Goal: Transaction & Acquisition: Purchase product/service

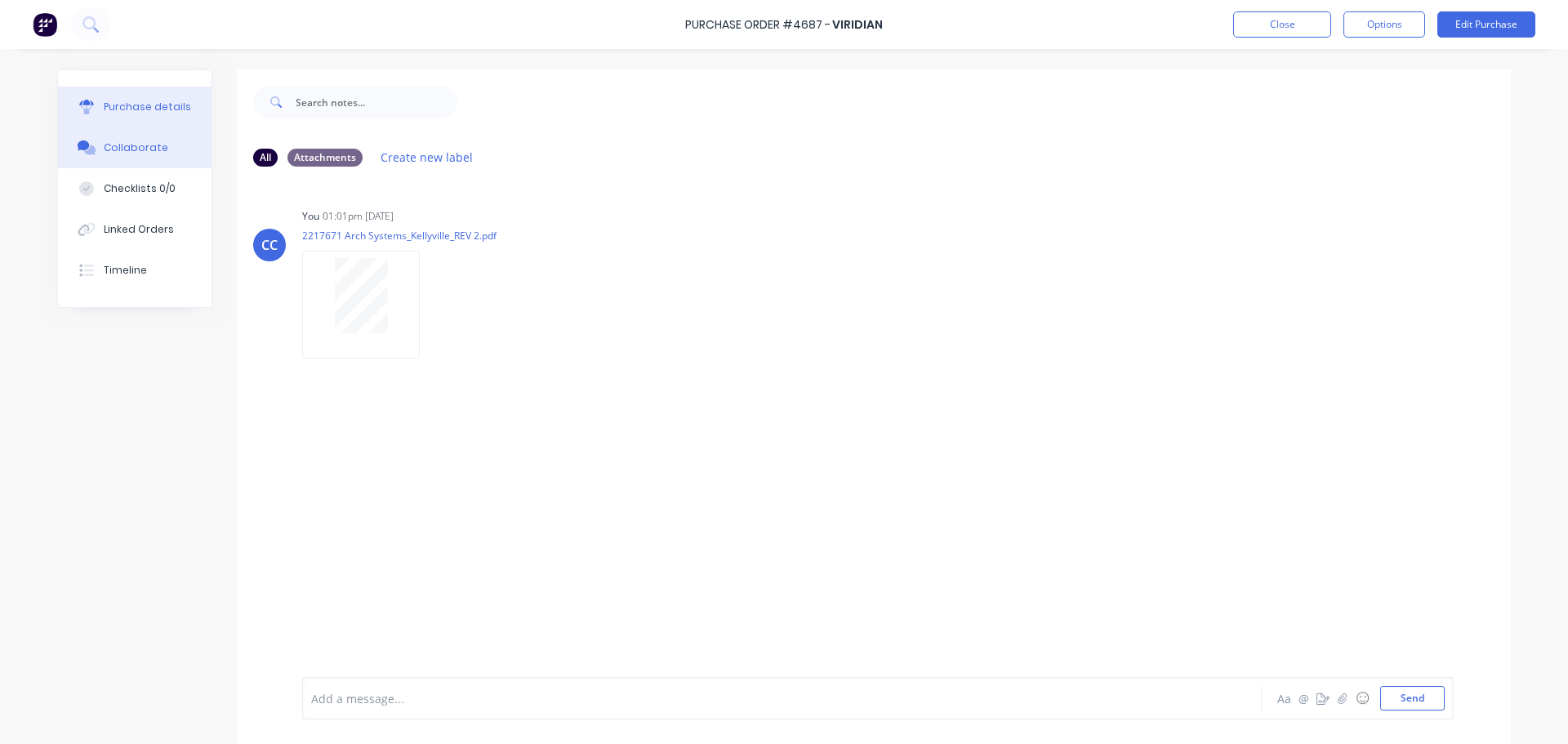
click at [145, 112] on div "Purchase details" at bounding box center [147, 107] width 88 height 14
type textarea "x"
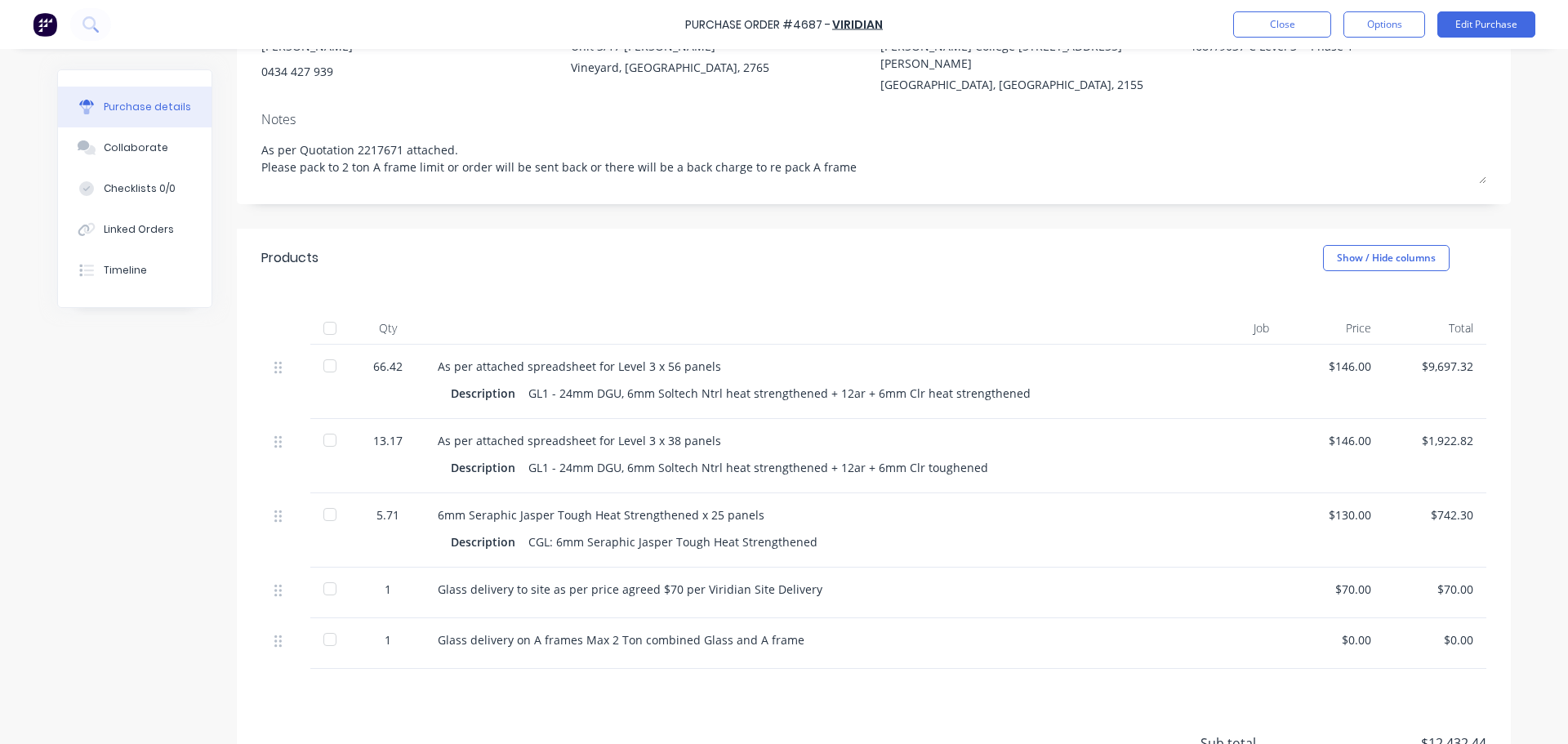
scroll to position [184, 0]
click at [973, 454] on div "GL1 - 24mm DGU, 6mm Soltech Ntrl heat strengthened + 12ar + 6mm Clr toughened" at bounding box center [758, 466] width 460 height 23
click at [966, 454] on div "GL1 - 24mm DGU, 6mm Soltech Ntrl heat strengthened + 12ar + 6mm Clr toughened" at bounding box center [758, 466] width 460 height 23
click at [1470, 26] on button "Edit Purchase" at bounding box center [1486, 24] width 98 height 26
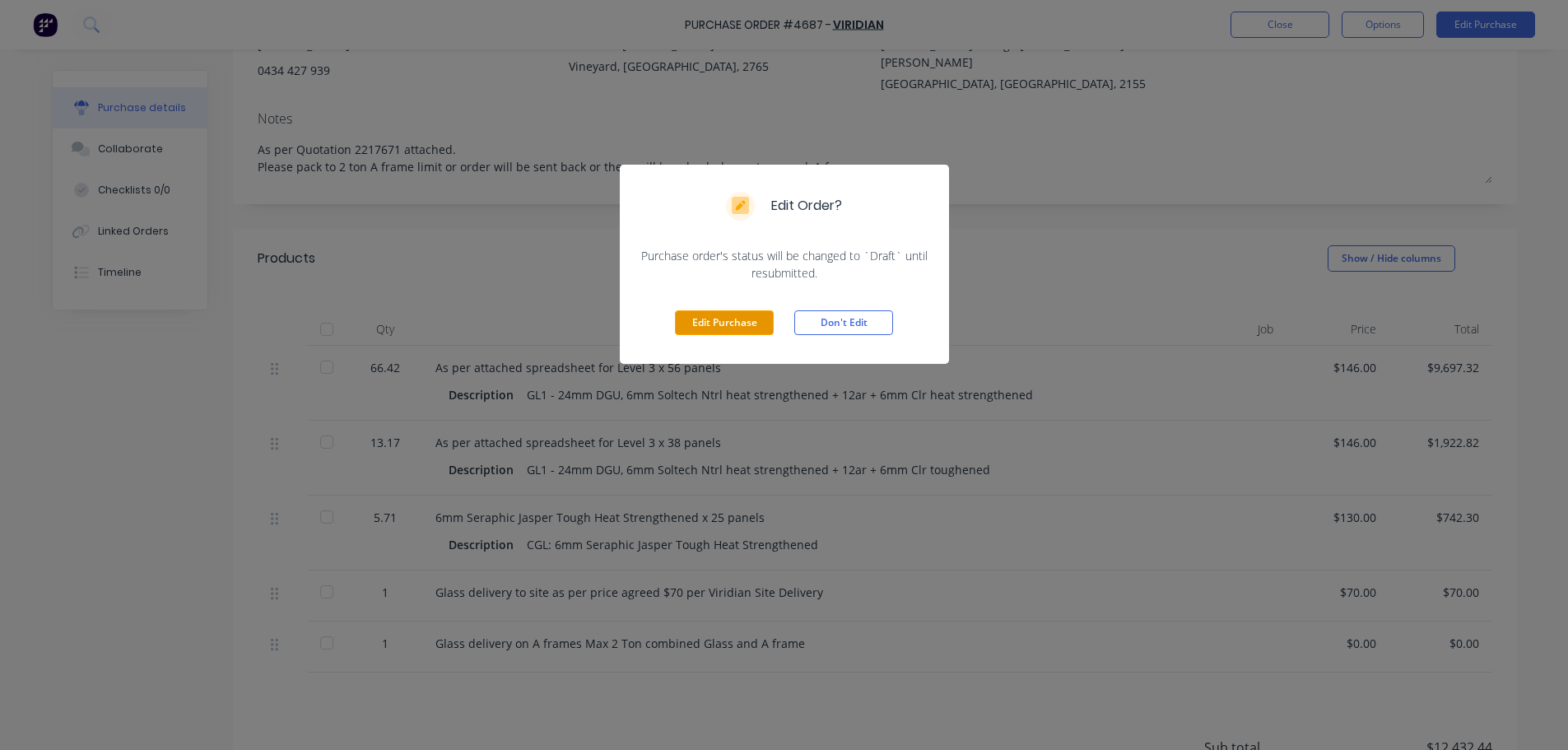
click at [710, 325] on button "Edit Purchase" at bounding box center [724, 322] width 98 height 25
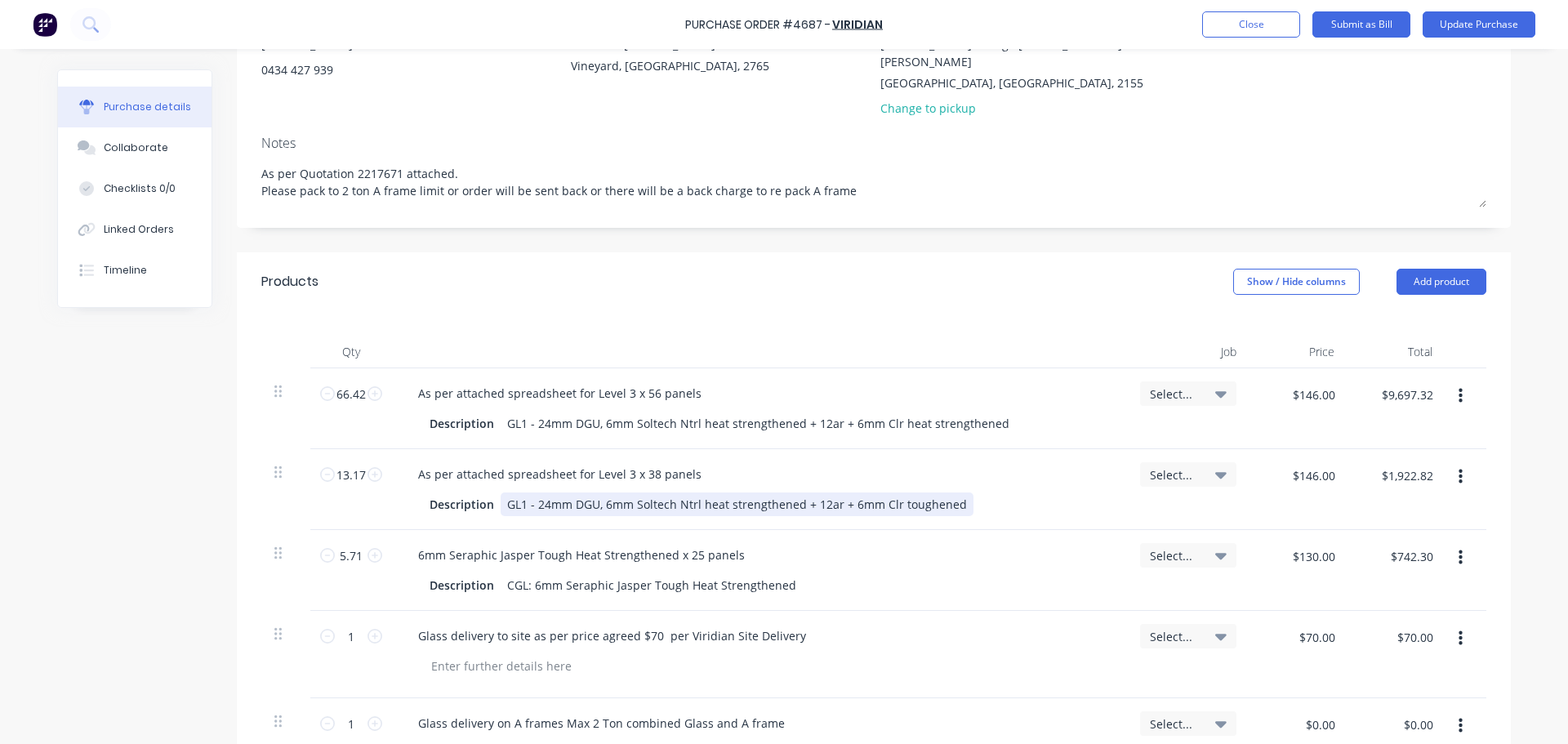
type textarea "x"
click at [955, 492] on div "GL1 - 24mm DGU, 6mm Soltech Ntrl heat strengthened + 12ar + 6mm Clr toughened" at bounding box center [736, 504] width 472 height 23
click at [1310, 468] on input "$146.00" at bounding box center [1312, 475] width 62 height 26
click at [1299, 462] on input "$146.00" at bounding box center [1312, 475] width 62 height 26
type textarea "x"
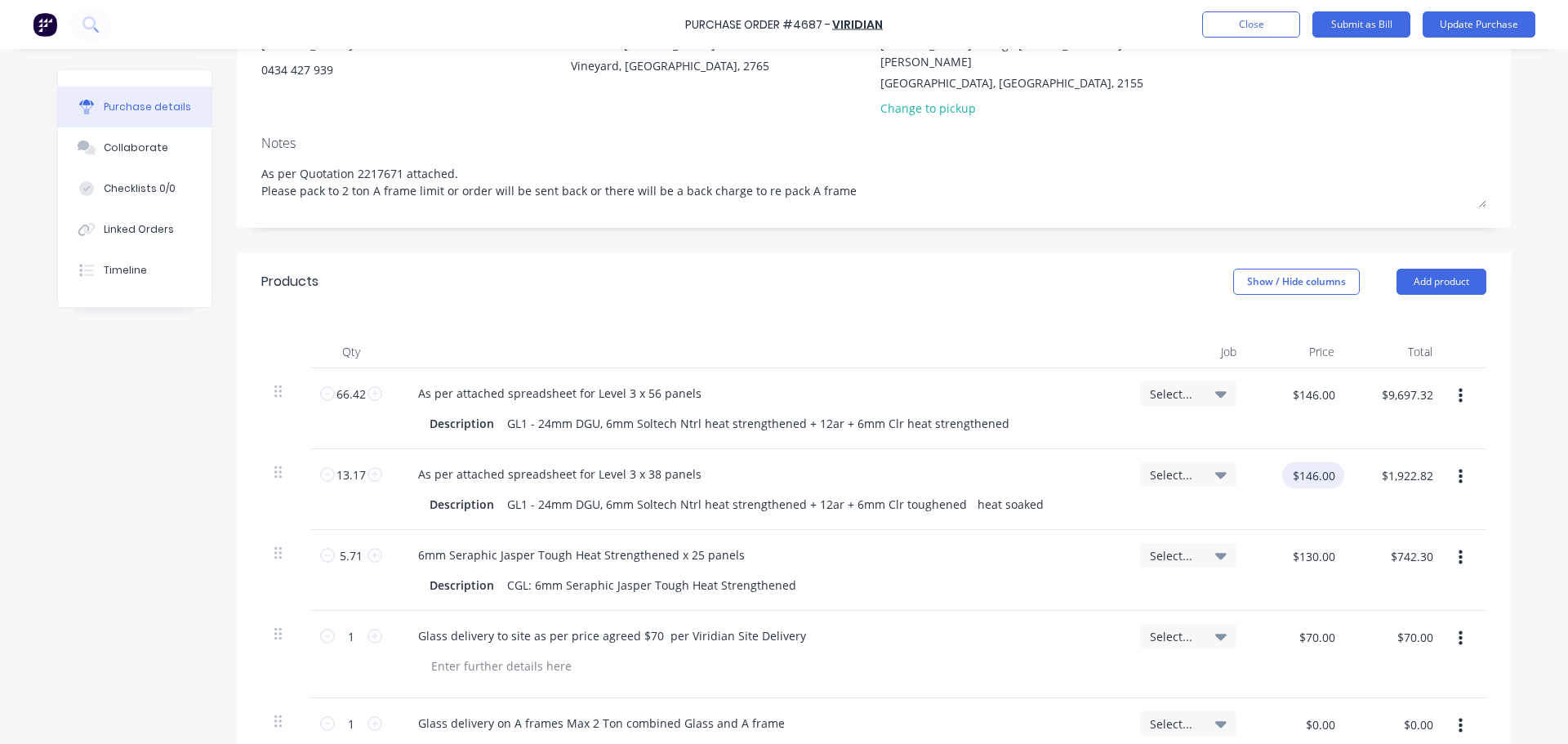
click at [1300, 462] on input "$146.00" at bounding box center [1312, 475] width 62 height 26
type input "158"
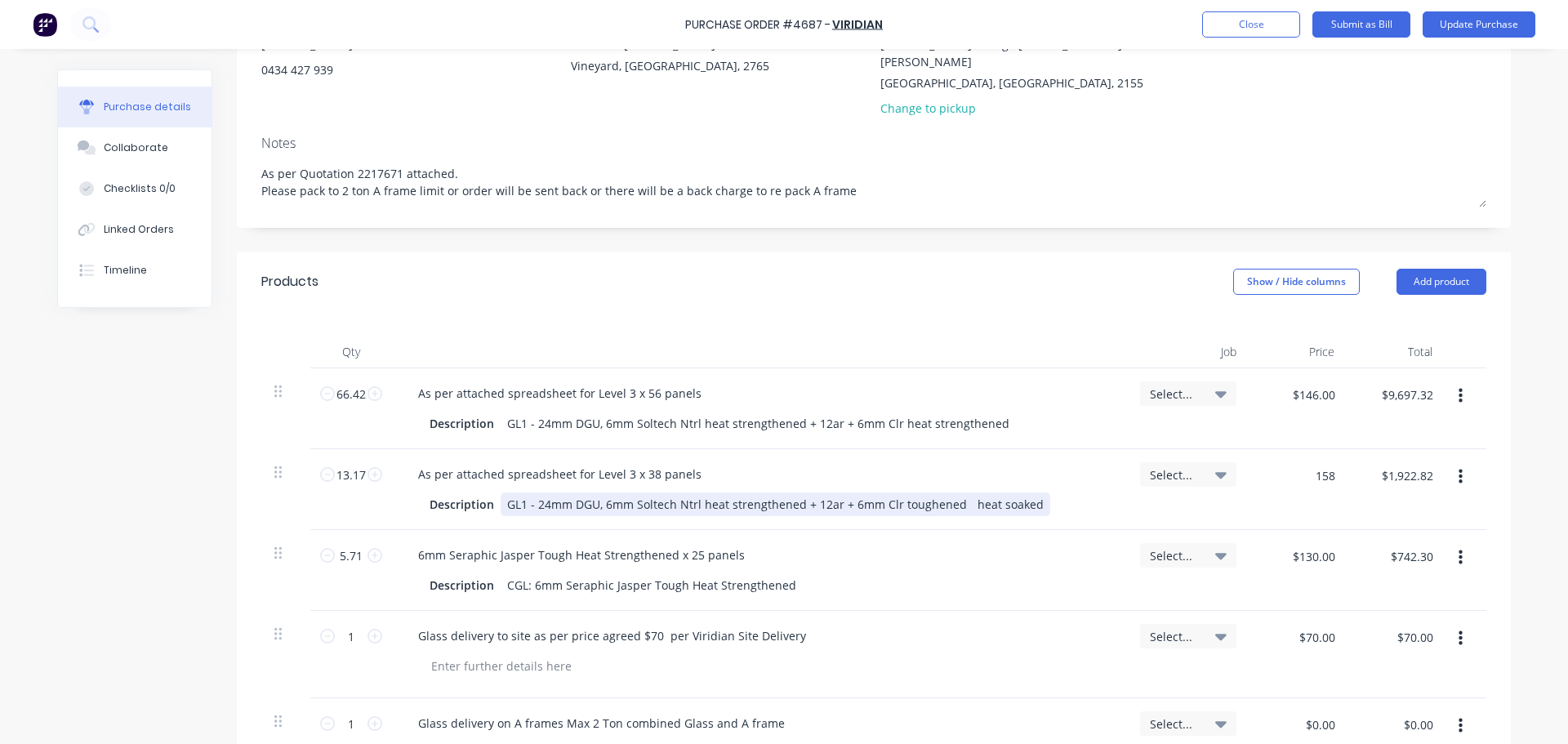
type textarea "x"
type input "$158.00"
type input "$2,080.86"
click at [1106, 470] on div "As per attached spreadsheet for Level 3 x 38 panels Description GL1 - 24mm DGU,…" at bounding box center [760, 489] width 735 height 81
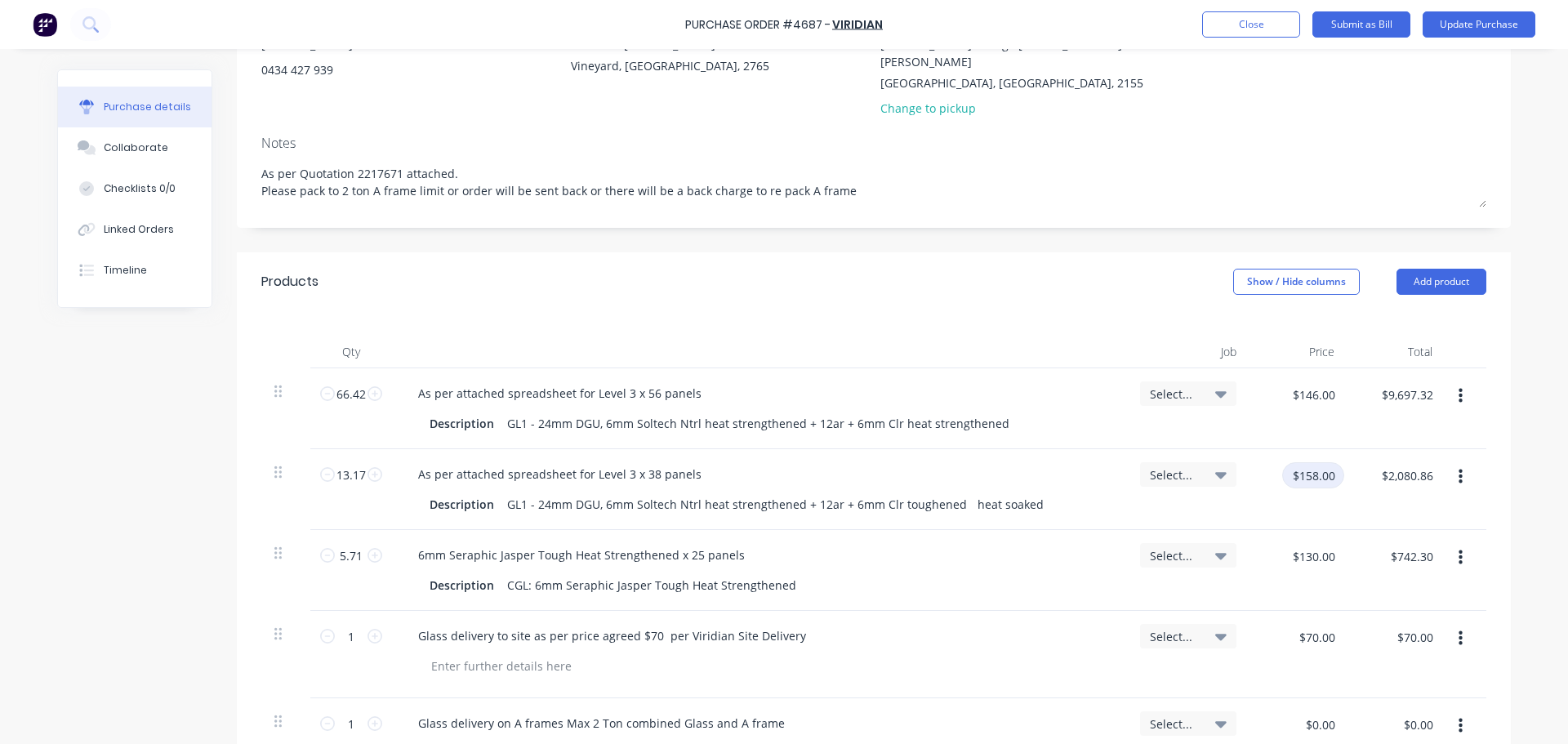
click at [1312, 462] on input "$158.00" at bounding box center [1312, 475] width 62 height 26
type textarea "x"
click at [1312, 462] on input "$158.00" at bounding box center [1312, 475] width 62 height 26
type input "$156.00"
type textarea "x"
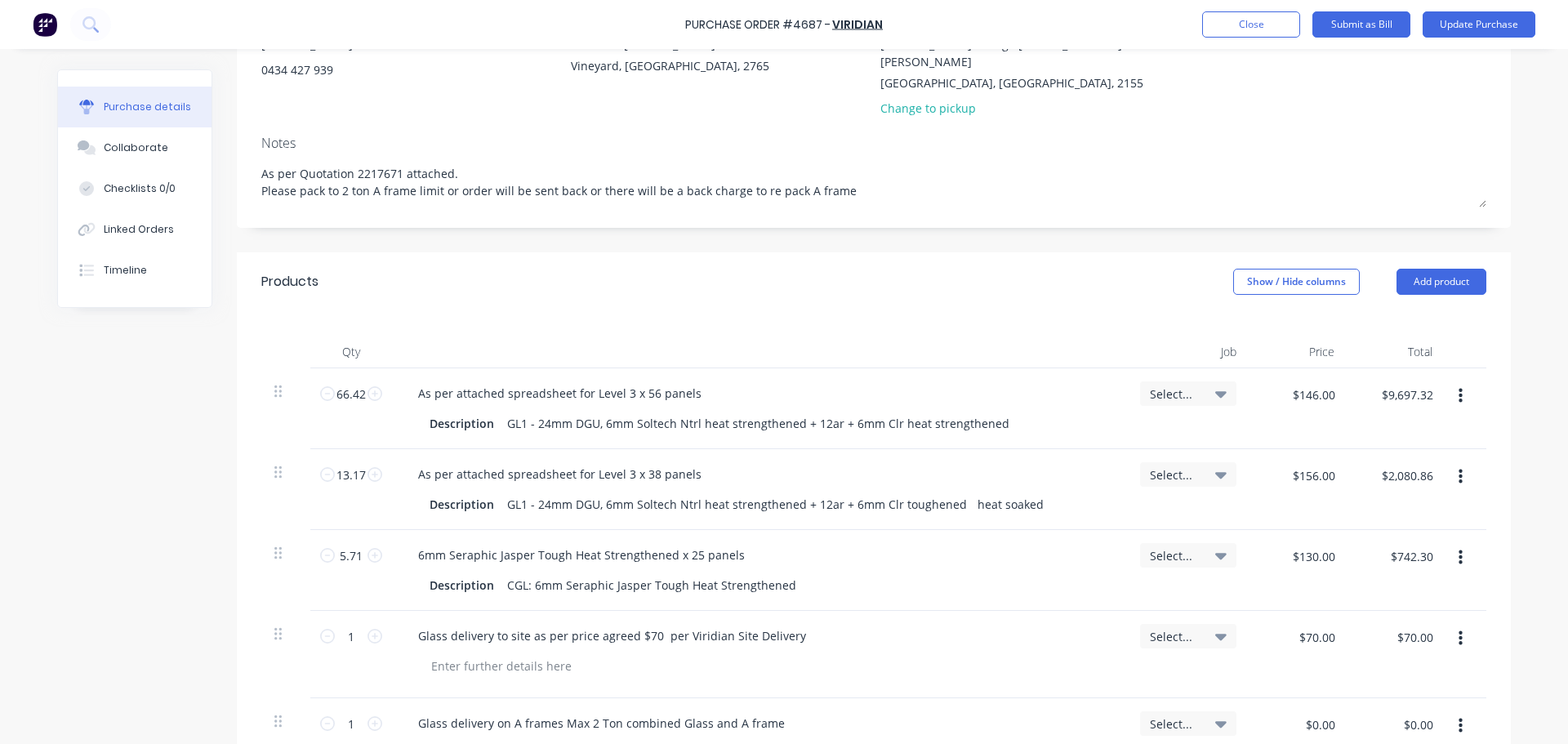
type input "$156.00"
type input "$2,054.52"
click at [1050, 492] on div "GL1 - 24mm DGU, 6mm Soltech Ntrl heat strengthened + 12ar + 6mm Clr toughened h…" at bounding box center [775, 504] width 549 height 23
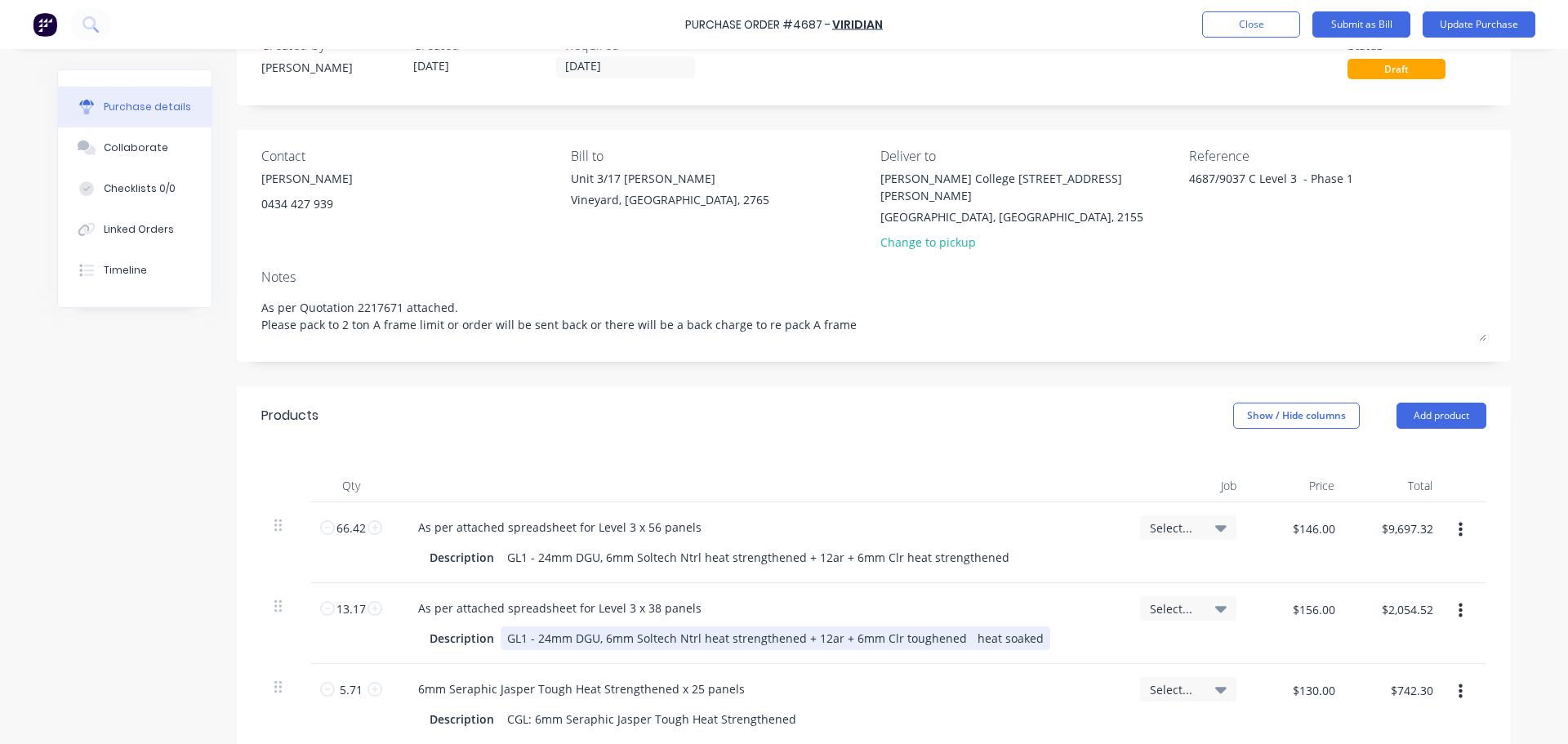
scroll to position [49, 0]
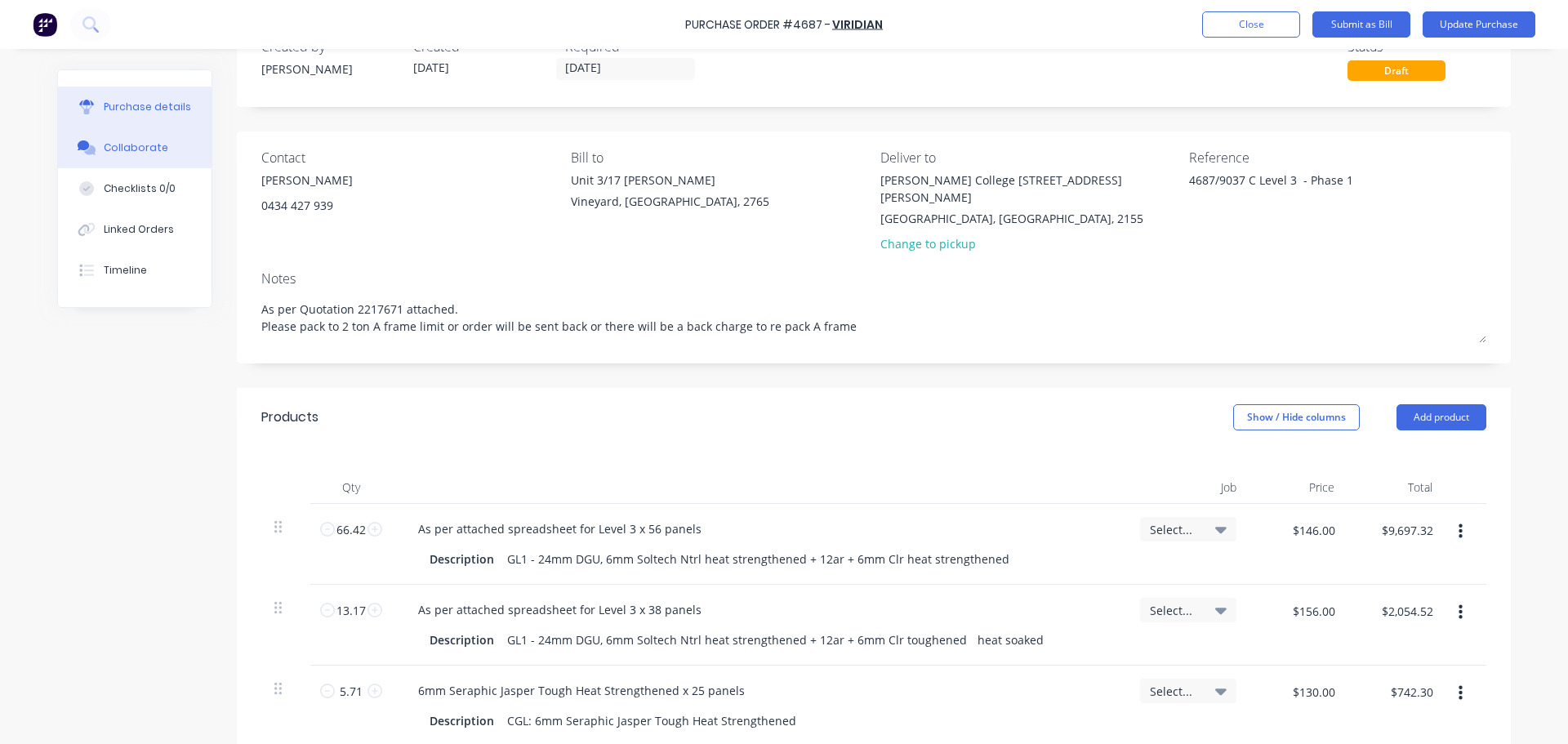
click at [117, 150] on div "Collaborate" at bounding box center [135, 148] width 64 height 14
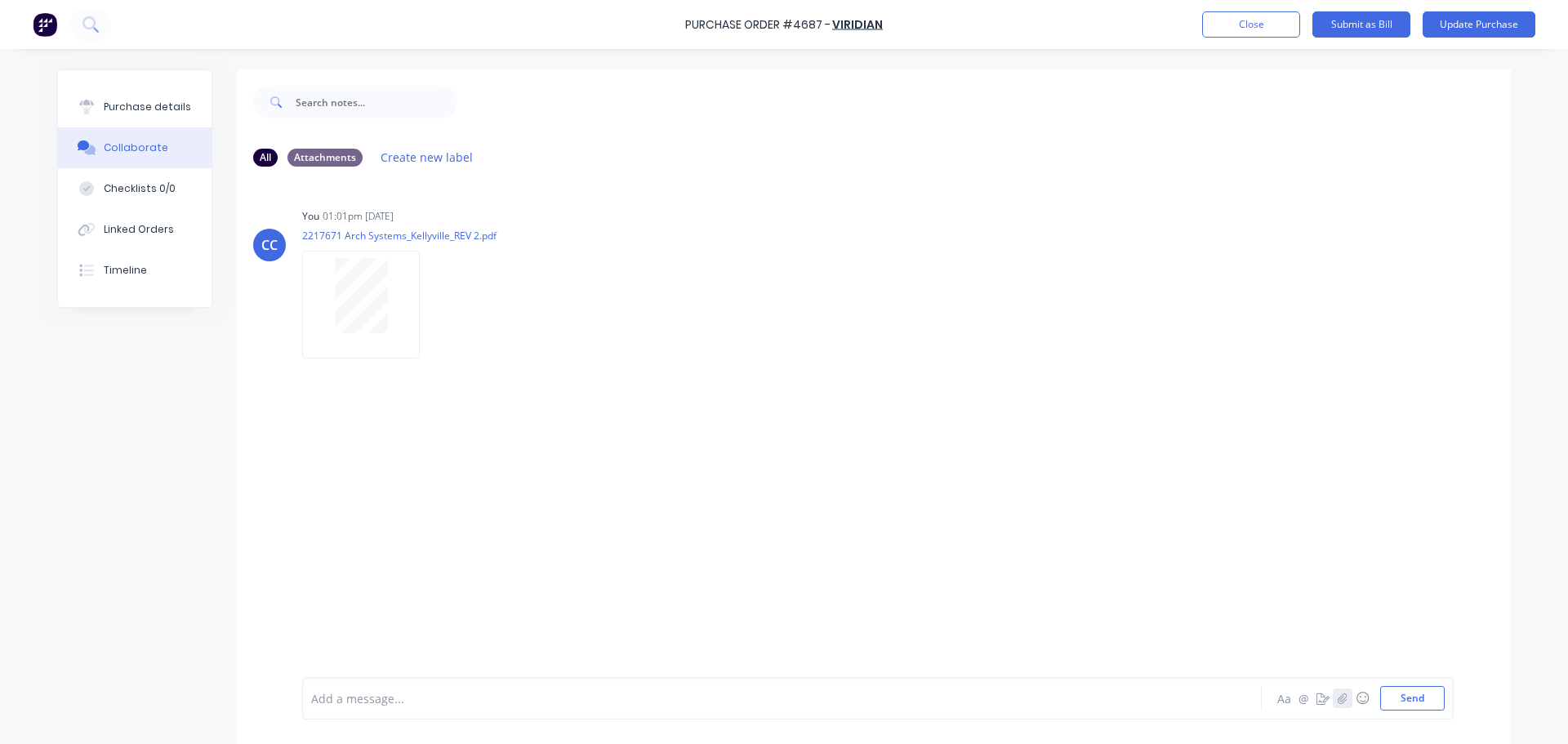
click at [1338, 701] on icon "button" at bounding box center [1342, 698] width 9 height 11
click at [1410, 695] on button "Send" at bounding box center [1412, 697] width 64 height 24
click at [984, 441] on div "CC You 08:00am 13/08/25 PO 4687-9066 WCC Kellyville - Viridian Glass Level 3 Ph…" at bounding box center [873, 449] width 1274 height 147
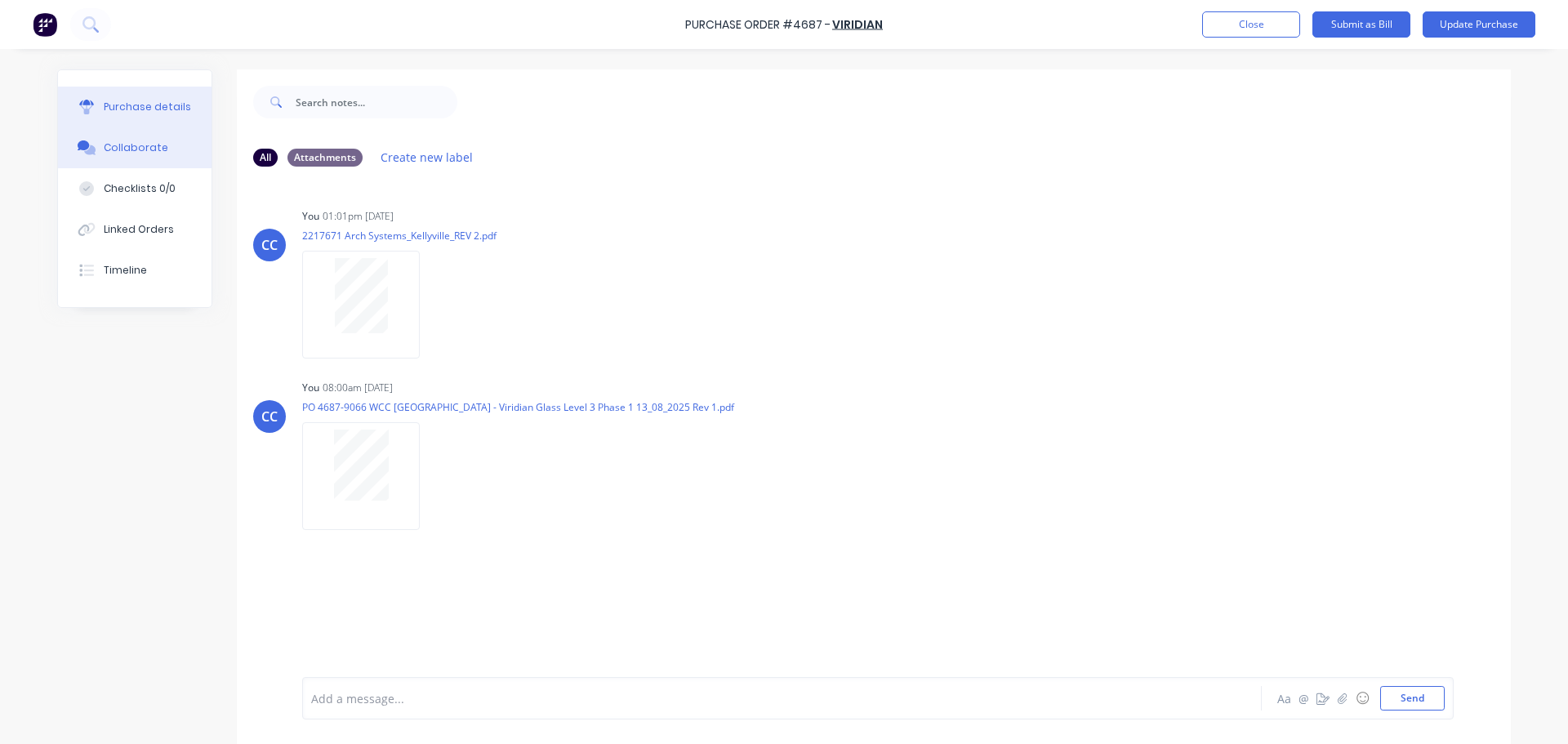
click at [147, 107] on div "Purchase details" at bounding box center [147, 107] width 88 height 14
type textarea "x"
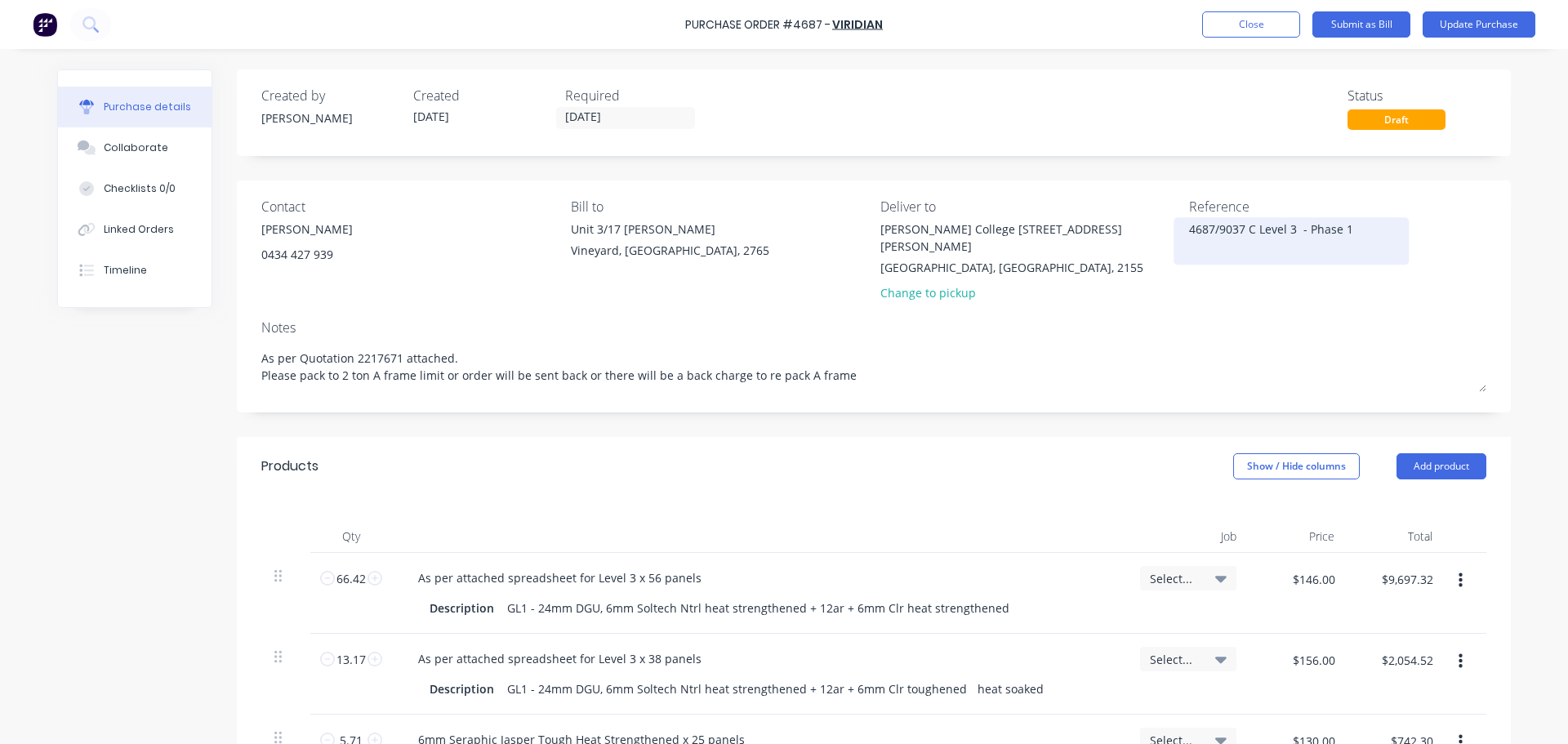
click at [1290, 230] on textarea "4687/9037 C Level 3 - Phase 1" at bounding box center [1291, 238] width 204 height 37
type textarea "4687/9037 C Level 3 - Phase 1"
type textarea "x"
type textarea "4687/9037 C Level 3 - Phase 1Rev 1"
type textarea "x"
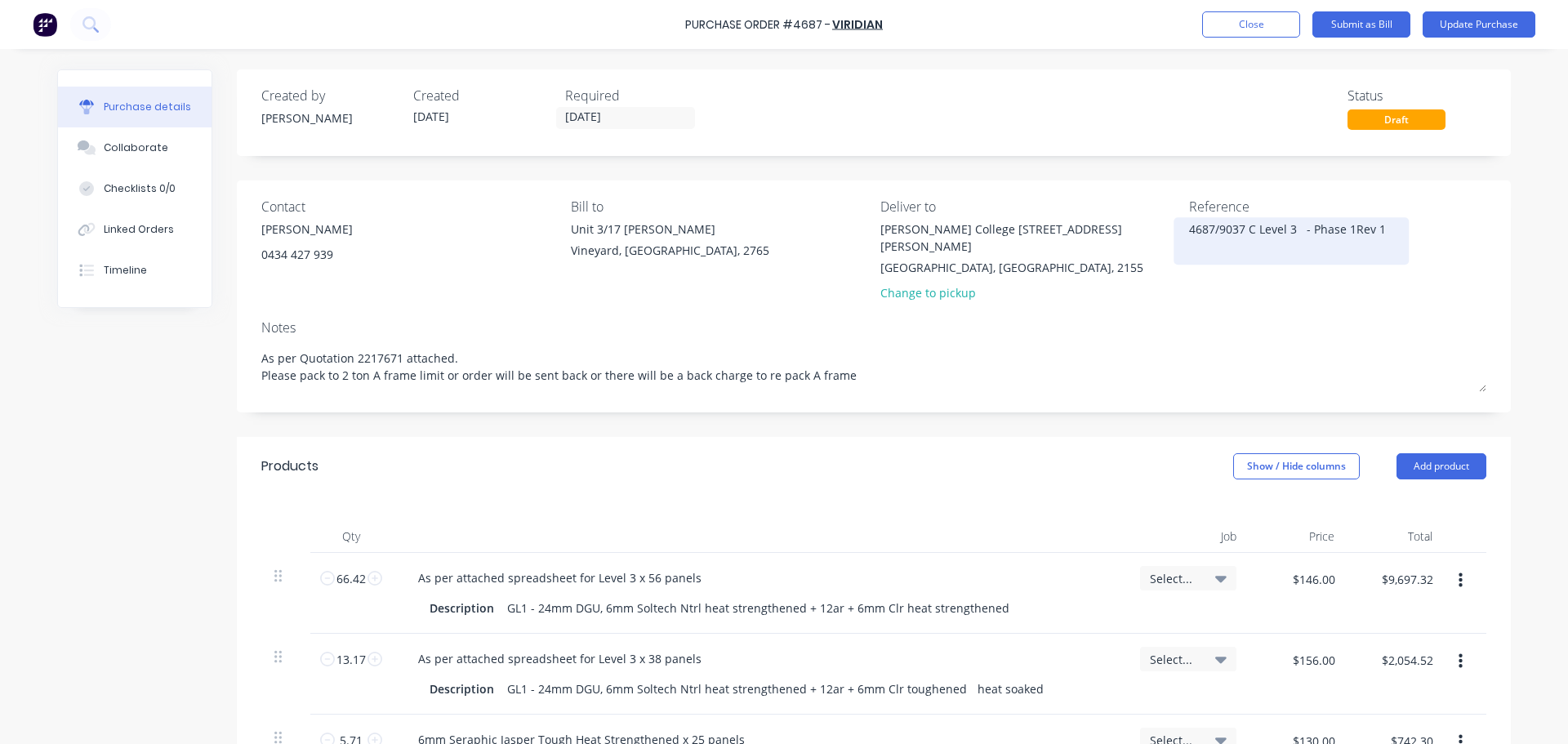
click at [1345, 229] on textarea "4687/9037 C Level 3 - Phase 1Rev 1" at bounding box center [1291, 238] width 204 height 37
type textarea "4687/9037 C Level 3 - Phase 1-Rev 1"
type textarea "x"
type textarea "4687/9037 C Level 3 - Phase 1-Rev 1"
click at [1154, 318] on div "Notes" at bounding box center [873, 328] width 1225 height 20
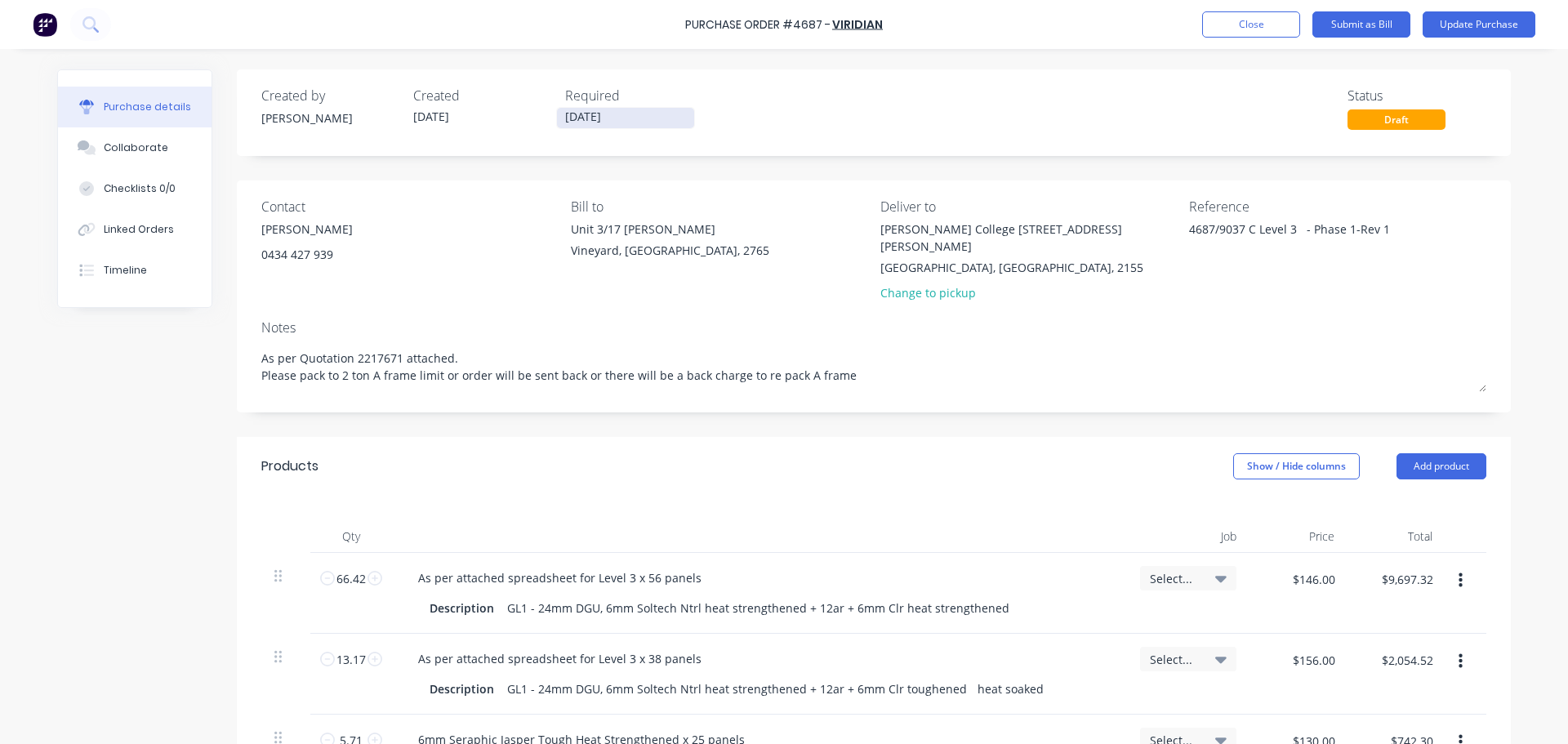
click at [599, 115] on input "18/08/25" at bounding box center [626, 117] width 137 height 21
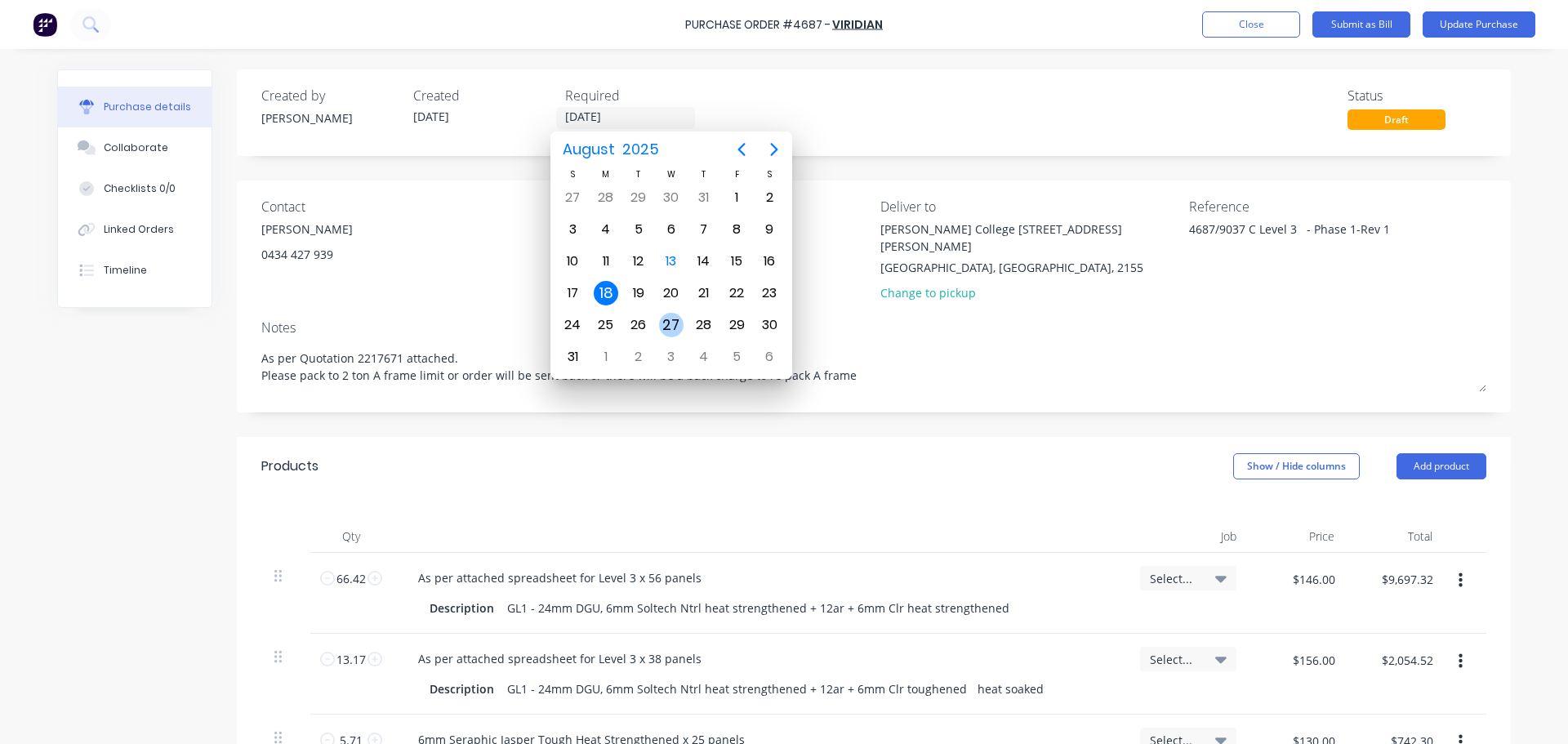
click at [665, 322] on div "27" at bounding box center [671, 324] width 24 height 24
type textarea "x"
type input "27/08/25"
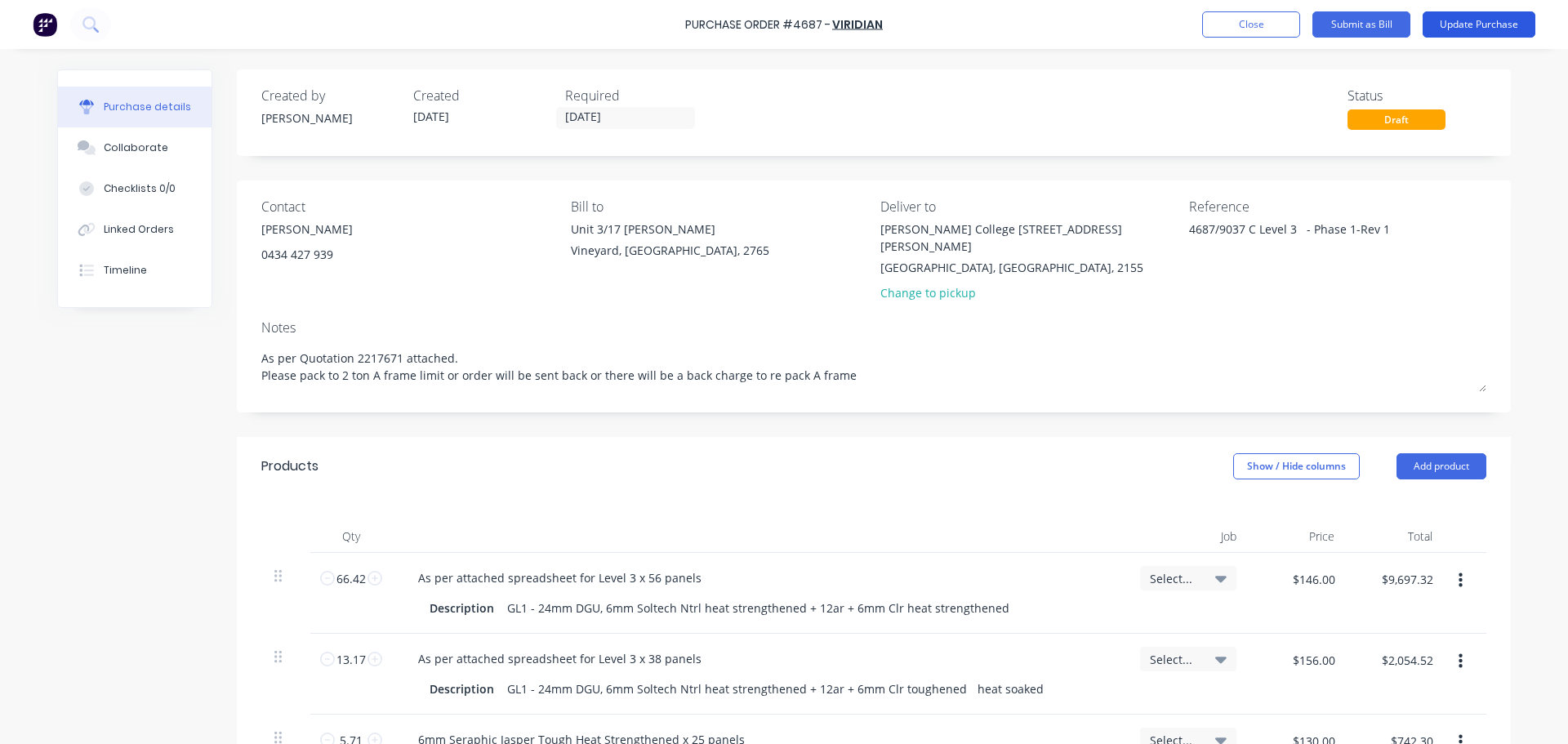
click at [1475, 21] on button "Update Purchase" at bounding box center [1479, 24] width 113 height 26
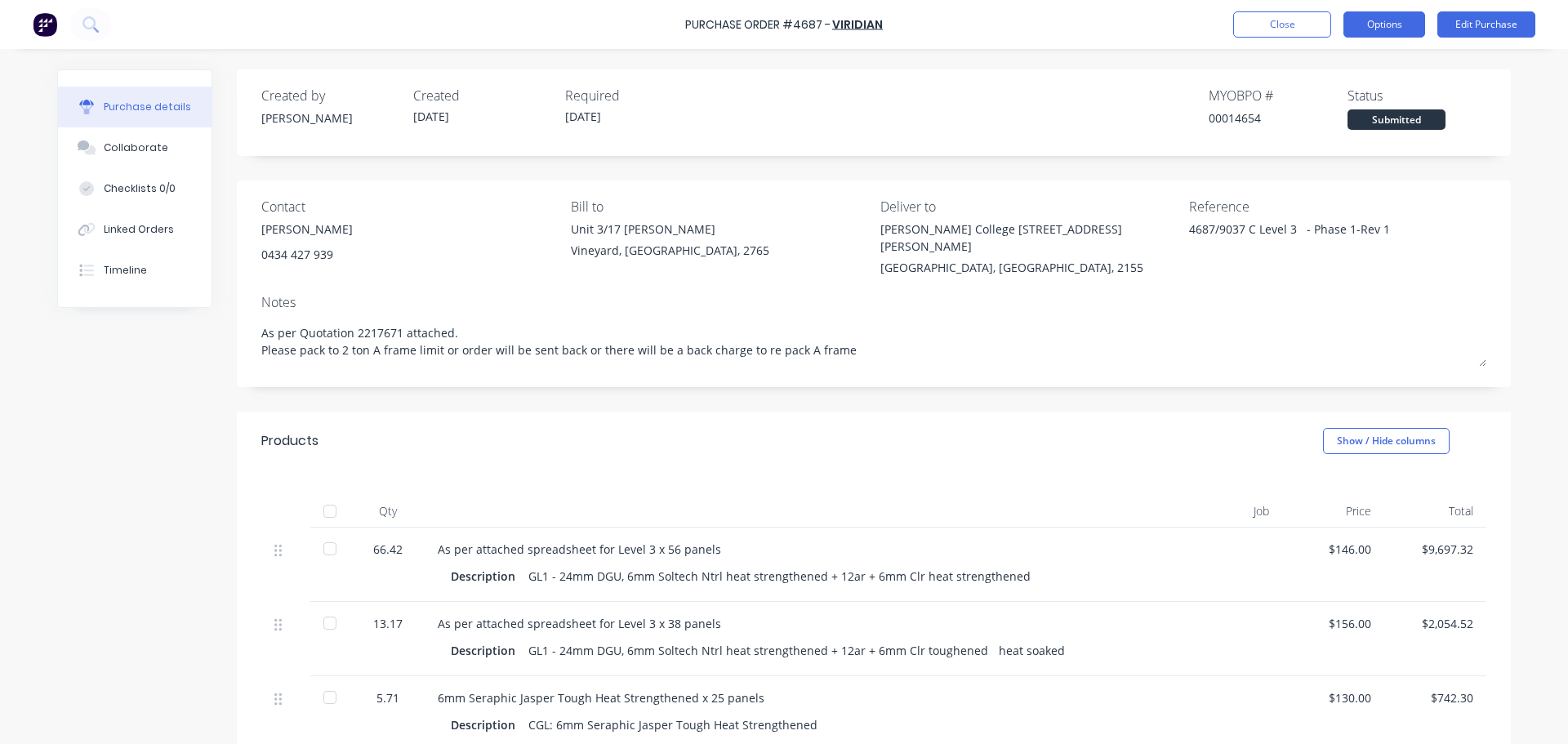
click at [1388, 26] on button "Options" at bounding box center [1384, 24] width 81 height 26
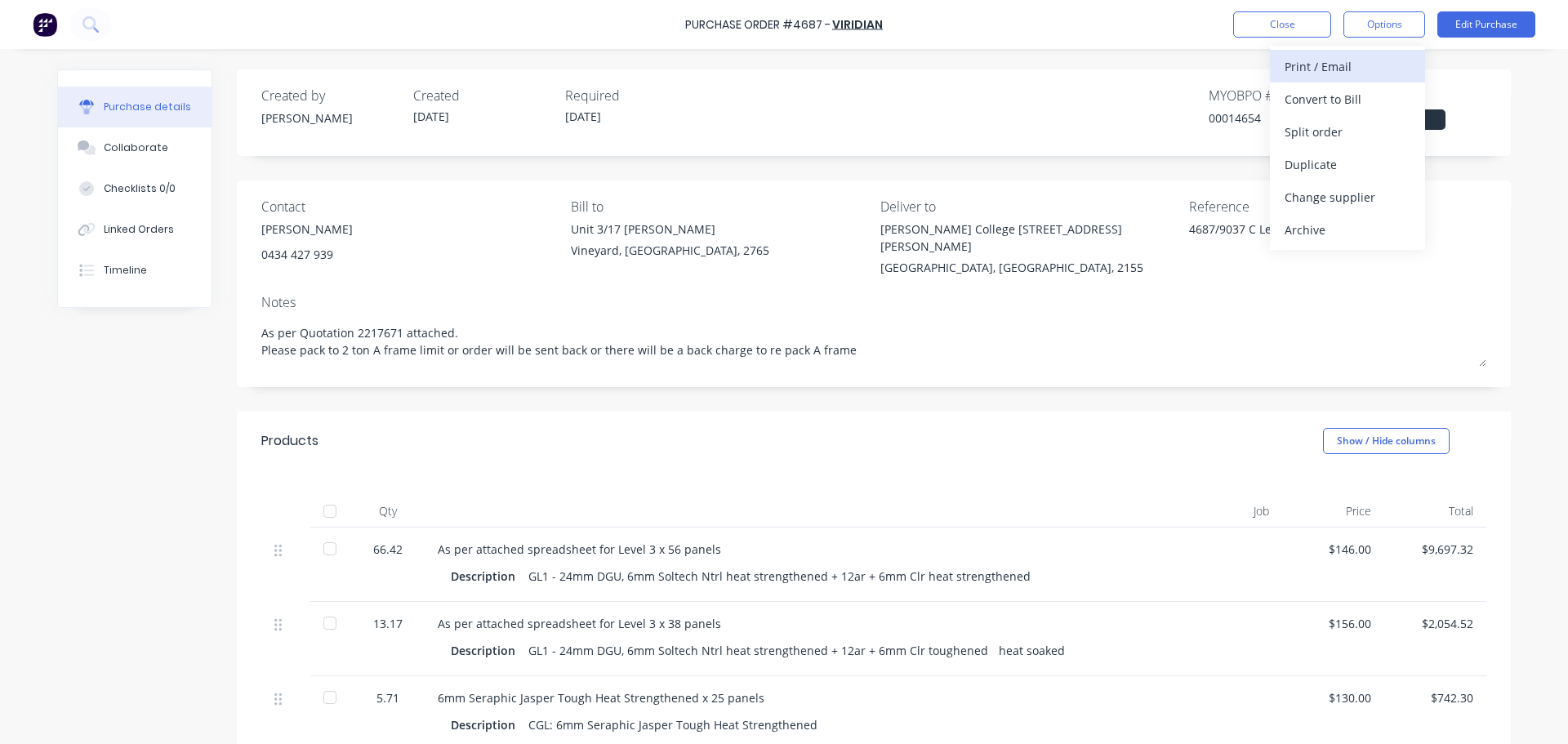
click at [1317, 62] on div "Print / Email" at bounding box center [1347, 67] width 126 height 23
click at [1312, 92] on div "With pricing" at bounding box center [1347, 99] width 126 height 23
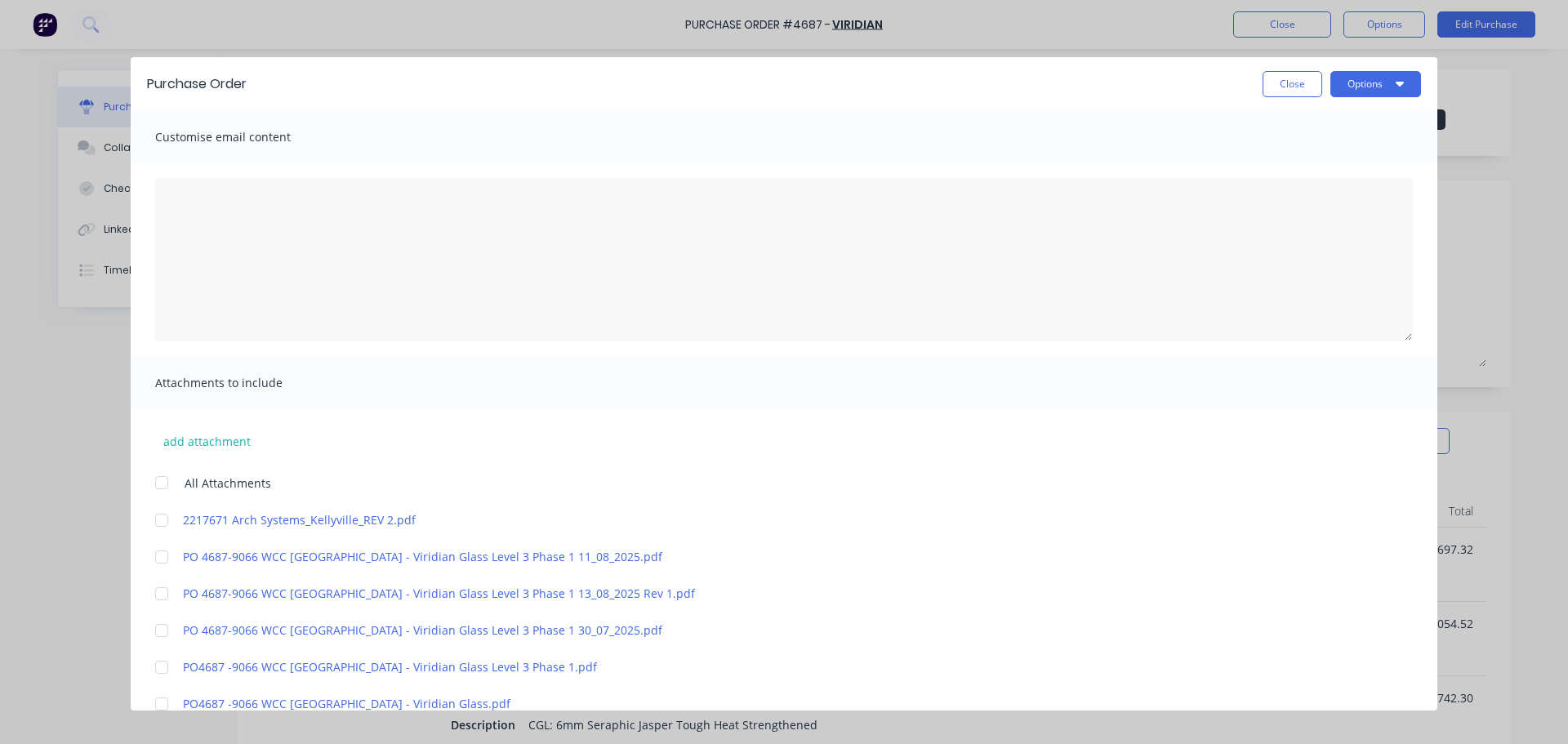
click at [166, 518] on div at bounding box center [162, 520] width 33 height 33
click at [164, 595] on div at bounding box center [162, 593] width 33 height 33
type textarea "x"
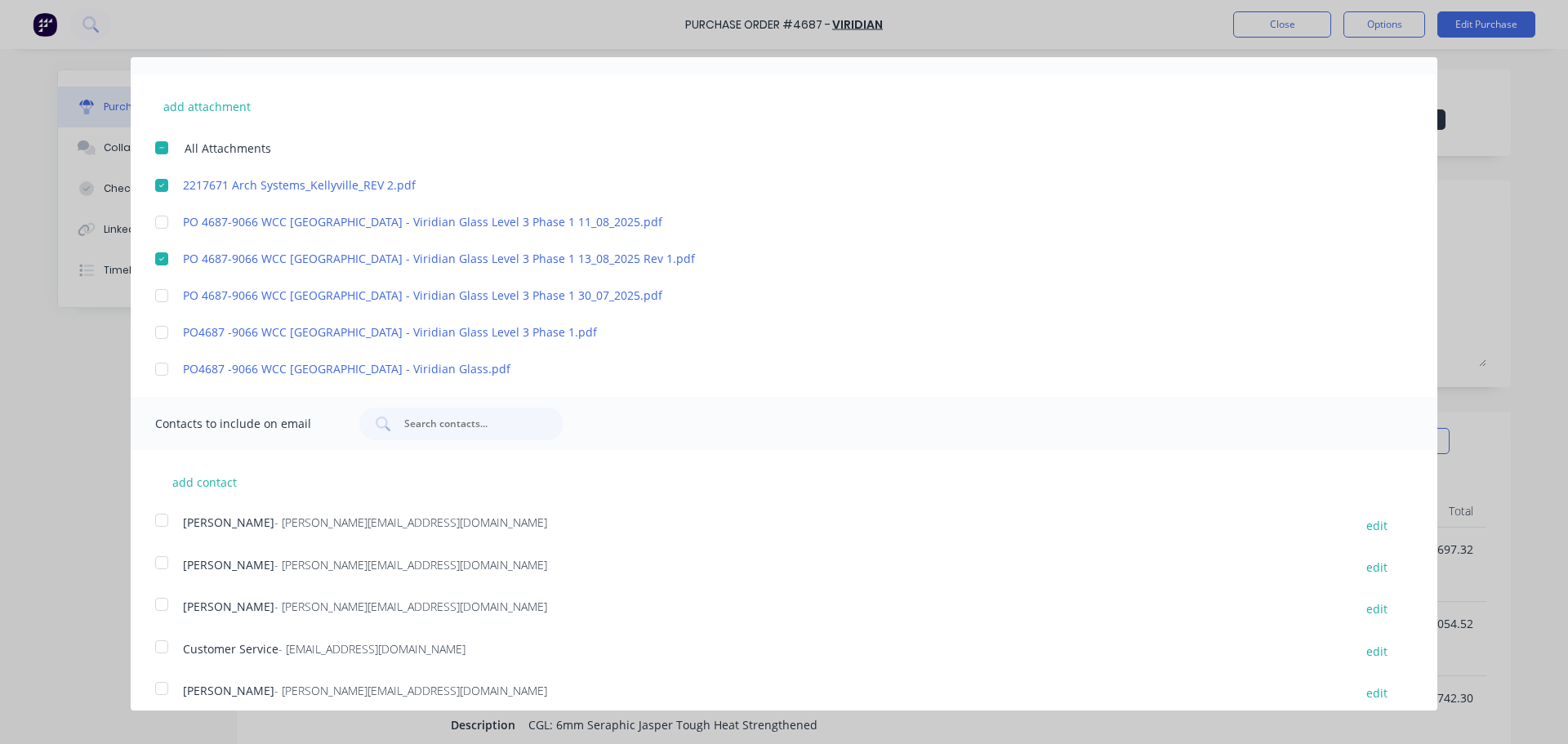
scroll to position [348, 0]
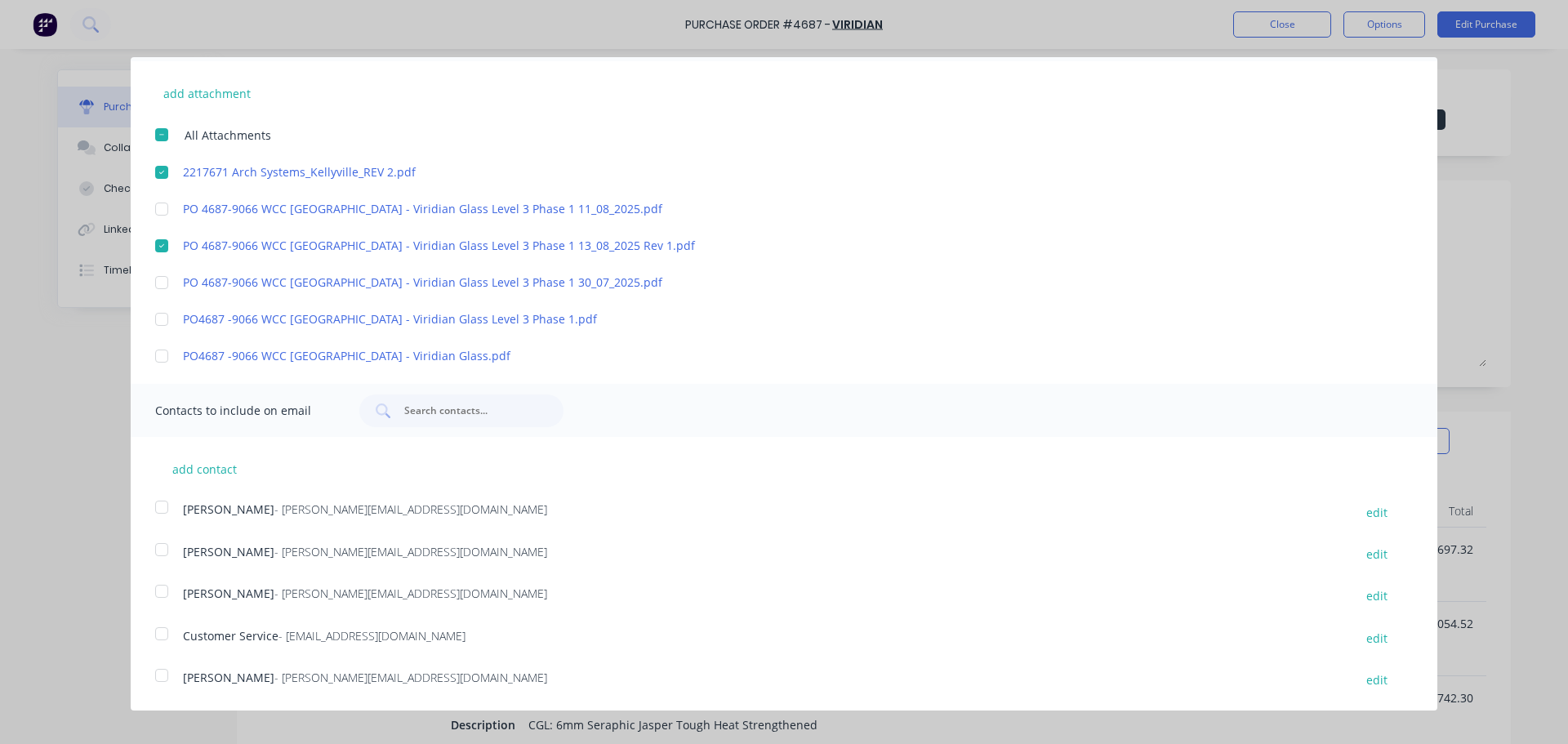
drag, startPoint x: 165, startPoint y: 674, endPoint x: 165, endPoint y: 659, distance: 15.0
click at [165, 674] on div at bounding box center [162, 675] width 33 height 33
click at [160, 631] on div at bounding box center [162, 634] width 33 height 33
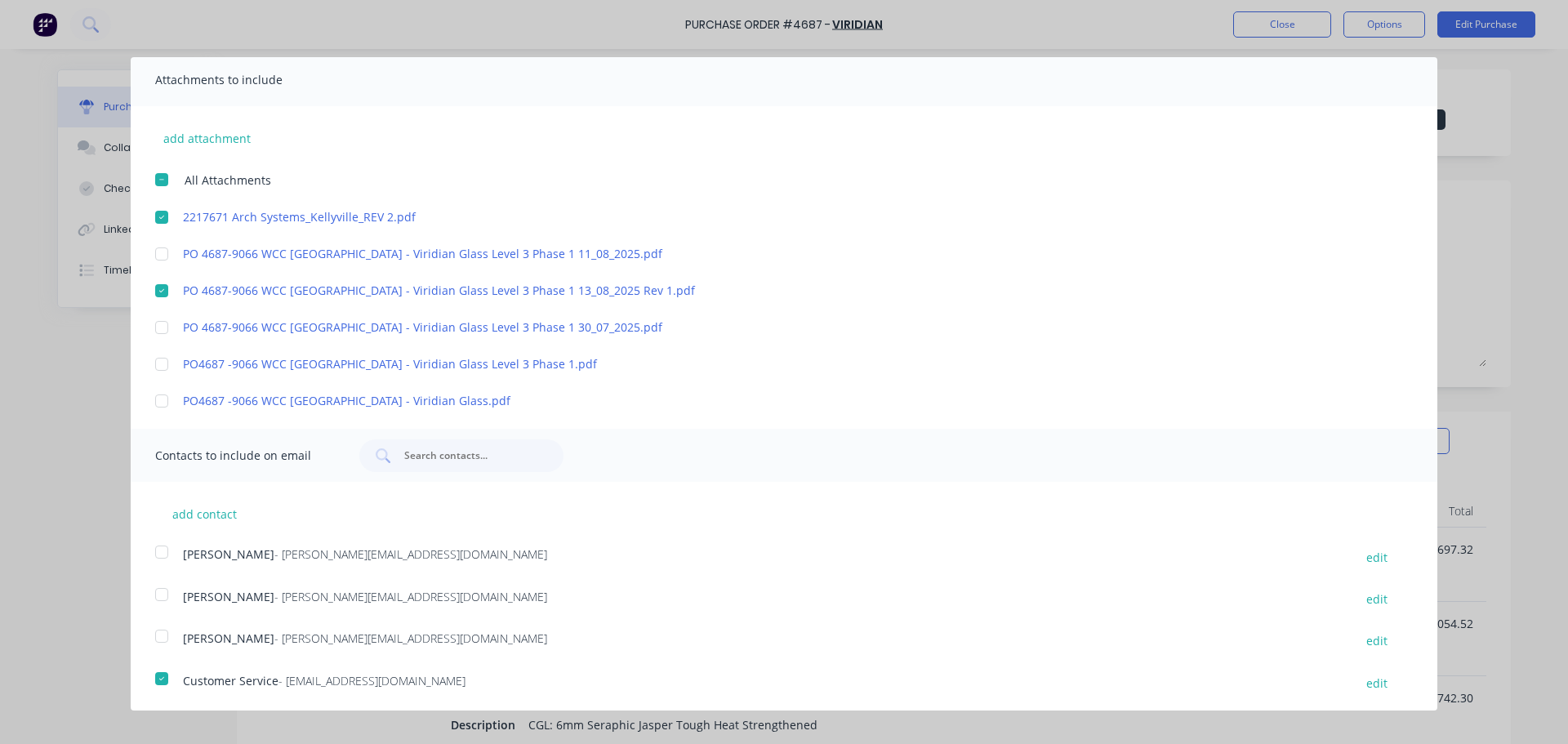
scroll to position [0, 0]
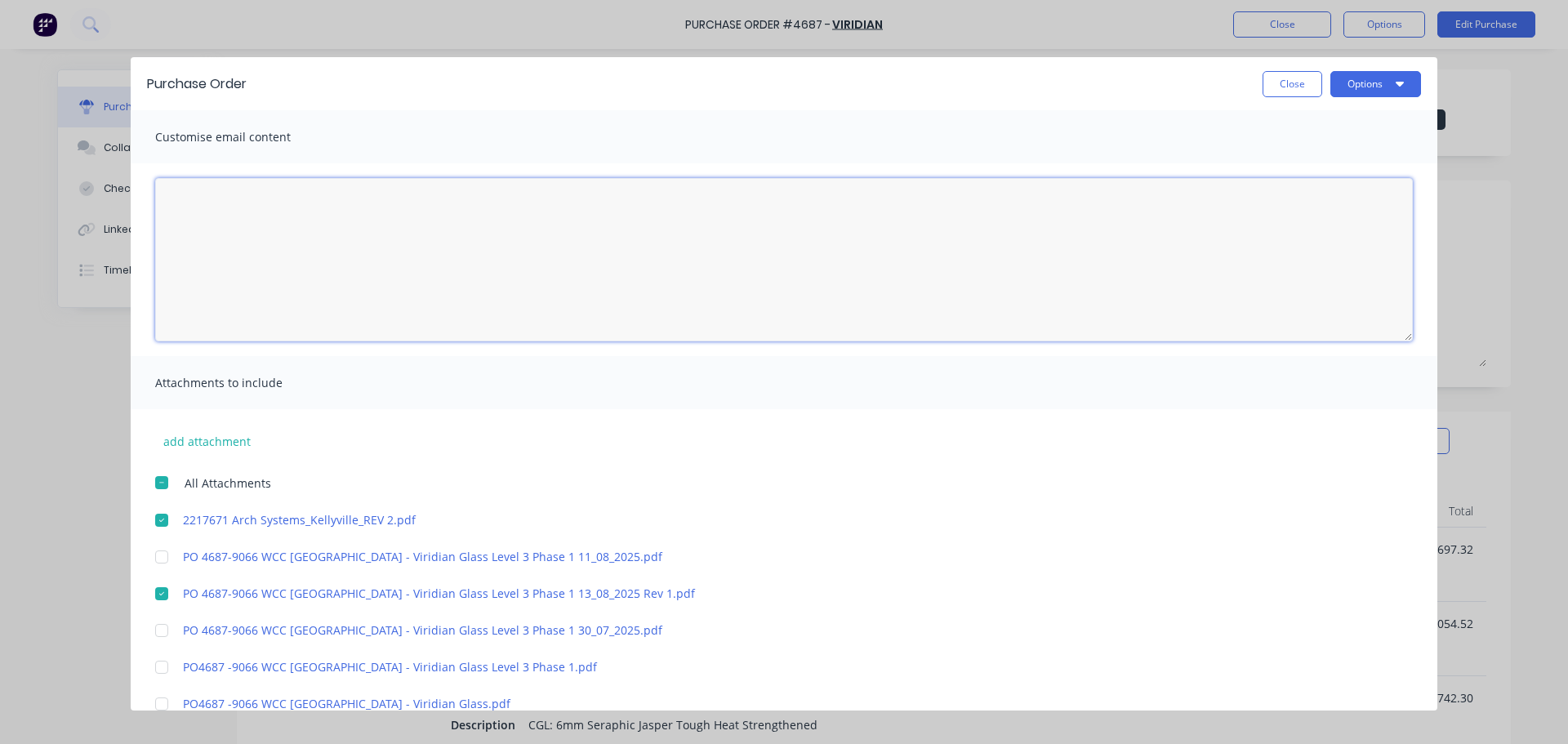
click at [189, 201] on textarea "04/08/25" at bounding box center [784, 259] width 1257 height 163
click at [279, 207] on textarea "Hi Mick and Viridianteam, Please" at bounding box center [784, 259] width 1257 height 163
click at [214, 238] on textarea "Hi Mick and Viridian team, Please" at bounding box center [784, 259] width 1257 height 163
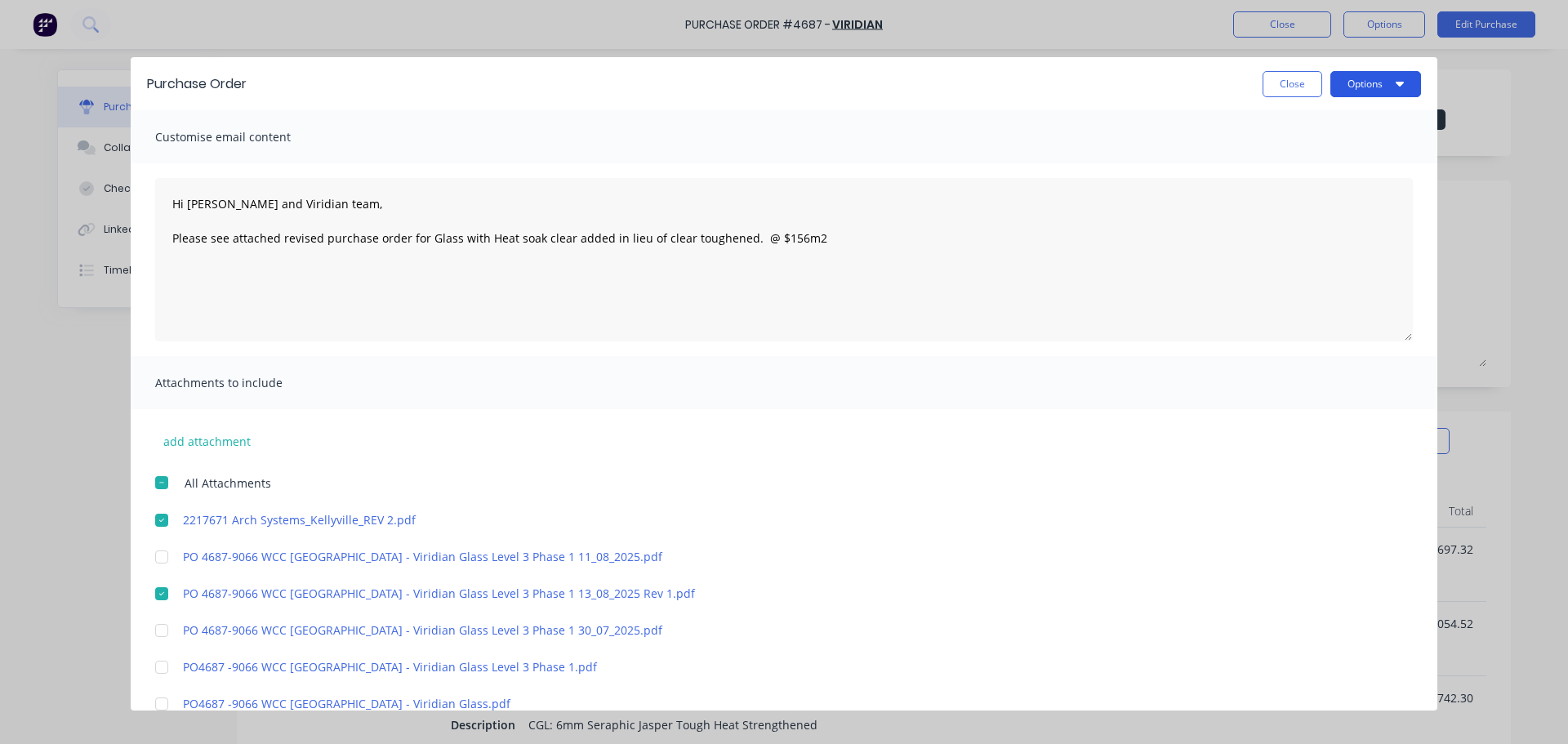
click at [1344, 79] on button "Options" at bounding box center [1376, 84] width 90 height 26
click at [830, 235] on textarea "Hi Mick and Viridian team, Please see attached revised purchase order for Glass…" at bounding box center [784, 259] width 1257 height 163
type textarea "Hi Mick and Viridian team, Please see attached revised purchase order for Glass…"
click at [1378, 80] on button "Options" at bounding box center [1376, 84] width 90 height 26
click at [1281, 158] on div "Email" at bounding box center [1343, 158] width 126 height 23
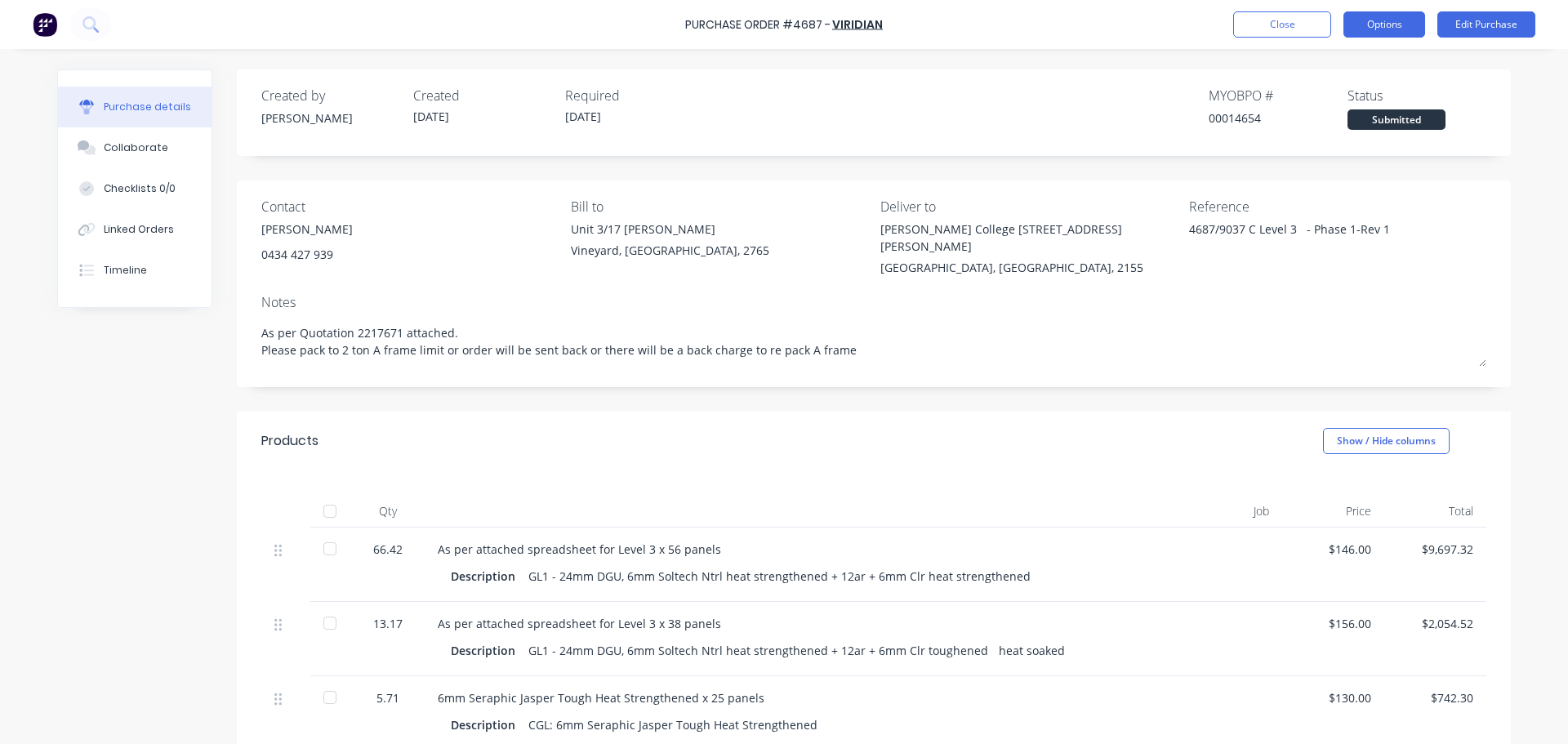
click at [1393, 32] on button "Options" at bounding box center [1384, 24] width 81 height 26
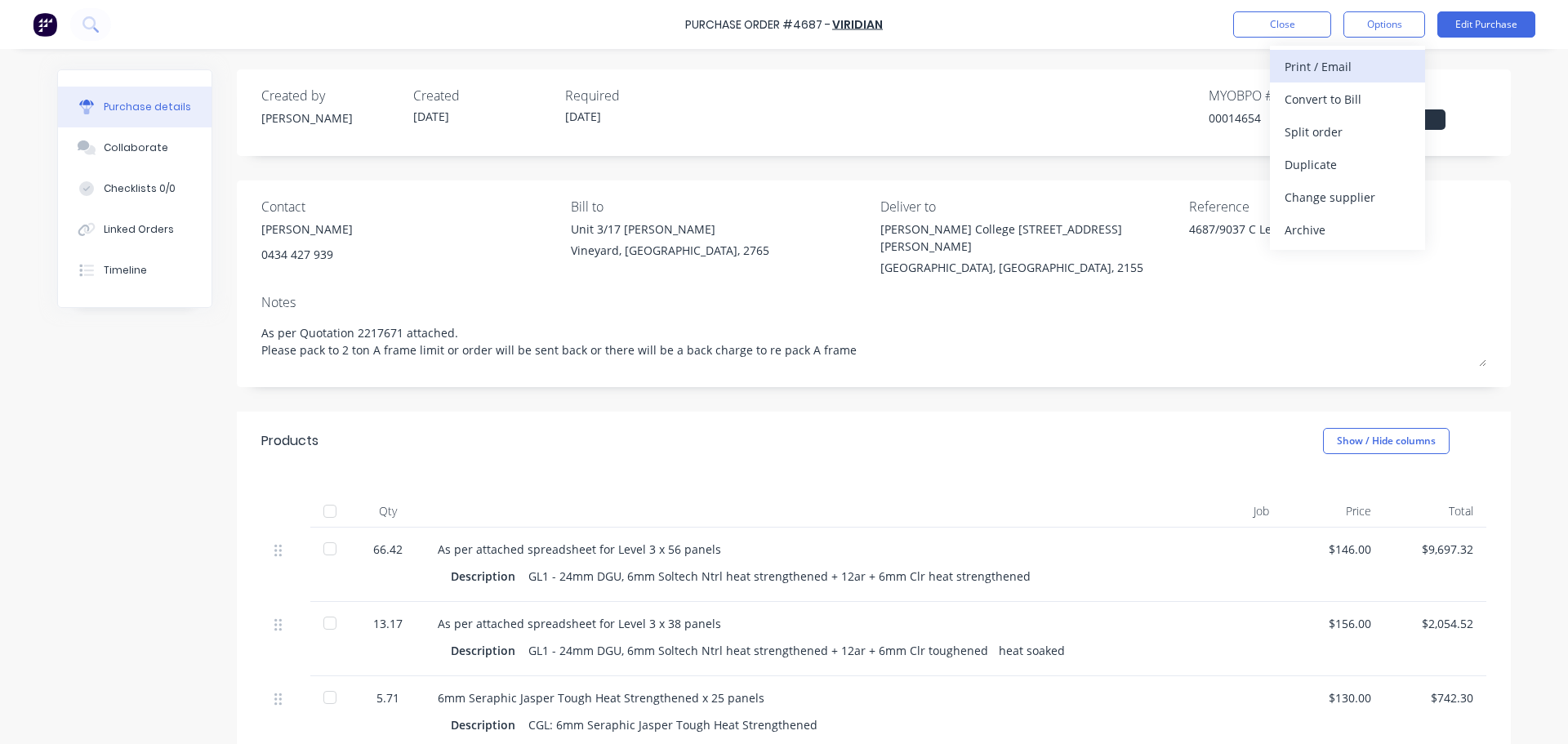
click at [1300, 64] on div "Print / Email" at bounding box center [1347, 67] width 126 height 23
click at [1303, 98] on div "With pricing" at bounding box center [1347, 99] width 126 height 23
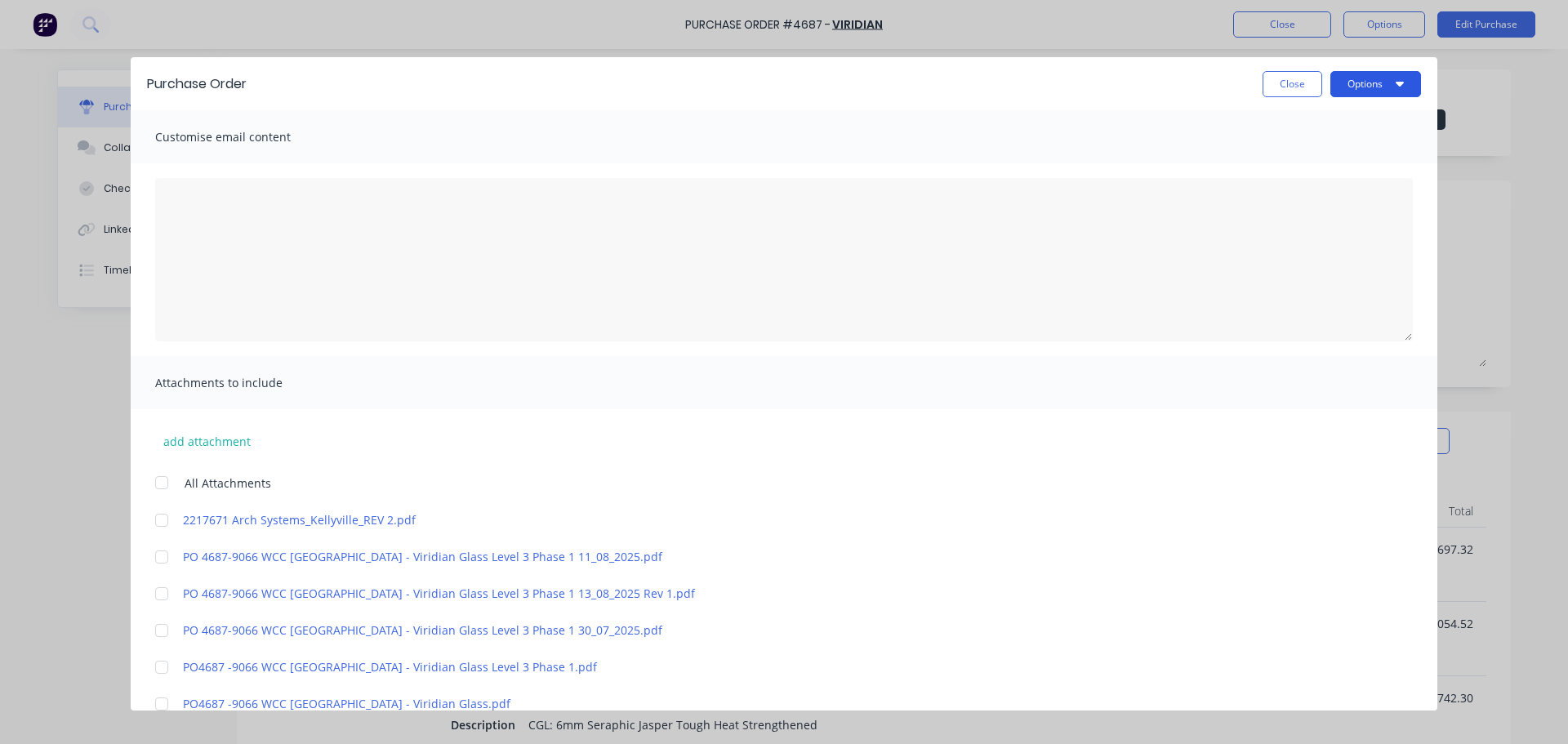
click at [1353, 82] on button "Options" at bounding box center [1376, 84] width 90 height 26
click at [1293, 126] on div "Print" at bounding box center [1343, 126] width 126 height 23
click at [1269, 78] on button "Close" at bounding box center [1293, 84] width 60 height 26
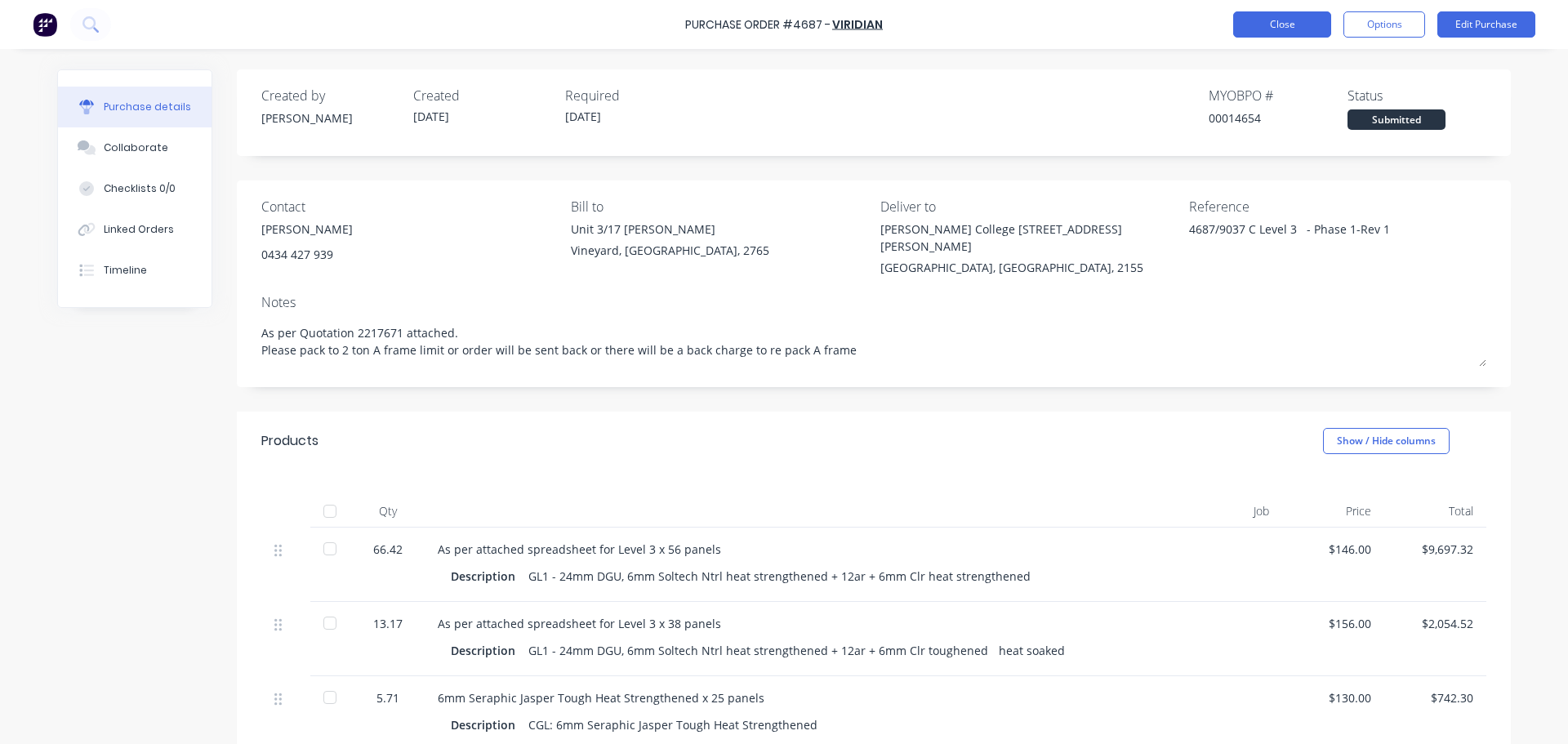
click at [1286, 22] on button "Close" at bounding box center [1282, 24] width 98 height 26
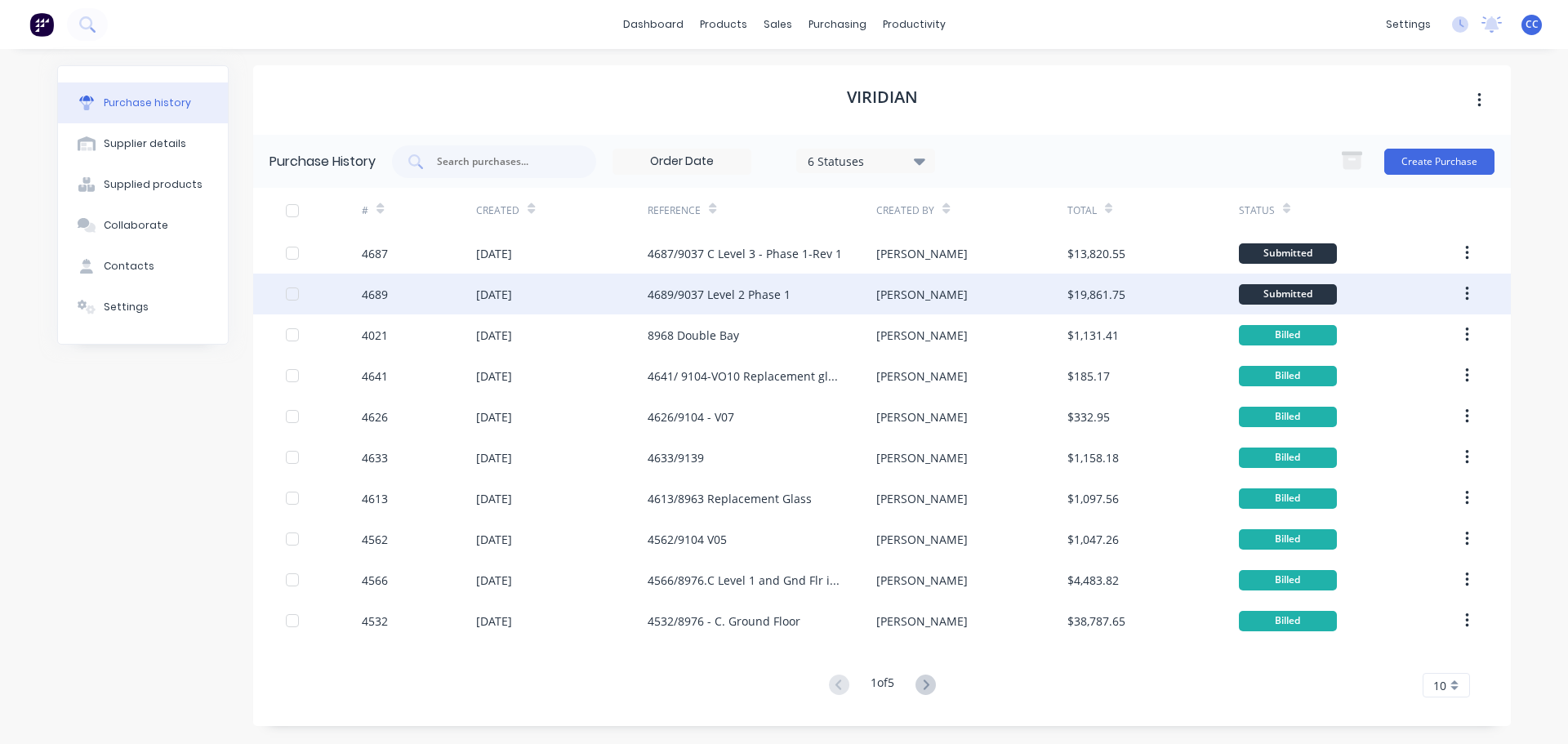
click at [715, 300] on div "4689/9037 Level 2 Phase 1" at bounding box center [719, 293] width 143 height 17
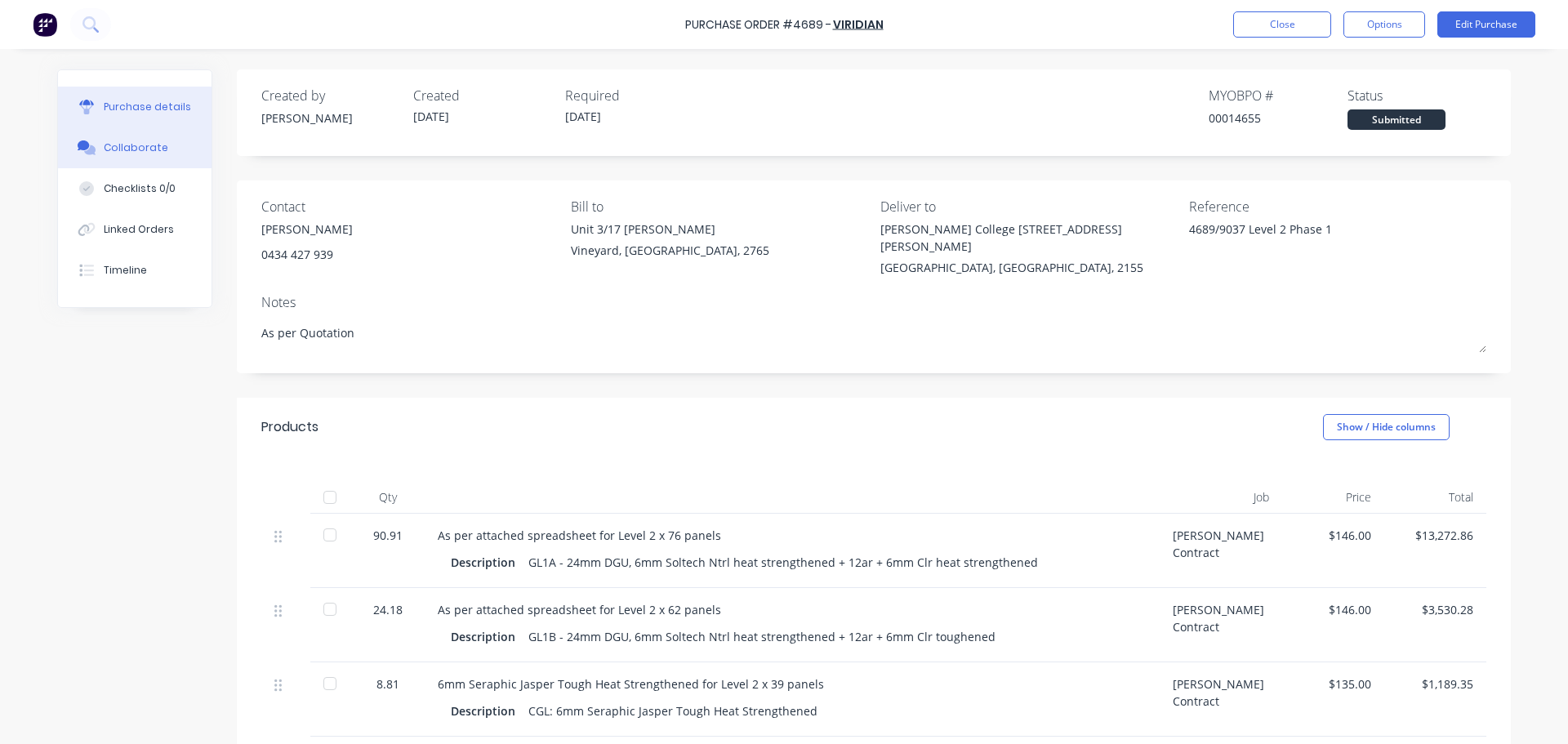
click at [111, 149] on div "Collaborate" at bounding box center [135, 148] width 64 height 14
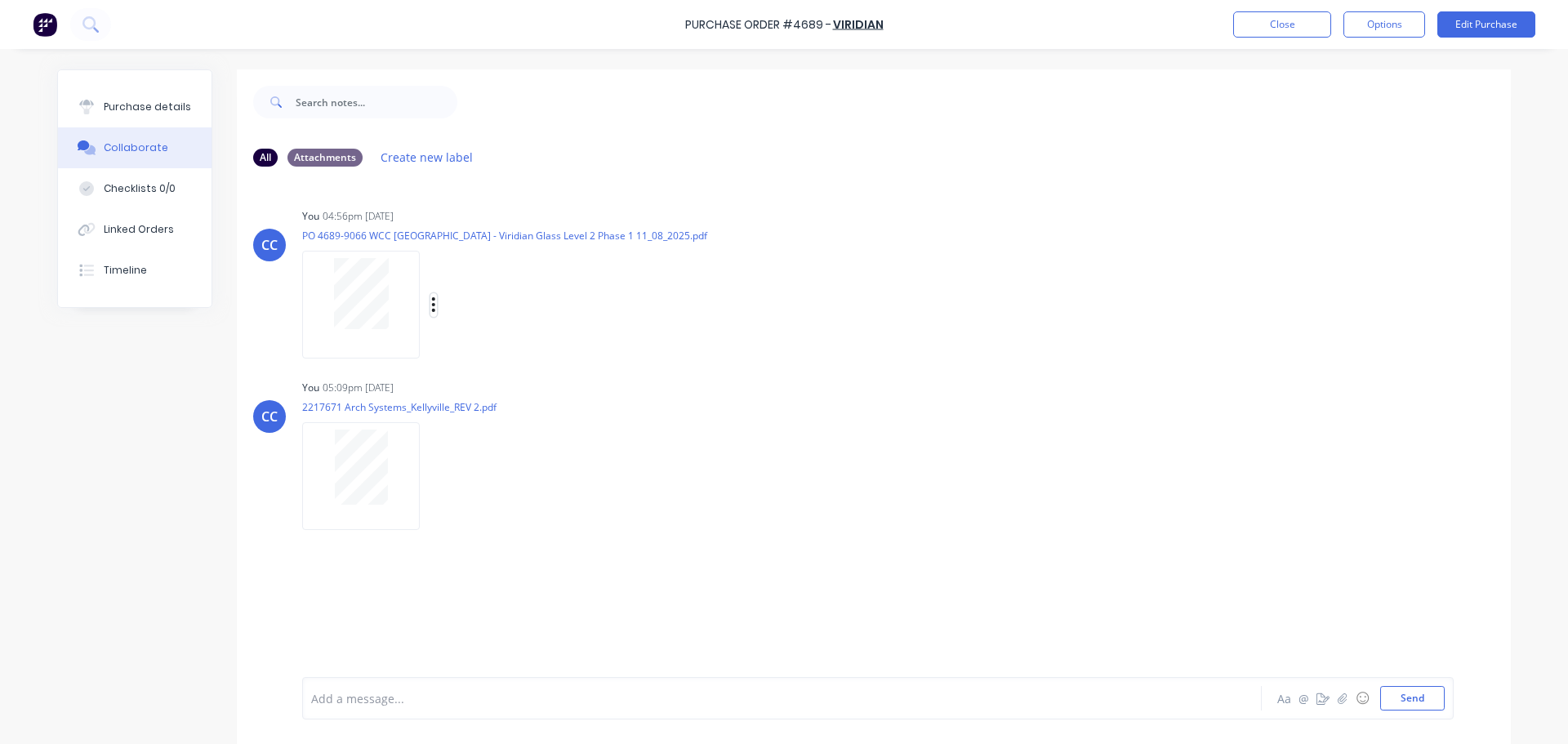
click at [432, 305] on icon "button" at bounding box center [434, 304] width 4 height 14
click at [484, 378] on button "Delete" at bounding box center [540, 385] width 183 height 37
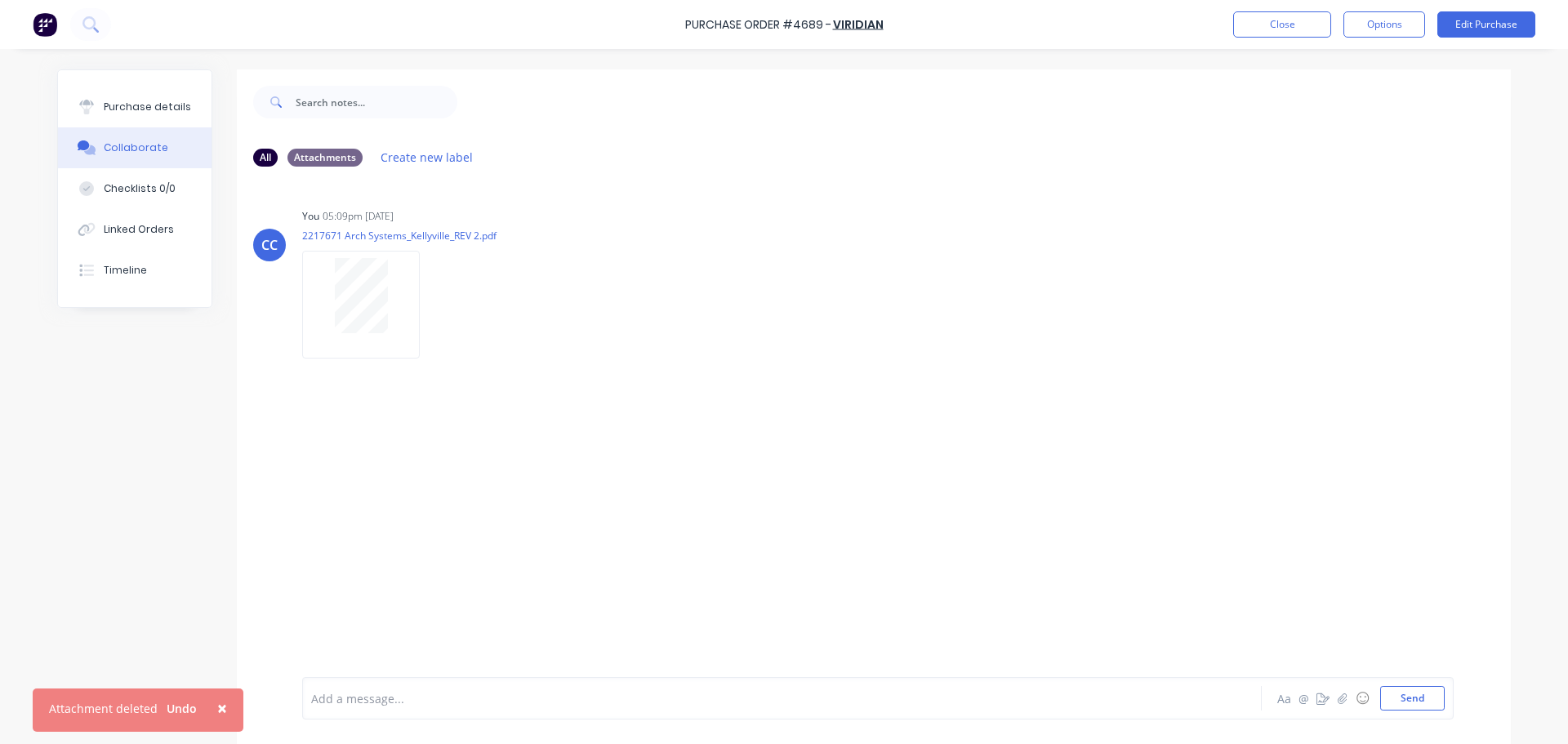
click at [219, 709] on span "×" at bounding box center [221, 707] width 10 height 23
click at [1338, 697] on icon "button" at bounding box center [1342, 698] width 10 height 12
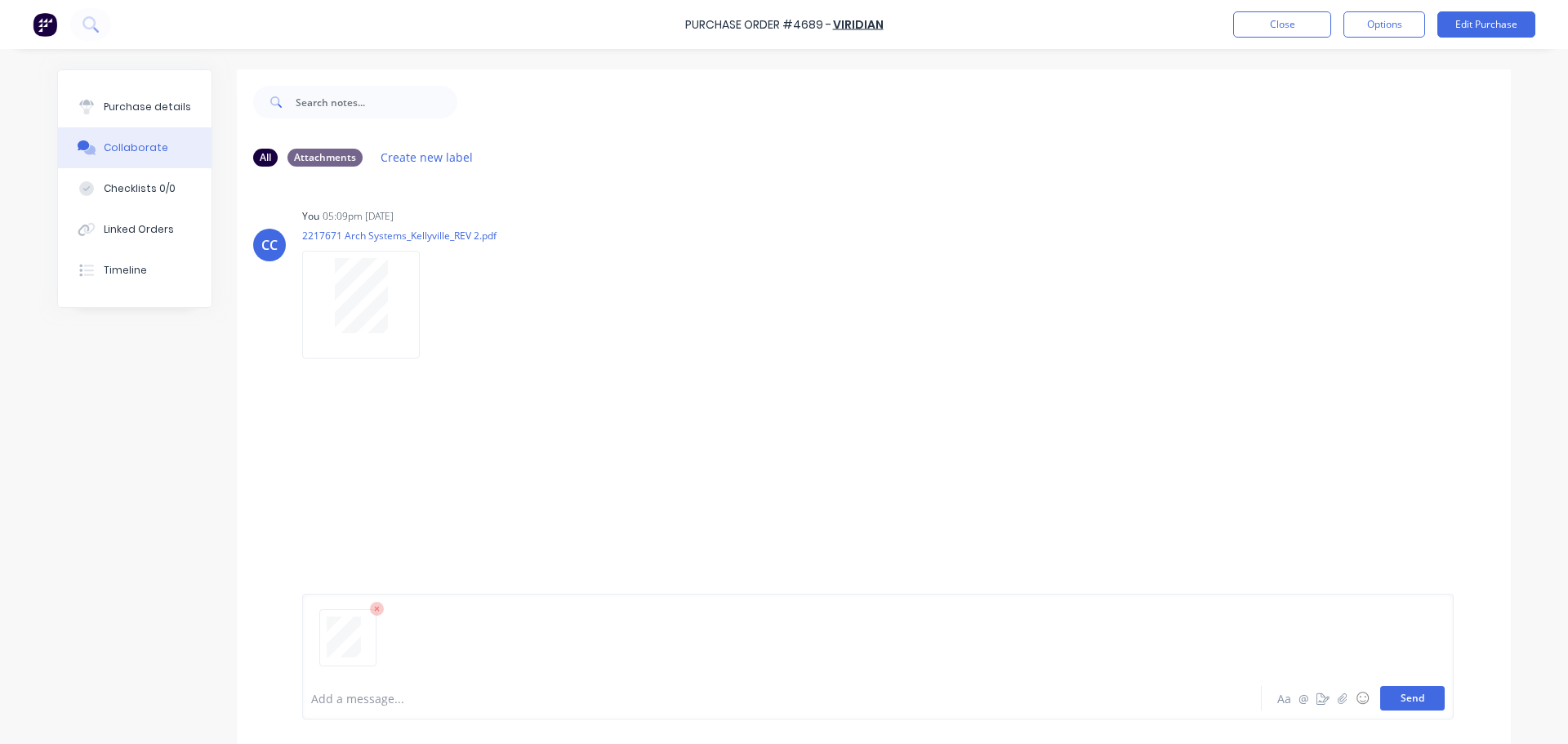
click at [1395, 694] on button "Send" at bounding box center [1412, 697] width 64 height 24
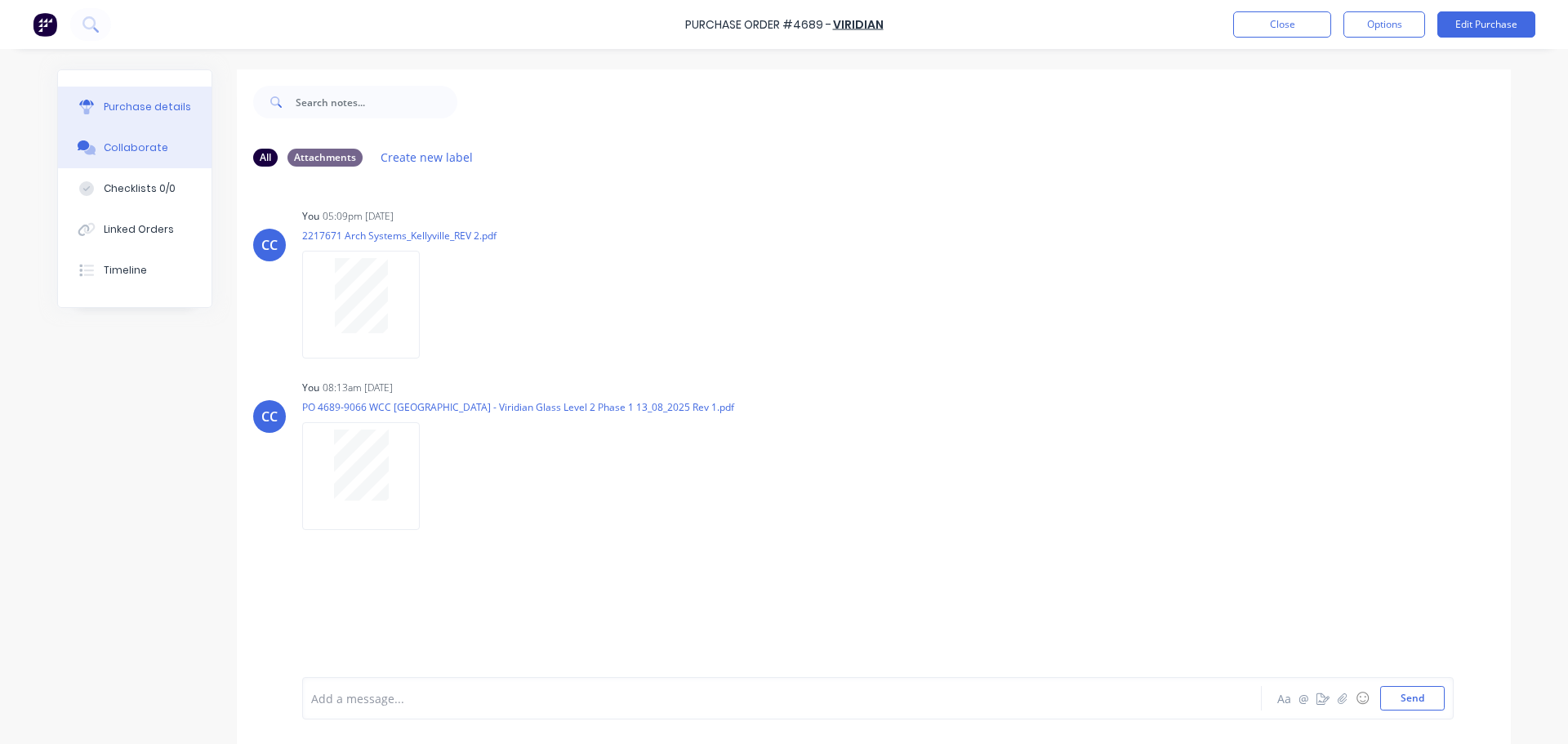
click at [97, 103] on button "Purchase details" at bounding box center [135, 107] width 154 height 41
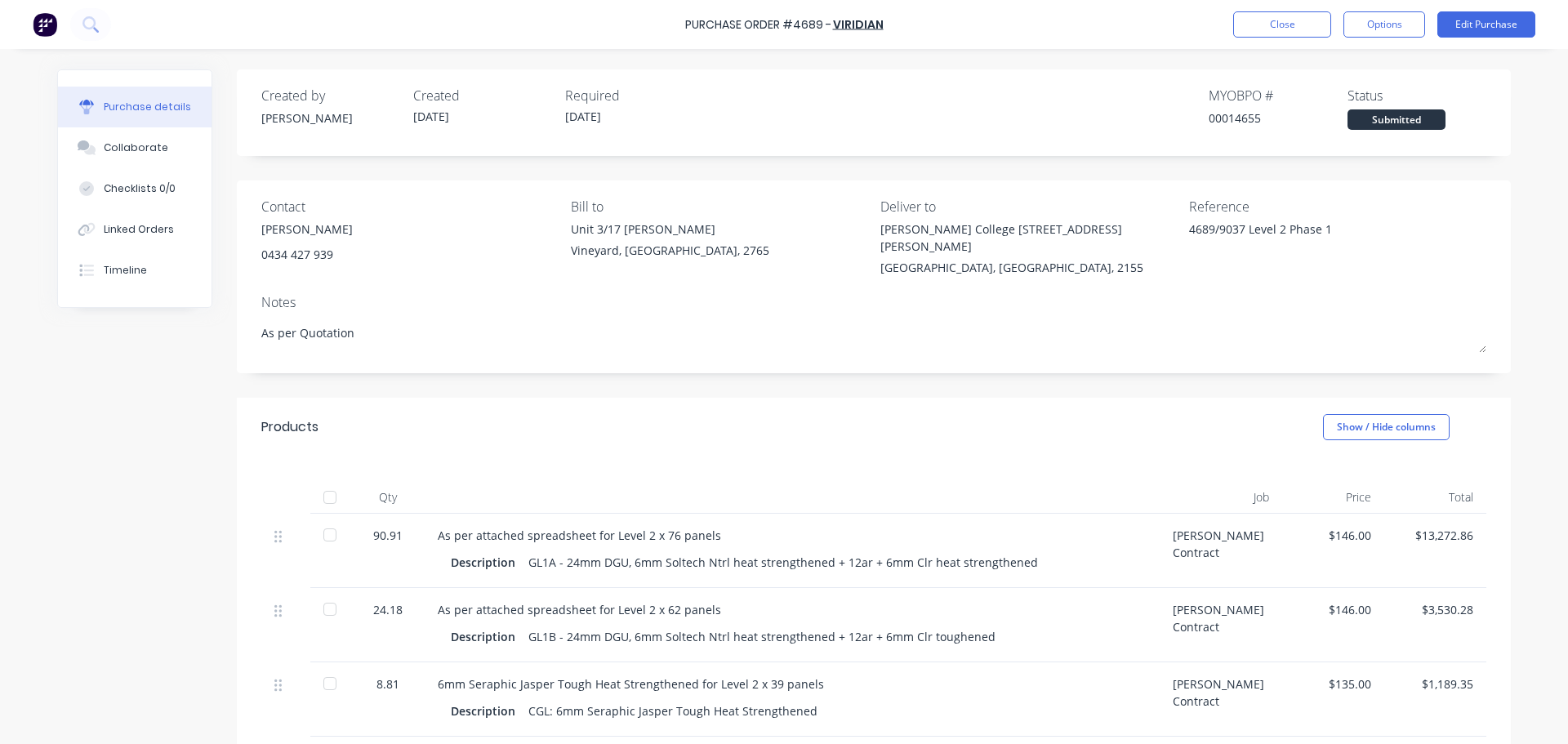
click at [983, 625] on div "GL1B - 24mm DGU, 6mm Soltech Ntrl heat strengthened + 12ar + 6mm Clr toughened" at bounding box center [761, 637] width 467 height 23
click at [980, 625] on div "GL1B - 24mm DGU, 6mm Soltech Ntrl heat strengthened + 12ar + 6mm Clr toughened" at bounding box center [761, 637] width 467 height 23
click at [1461, 29] on button "Edit Purchase" at bounding box center [1486, 24] width 98 height 26
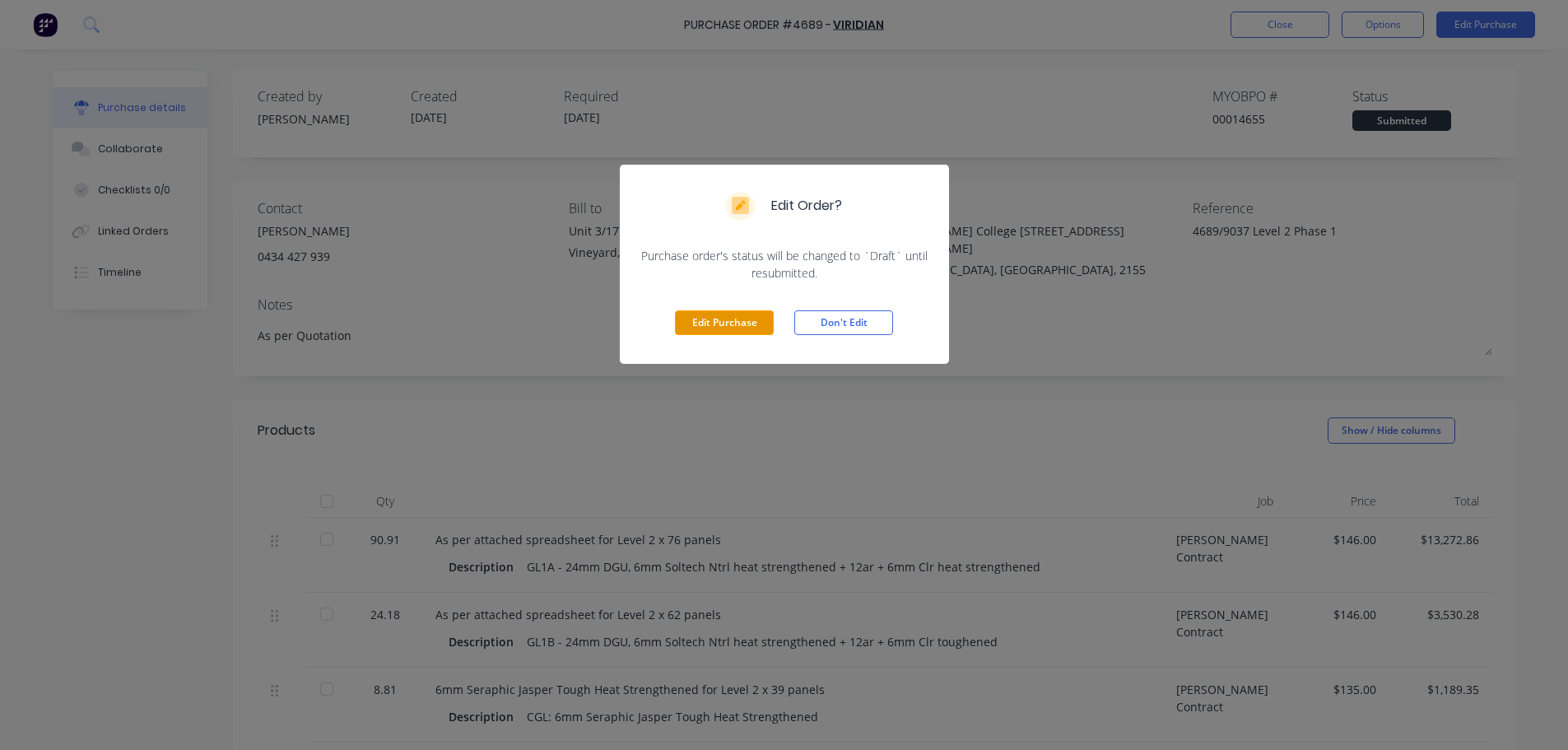
click at [732, 319] on button "Edit Purchase" at bounding box center [724, 322] width 98 height 25
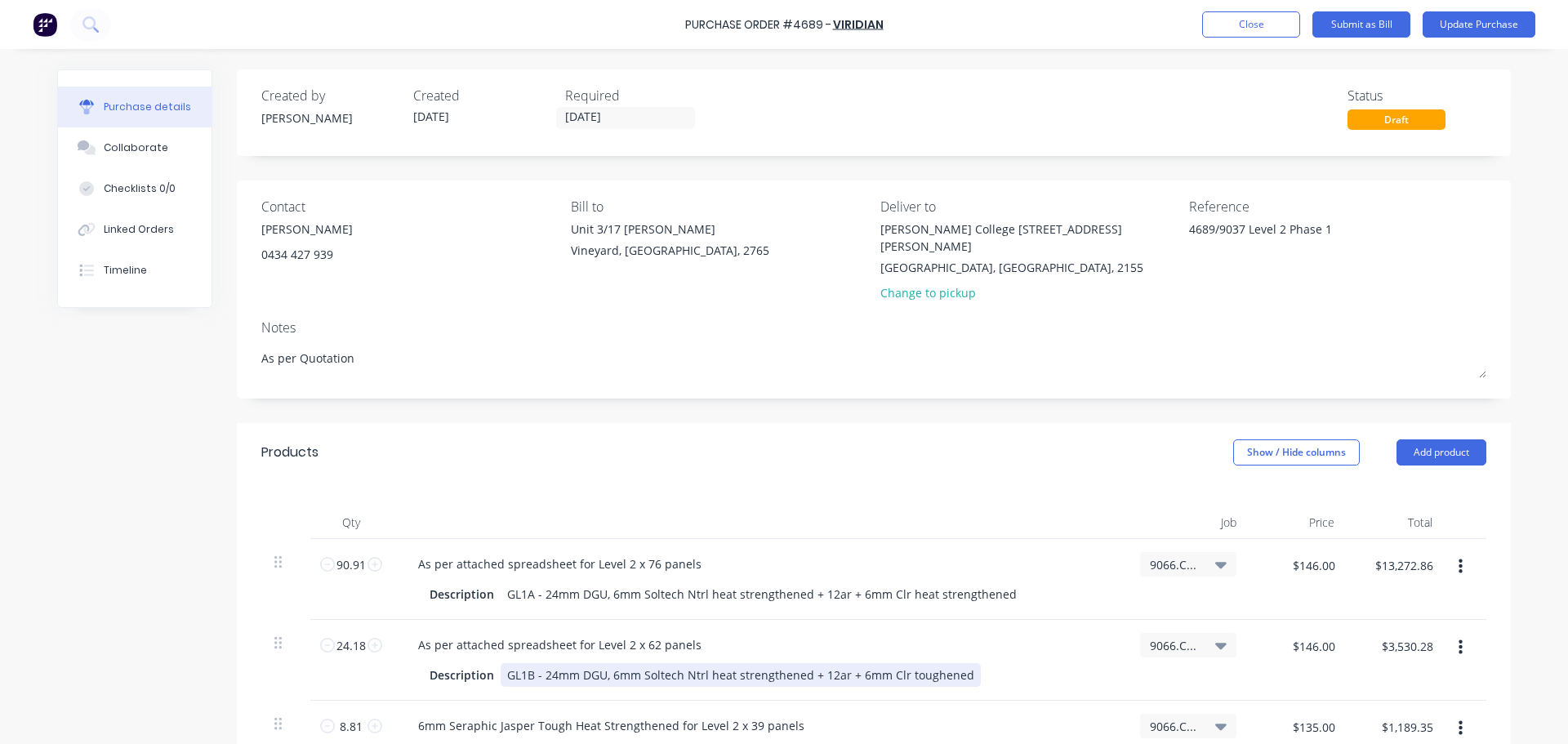
type textarea "x"
click at [958, 663] on div "GL1B - 24mm DGU, 6mm Soltech Ntrl heat strengthened + 12ar + 6mm Clr toughened" at bounding box center [741, 674] width 481 height 23
type textarea "x"
click at [1313, 633] on input "$146.00" at bounding box center [1312, 646] width 62 height 26
type input "156"
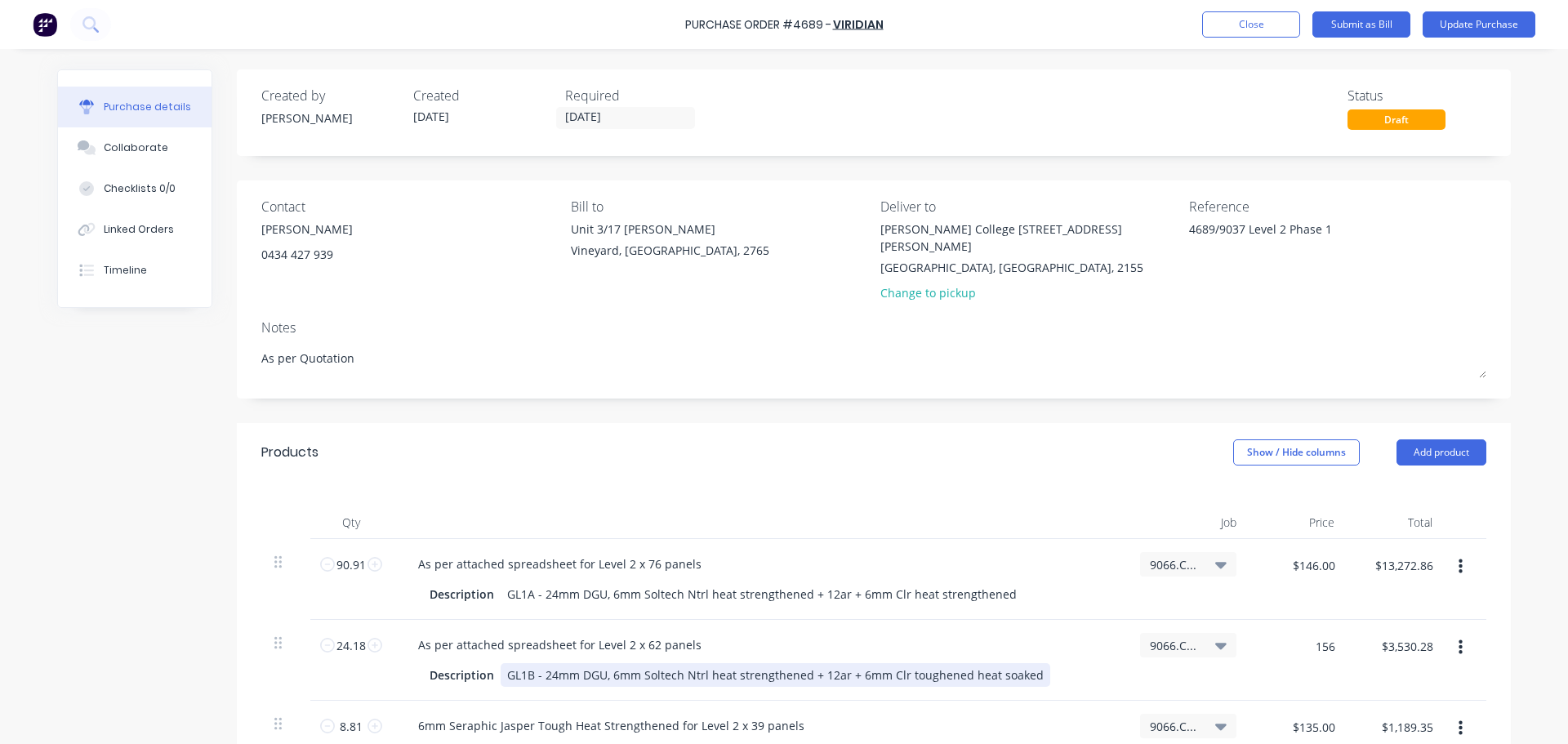
type textarea "x"
type input "$156.00"
type input "$3,772.08"
click at [1107, 663] on div "Description GL1B - 24mm DGU, 6mm Soltech Ntrl heat strengthened + 12ar + 6mm Cl…" at bounding box center [759, 674] width 709 height 23
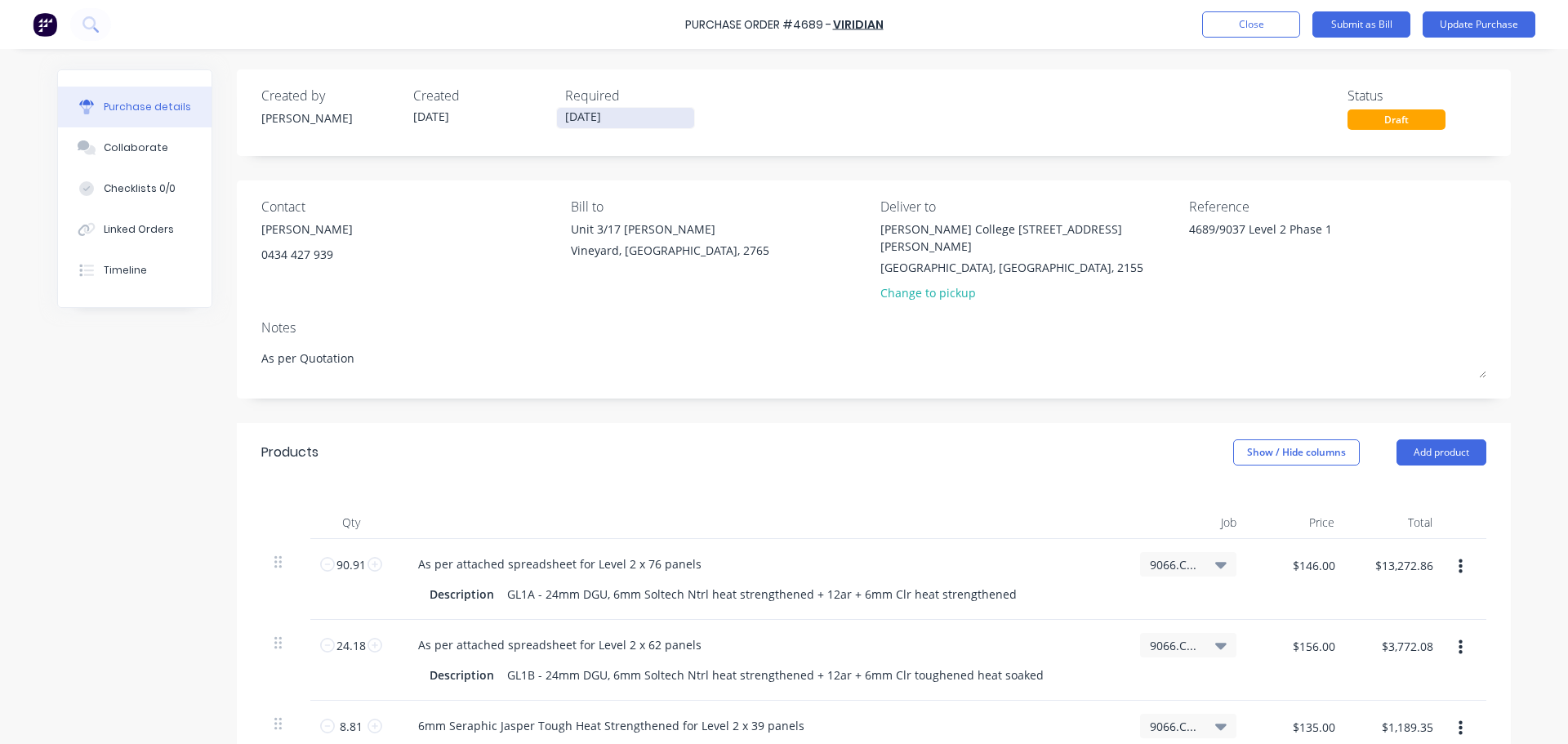
click at [611, 116] on input "04/08/25" at bounding box center [626, 117] width 137 height 21
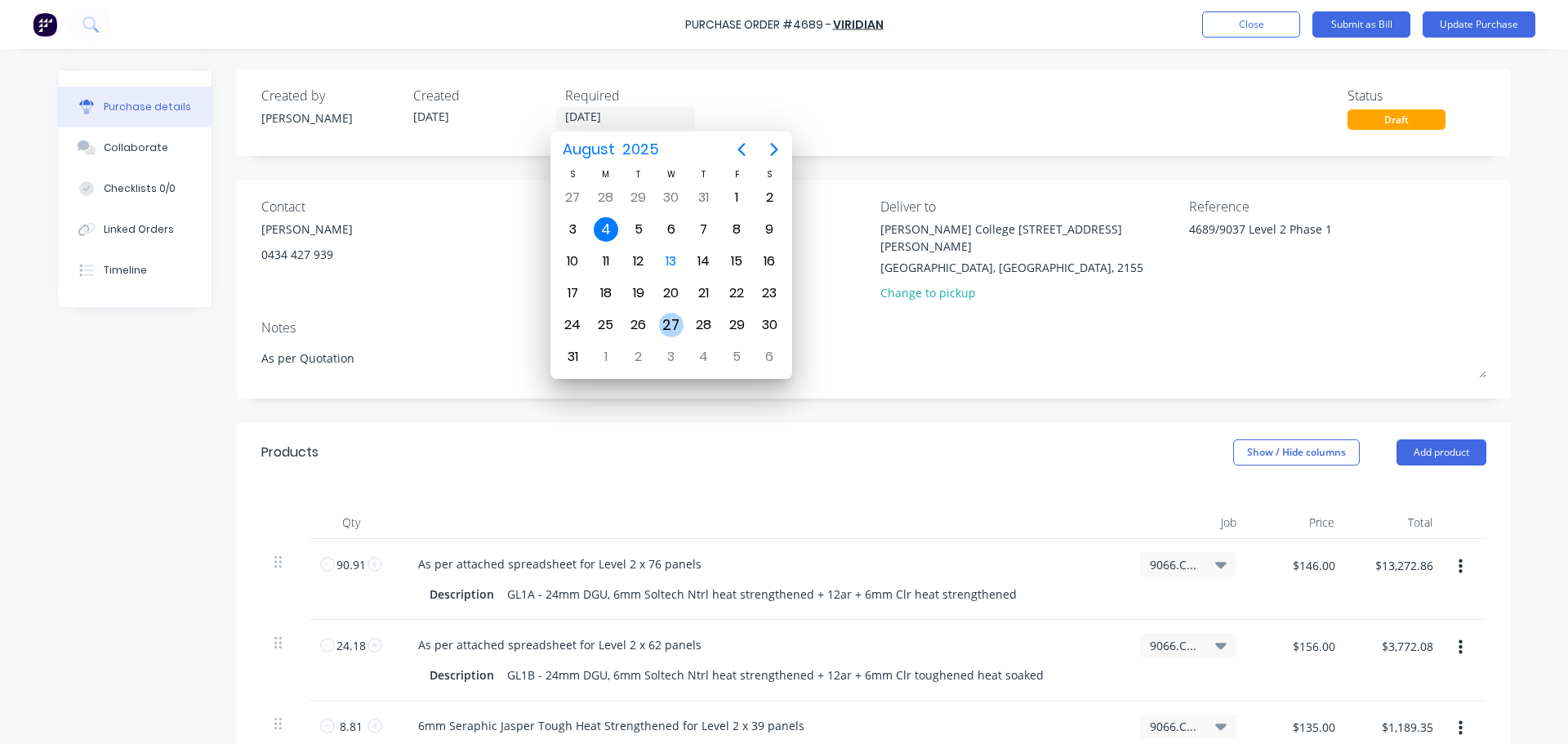
click at [666, 322] on div "27" at bounding box center [671, 324] width 24 height 24
type textarea "x"
type input "27/08/25"
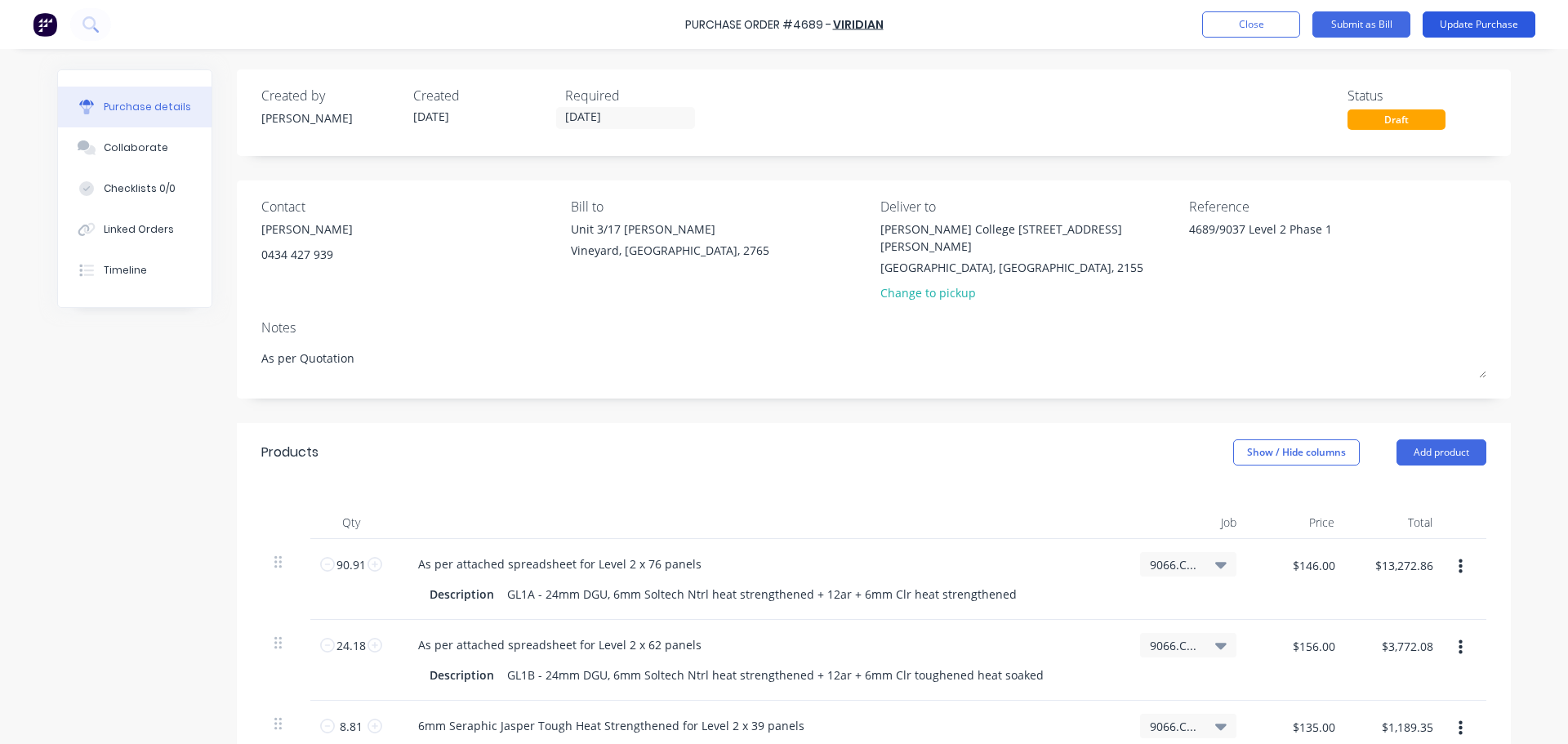
click at [1486, 18] on button "Update Purchase" at bounding box center [1479, 24] width 113 height 26
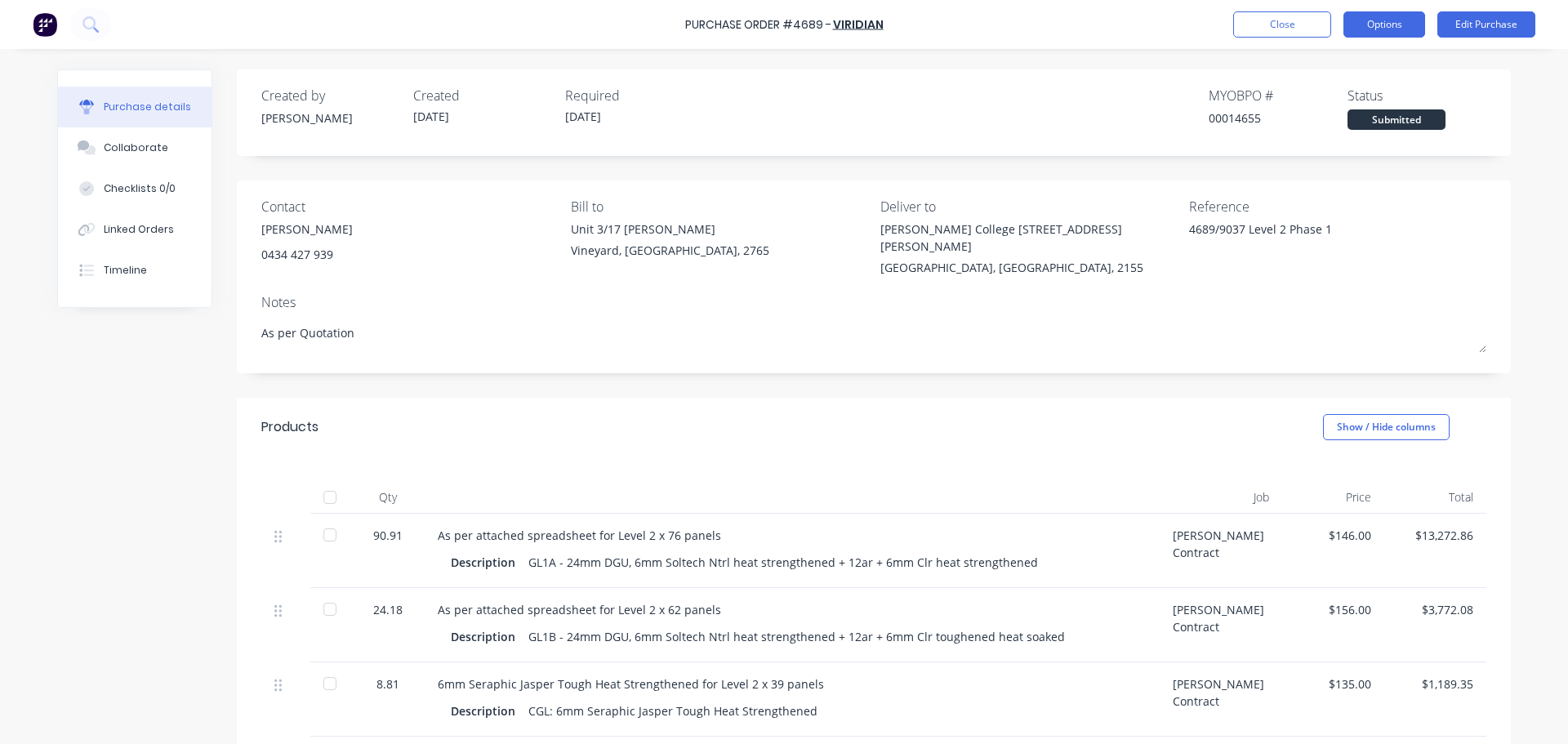
click at [1389, 23] on button "Options" at bounding box center [1384, 24] width 81 height 26
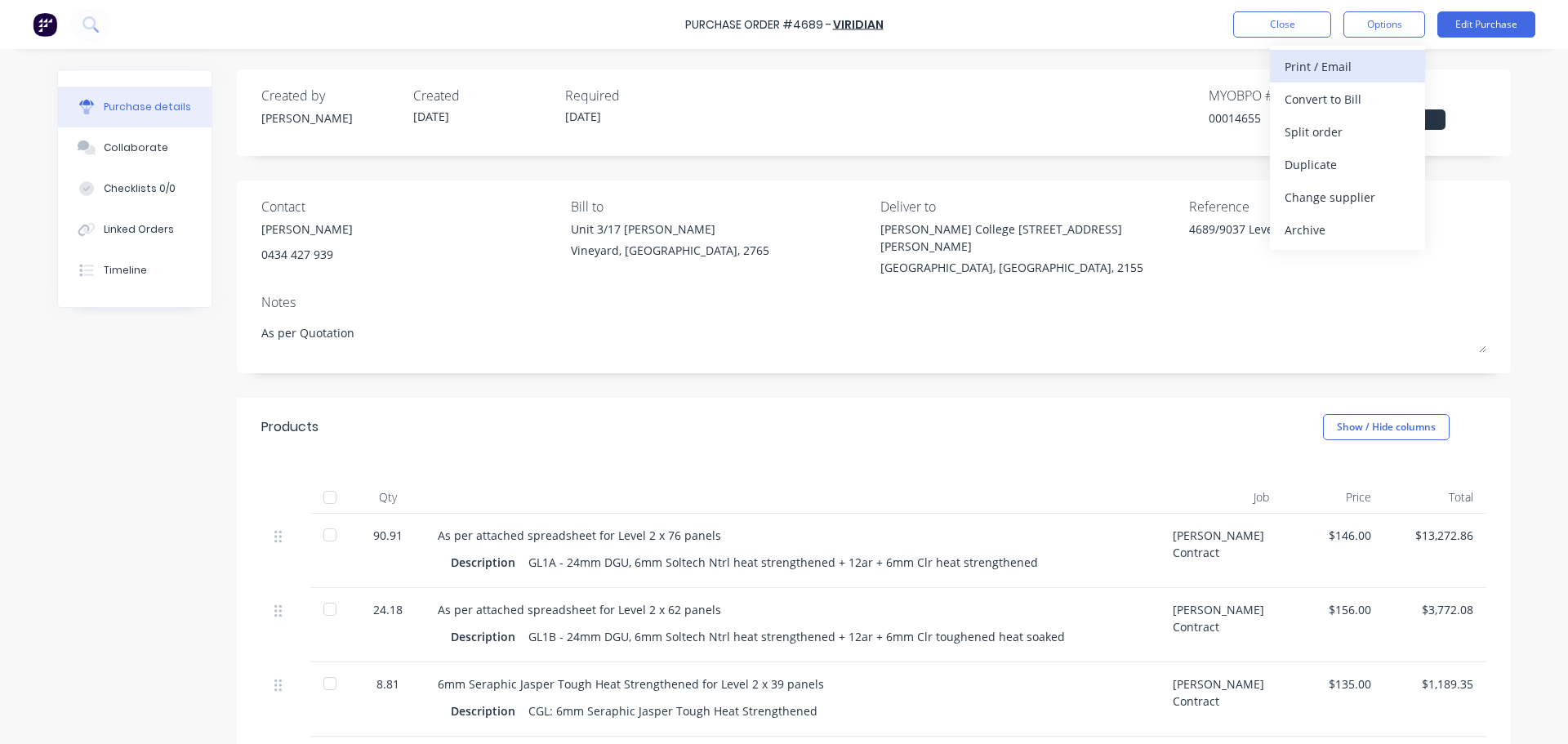
click at [1308, 65] on div "Print / Email" at bounding box center [1347, 67] width 126 height 23
click at [1291, 104] on div "With pricing" at bounding box center [1347, 99] width 126 height 23
type textarea "x"
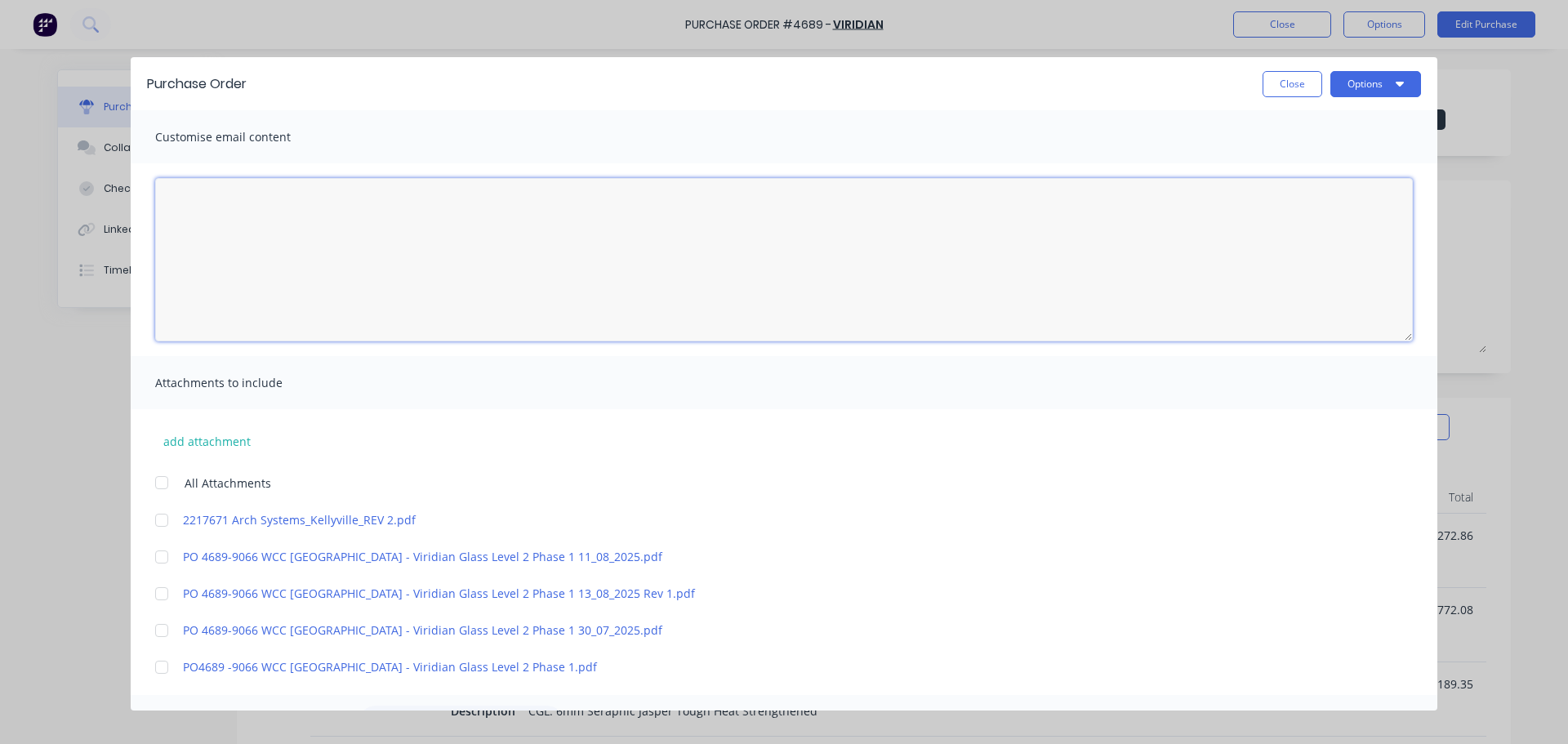
click at [242, 197] on textarea "04/08/25" at bounding box center [784, 259] width 1257 height 163
click at [269, 207] on textarea "Hi Mick and Viridain team" at bounding box center [784, 259] width 1257 height 163
click at [328, 209] on textarea "Hi Mick and Viridian team" at bounding box center [784, 259] width 1257 height 163
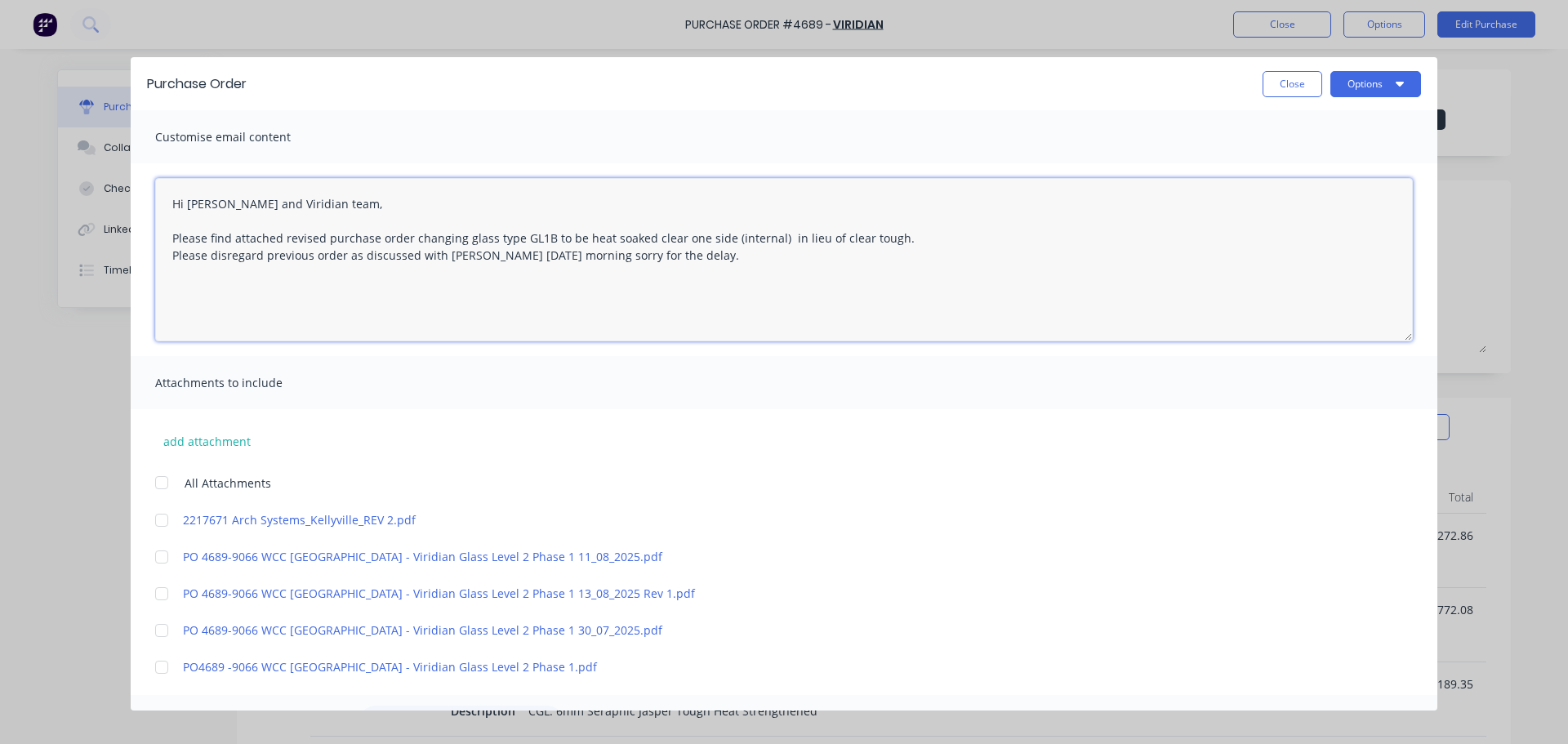
type textarea "Hi Mick and Viridian team, Please find attached revised purchase order changing…"
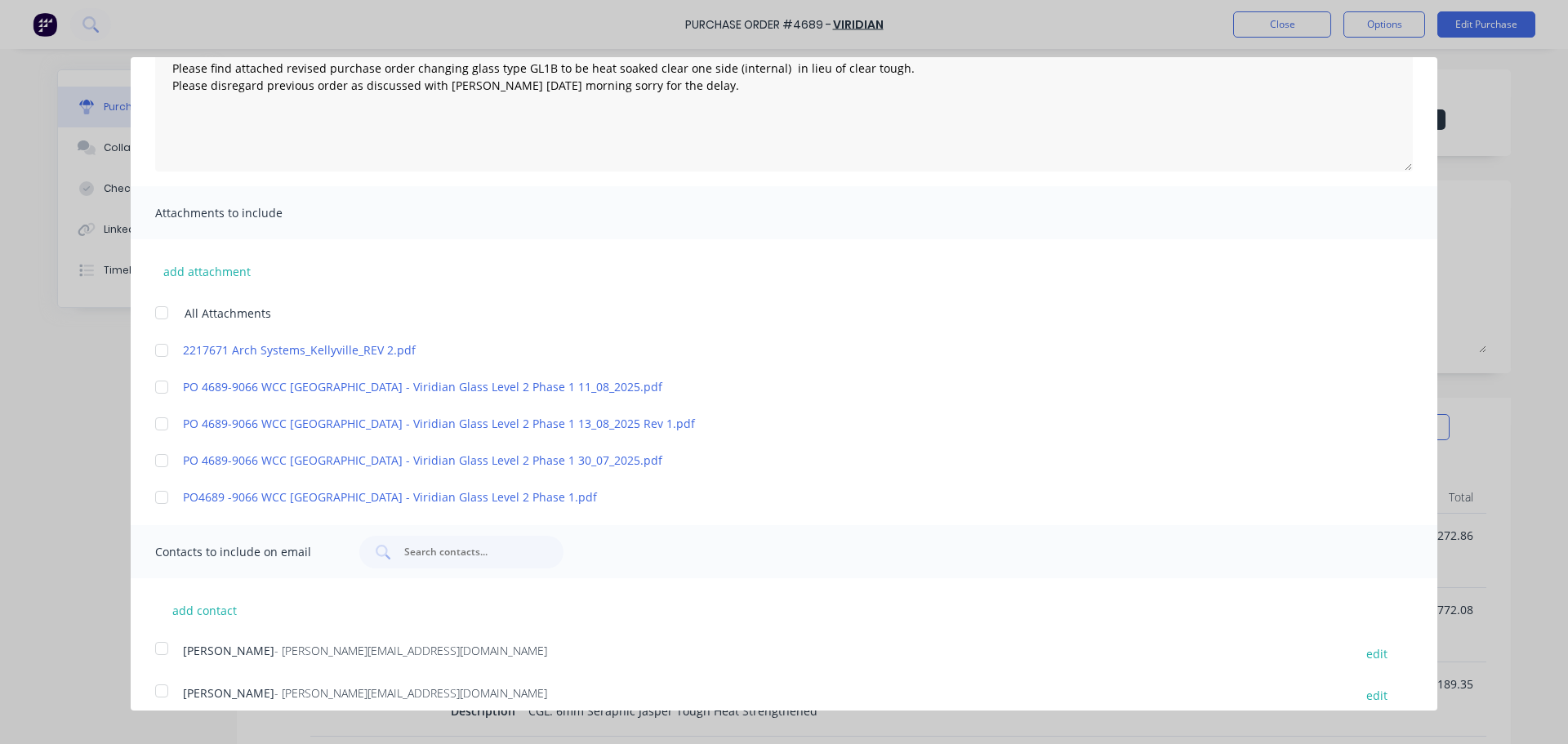
scroll to position [175, 0]
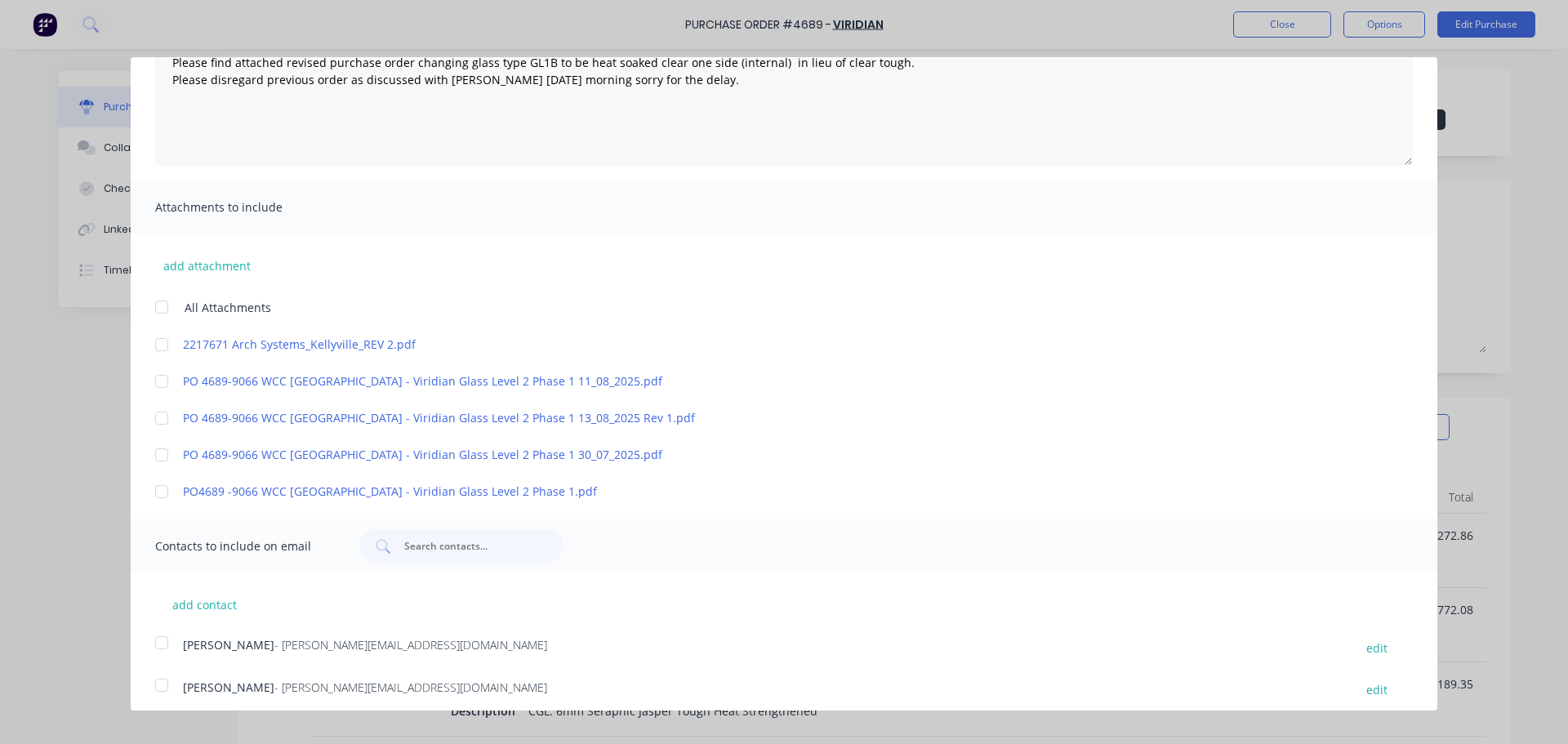
click at [163, 346] on div at bounding box center [162, 344] width 33 height 33
click at [163, 418] on div at bounding box center [162, 418] width 33 height 33
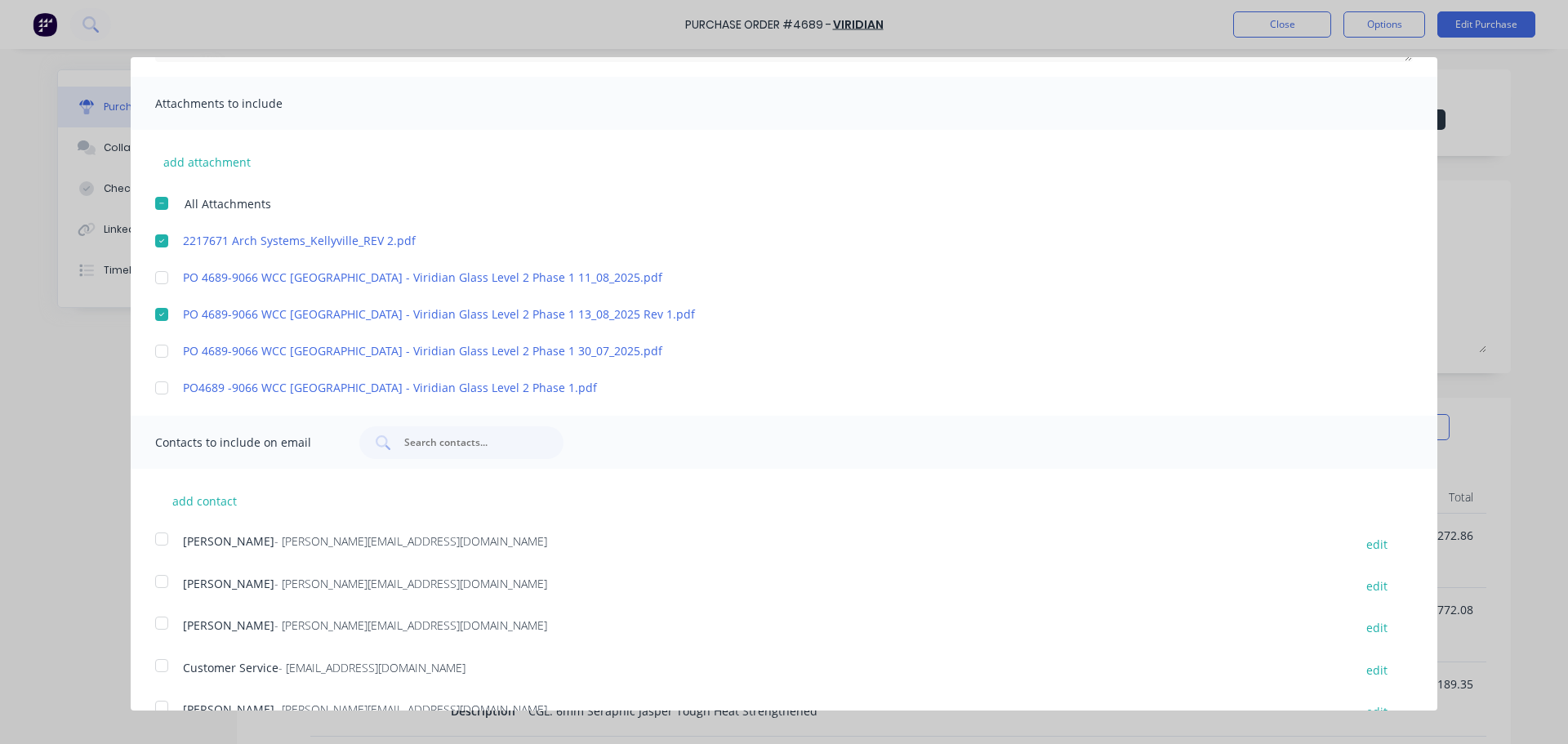
scroll to position [311, 0]
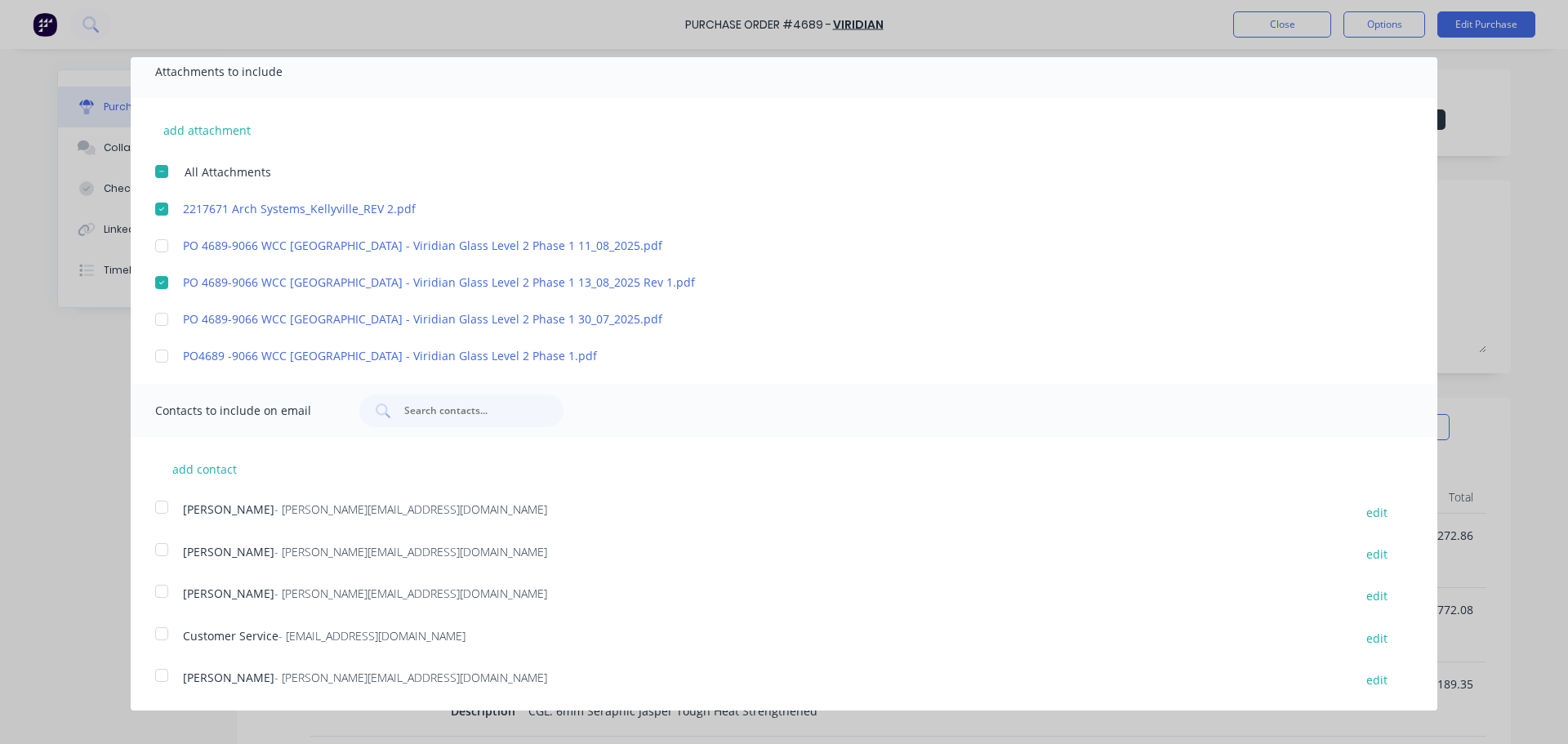
click at [161, 676] on div at bounding box center [162, 675] width 33 height 33
click at [158, 630] on div at bounding box center [162, 634] width 33 height 33
click at [166, 549] on div at bounding box center [162, 549] width 33 height 33
click at [160, 507] on div at bounding box center [162, 507] width 33 height 33
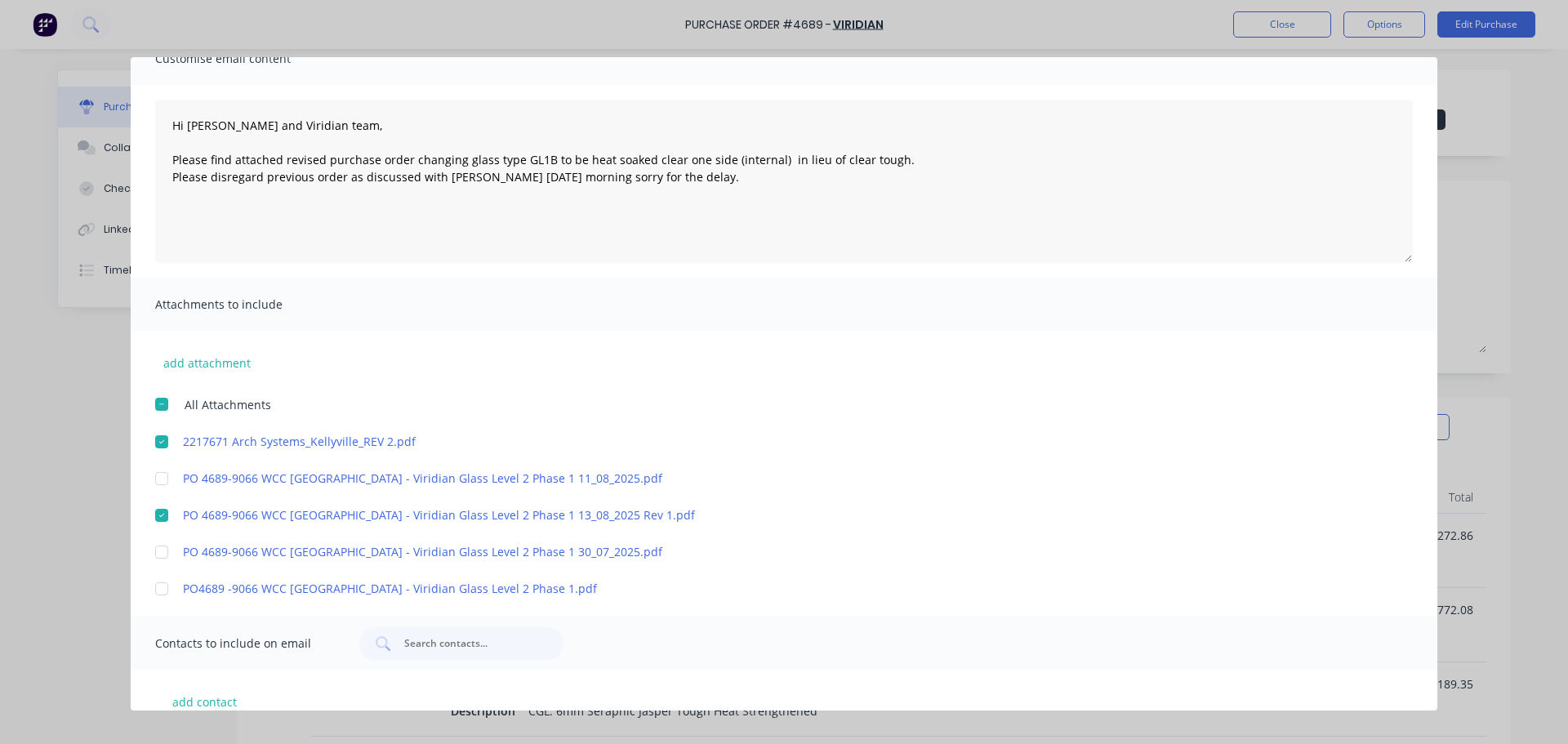
scroll to position [0, 0]
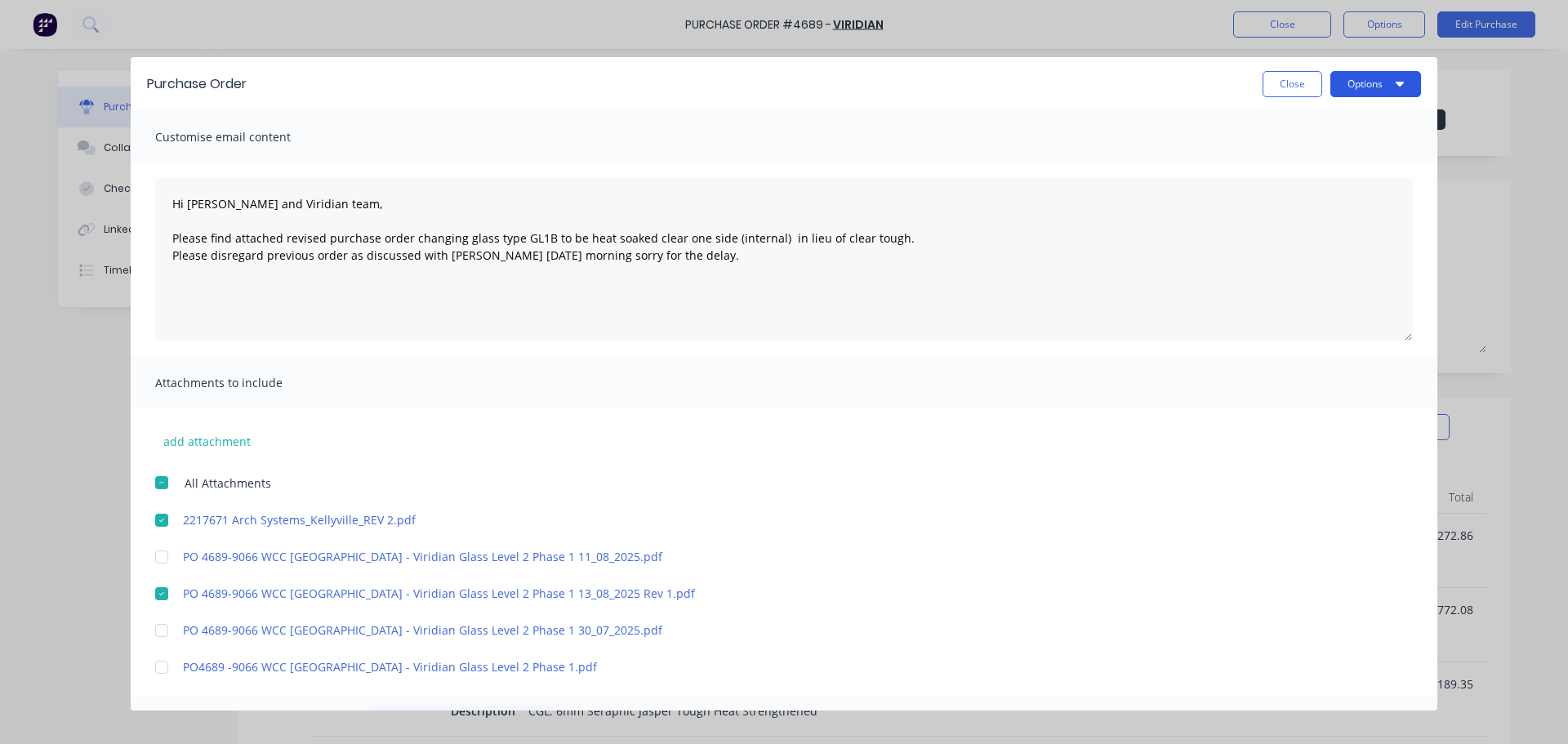
click at [1345, 84] on button "Options" at bounding box center [1376, 84] width 90 height 26
click at [1298, 155] on div "Email" at bounding box center [1343, 158] width 126 height 23
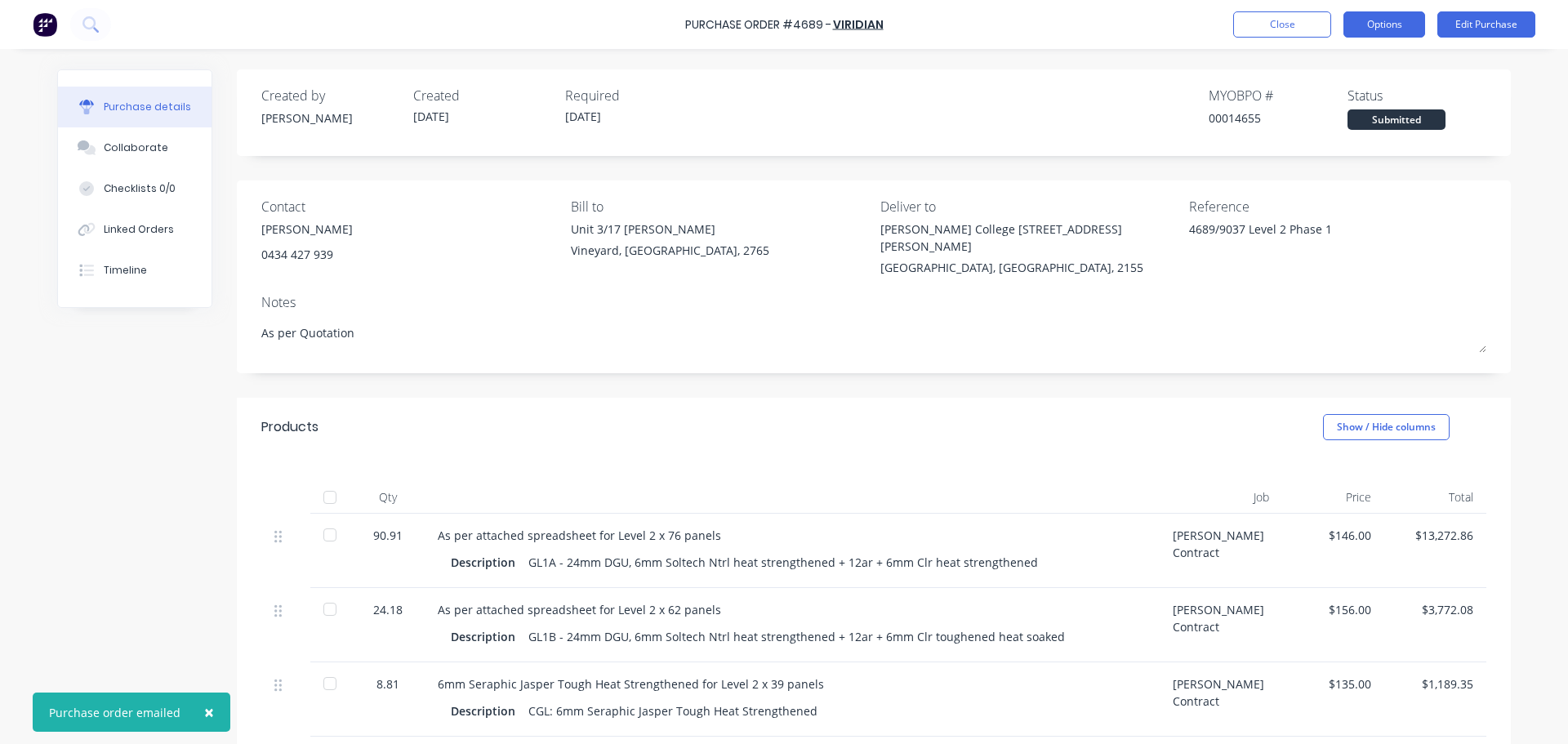
click at [1374, 20] on button "Options" at bounding box center [1384, 24] width 81 height 26
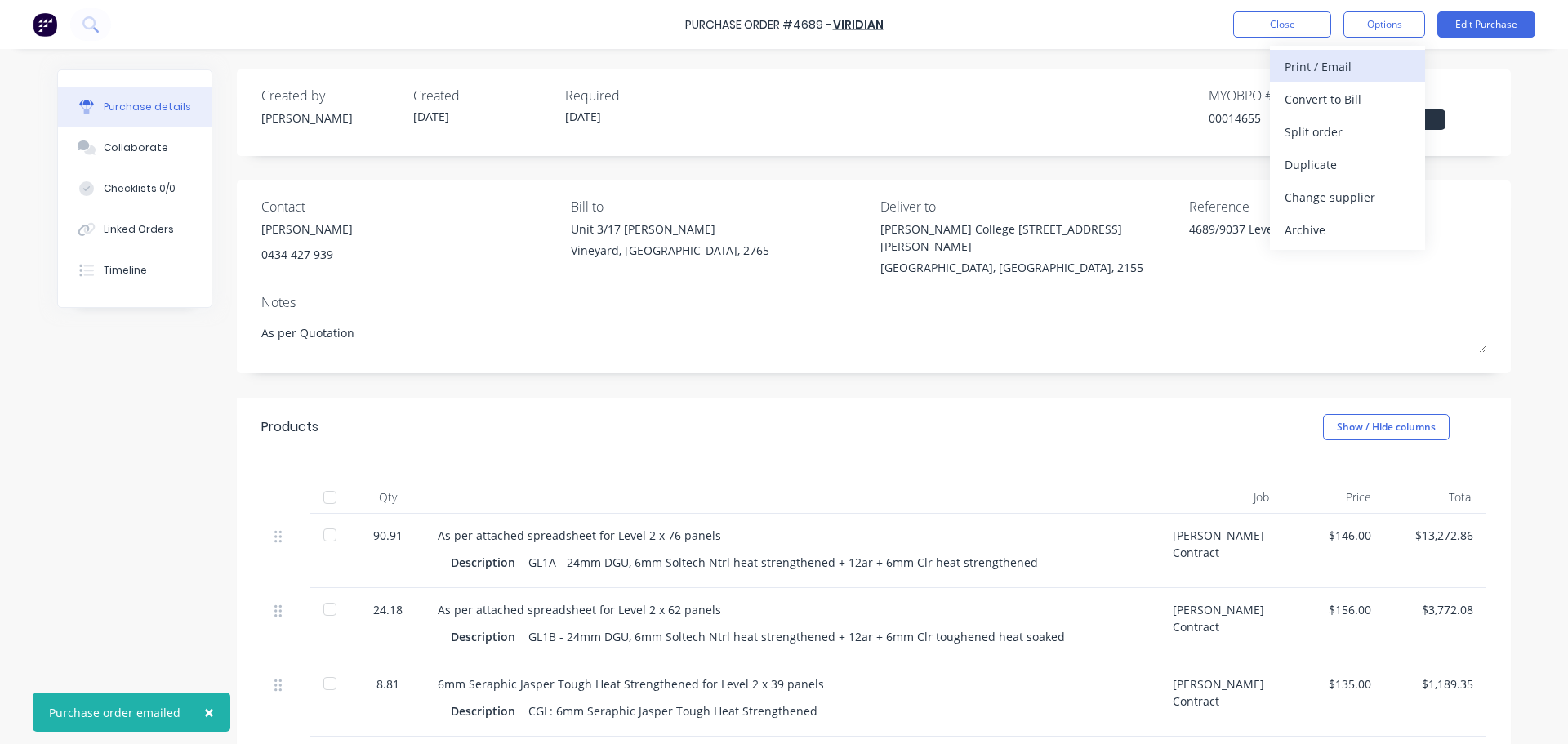
click at [1310, 65] on div "Print / Email" at bounding box center [1347, 67] width 126 height 23
click at [1313, 93] on div "With pricing" at bounding box center [1347, 99] width 126 height 23
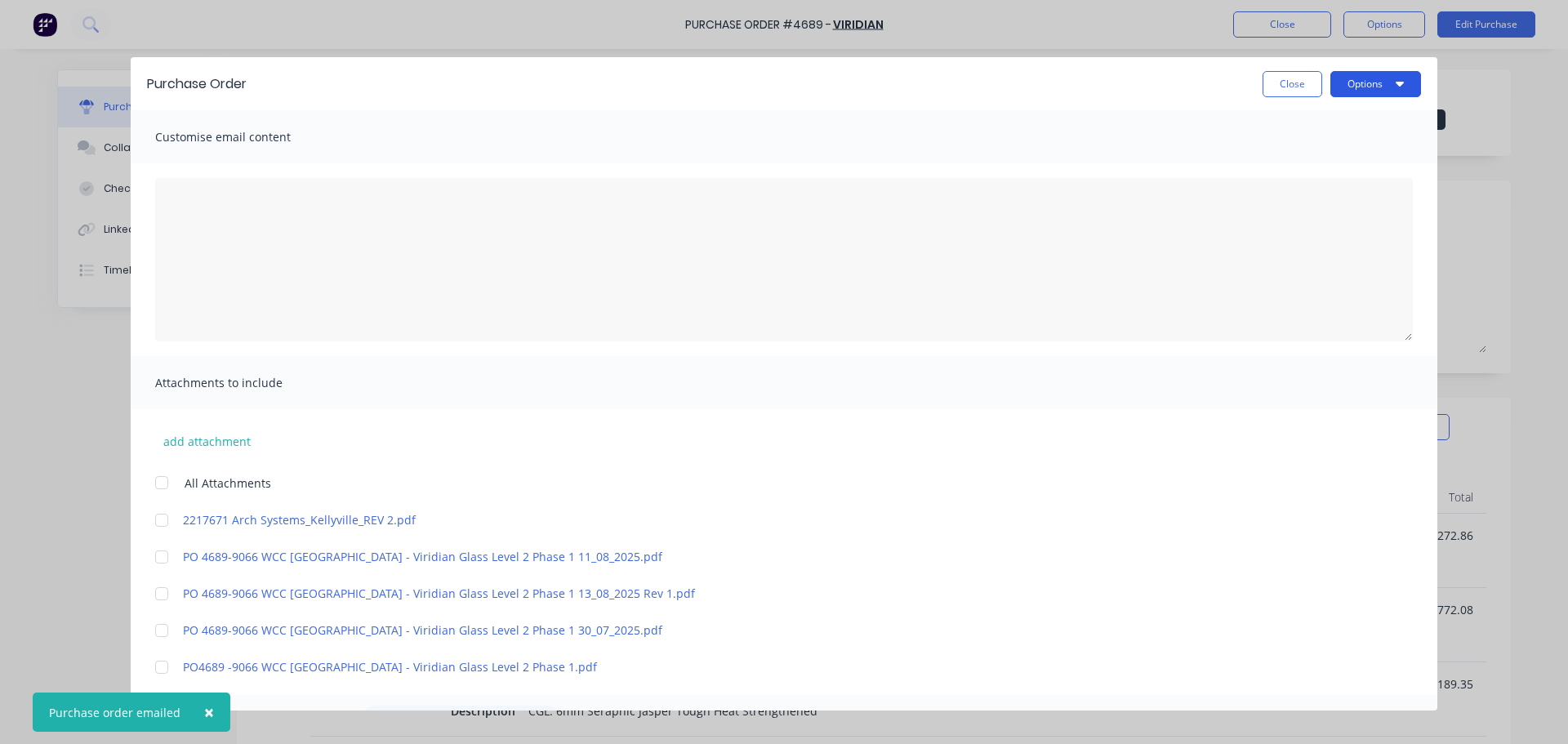
click at [1353, 81] on button "Options" at bounding box center [1376, 84] width 90 height 26
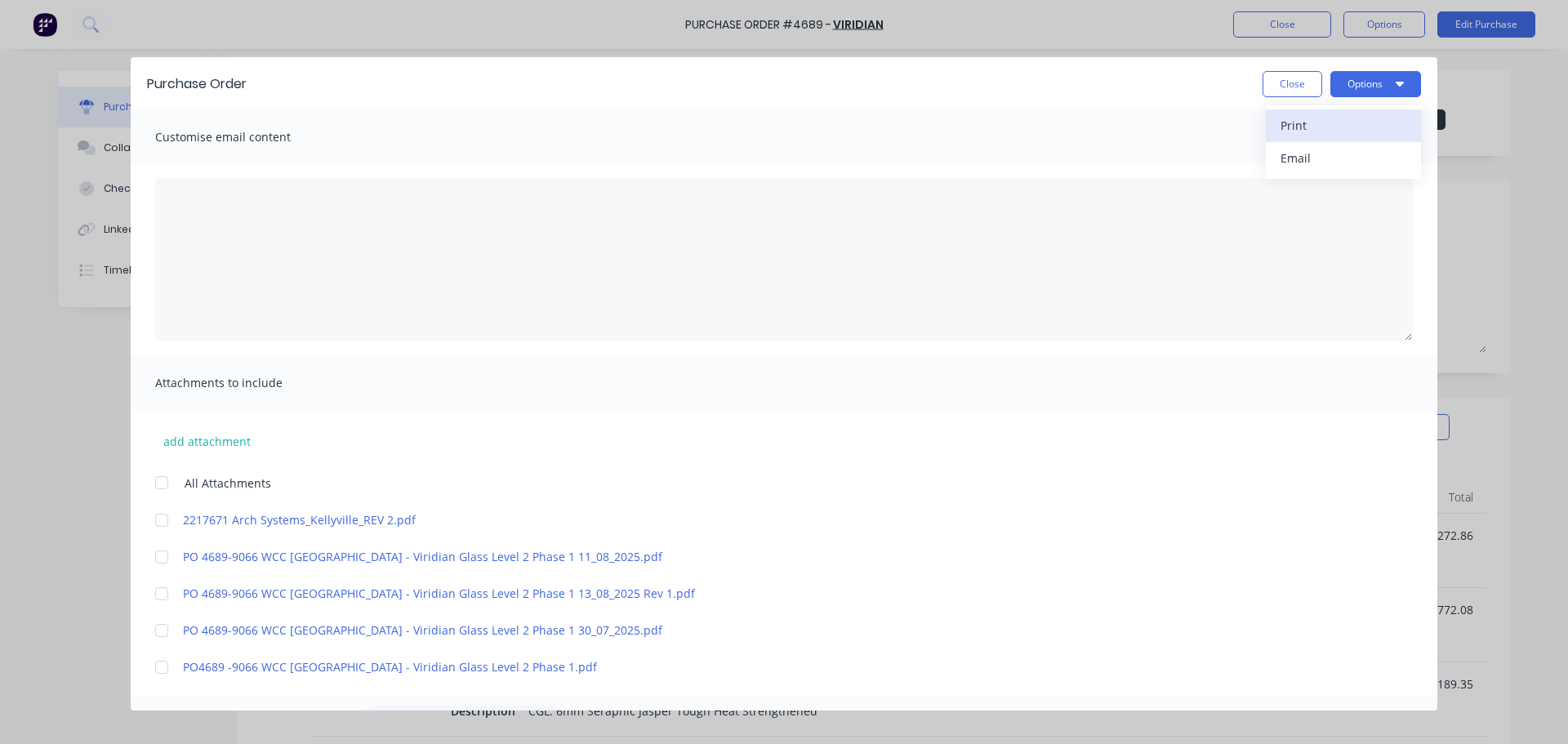
click at [1288, 121] on div "Print" at bounding box center [1343, 126] width 126 height 23
click at [1280, 73] on button "Close" at bounding box center [1293, 84] width 60 height 26
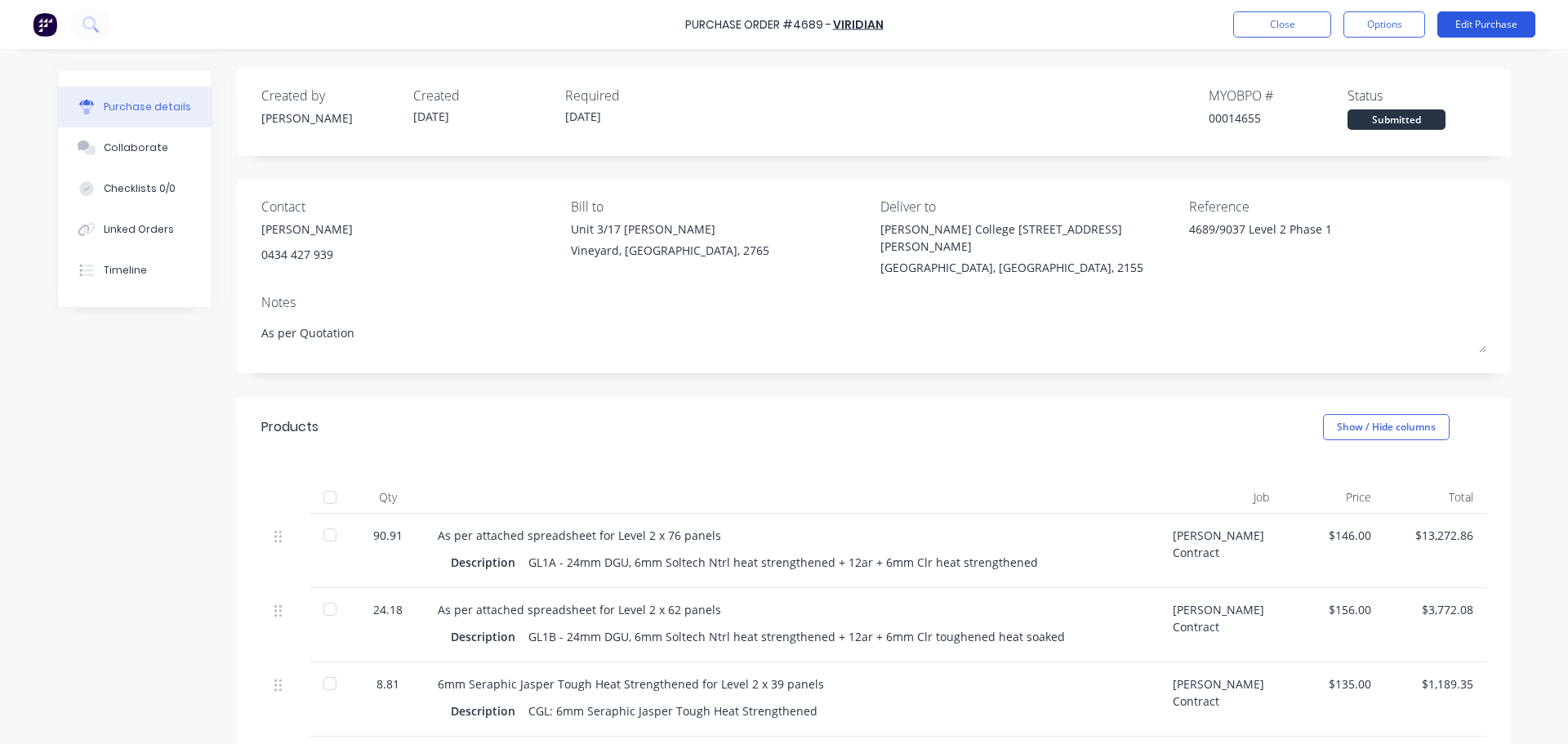
click at [1473, 26] on button "Edit Purchase" at bounding box center [1486, 24] width 98 height 26
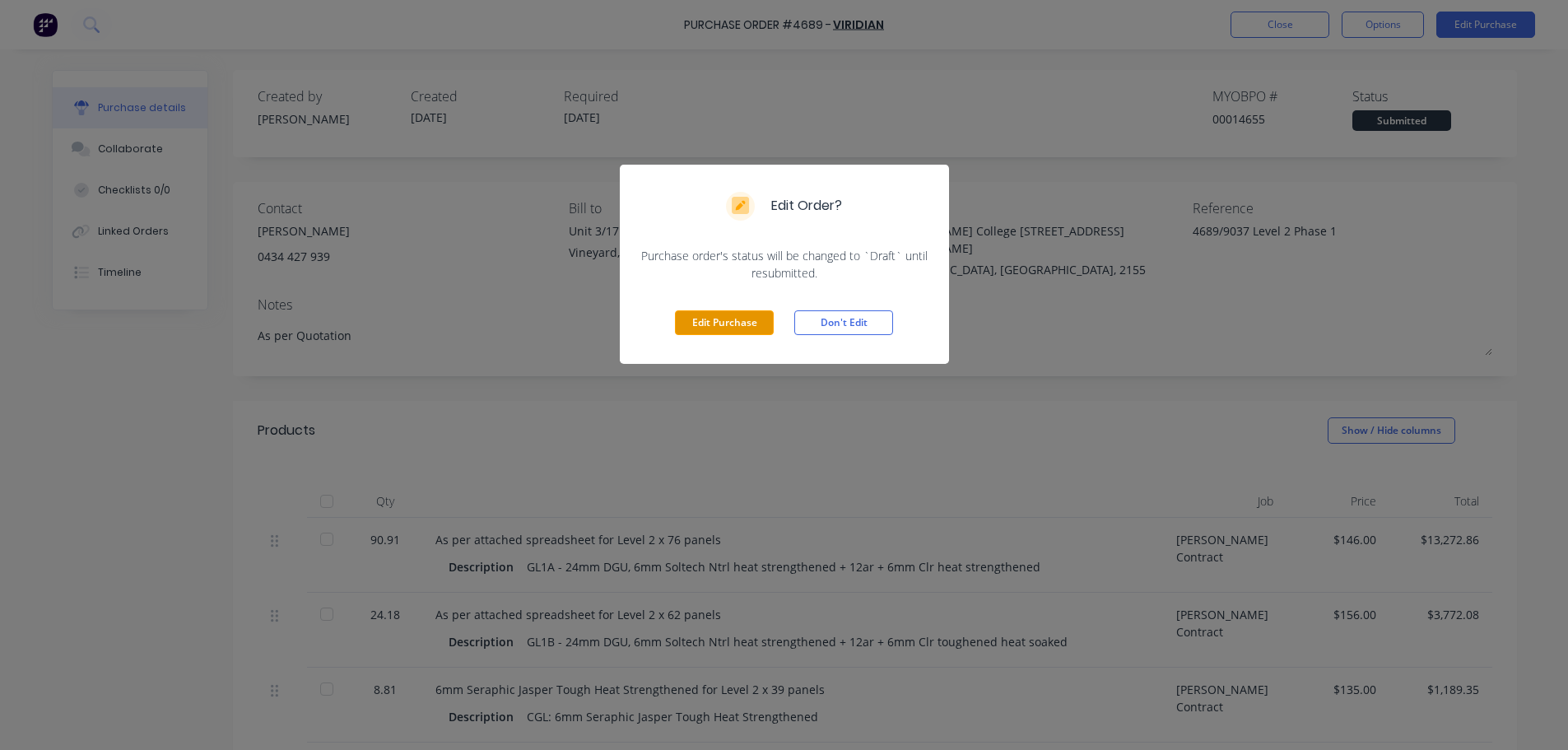
click at [749, 322] on button "Edit Purchase" at bounding box center [724, 322] width 98 height 25
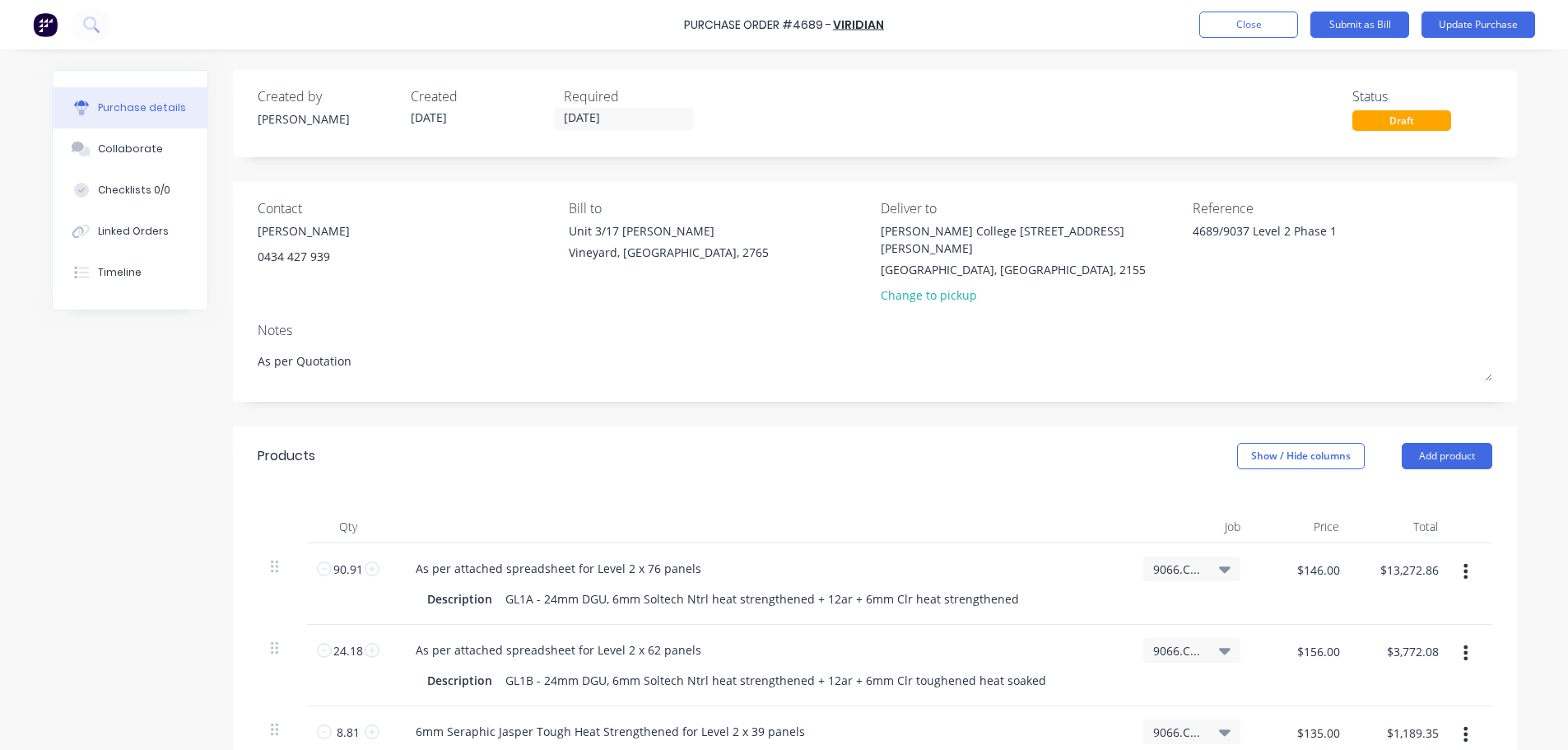
type textarea "x"
click at [1352, 231] on textarea "4689/9037 Level 2 Phase 1" at bounding box center [1301, 240] width 206 height 37
type textarea "4689/9037 Level 2 Phase 1 Re"
type textarea "x"
type textarea "4689/9037 Level 2 Phase 1 Rev"
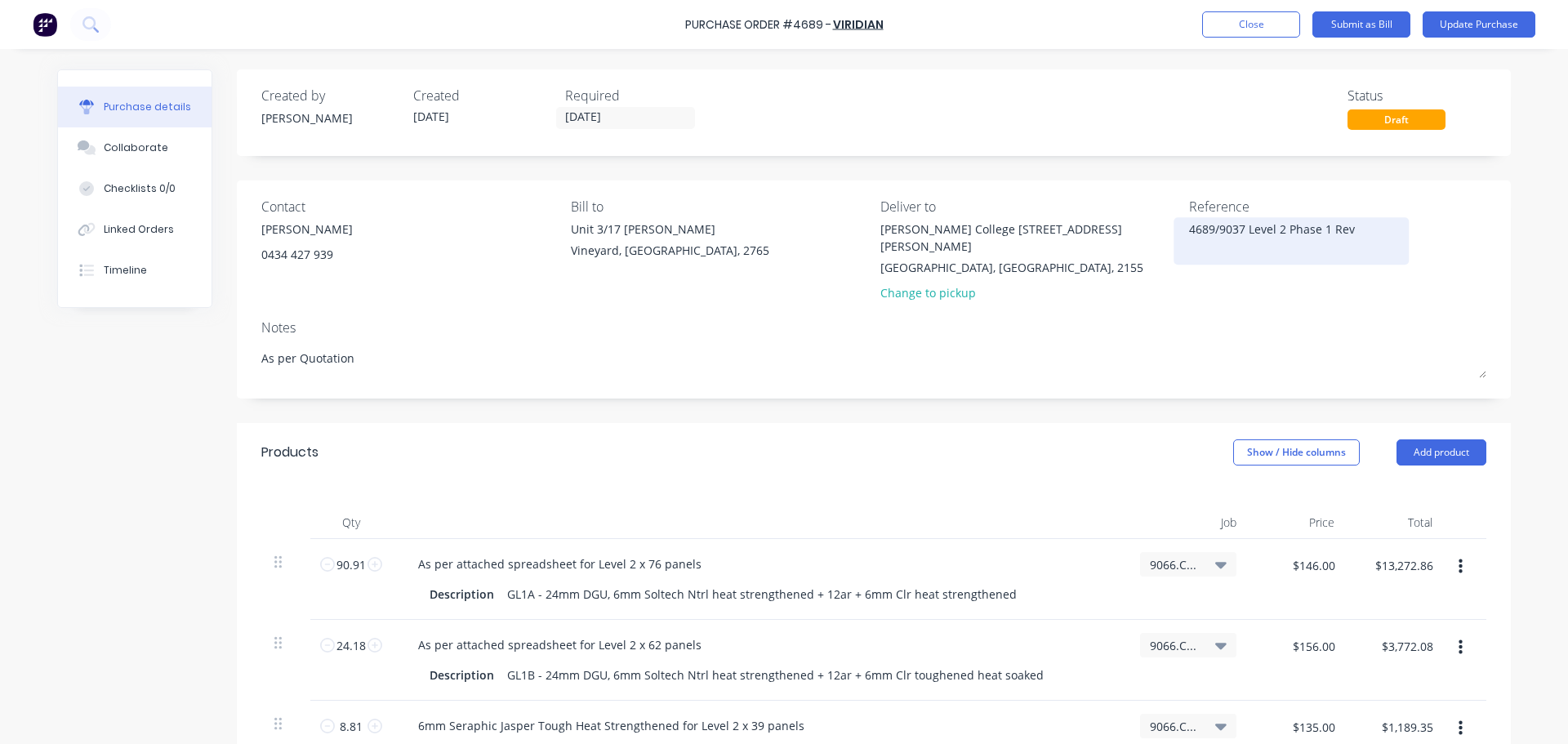
type textarea "x"
type textarea "4689/9037 Level 2 Phase 1 Rev"
type textarea "x"
type textarea "4689/9037 Level 2 Phase 1 Rev 1"
type textarea "x"
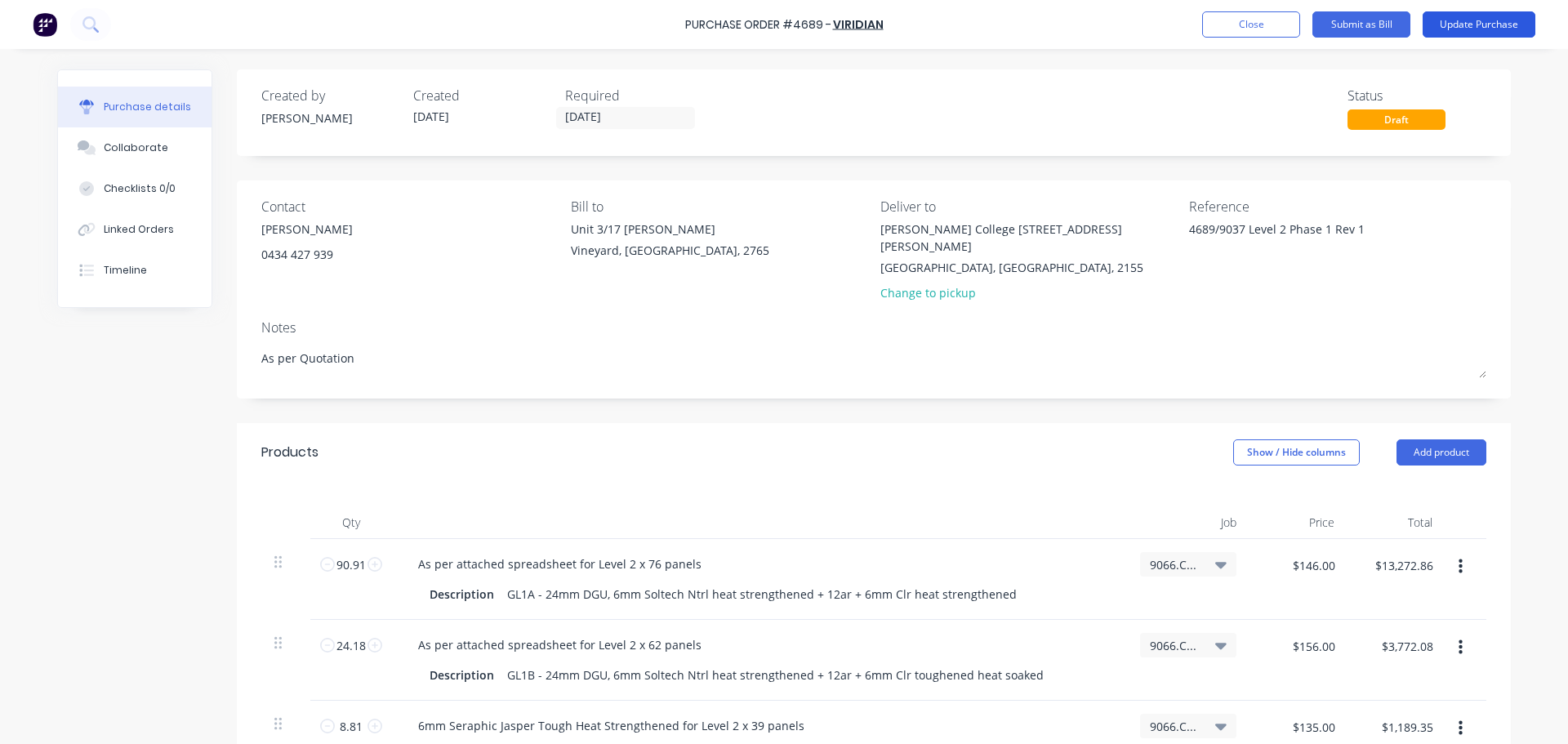
type textarea "4689/9037 Level 2 Phase 1 Rev 1"
click at [1478, 24] on button "Update Purchase" at bounding box center [1479, 24] width 113 height 26
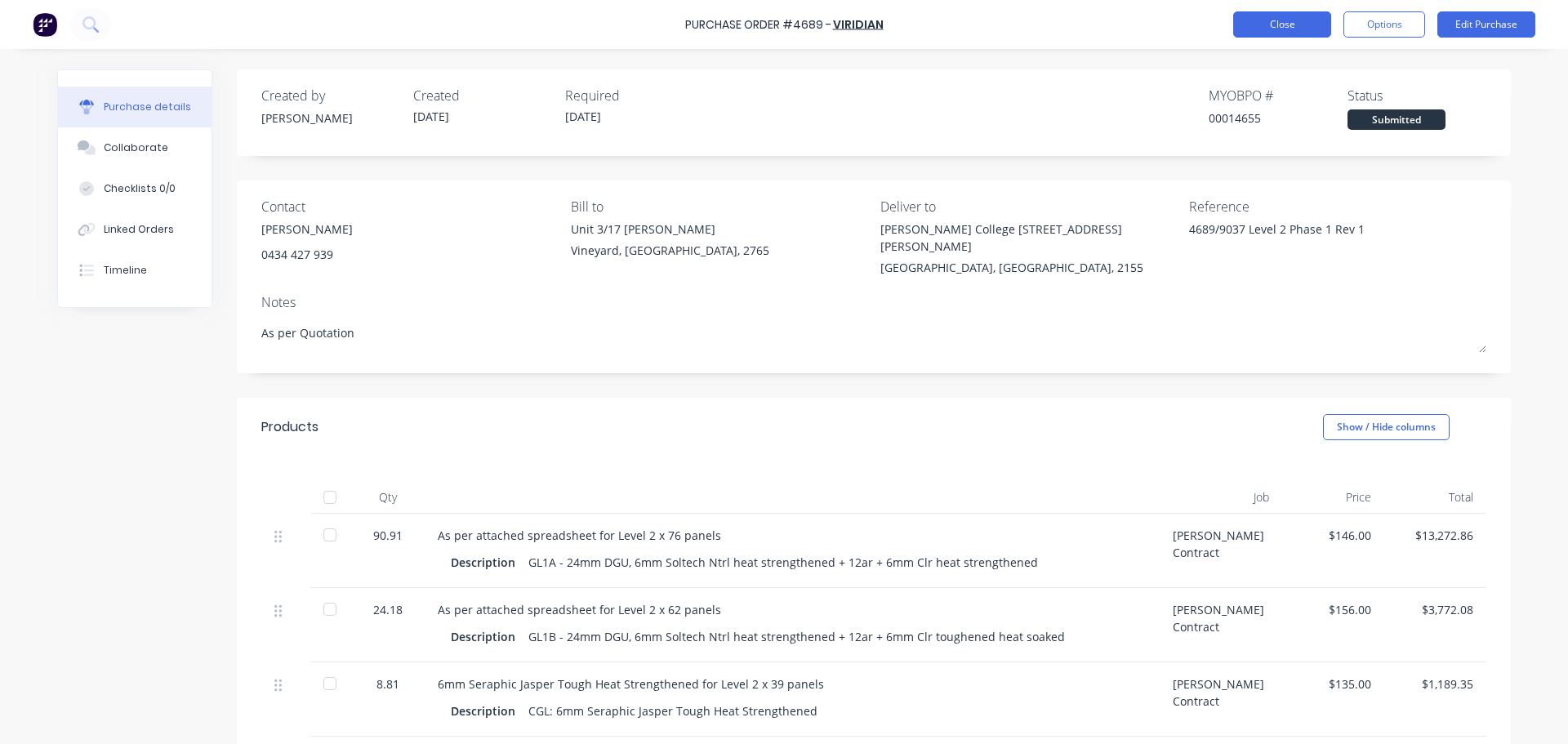
click at [1265, 27] on button "Close" at bounding box center [1282, 24] width 98 height 26
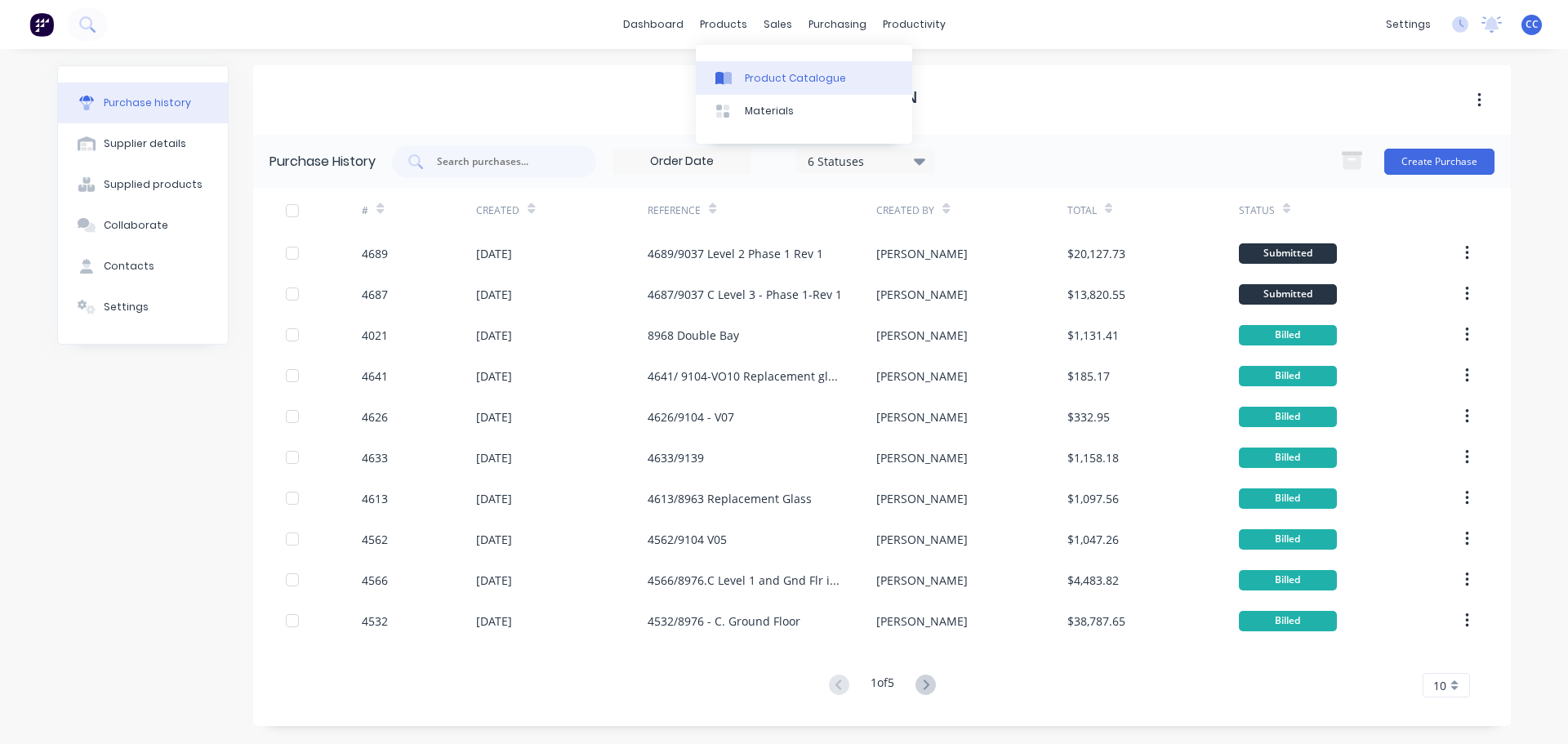
click at [768, 72] on div "Product Catalogue" at bounding box center [796, 79] width 101 height 14
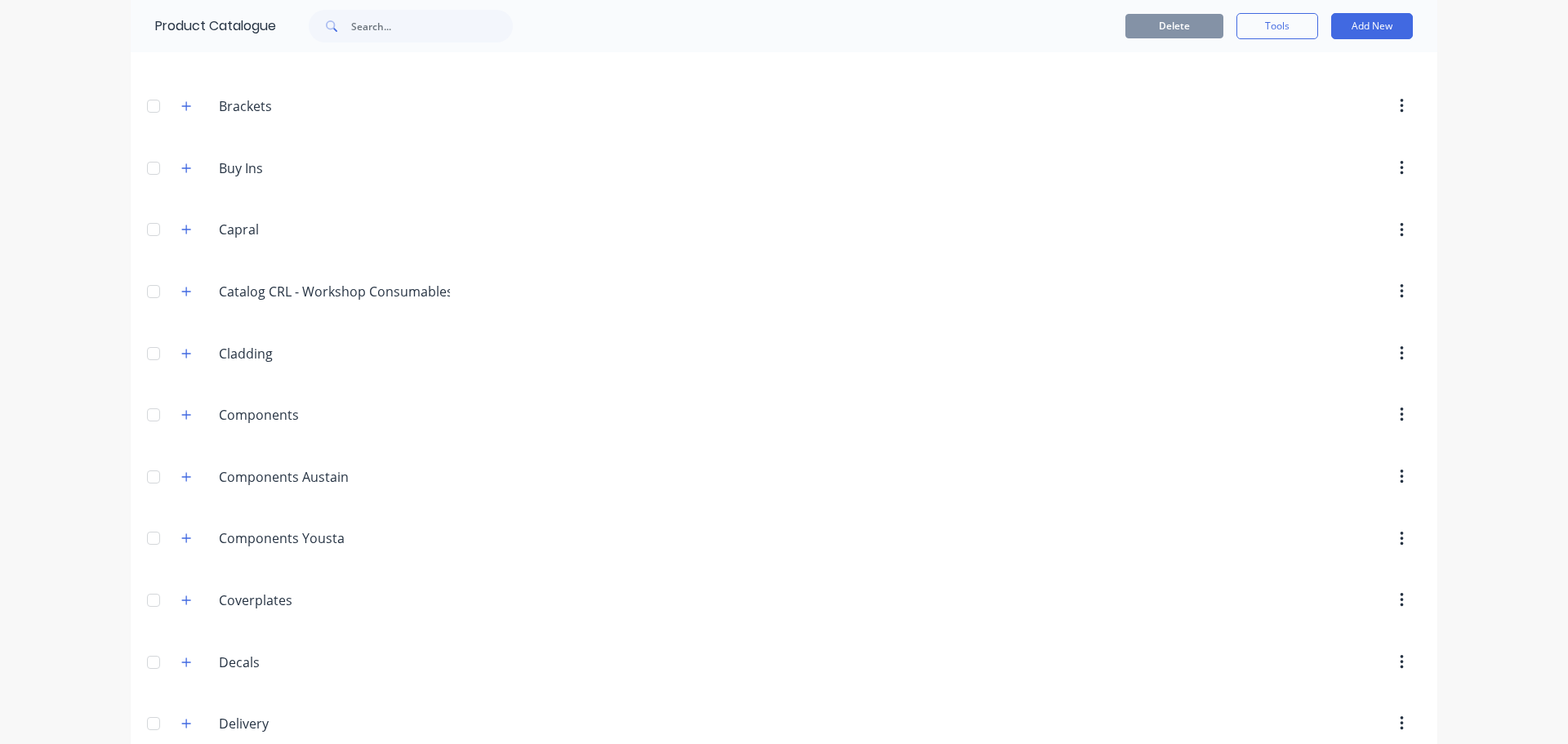
scroll to position [339, 0]
click at [182, 234] on icon "button" at bounding box center [187, 233] width 9 height 9
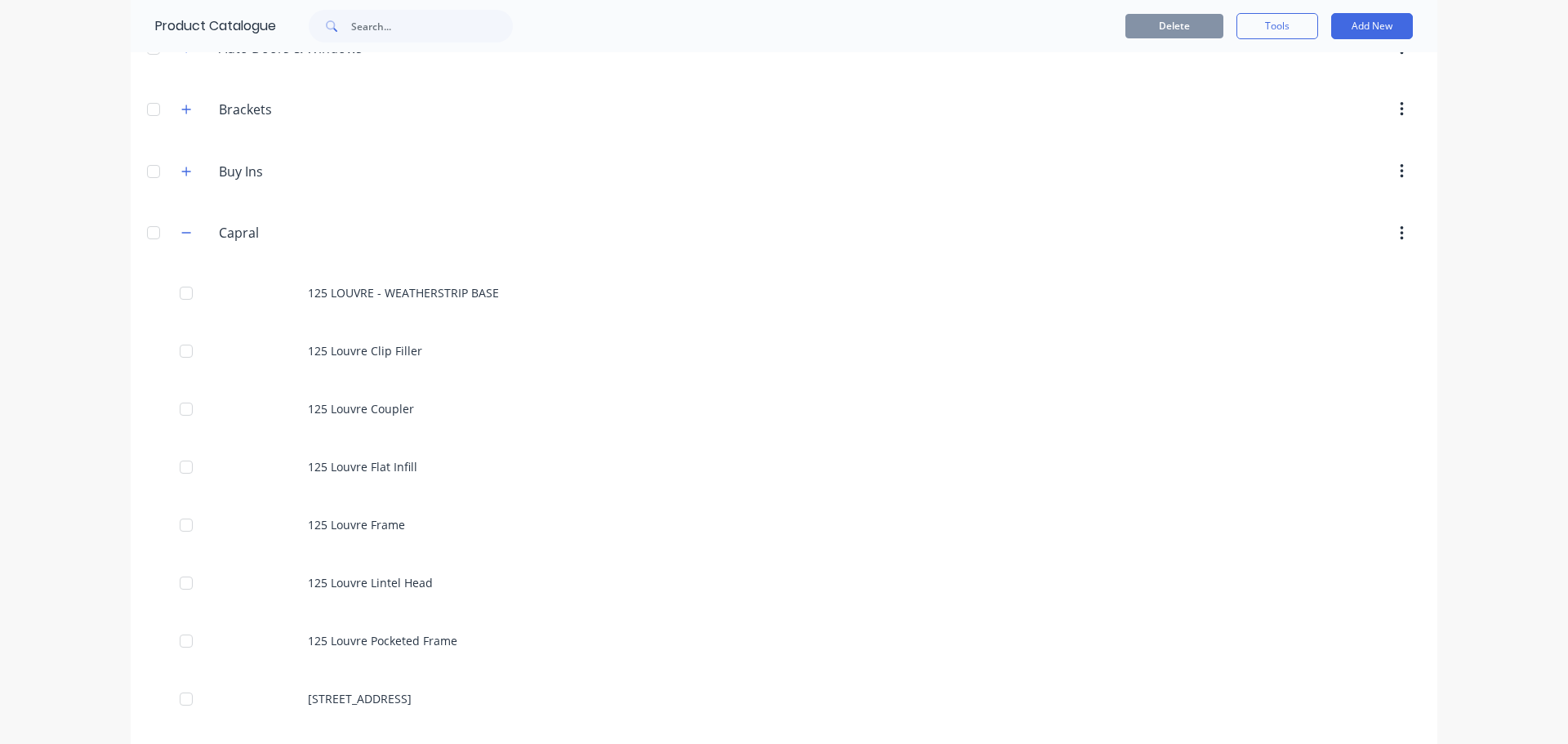
click at [148, 234] on div at bounding box center [154, 233] width 33 height 33
click at [1370, 27] on button "Add New" at bounding box center [1372, 25] width 81 height 26
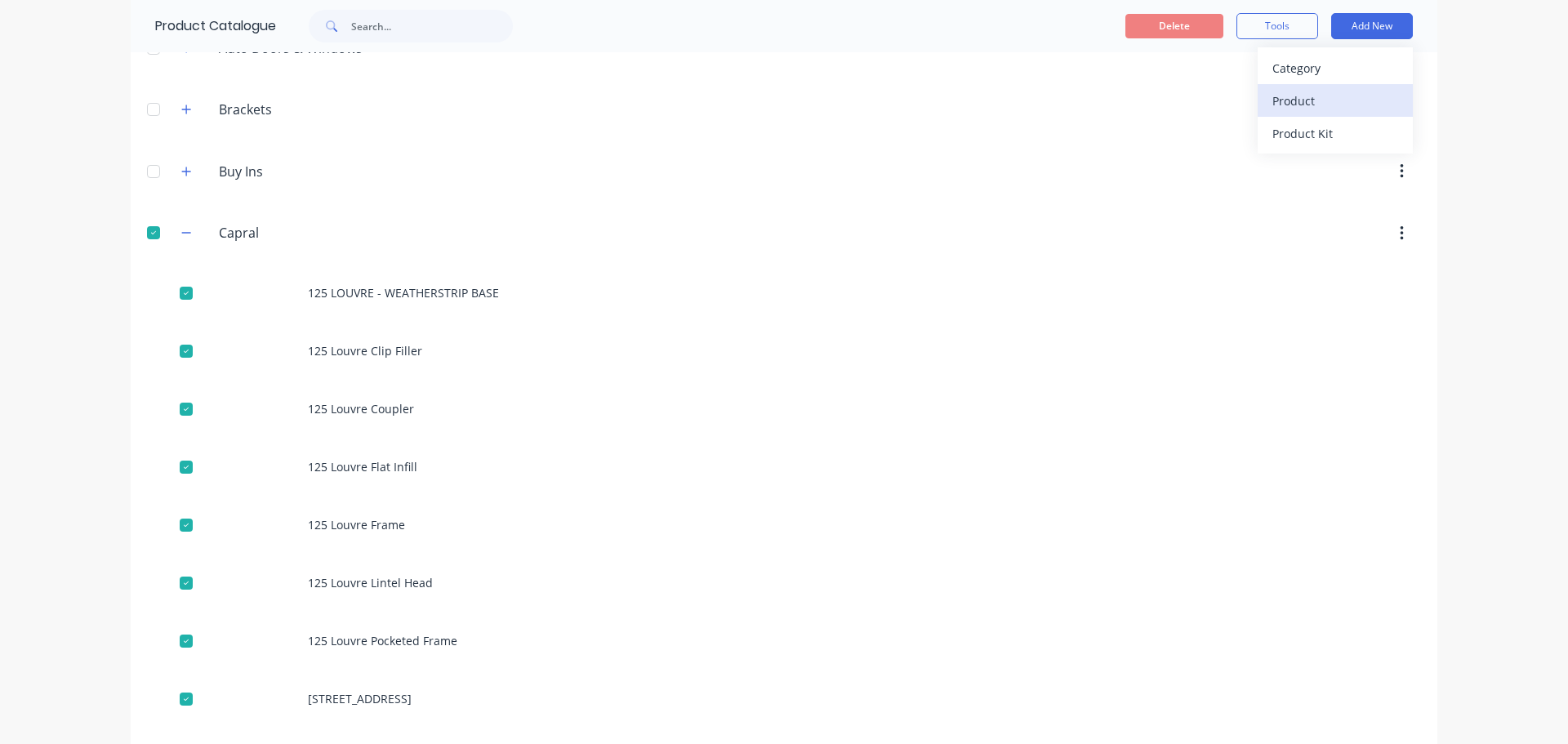
click at [1284, 100] on div "Product" at bounding box center [1335, 101] width 126 height 23
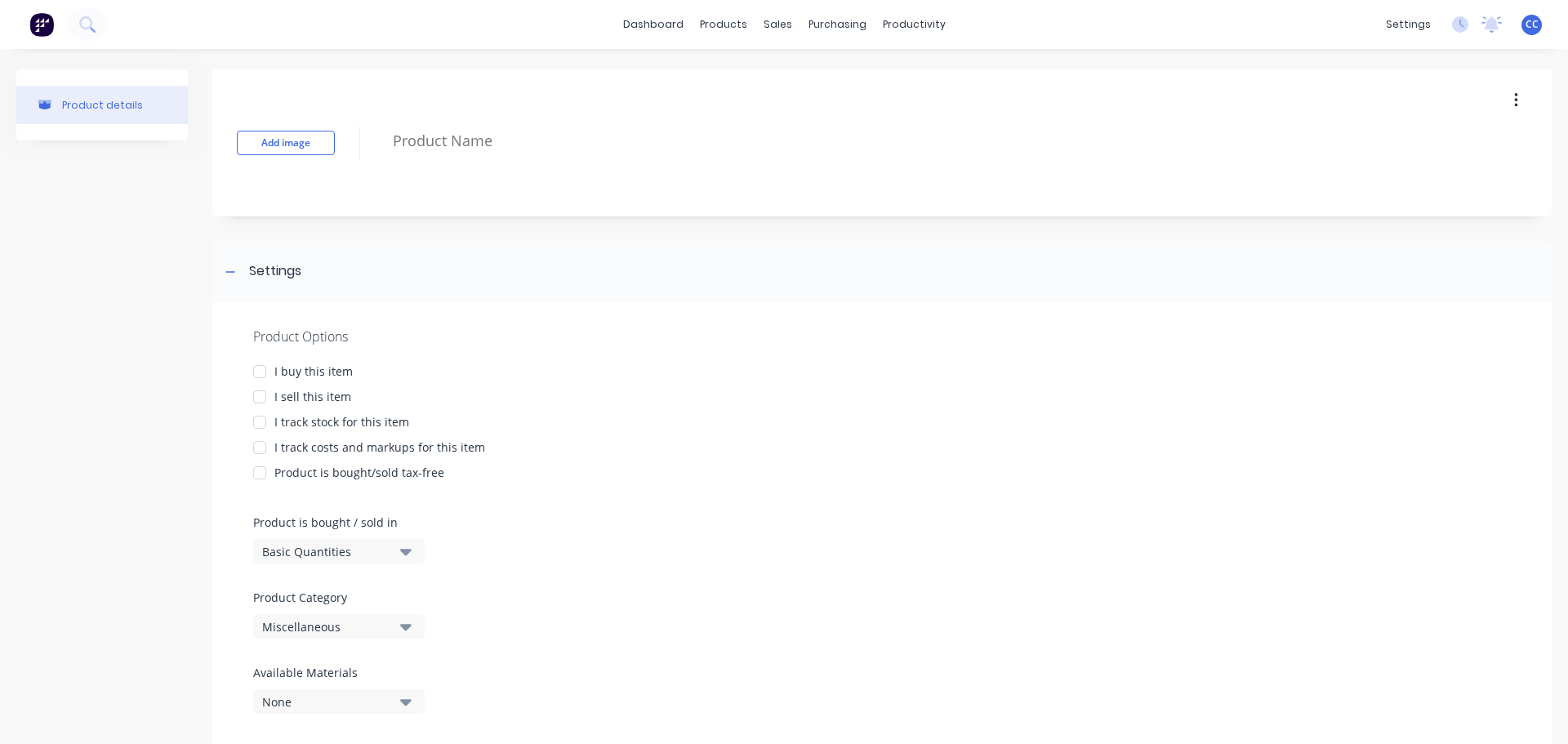
click at [261, 373] on div at bounding box center [259, 371] width 33 height 33
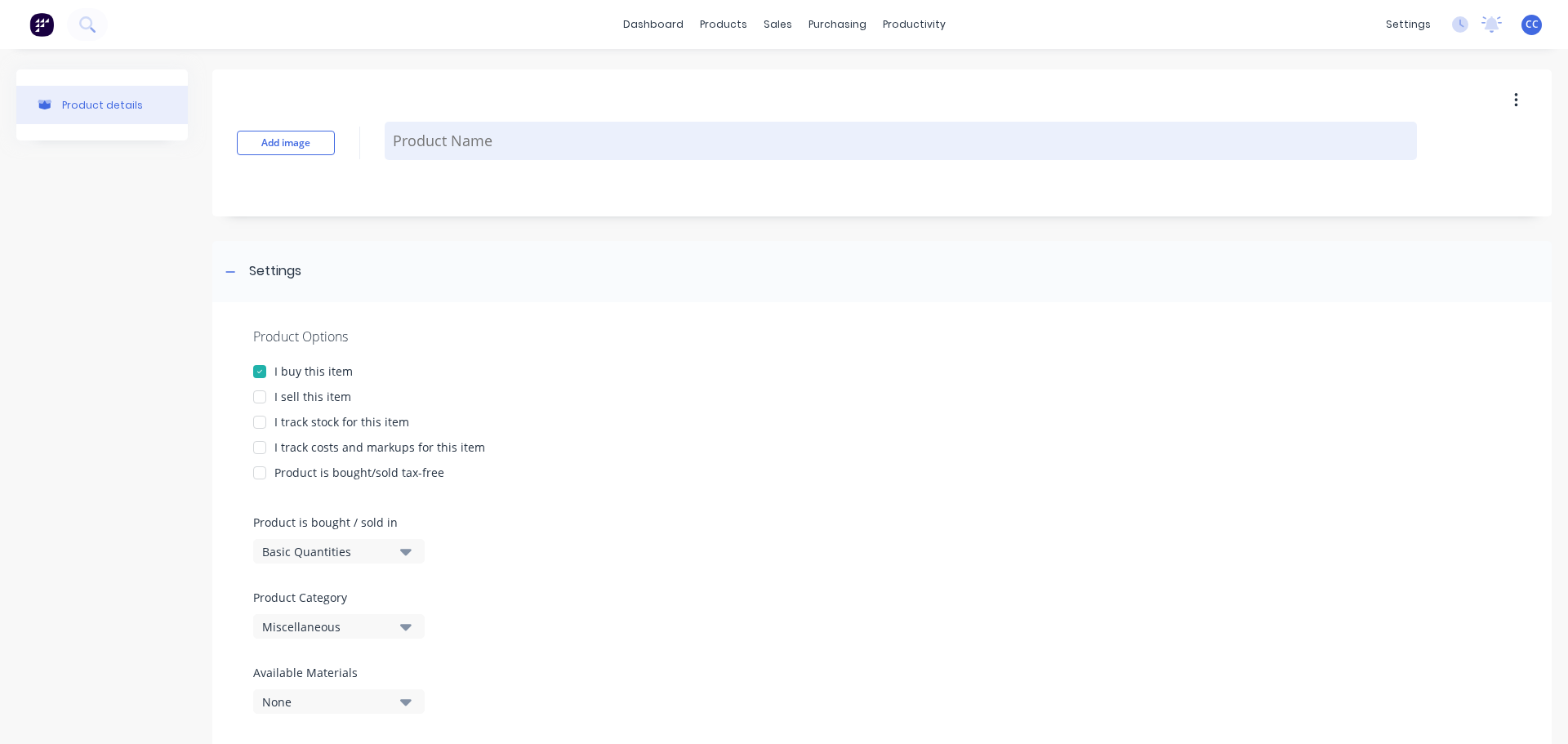
click at [435, 142] on textarea at bounding box center [901, 141] width 1032 height 38
type textarea "x"
type textarea "3"
type textarea "x"
type textarea "31"
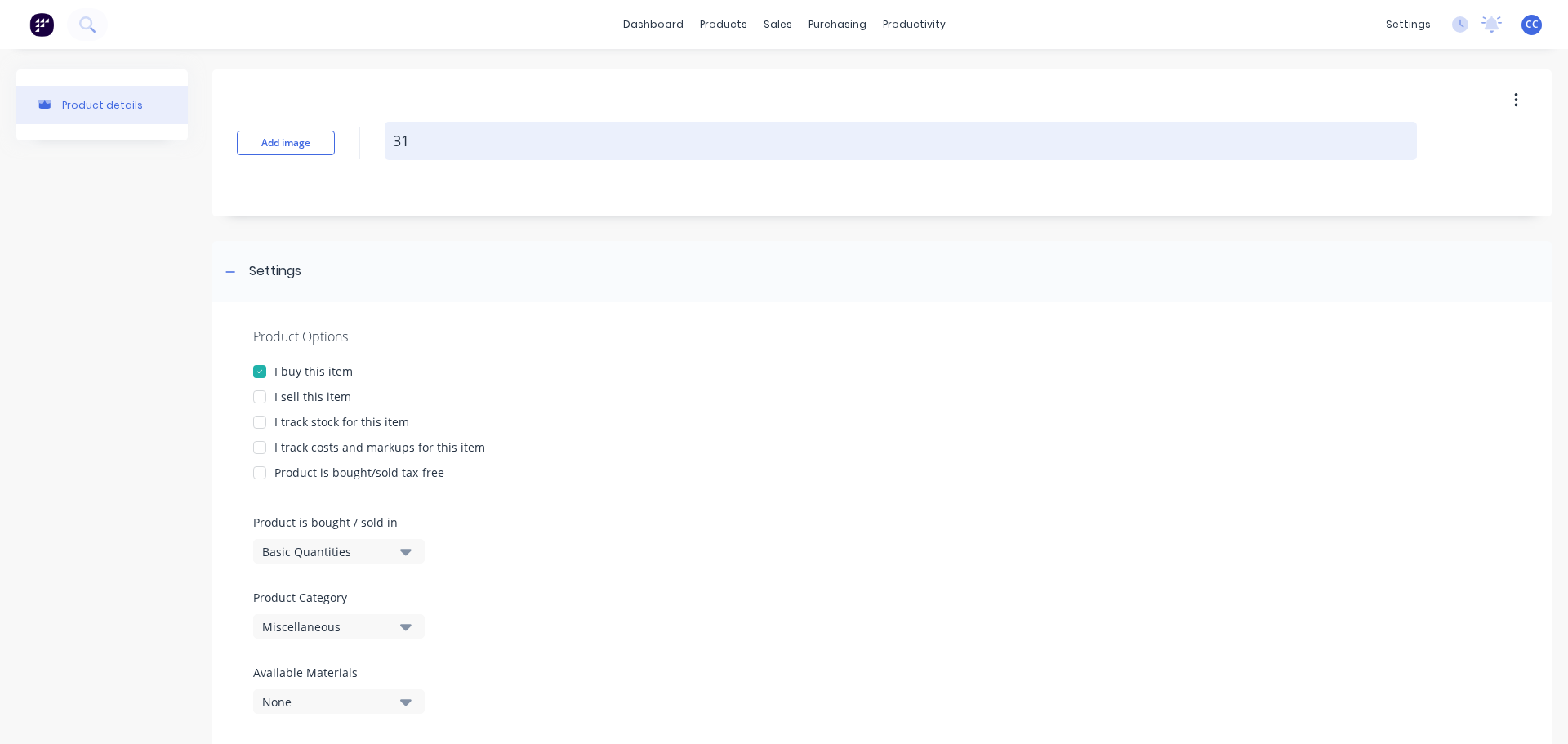
type textarea "x"
type textarea "315"
type textarea "x"
type textarea "3154"
type textarea "x"
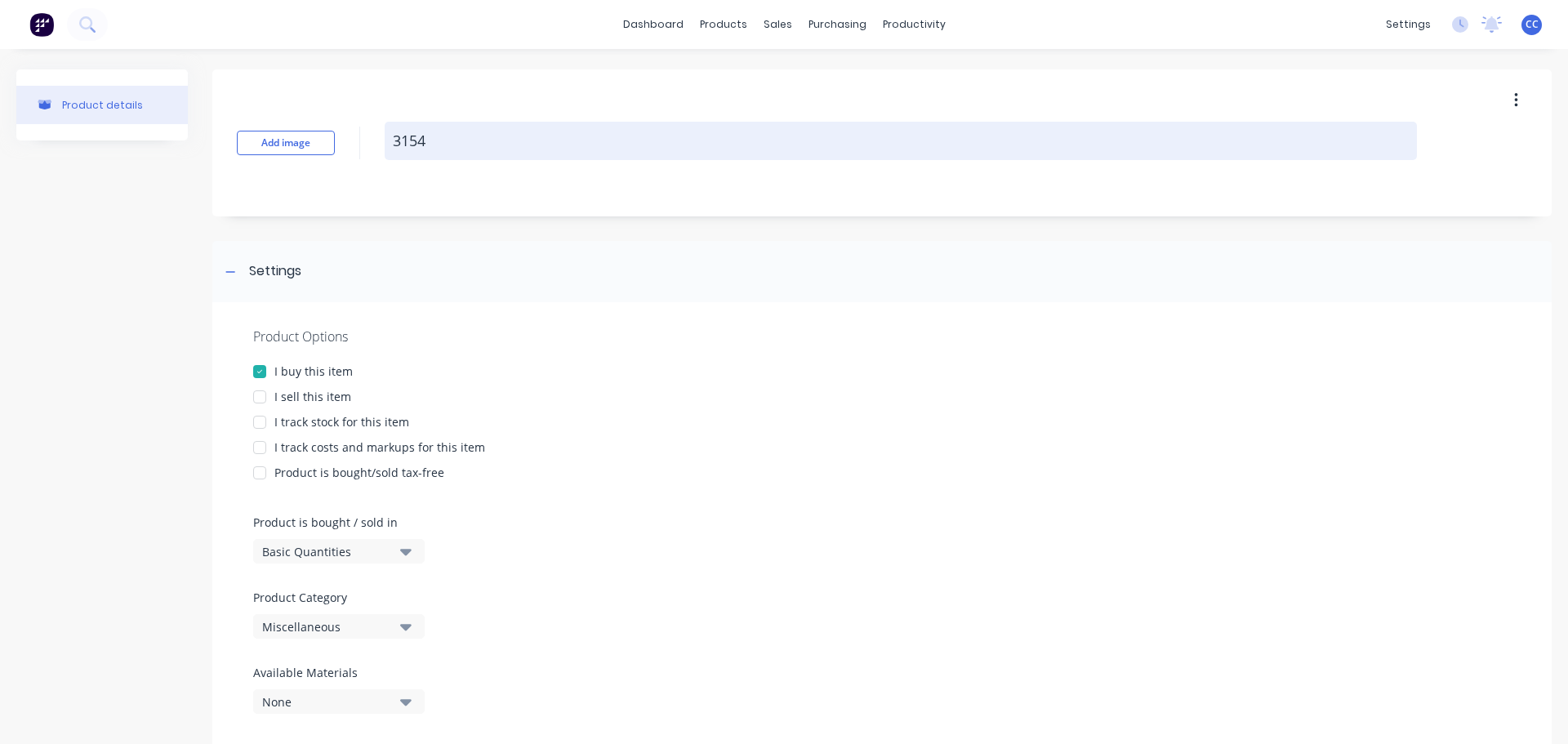
type textarea "31548"
type textarea "x"
type textarea "315483"
type textarea "x"
type textarea "315483"
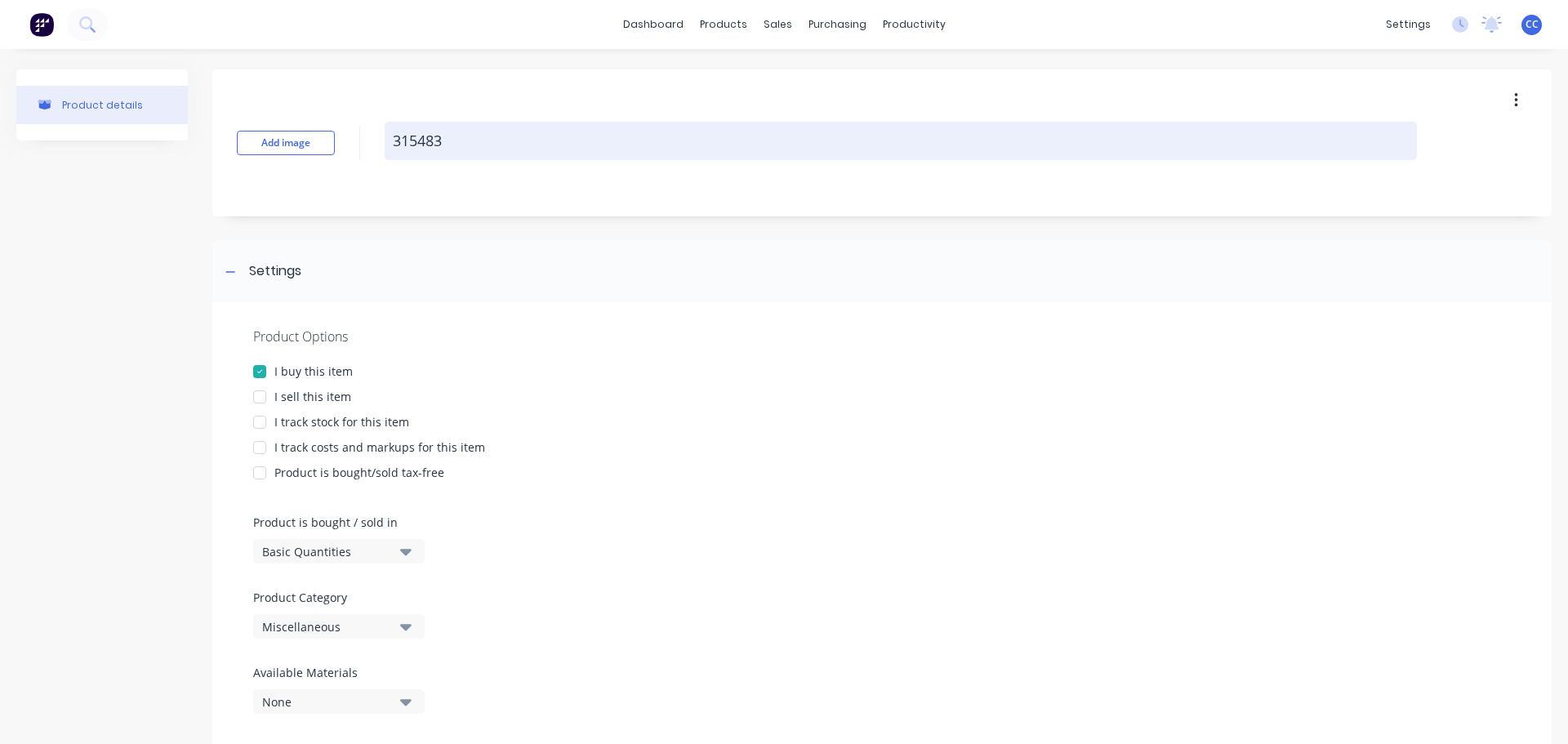
type textarea "x"
type textarea "315483 E"
type textarea "x"
type textarea "315483 Eu"
type textarea "x"
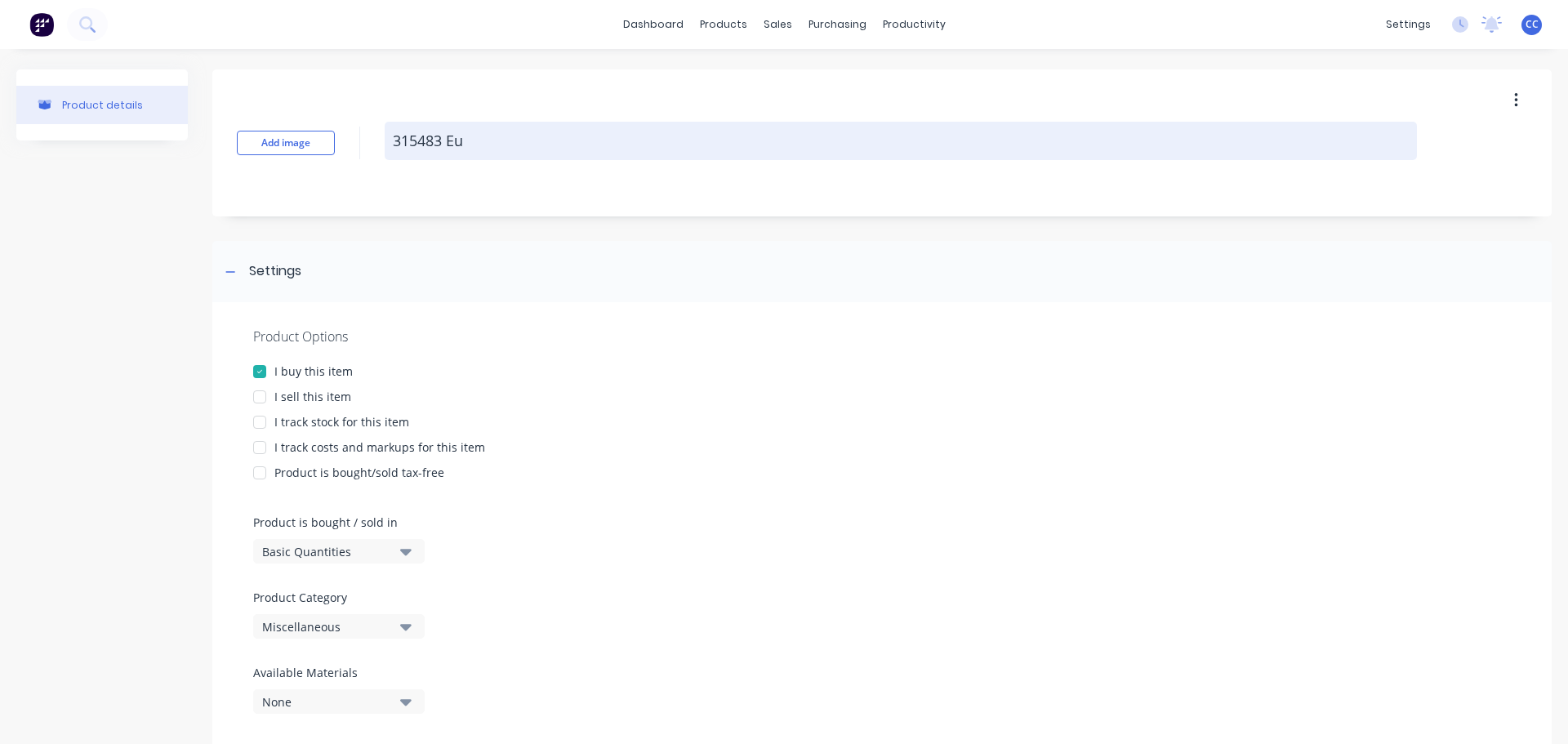
type textarea "315483 Eur"
type textarea "x"
type textarea "315483 Euro"
type textarea "x"
type textarea "315483 Euro"
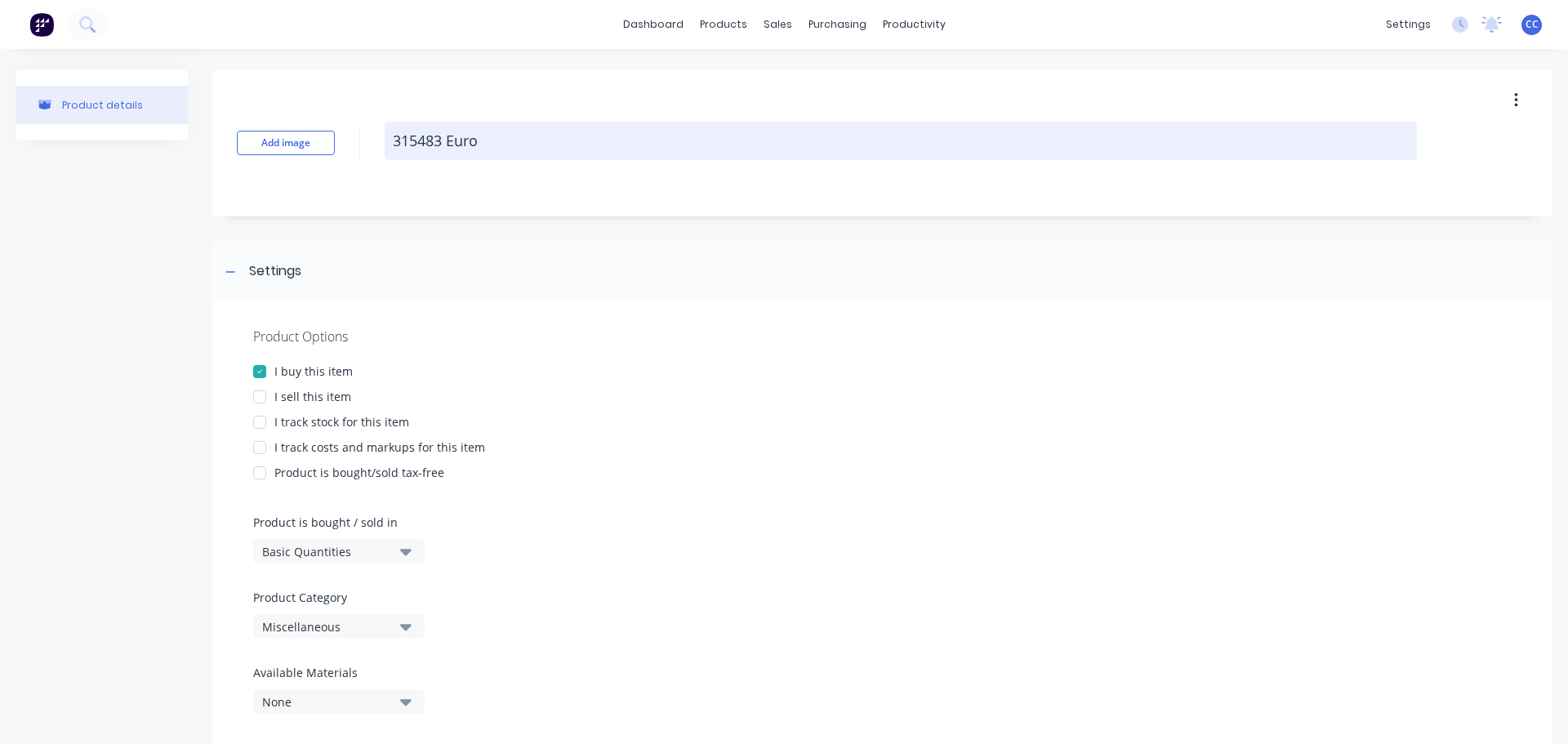
type textarea "x"
type textarea "315483 Euro R"
type textarea "x"
type textarea "315483 Euro Ra"
type textarea "x"
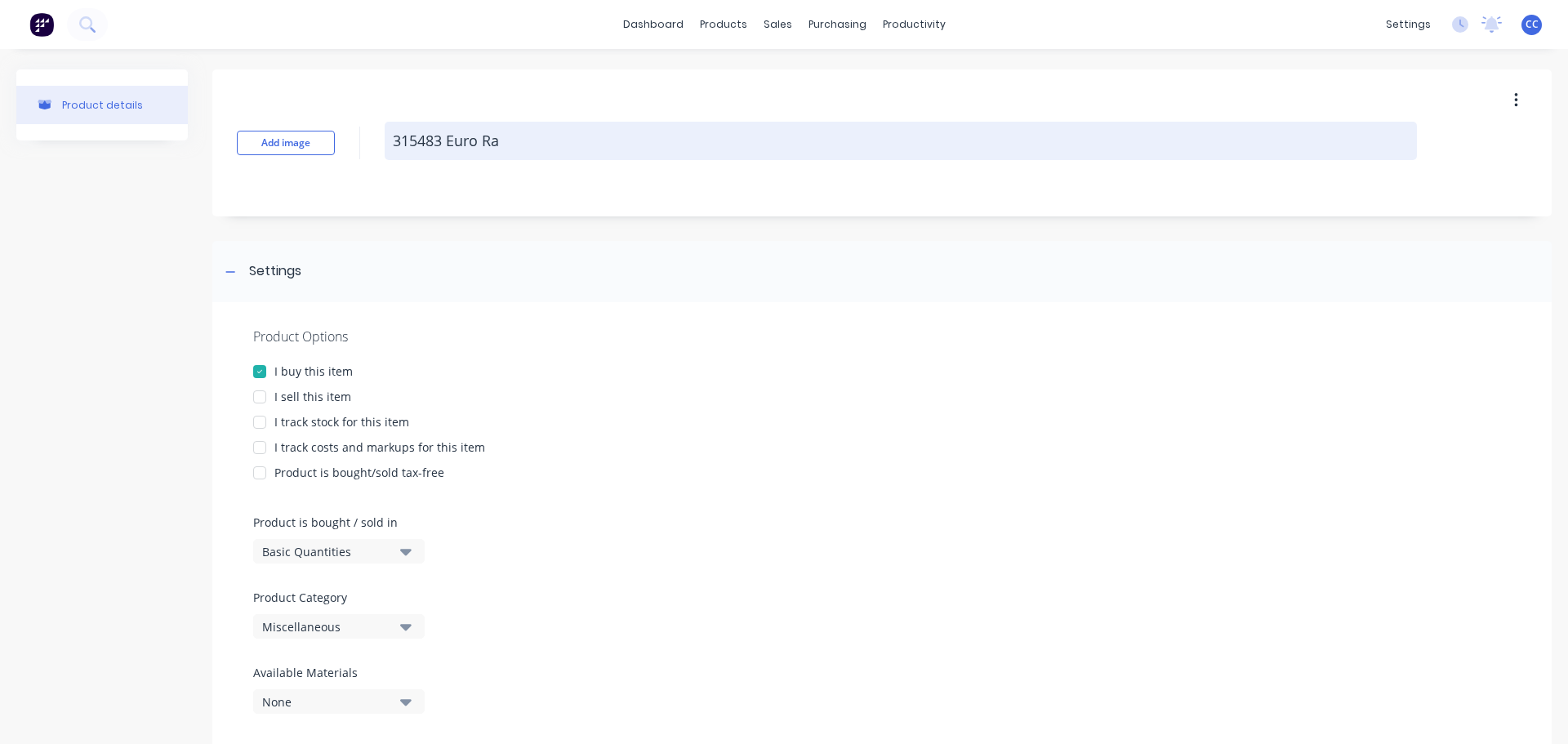
type textarea "315483 Euro Rai"
type textarea "x"
type textarea "315483 Euro Rail"
type textarea "x"
type textarea "315483 Euro Rail"
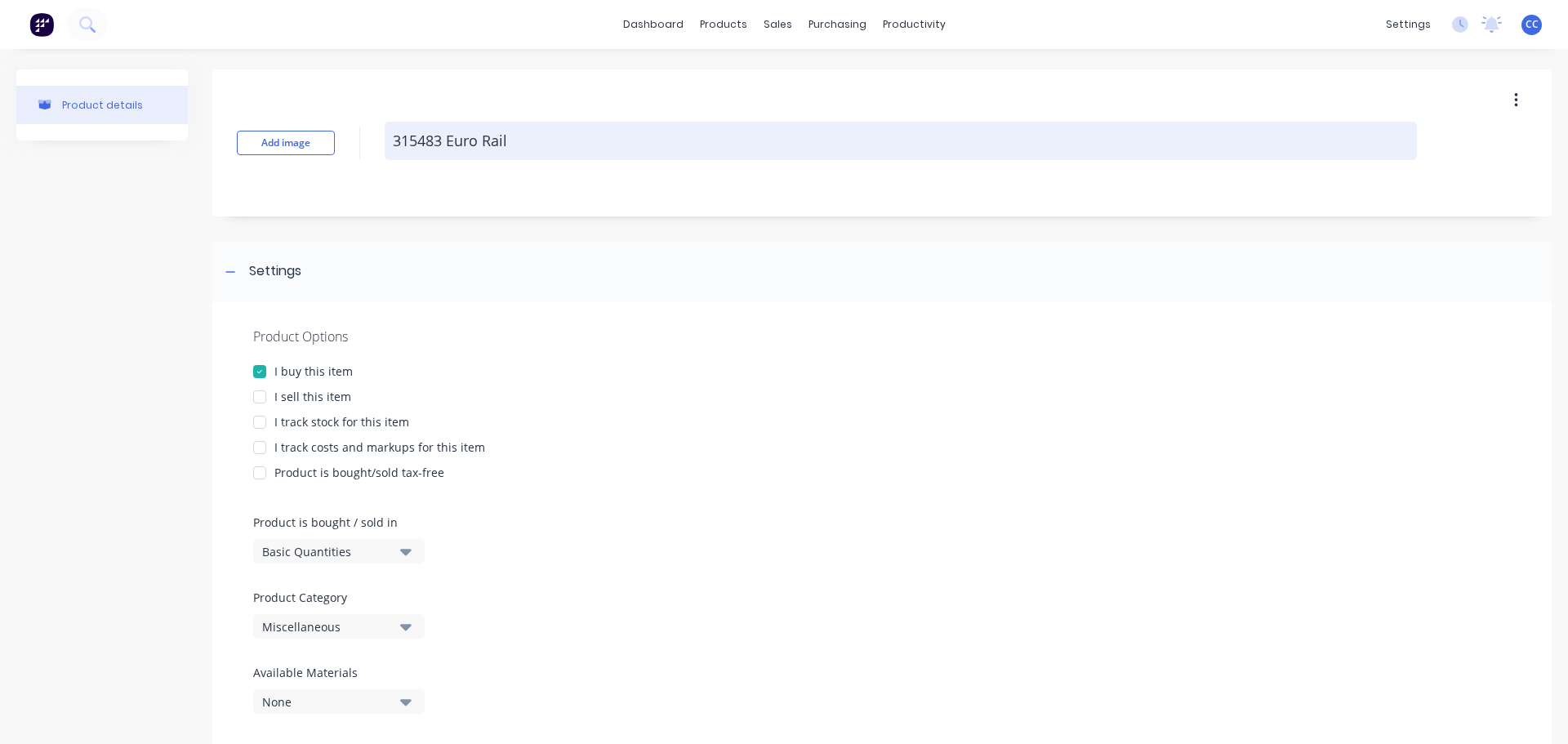
type textarea "x"
type textarea "315483 Euro Rail f"
type textarea "x"
type textarea "315483 Euro Rail fi"
type textarea "x"
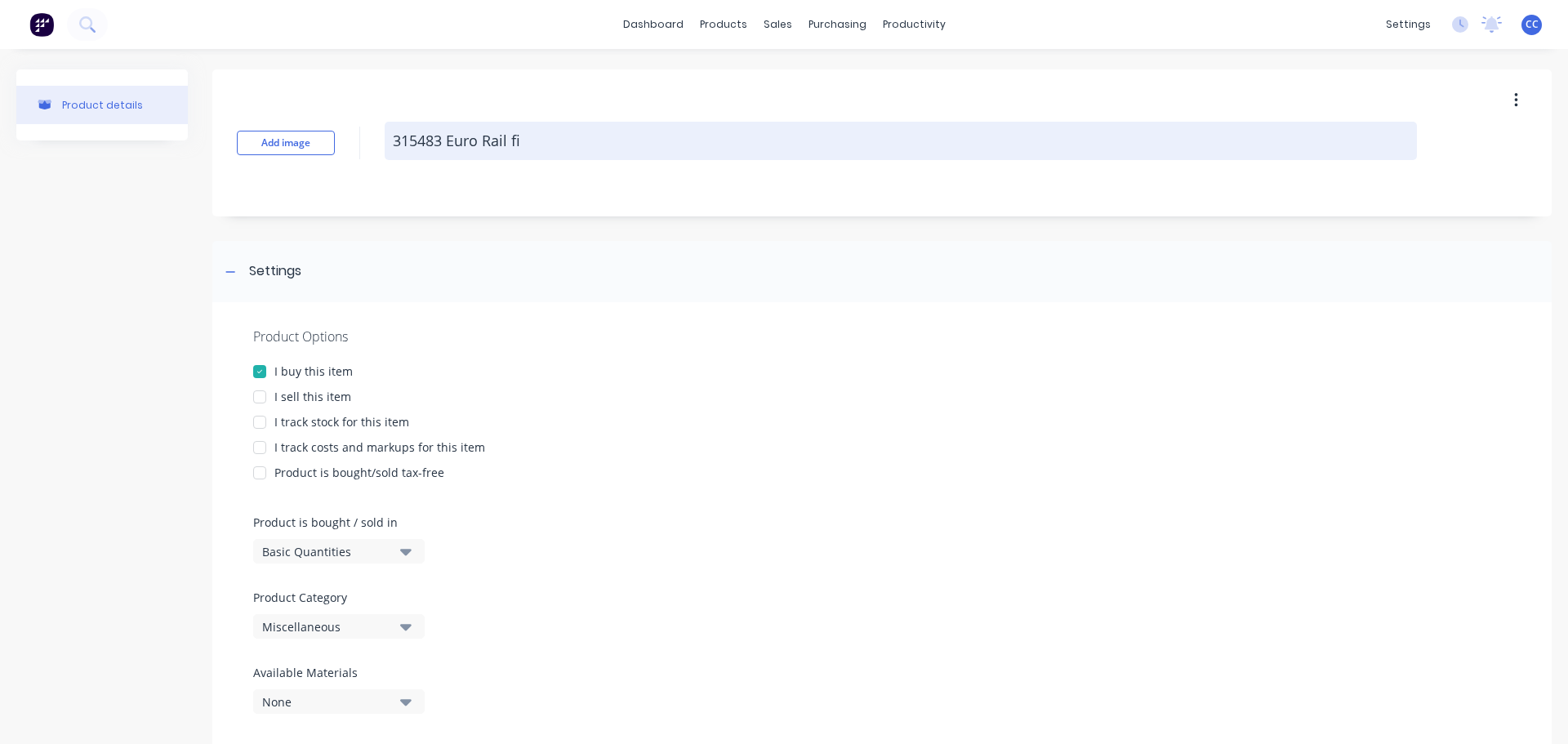
type textarea "315483 Euro Rail fix"
type textarea "x"
type textarea "315483 Euro Rail fixi"
type textarea "x"
type textarea "315483 Euro Rail fixin"
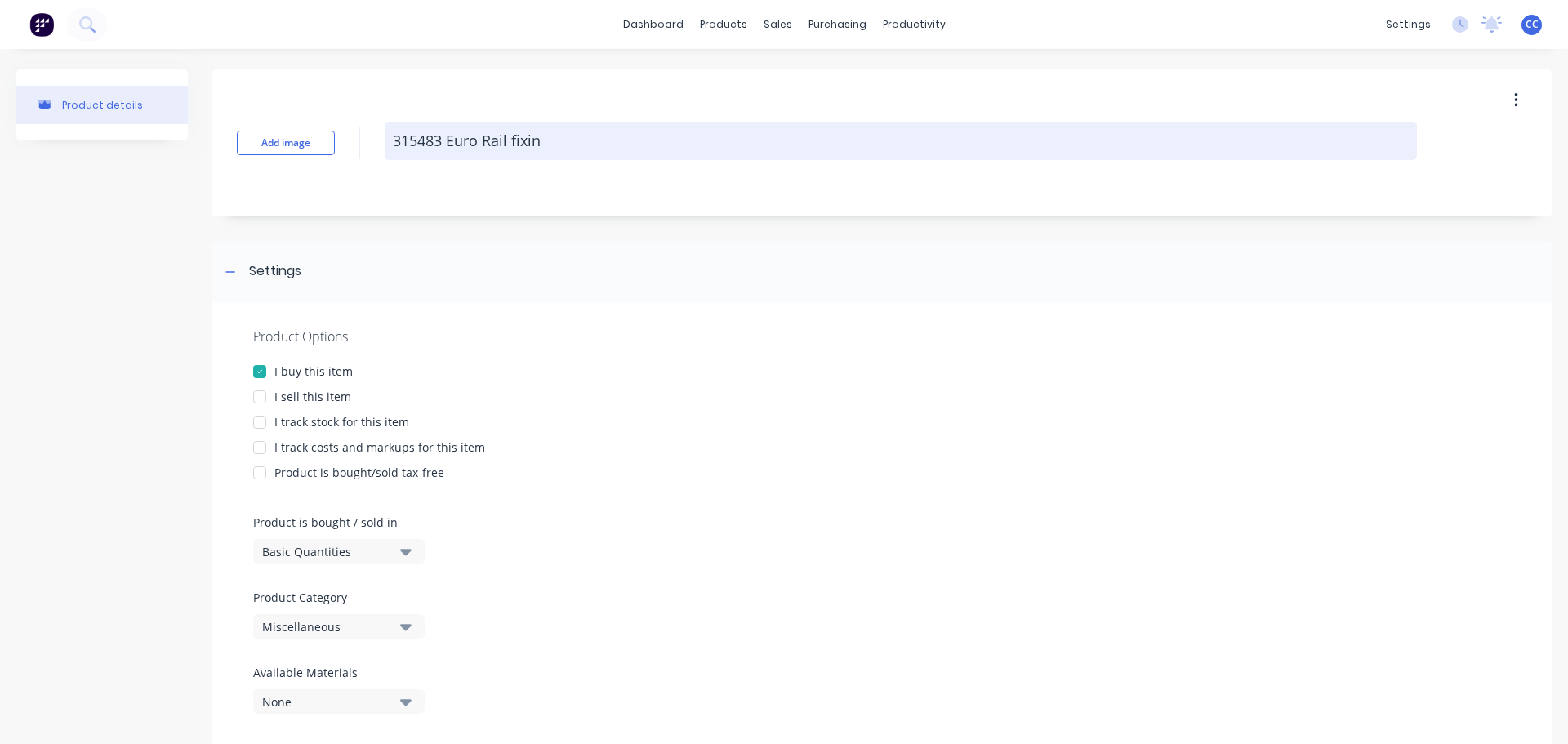
type textarea "x"
type textarea "315483 Euro Rail fixing"
type textarea "x"
type textarea "315483 Euro Rail fixing"
type textarea "x"
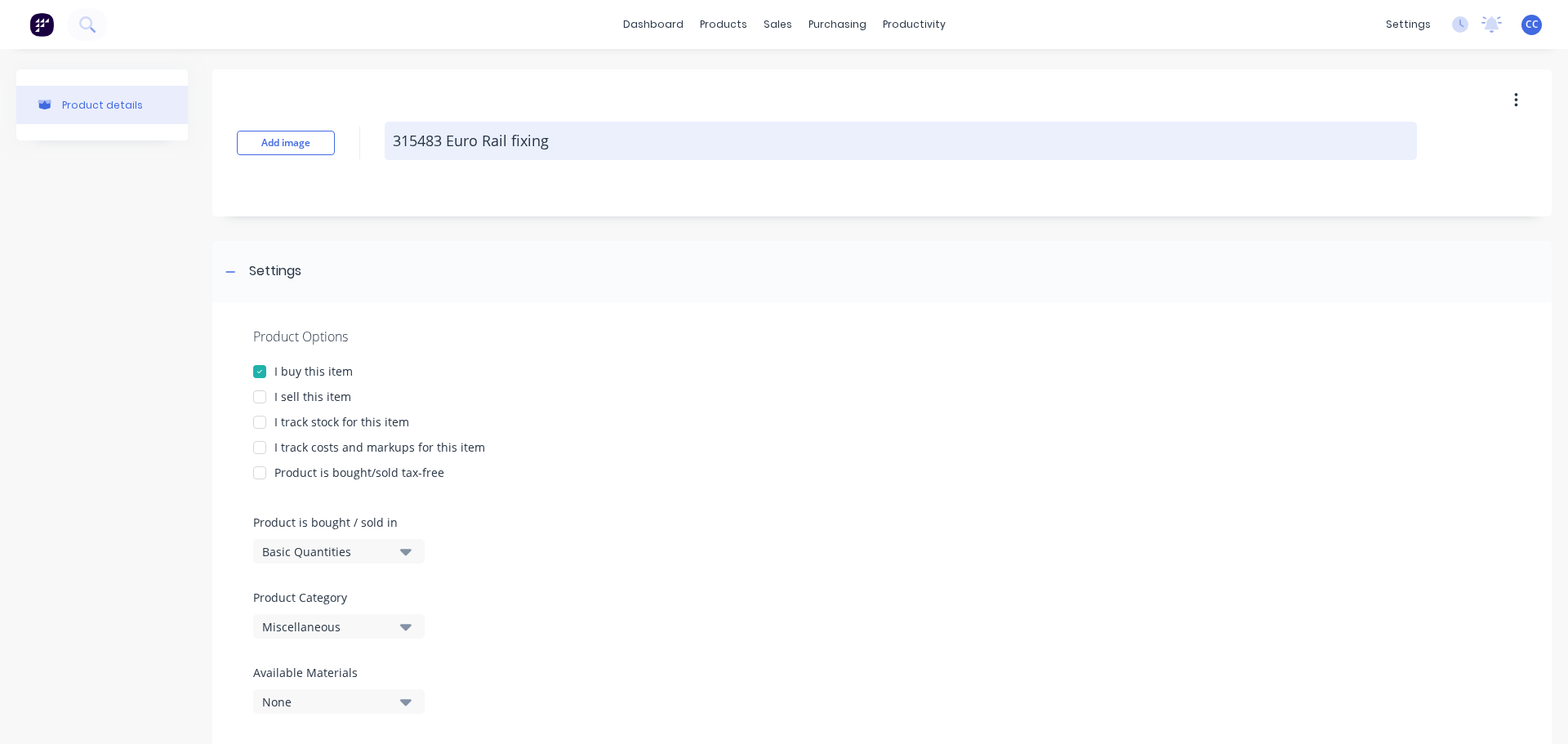
type textarea "315483 Euro Rail fixing B"
type textarea "x"
type textarea "315483 Euro Rail fixing Br"
type textarea "x"
type textarea "315483 Euro Rail fixing Bra"
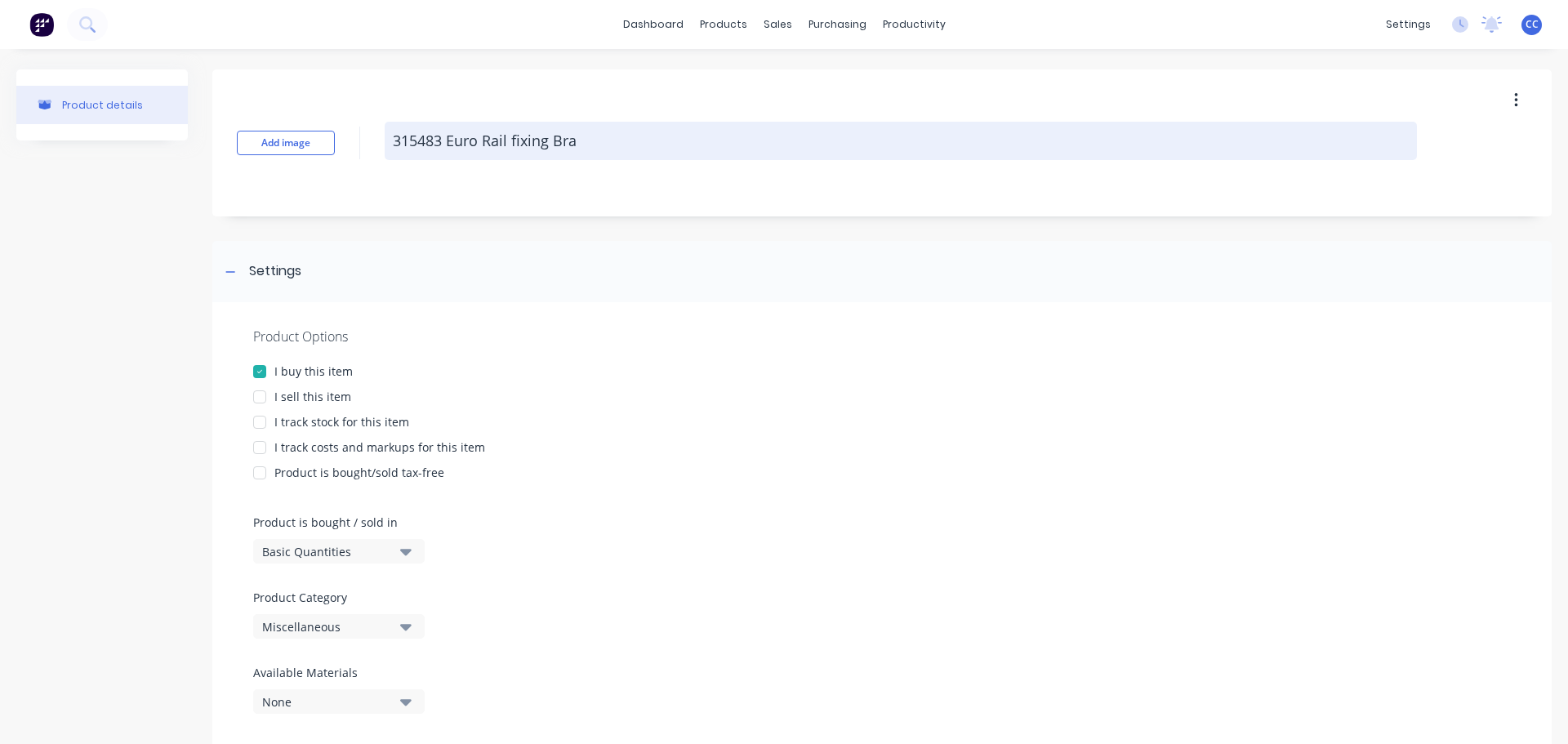
type textarea "x"
type textarea "315483 Euro Rail fixing Brac"
type textarea "x"
type textarea "315483 Euro Rail fixing Brack"
type textarea "x"
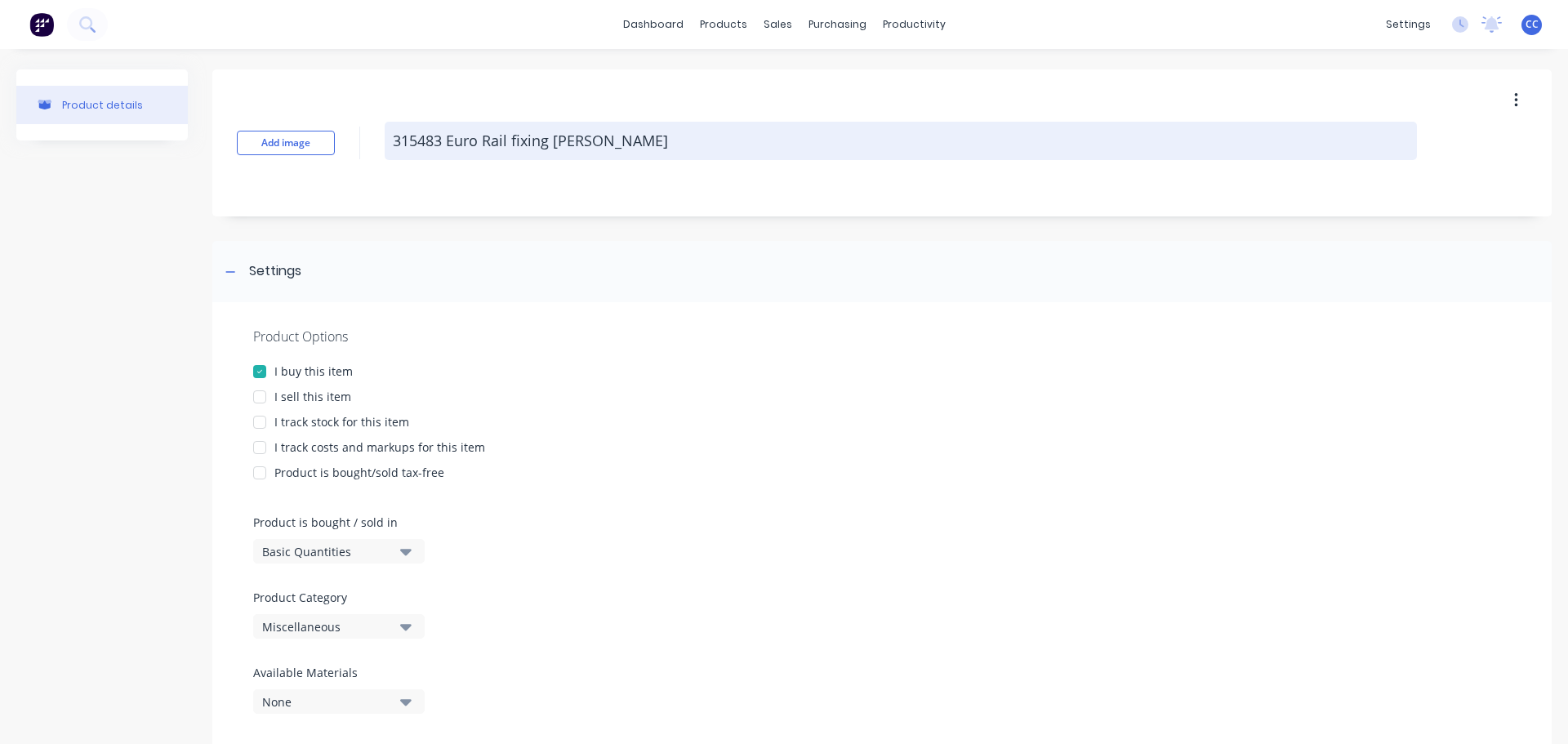
type textarea "315483 Euro Rail fixing Bracke"
type textarea "x"
type textarea "315483 Euro Rail fixing Bracket"
type textarea "x"
type textarea "315483 Euro Rail fixing Bracket"
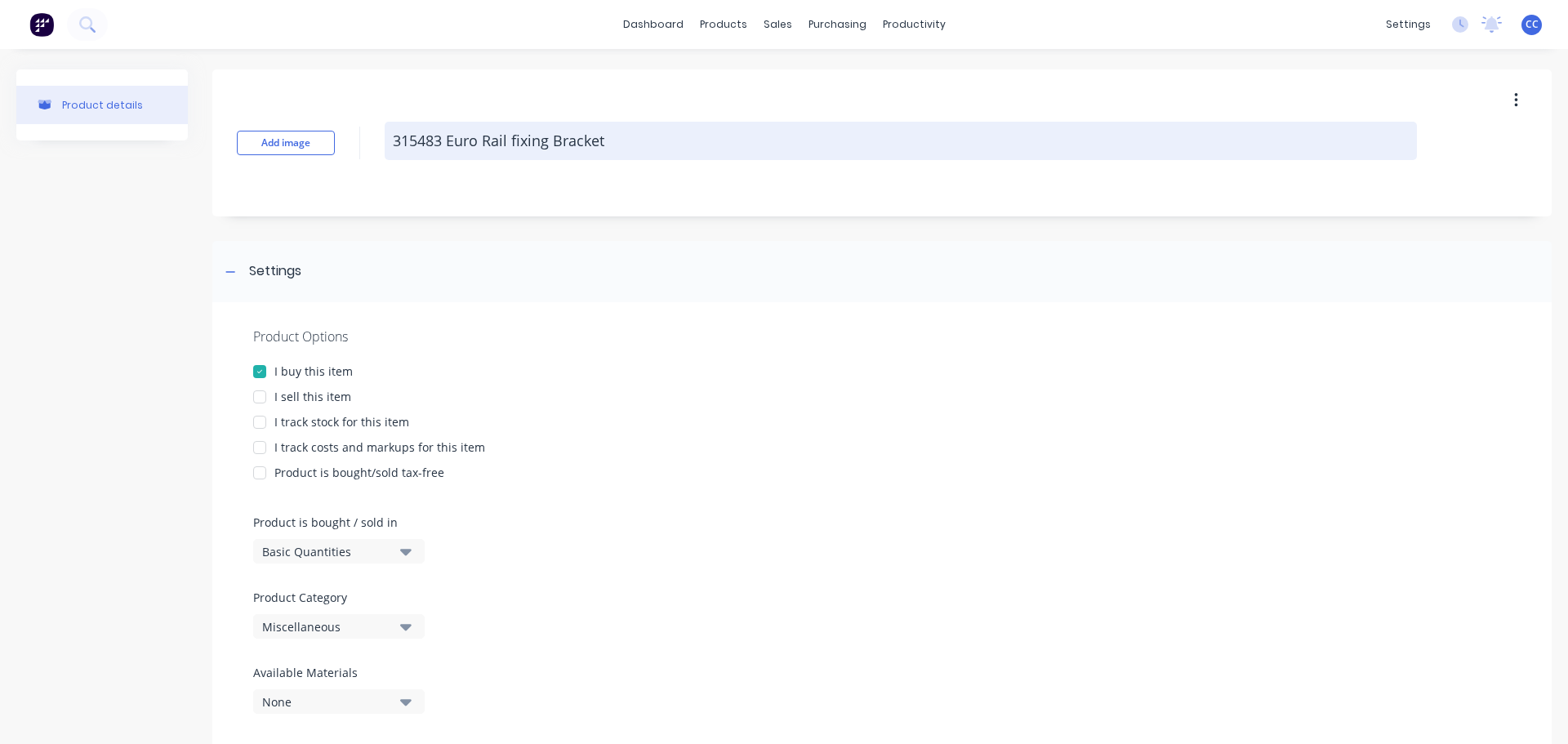
type textarea "x"
type textarea "315483 Euro Rail fixing Bracket ("
type textarea "x"
type textarea "315483 Euro Rail fixing Bracket (p"
type textarea "x"
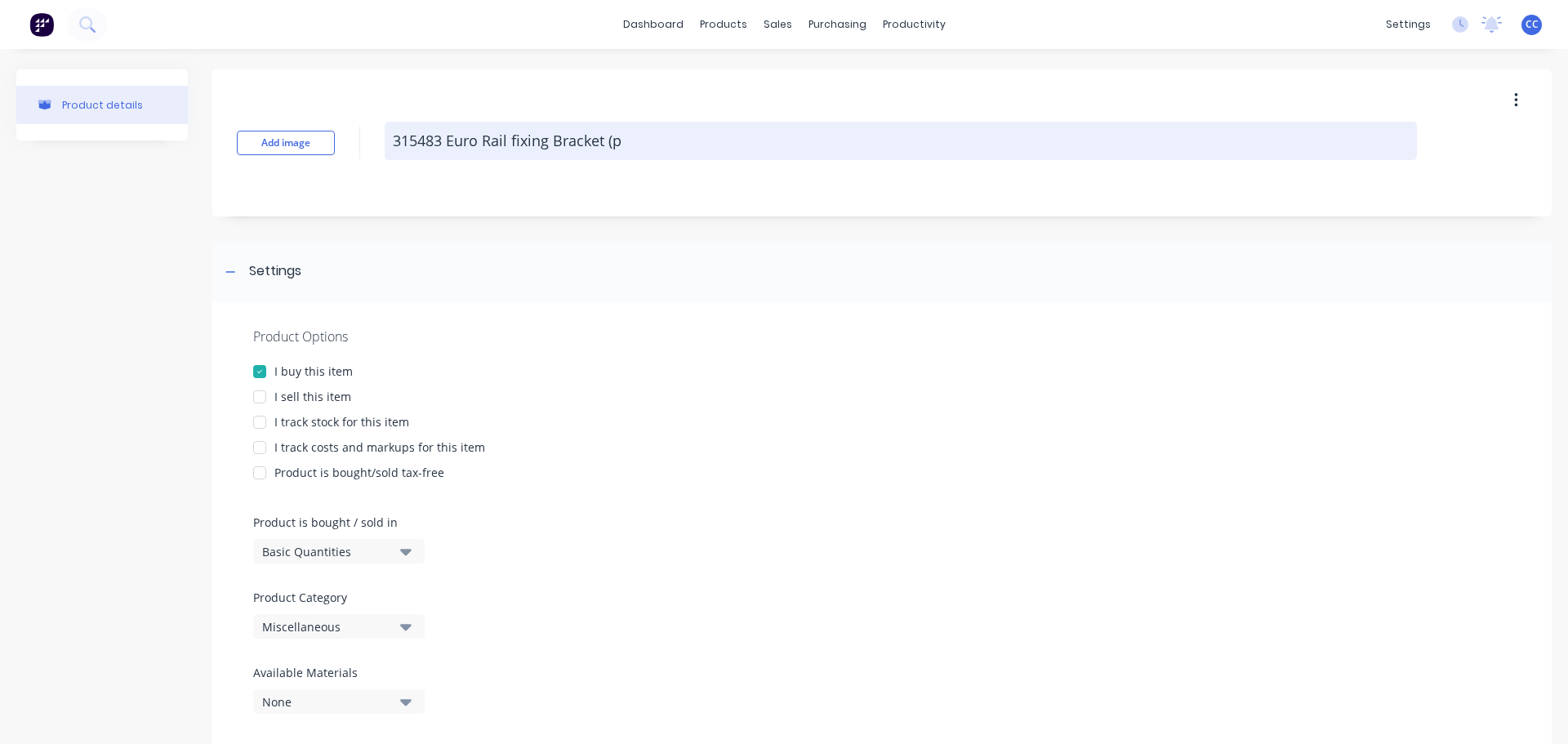
type textarea "315483 Euro Rail fixing Bracket (pa"
type textarea "x"
type textarea "315483 Euro Rail fixing Bracket (pac"
type textarea "x"
type textarea "315483 Euro Rail fixing Bracket (pack"
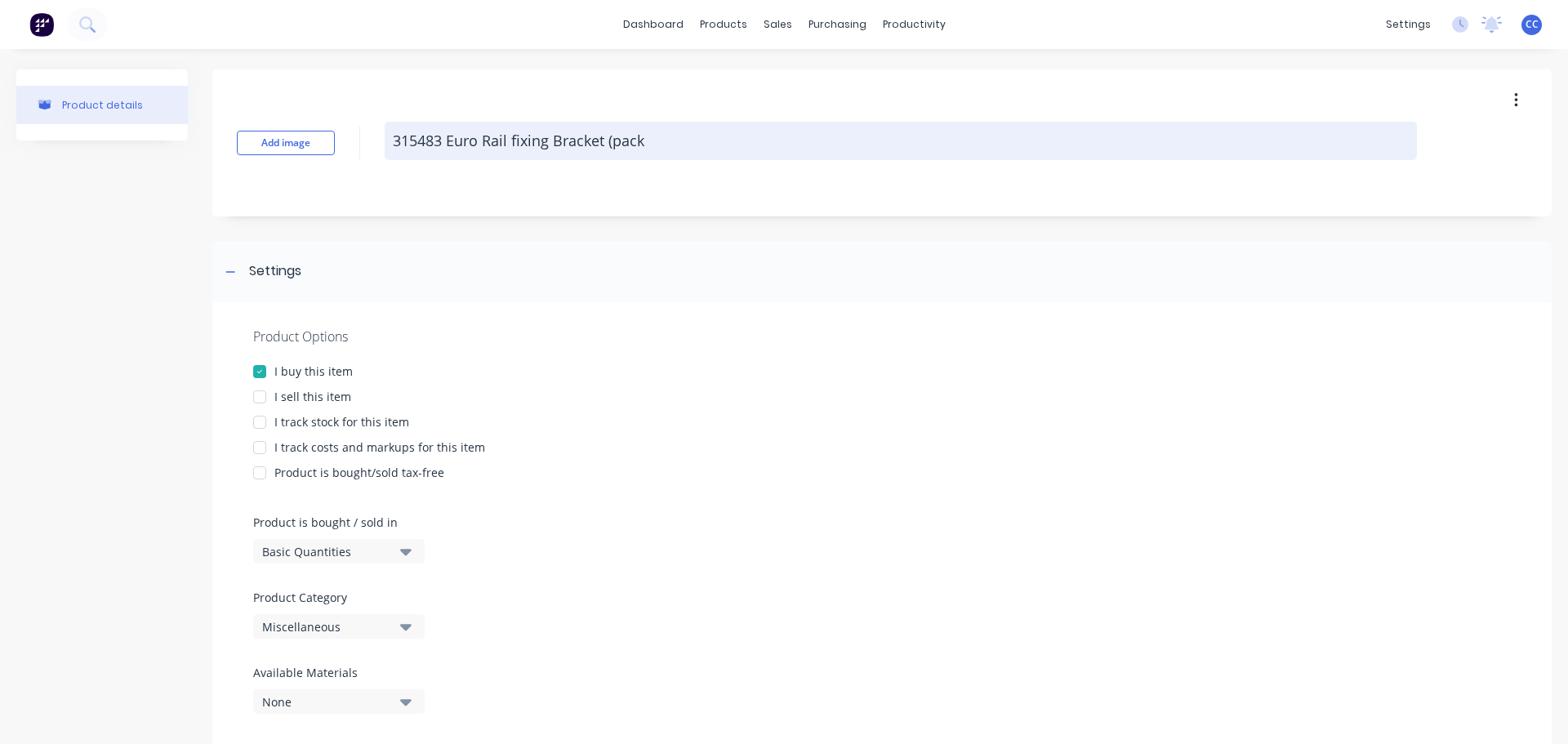
type textarea "x"
type textarea "315483 Euro Rail fixing Bracket (pack"
type textarea "x"
type textarea "315483 Euro Rail fixing Bracket (pack 4"
type textarea "x"
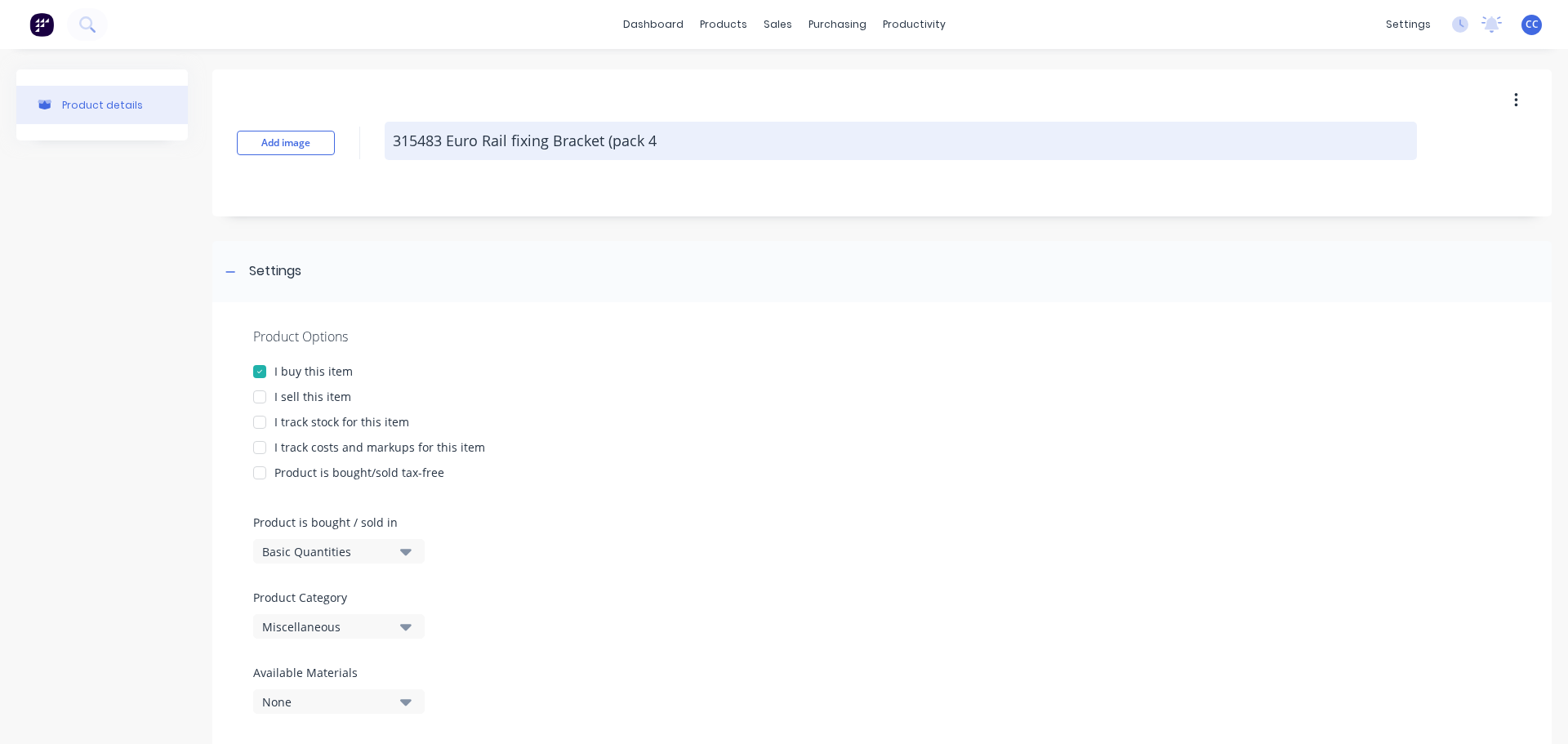
type textarea "315483 Euro Rail fixing Bracket (pack 4)"
type textarea "x"
type textarea "315483 Euro Rail fixing Bracket (pack 4)"
type textarea "x"
type textarea "315483 Euro Rail fixing Bracket (pack 4) -"
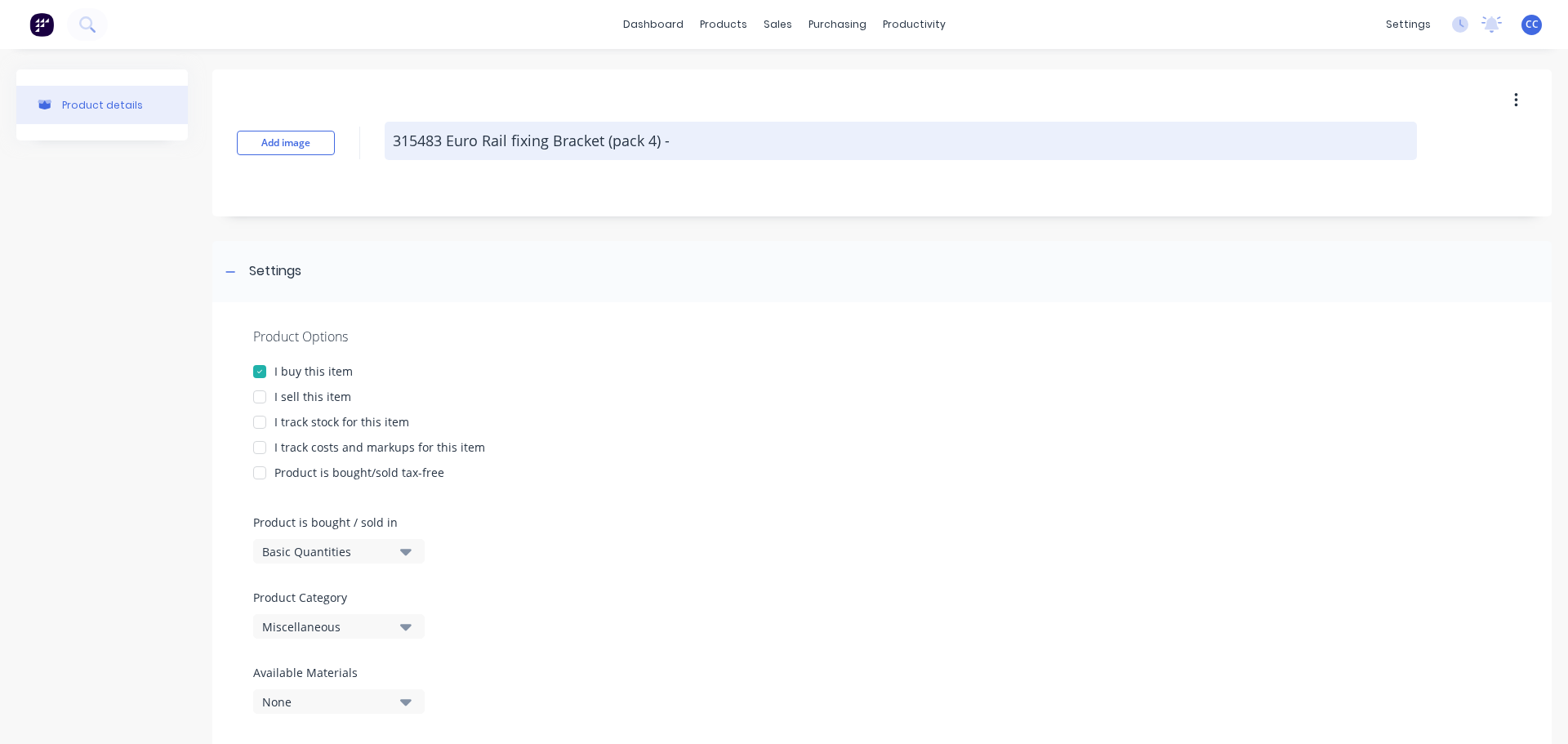
type textarea "x"
type textarea "315483 Euro Rail fixing Bracket (pack 4) -"
type textarea "x"
type textarea "315483 Euro Rail fixing Bracket (pack 4) - M"
type textarea "x"
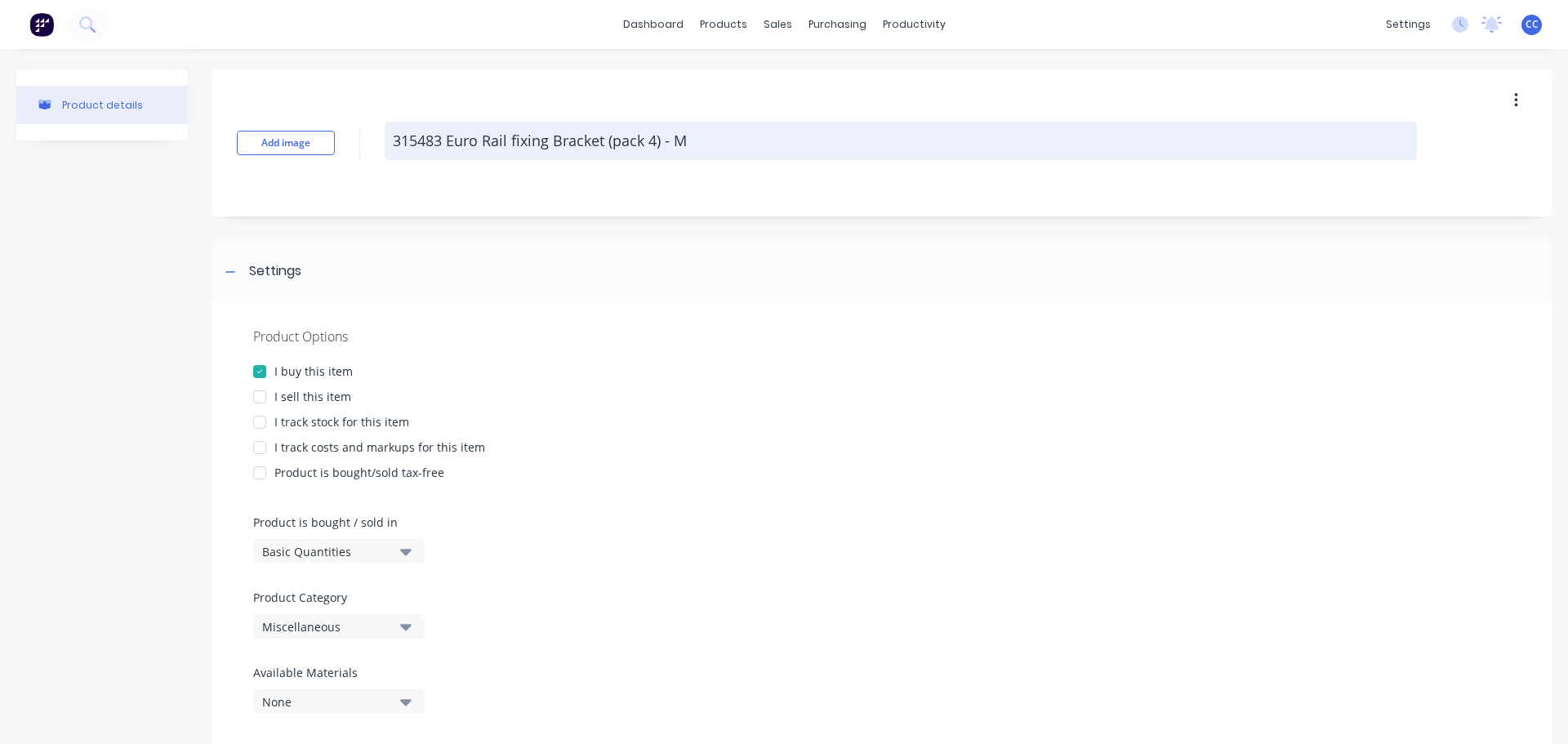
type textarea "315483 Euro Rail fixing Bracket (pack 4) - Mi"
type textarea "x"
type textarea "315483 Euro Rail fixing Bracket (pack 4) - Mid"
type textarea "x"
type textarea "315483 Euro Rail fixing Bracket (pack 4) - Midr"
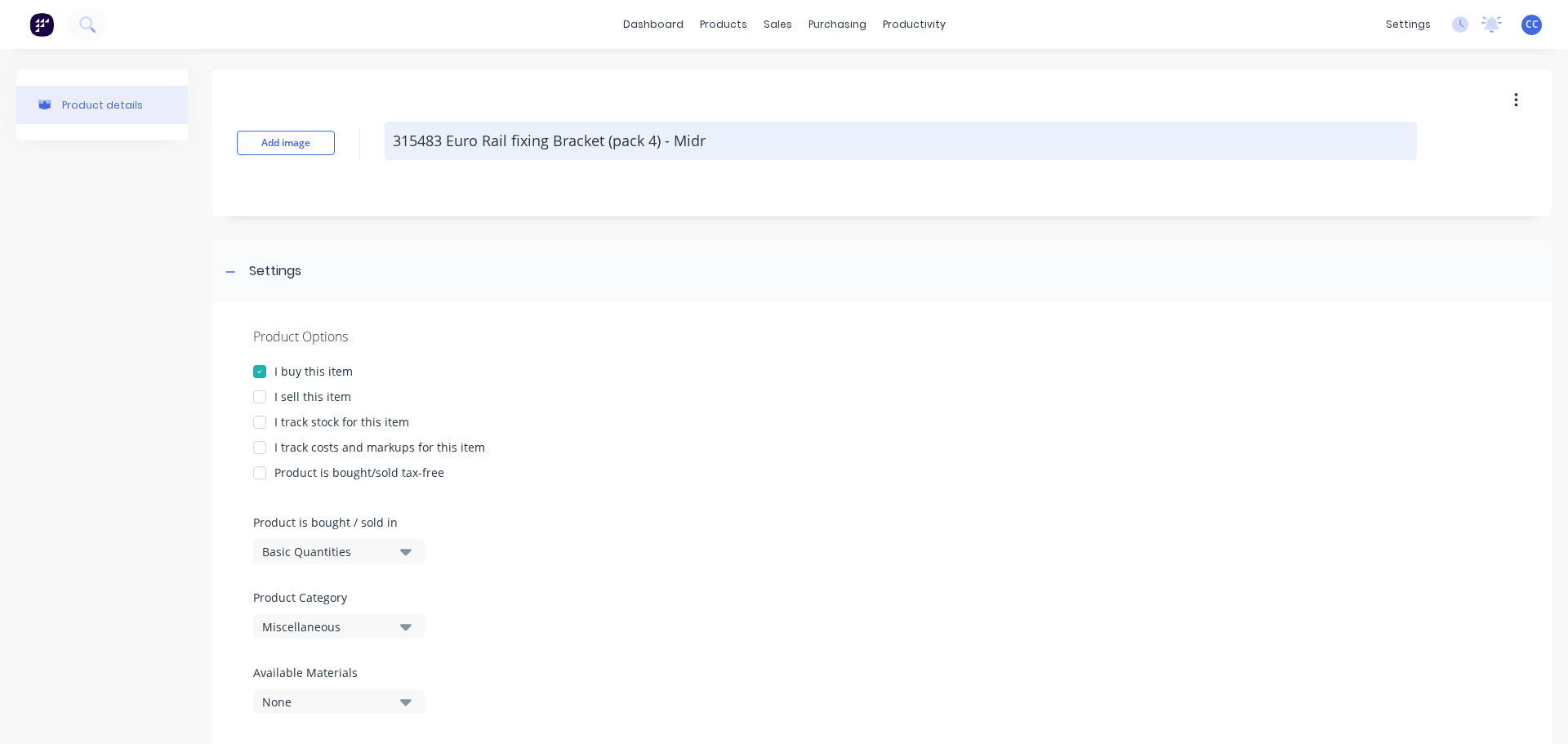
type textarea "x"
type textarea "315483 Euro Rail fixing Bracket (pack 4) - Midra"
type textarea "x"
type textarea "315483 Euro Rail fixing Bracket (pack 4) - Midrao"
type textarea "x"
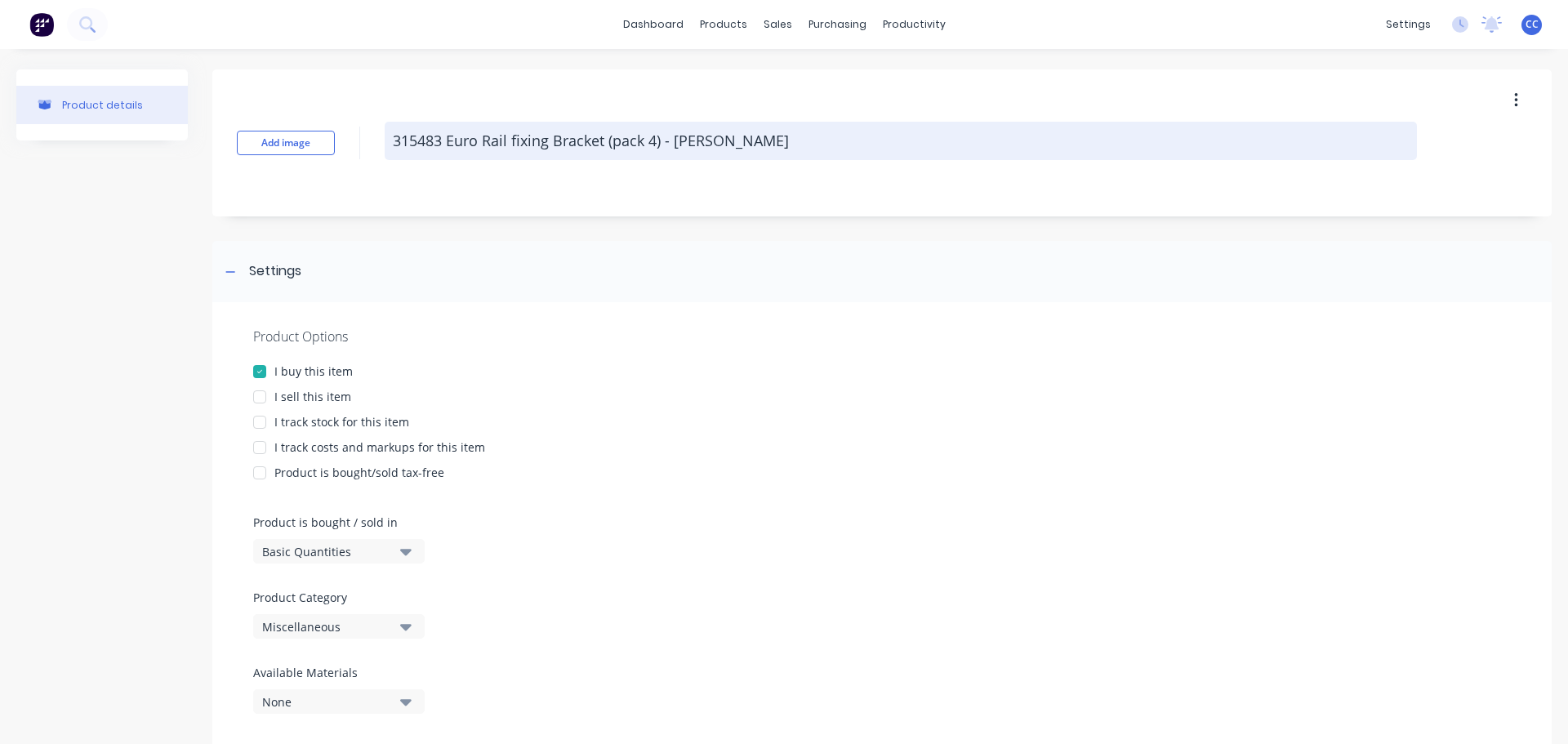
type textarea "315483 Euro Rail fixing Bracket (pack 4) - Midra"
type textarea "x"
type textarea "315483 Euro Rail fixing Bracket (pack 4) - Midrai"
type textarea "x"
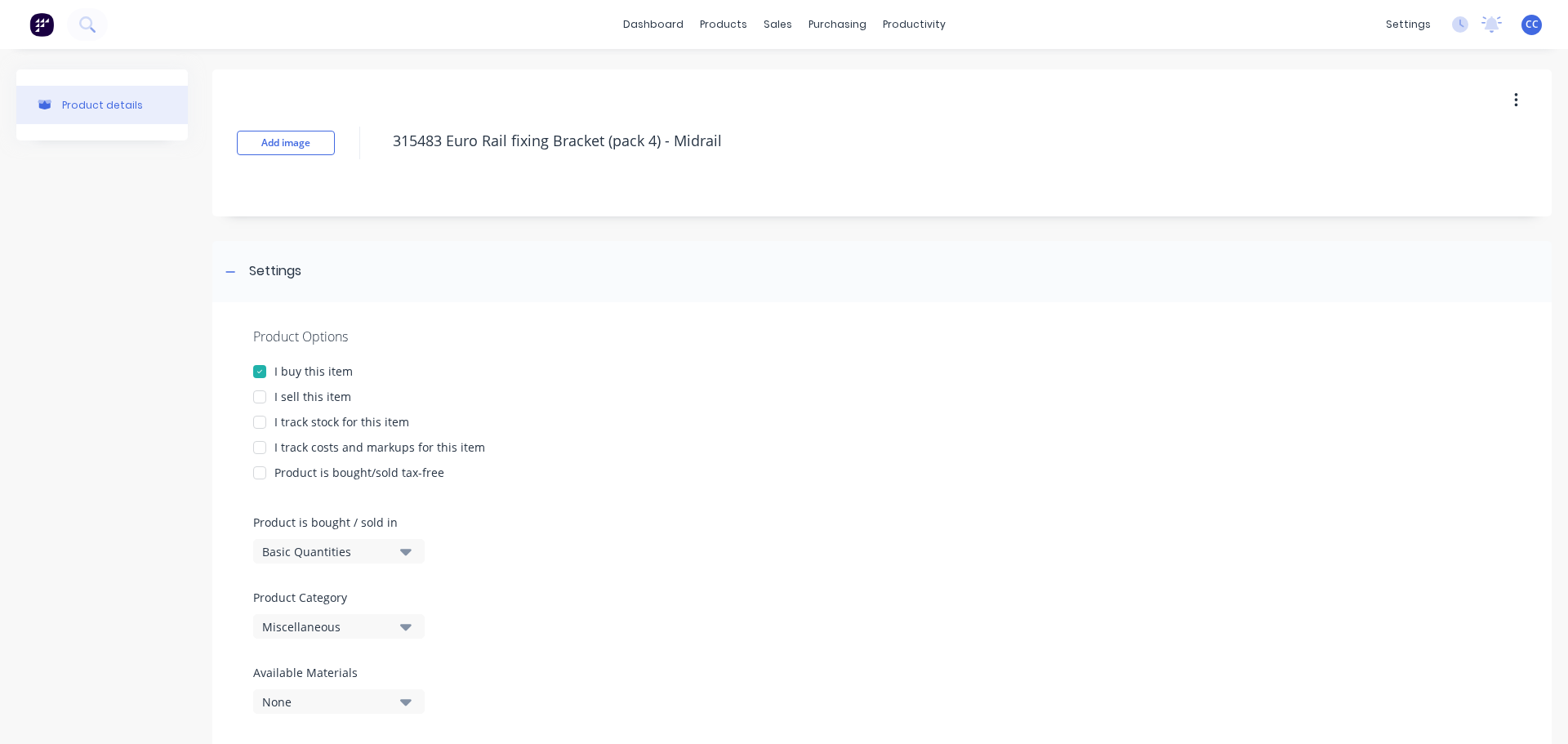
type textarea "315483 Euro Rail fixing Bracket (pack 4) - Midrail"
type textarea "x"
type textarea "315483 Euro Rail fixing Bracket (pack 4) - Midrail"
click at [700, 353] on div "Product Options I buy this item I sell this item I track stock for this item I …" at bounding box center [882, 526] width 1339 height 449
click at [405, 624] on icon "button" at bounding box center [406, 627] width 12 height 18
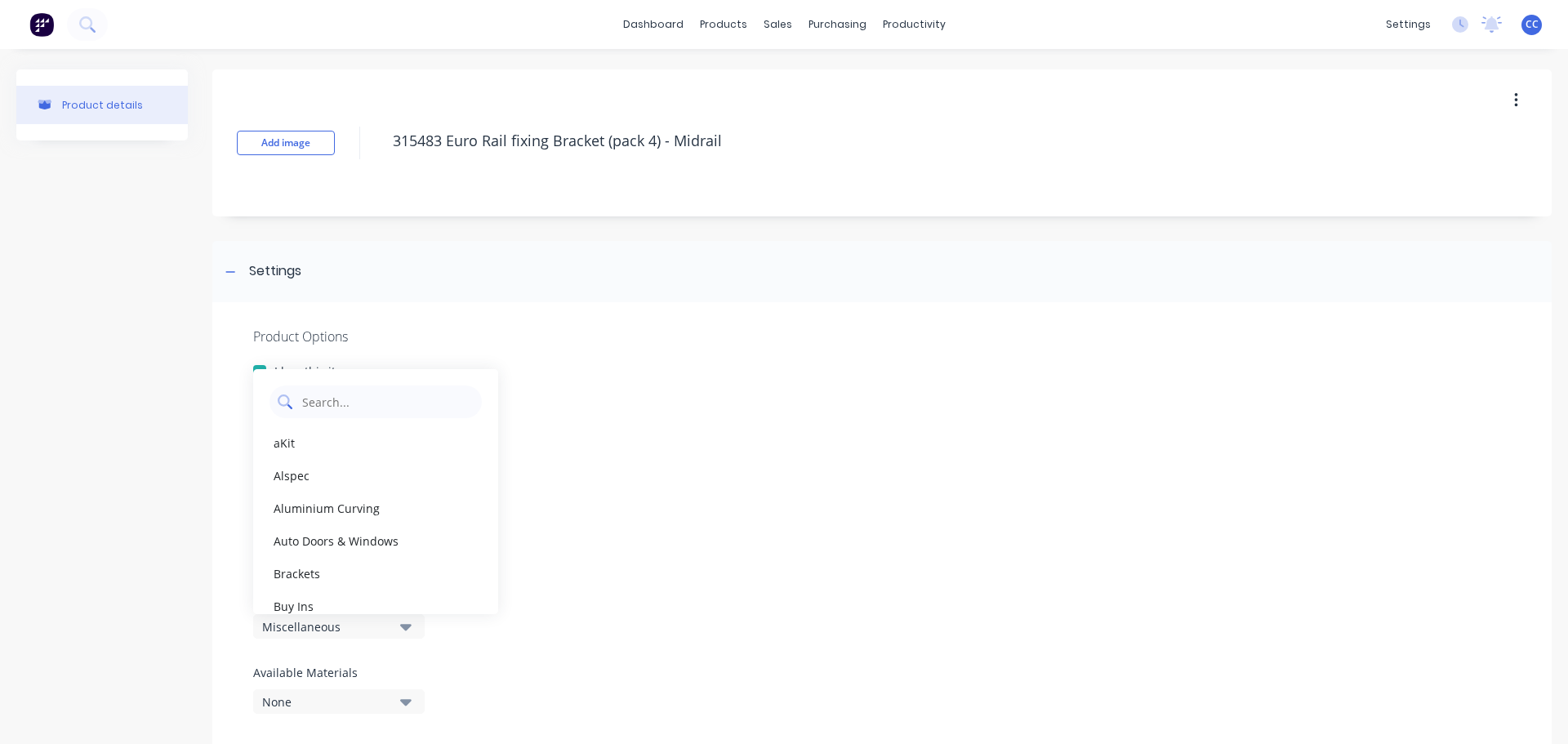
click at [337, 405] on Category "text" at bounding box center [387, 402] width 173 height 33
type Category "c"
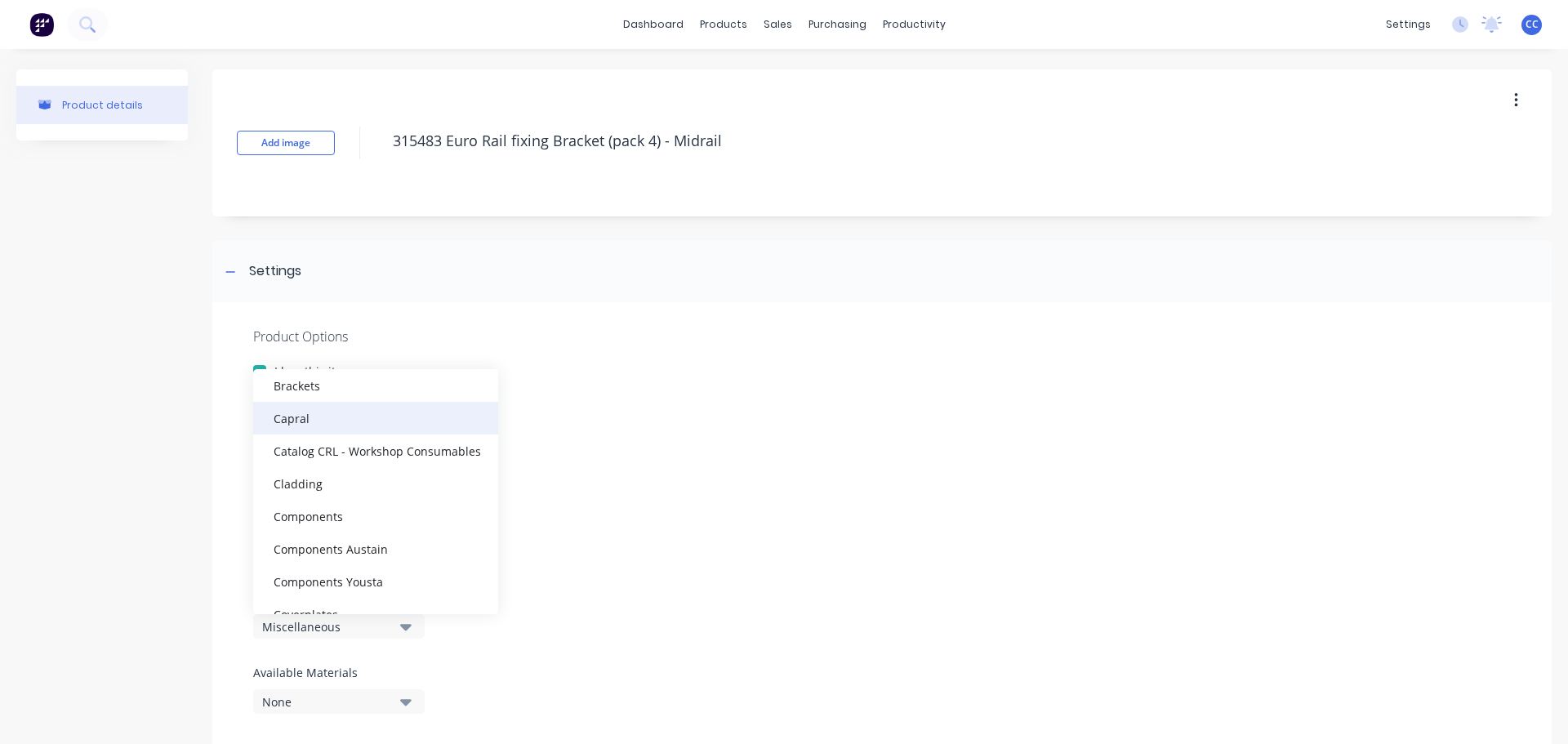
click at [307, 423] on div "Capral" at bounding box center [375, 418] width 245 height 33
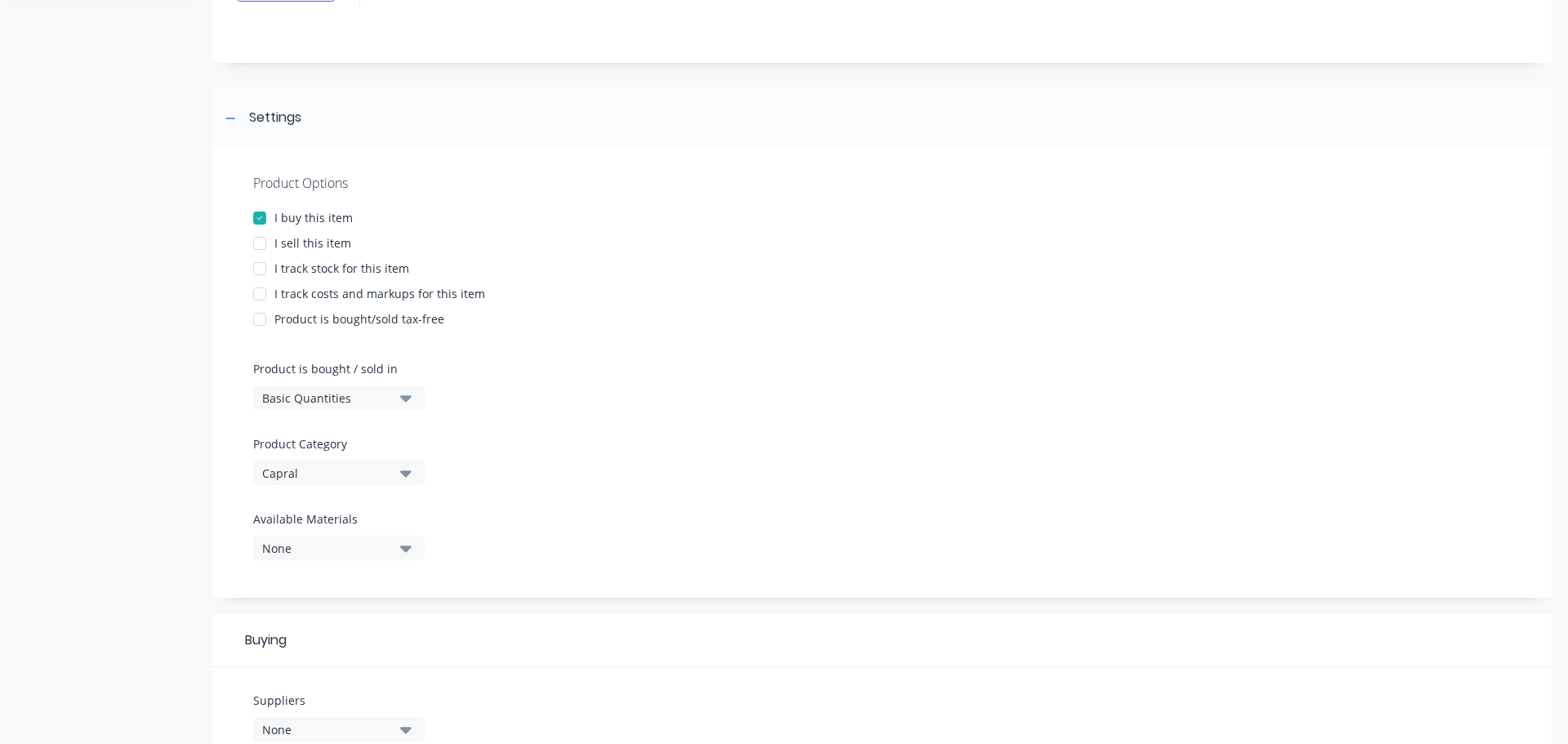
scroll to position [0, 0]
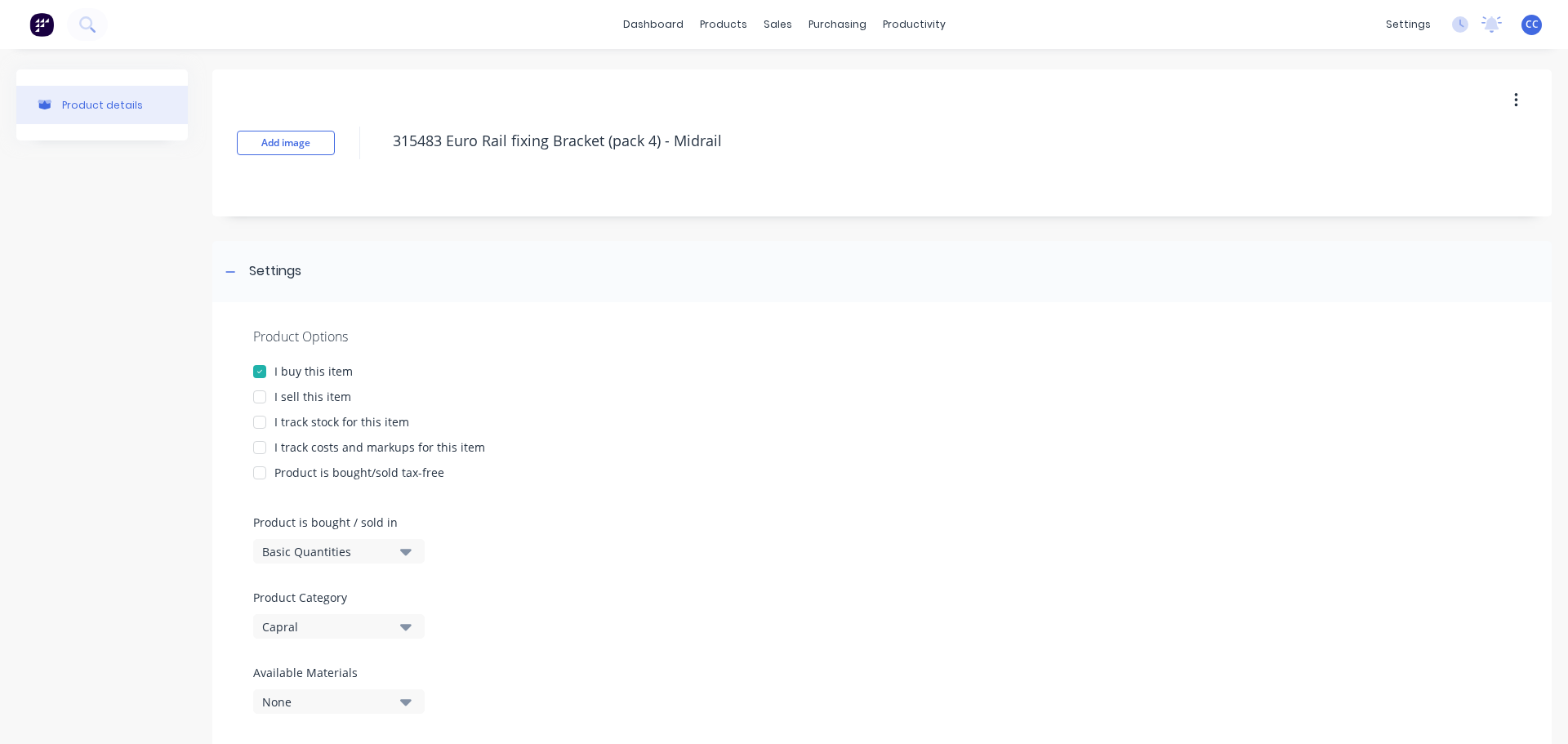
drag, startPoint x: 728, startPoint y: 144, endPoint x: 371, endPoint y: 141, distance: 357.0
click at [370, 137] on div "Add image 315483 Euro Rail fixing Bracket (pack 4) - Midrail" at bounding box center [882, 143] width 1339 height 147
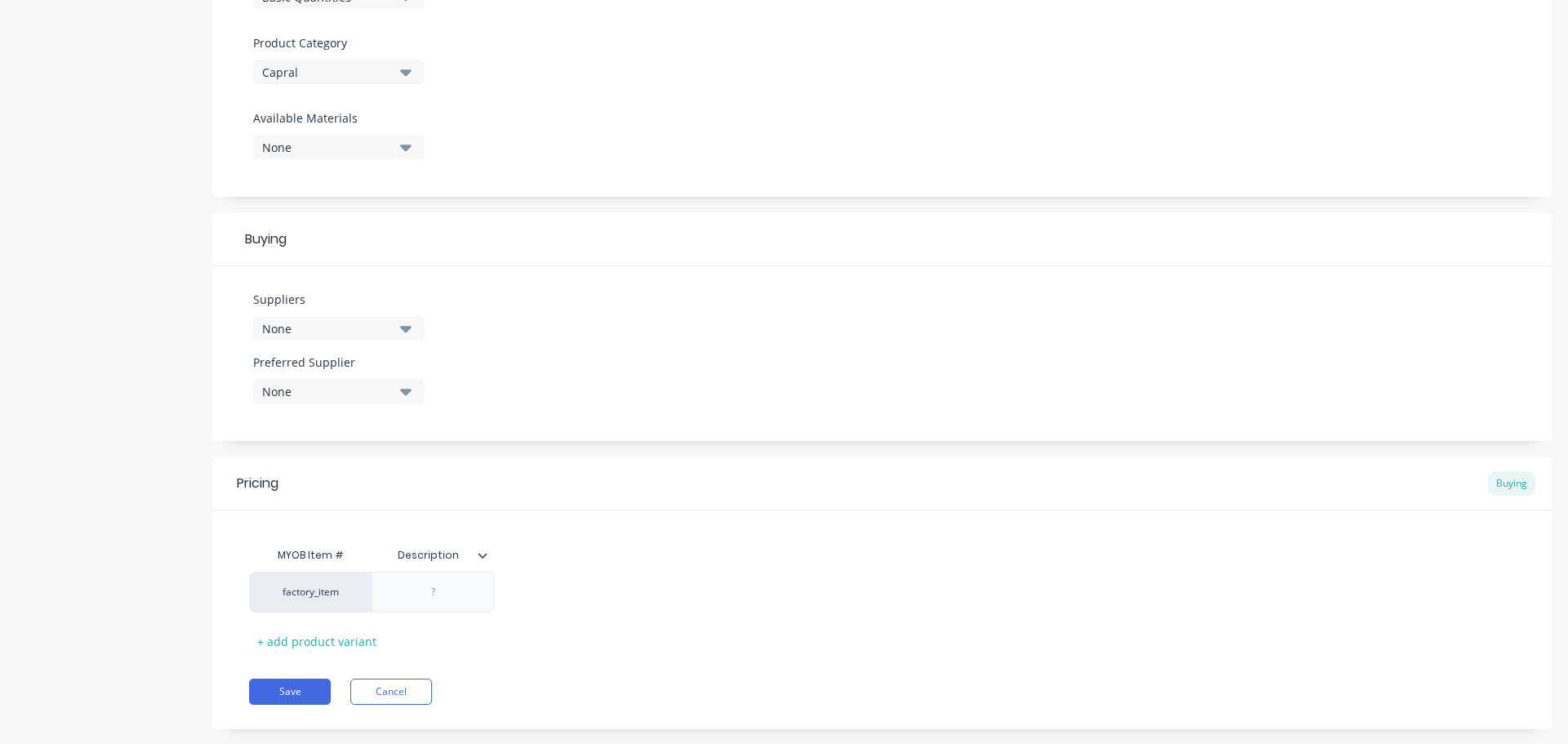
scroll to position [584, 0]
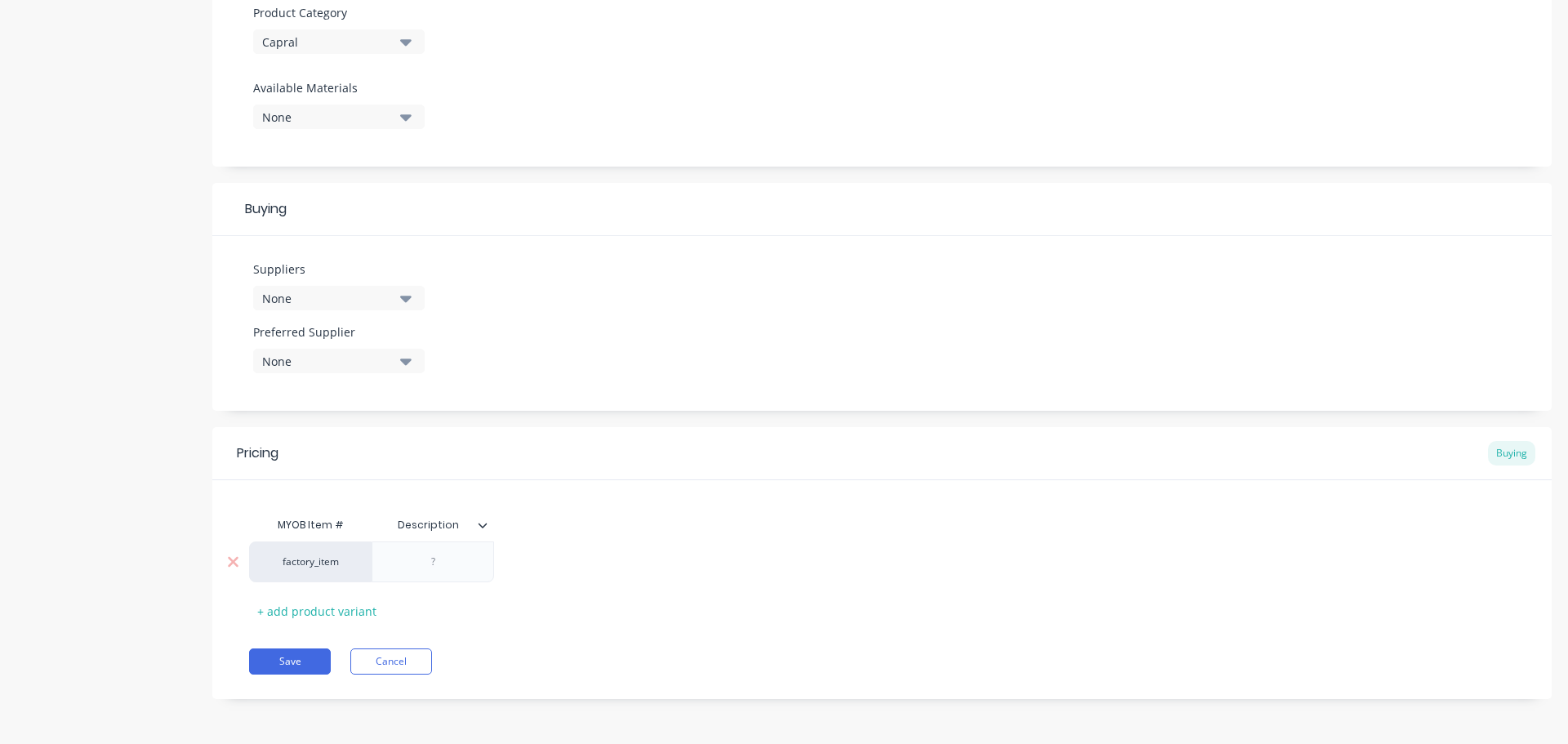
type textarea "x"
click at [420, 569] on div at bounding box center [433, 562] width 81 height 22
paste div
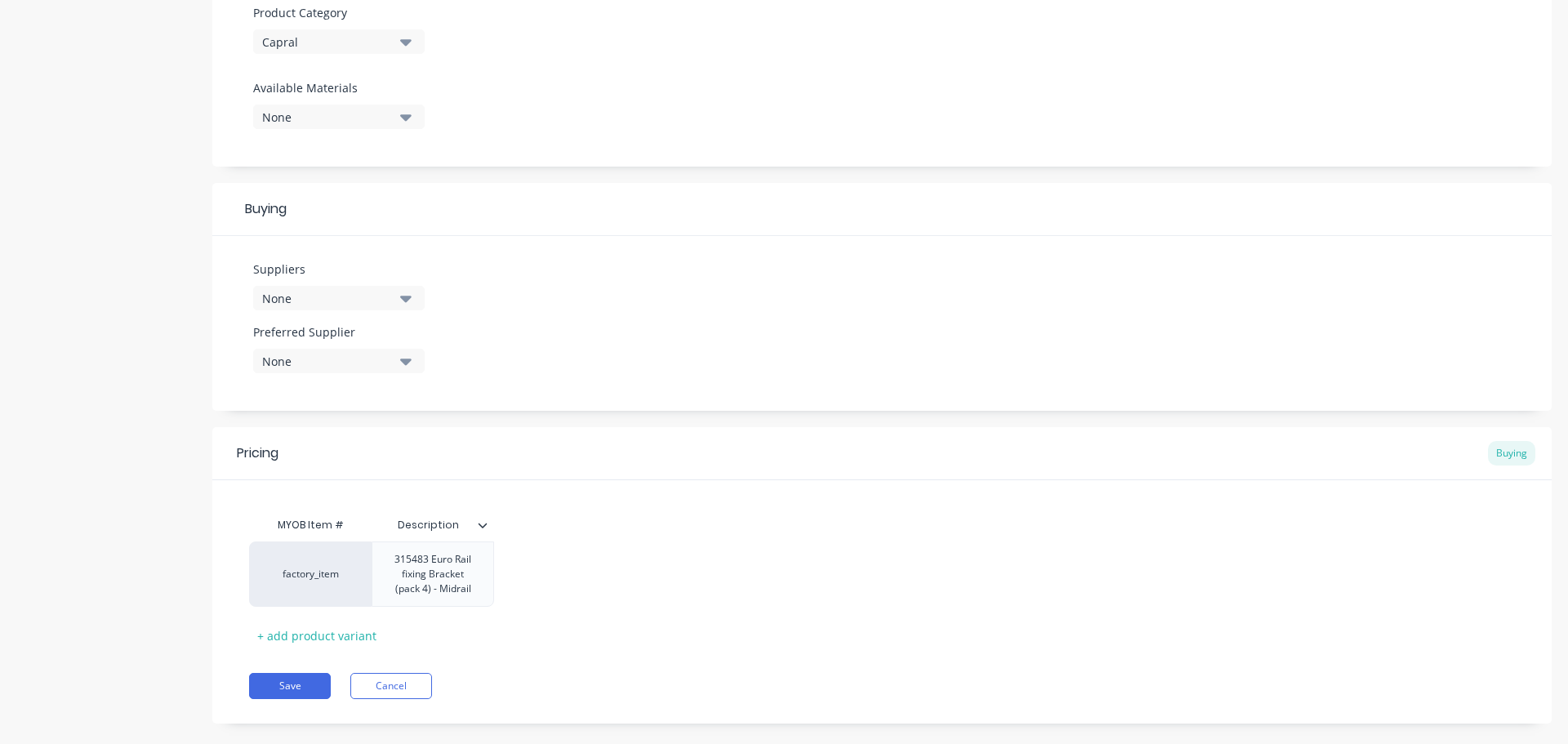
type textarea "x"
click at [404, 295] on icon "button" at bounding box center [406, 298] width 12 height 18
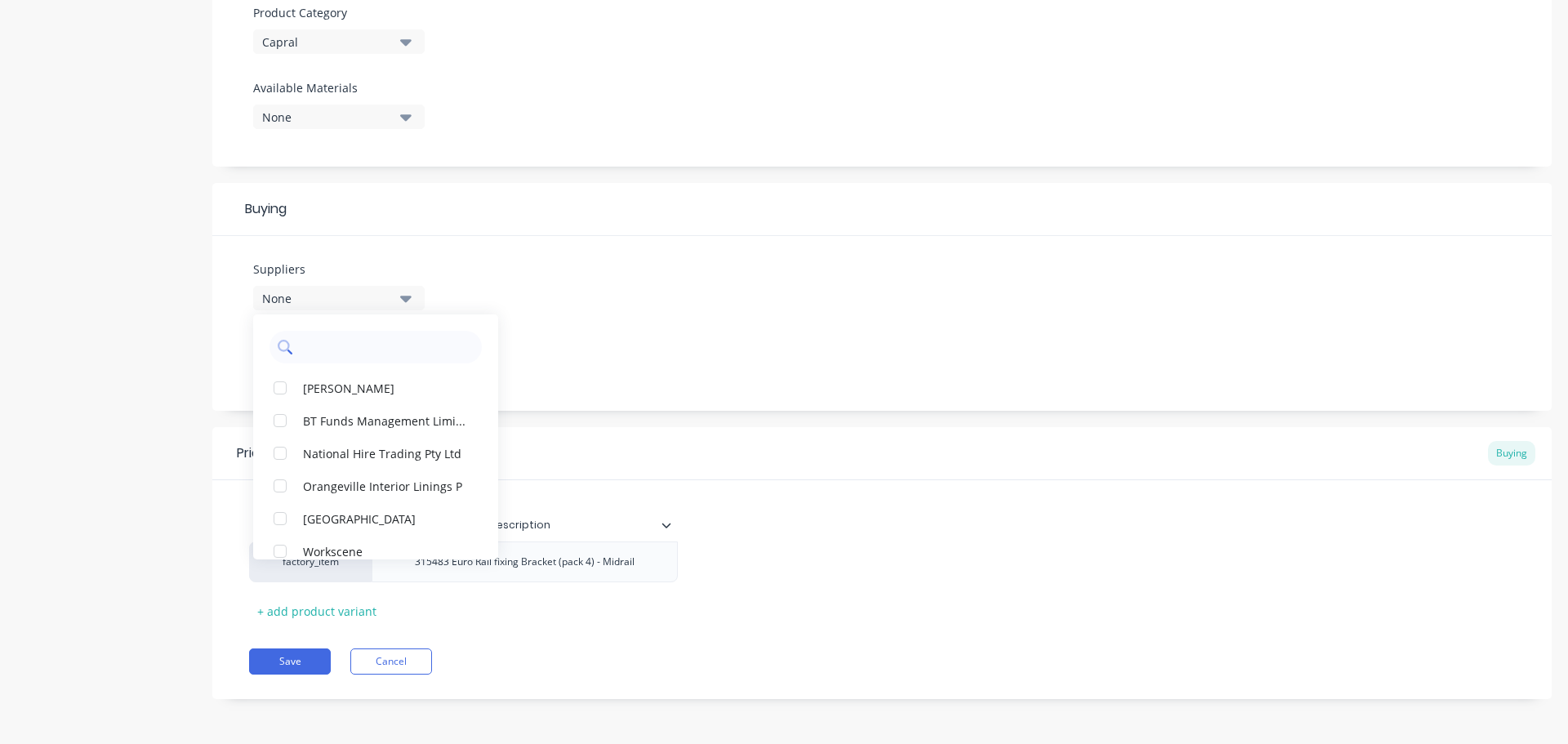
click at [340, 345] on input "text" at bounding box center [387, 347] width 173 height 33
type input "cap"
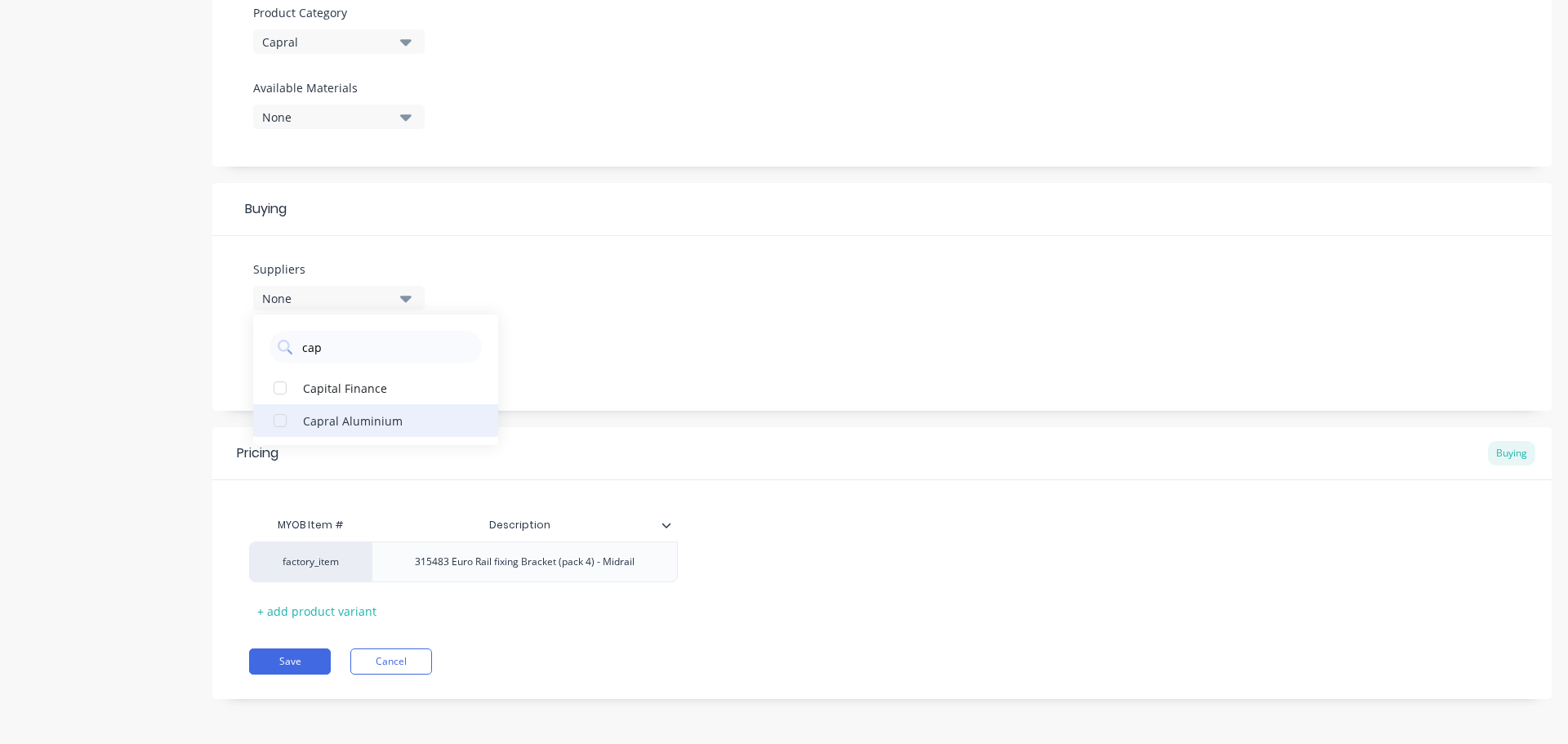
click at [282, 424] on div "button" at bounding box center [280, 421] width 33 height 33
click at [651, 370] on div "Suppliers 1 suppliers selected cap Capral Aluminium Capital Finance Preferred S…" at bounding box center [882, 322] width 1339 height 174
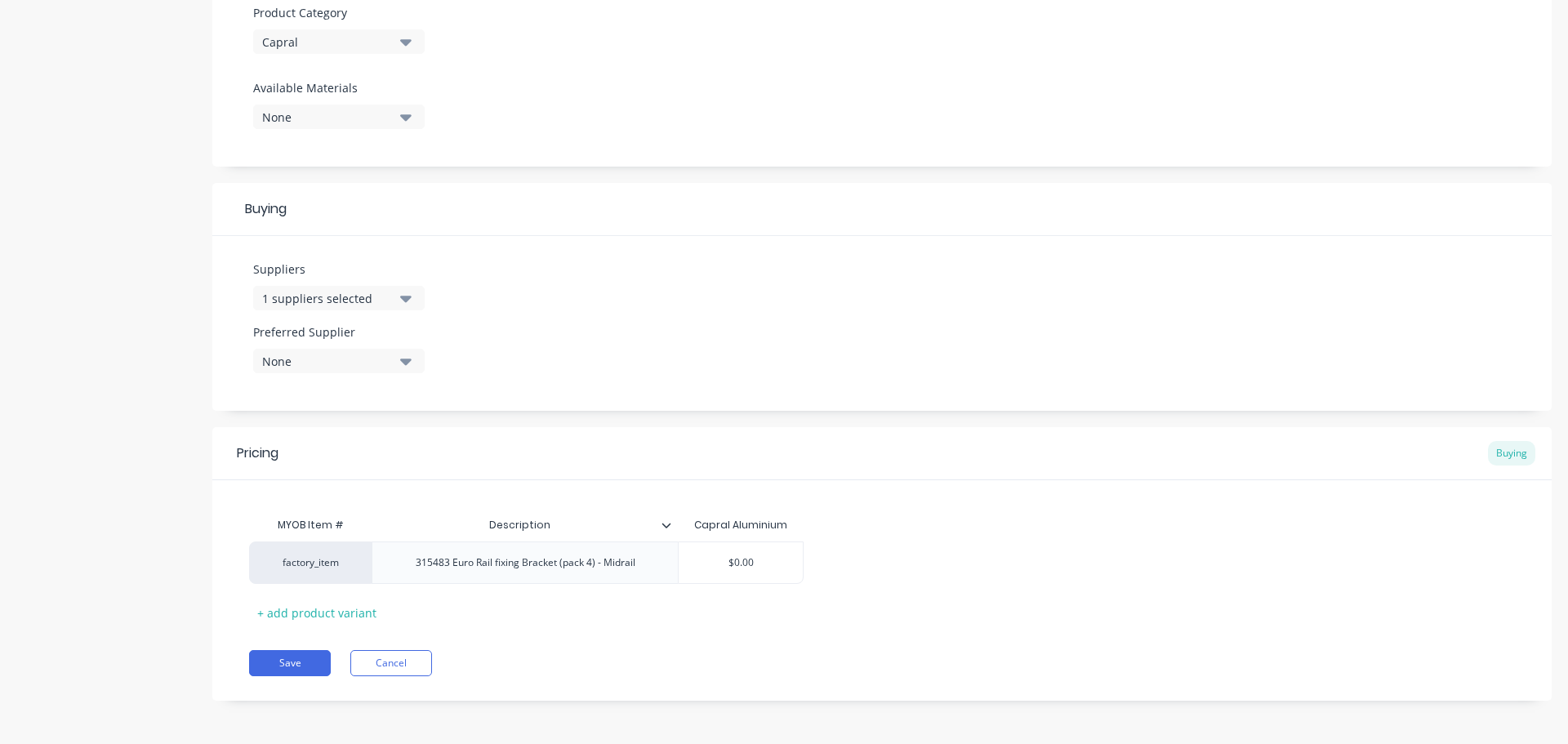
click at [407, 363] on icon "button" at bounding box center [406, 361] width 12 height 6
click at [285, 450] on div "button" at bounding box center [280, 451] width 33 height 33
click at [666, 371] on div "Suppliers 1 suppliers selected cap Preferred Supplier Capral Aluminium Capral A…" at bounding box center [882, 322] width 1339 height 174
type textarea "x"
click at [907, 542] on div "factory_item 315483 Euro Rail fixing Bracket (pack 4) - Midrail $0.00" at bounding box center [882, 562] width 1265 height 42
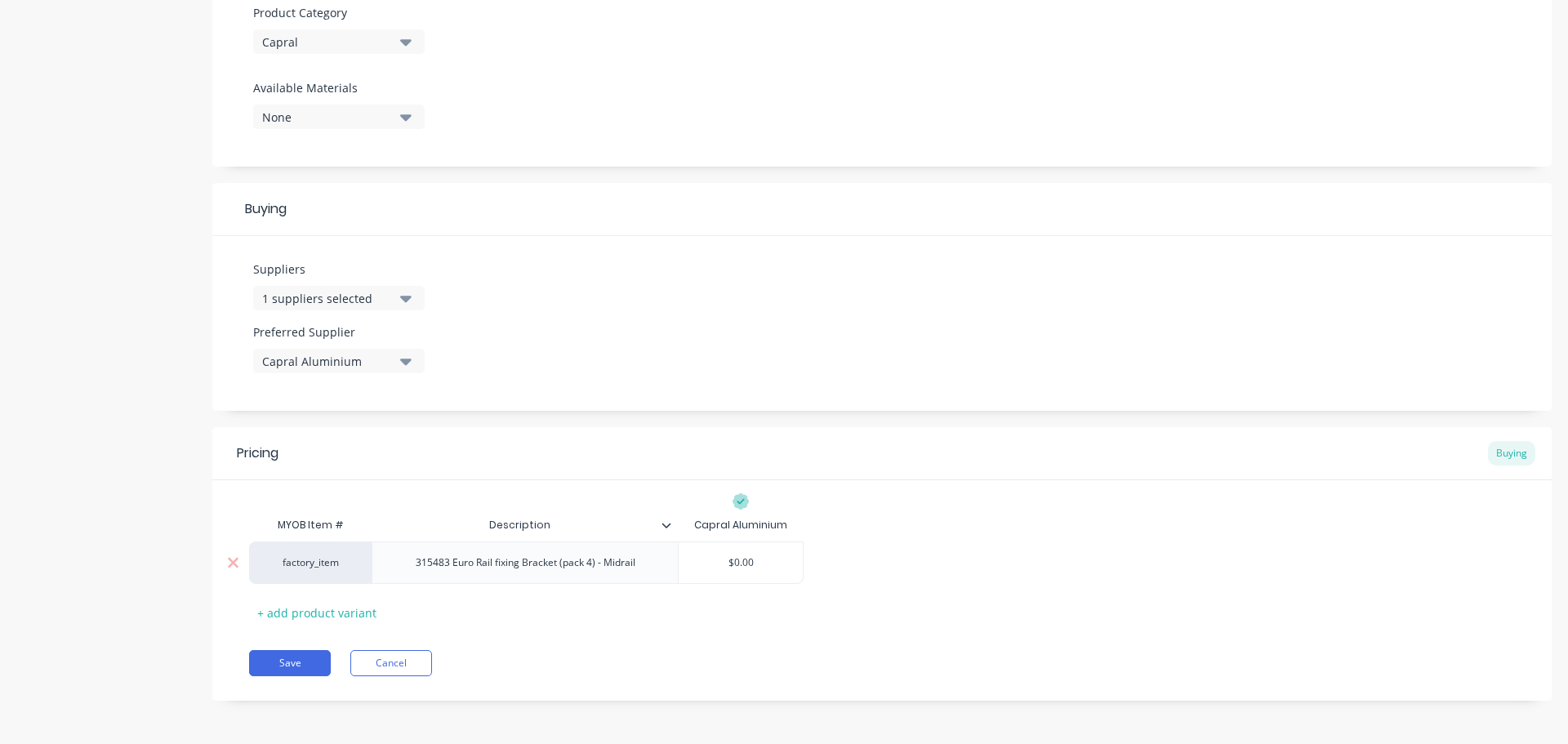
type input "$0.00"
click at [748, 566] on input "$0.00" at bounding box center [740, 563] width 124 height 14
type textarea "x"
type input "$2"
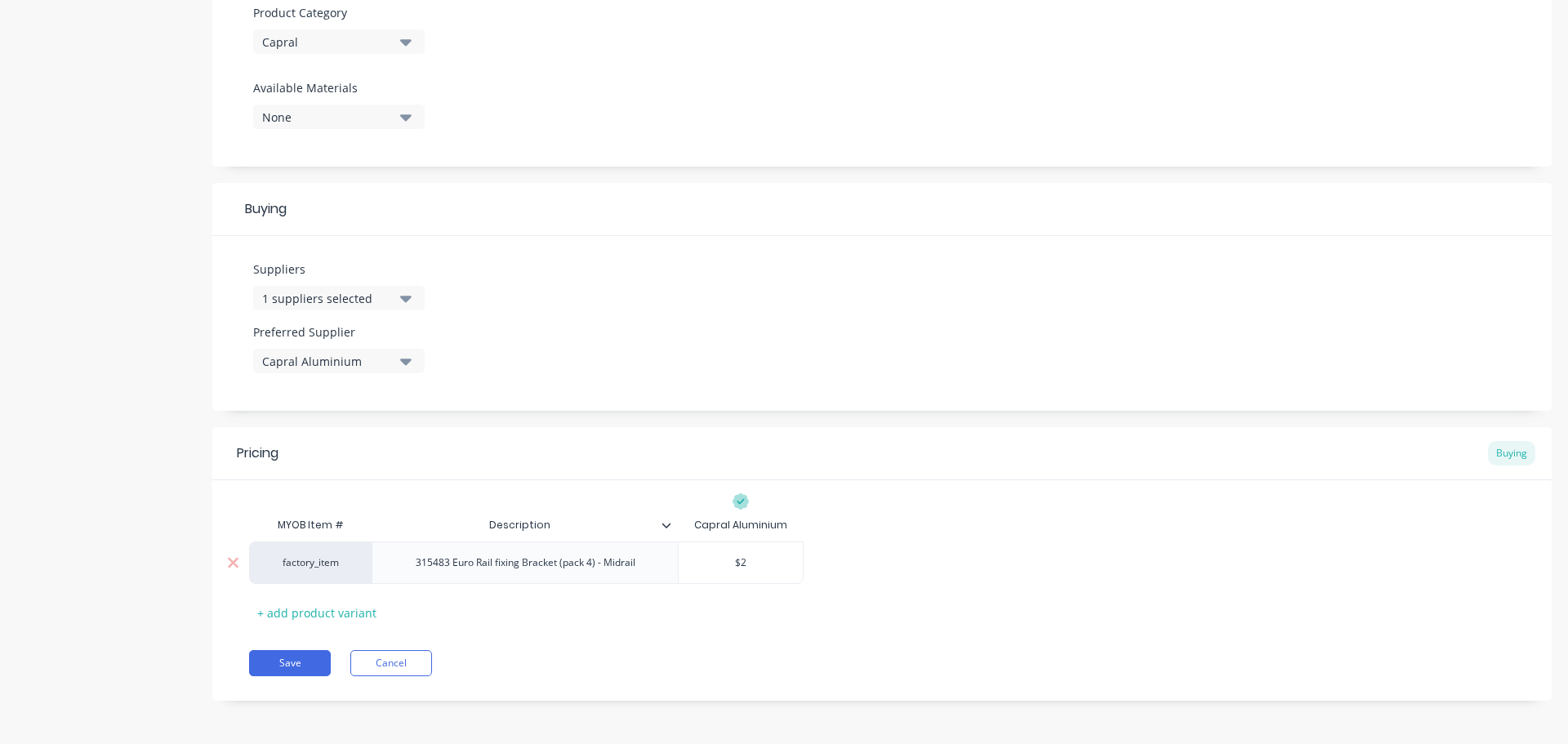
type textarea "x"
type input "$21"
type textarea "x"
type input "$21."
type textarea "x"
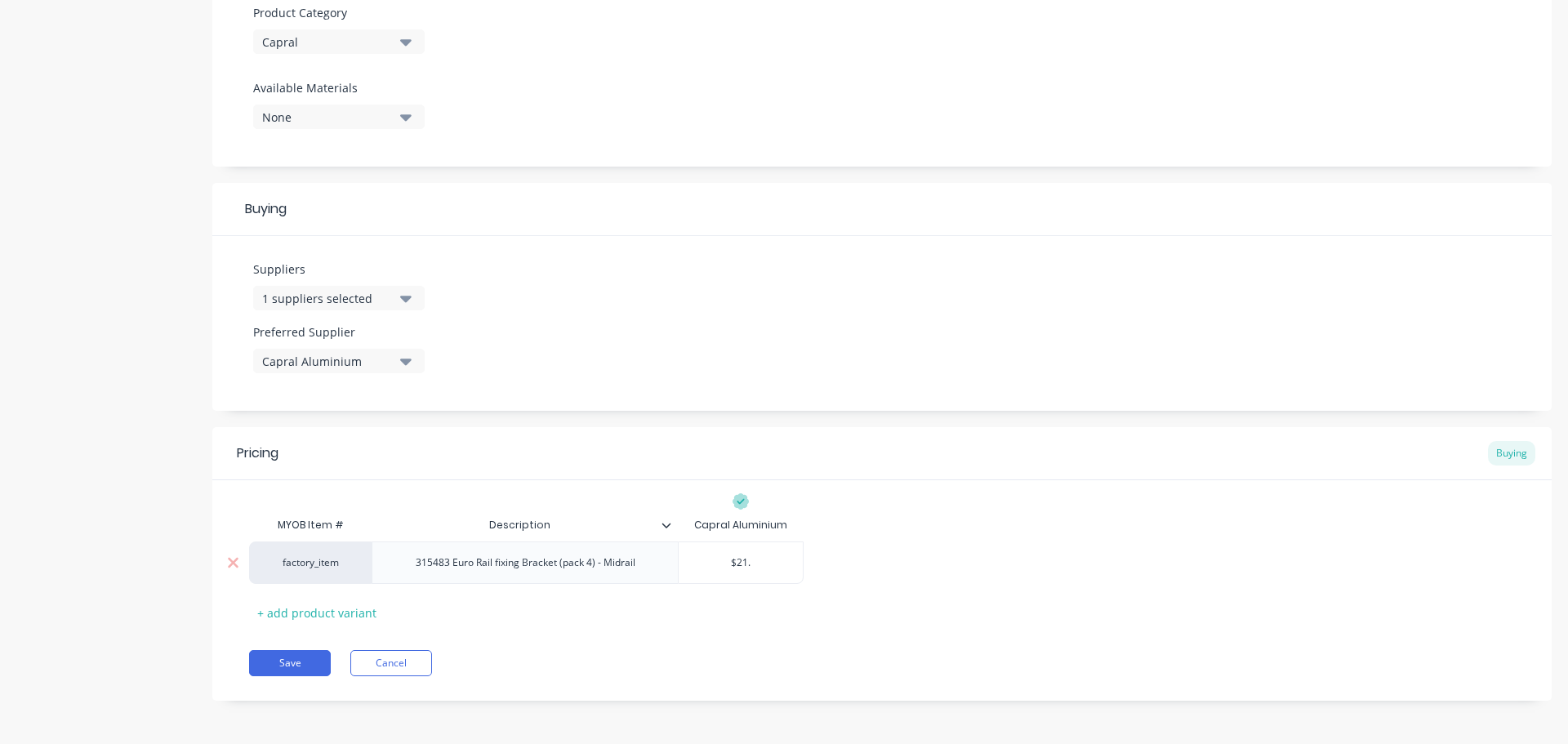
type input "$21.8"
type textarea "x"
type input "$21.88"
click at [978, 553] on div "factory_item 315483 Euro Rail fixing Bracket (pack 4) - Midrail $21.88 $21.88" at bounding box center [882, 562] width 1265 height 42
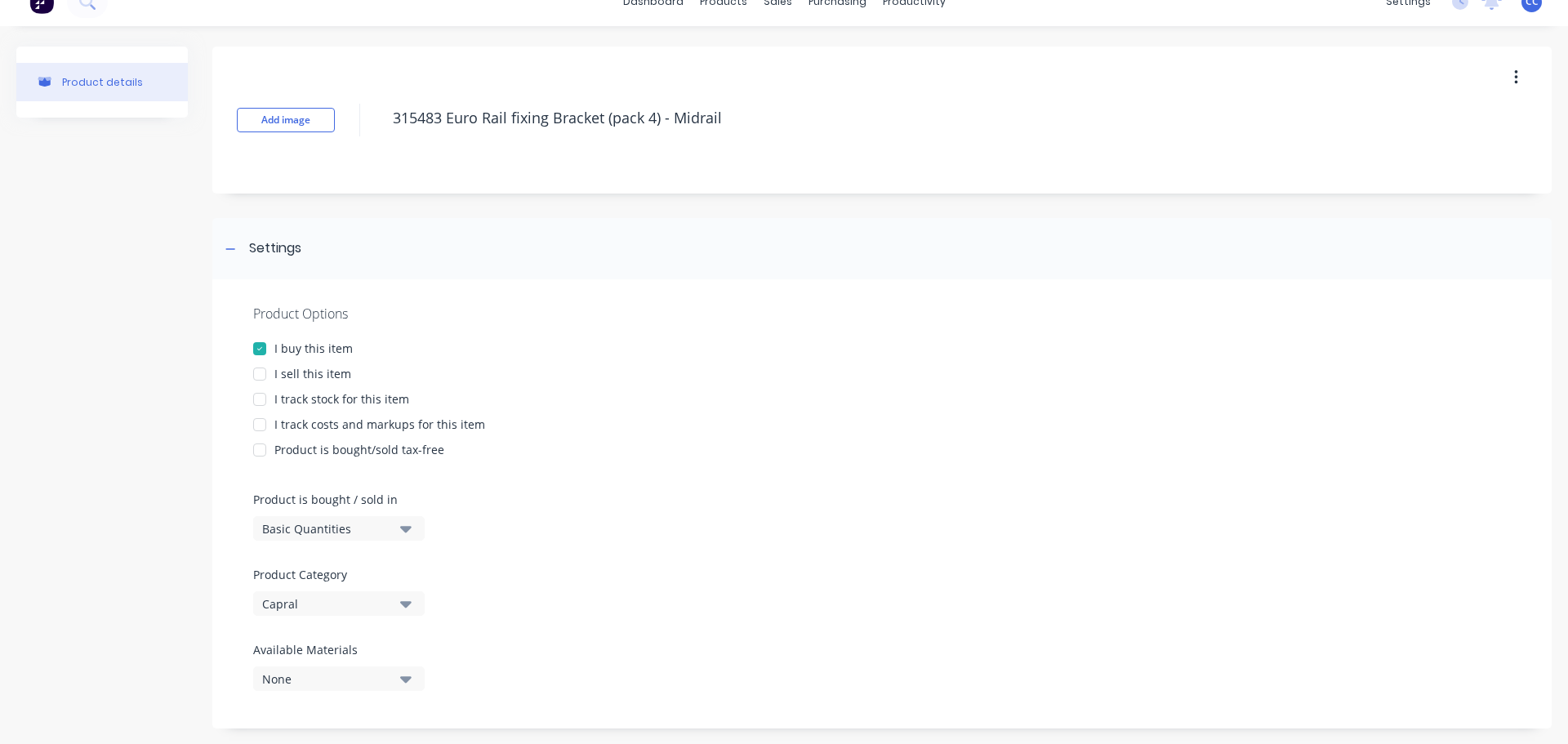
scroll to position [0, 0]
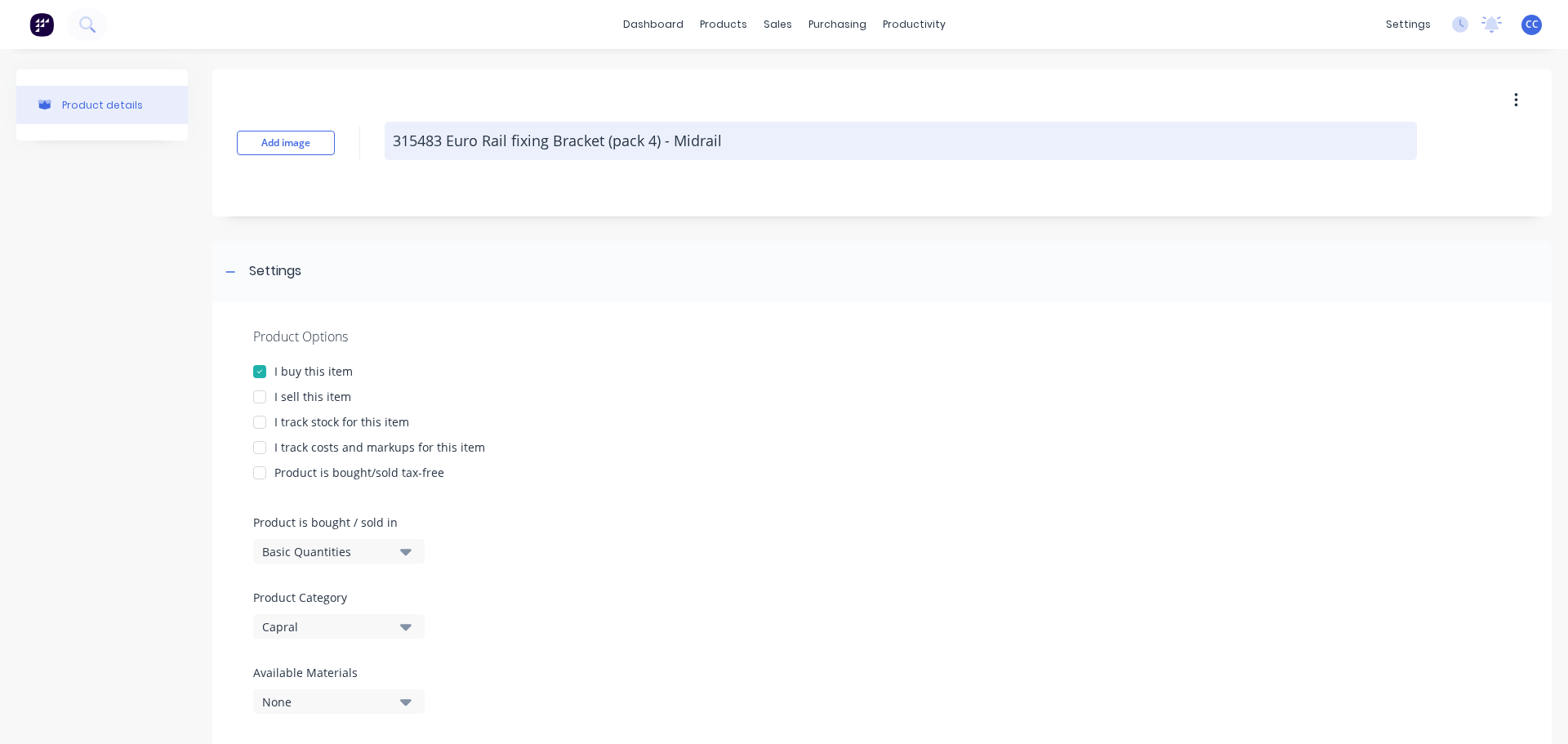
click at [736, 142] on textarea "315483 Euro Rail fixing Bracket (pack 4) - Midrail" at bounding box center [901, 141] width 1032 height 38
type textarea "x"
type textarea "315483 Euro Rail fixing Bracket (pack 4) - Midrail"
type textarea "x"
type textarea "315483 Euro Rail fixing Bracket (pack 4) - Midrail 2"
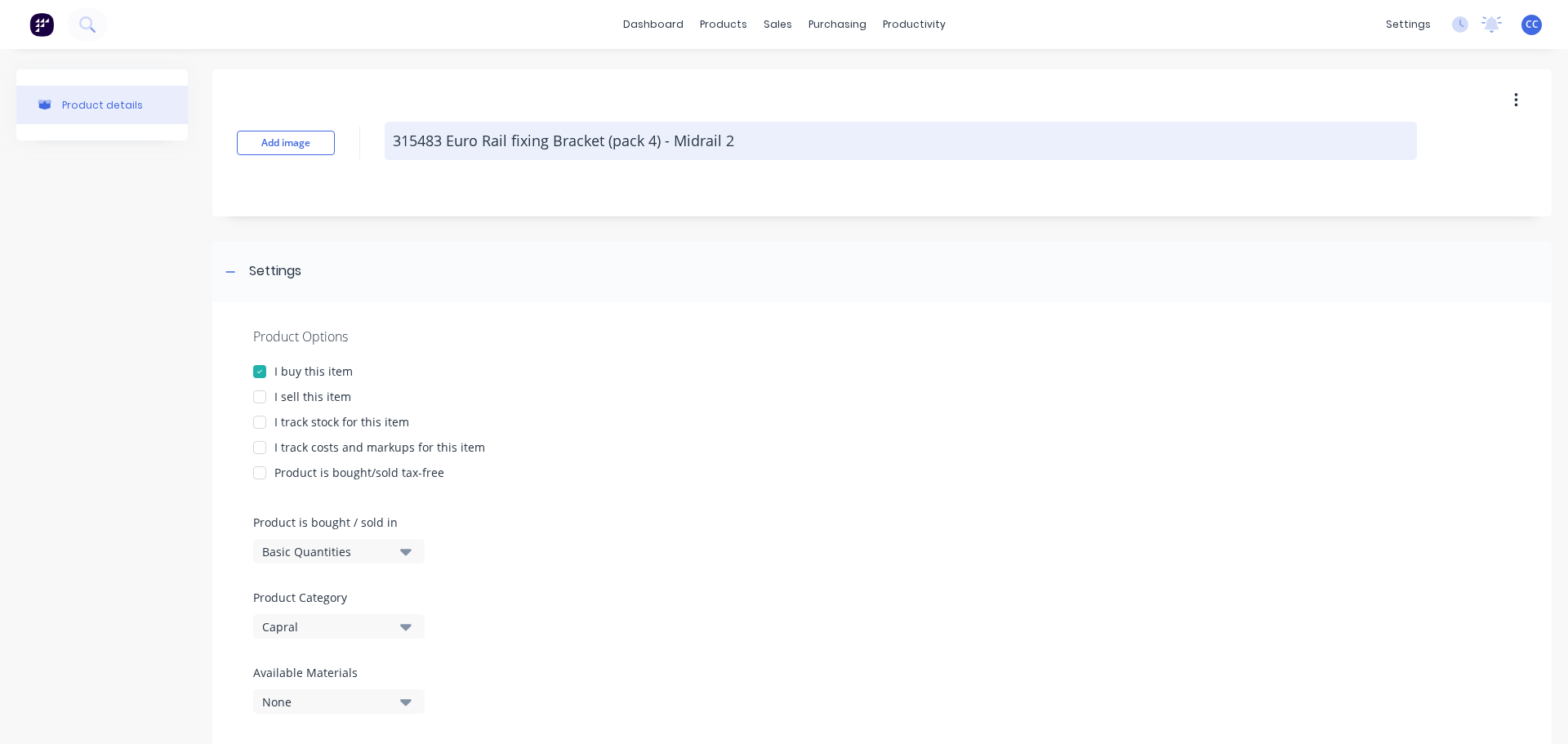
type textarea "x"
type textarea "315483 Euro Rail fixing Bracket (pack 4) - Midrail 21"
type textarea "x"
type textarea "315483 Euro Rail fixing Bracket (pack 4) - Midrail 215"
type textarea "x"
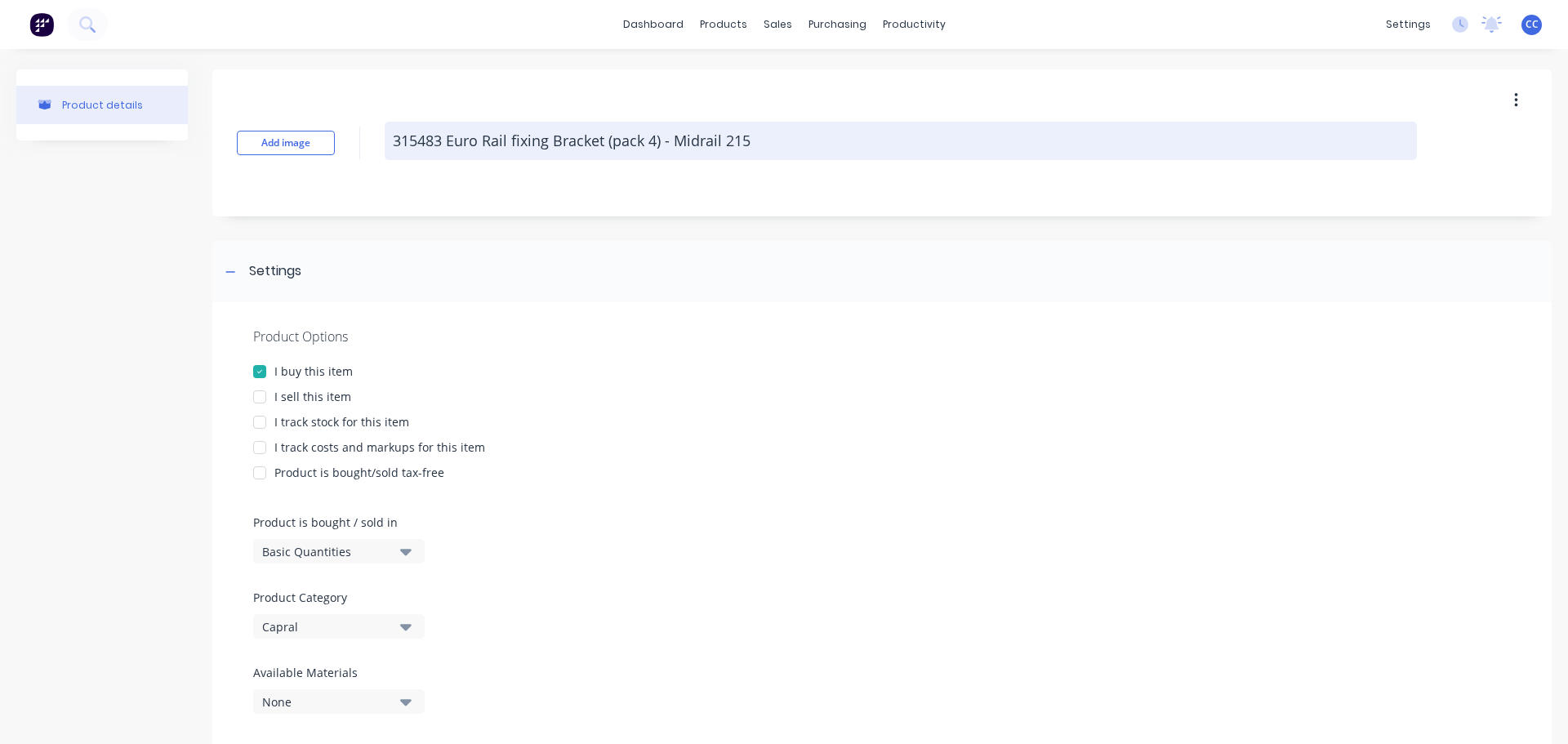
type textarea "315483 Euro Rail fixing Bracket (pack 4) - Midrail 215/"
type textarea "x"
type textarea "315483 Euro Rail fixing Bracket (pack 4) - Midrail 215/2"
type textarea "x"
type textarea "315483 Euro Rail fixing Bracket (pack 4) - Midrail 215/22"
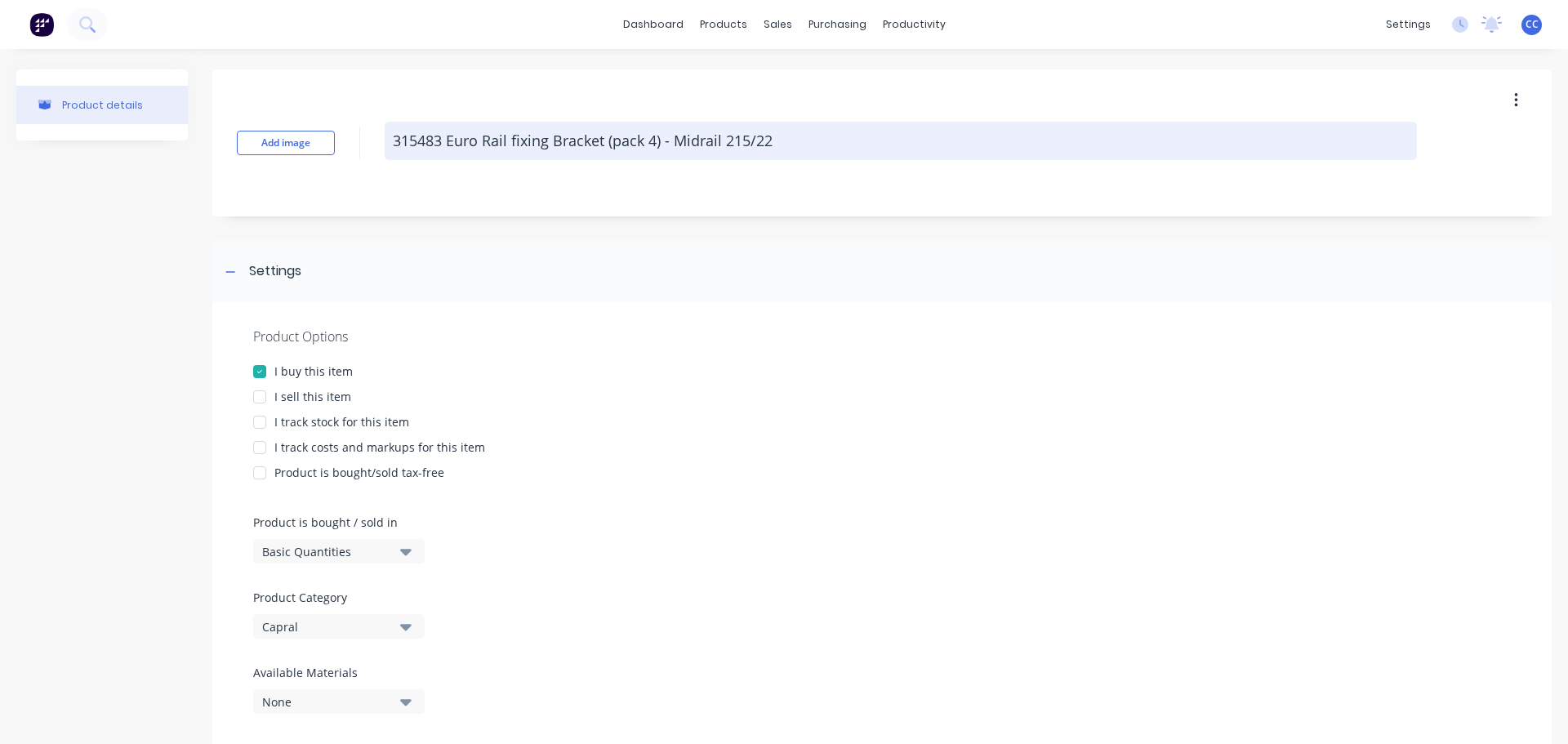
type textarea "x"
type textarea "315483 Euro Rail fixing Bracket (pack 4) - Midrail 215/225"
type textarea "x"
type textarea "315483 Euro Rail fixing Bracket (pack 4) - Midrail 215/225"
type textarea "x"
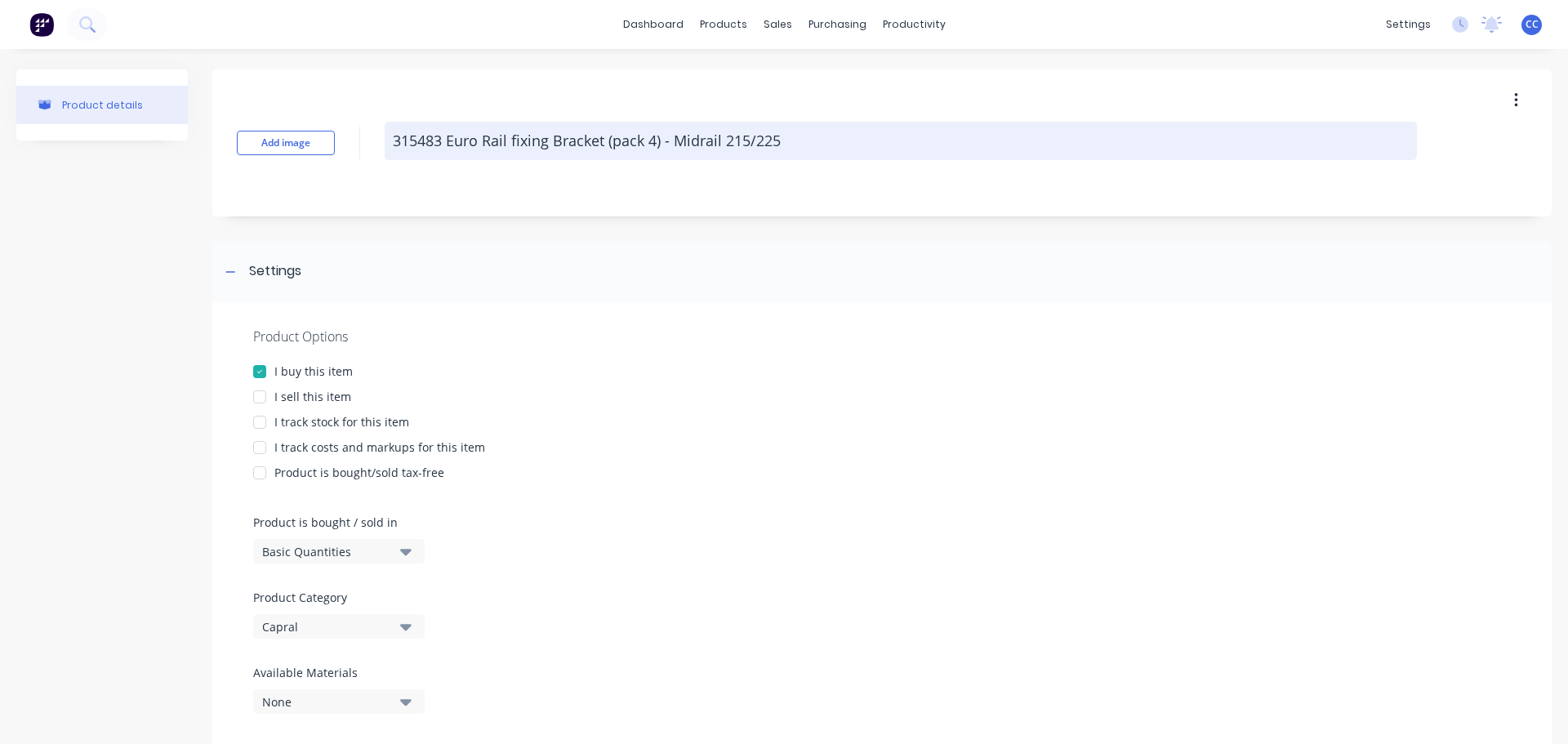
type textarea "315483 Euro Rail fixing Bracket (pack 4) - Midrail 215/225 G"
type textarea "x"
type textarea "315483 Euro Rail fixing Bracket (pack 4) - Midrail 215/225 Ge"
type textarea "x"
type textarea "315483 Euro Rail fixing Bracket (pack 4) - Midrail 215/225 Gen"
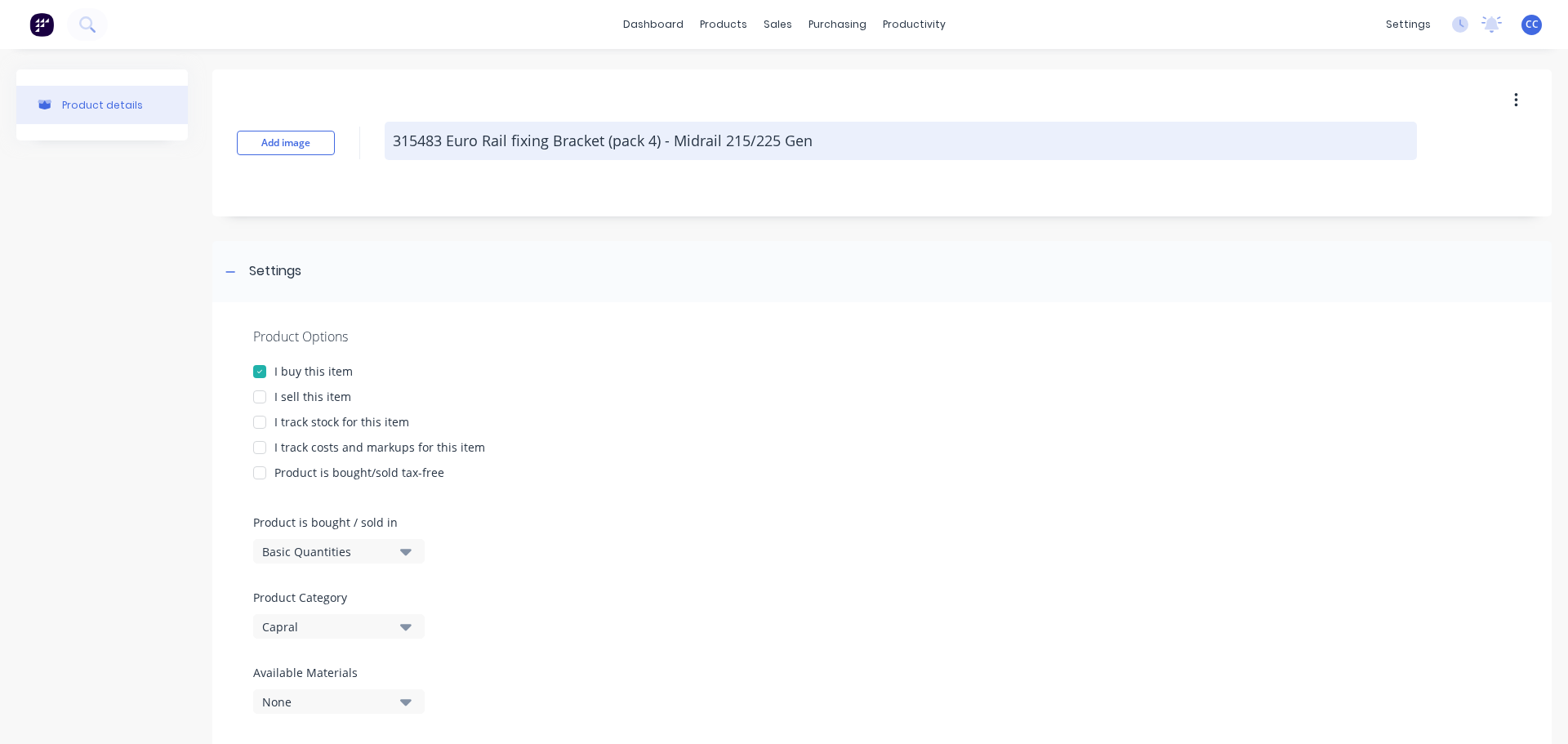
type textarea "x"
type textarea "315483 Euro Rail fixing Bracket (pack 4) - Midrail 215/225 Gen"
type textarea "x"
type textarea "315483 Euro Rail fixing Bracket (pack 4) - Midrail 215/225 Gen r"
type textarea "x"
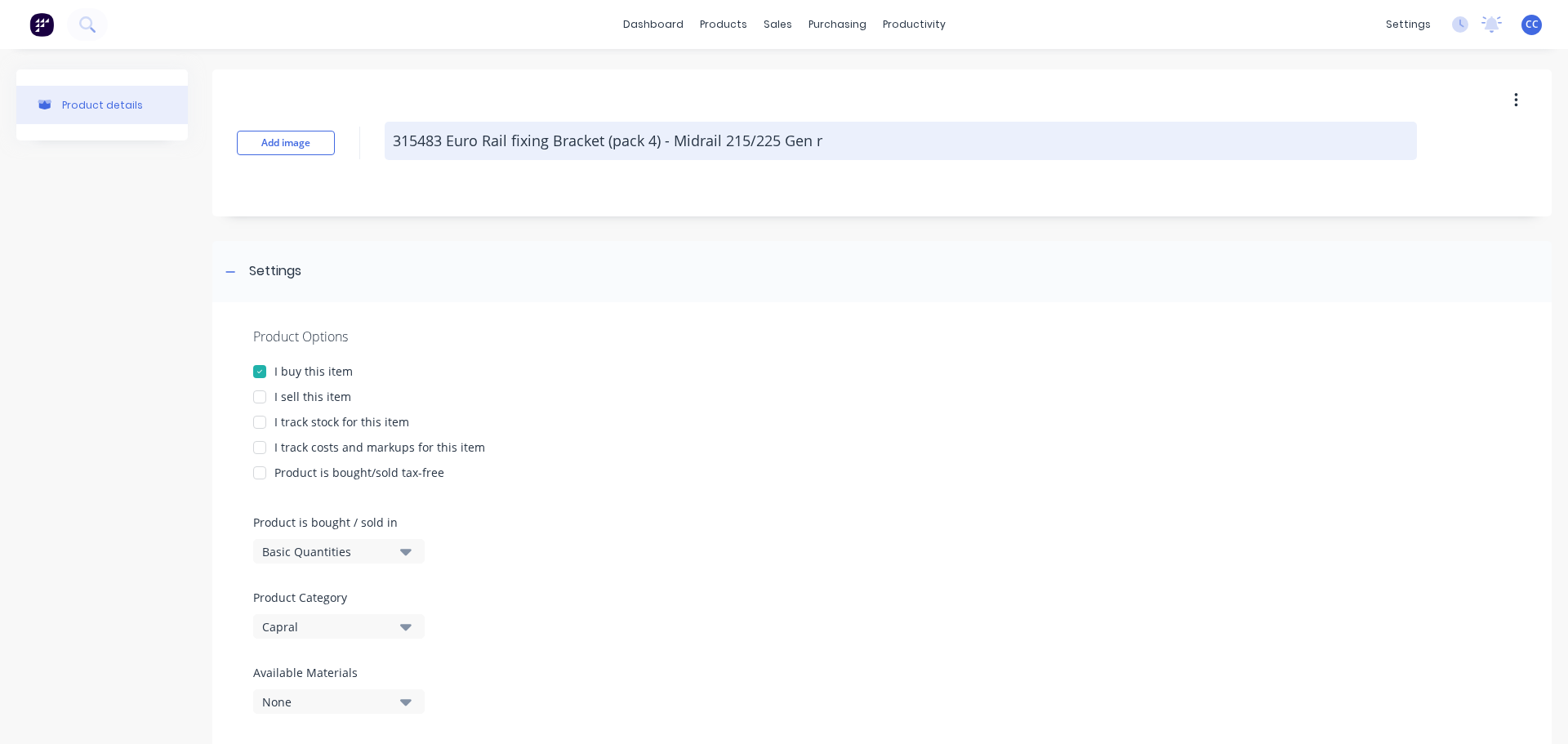
type textarea "315483 Euro Rail fixing Bracket (pack 4) - Midrail 215/225 Gen ra"
type textarea "x"
type textarea "315483 Euro Rail fixing Bracket (pack 4) - Midrail 215/225 Gen rai"
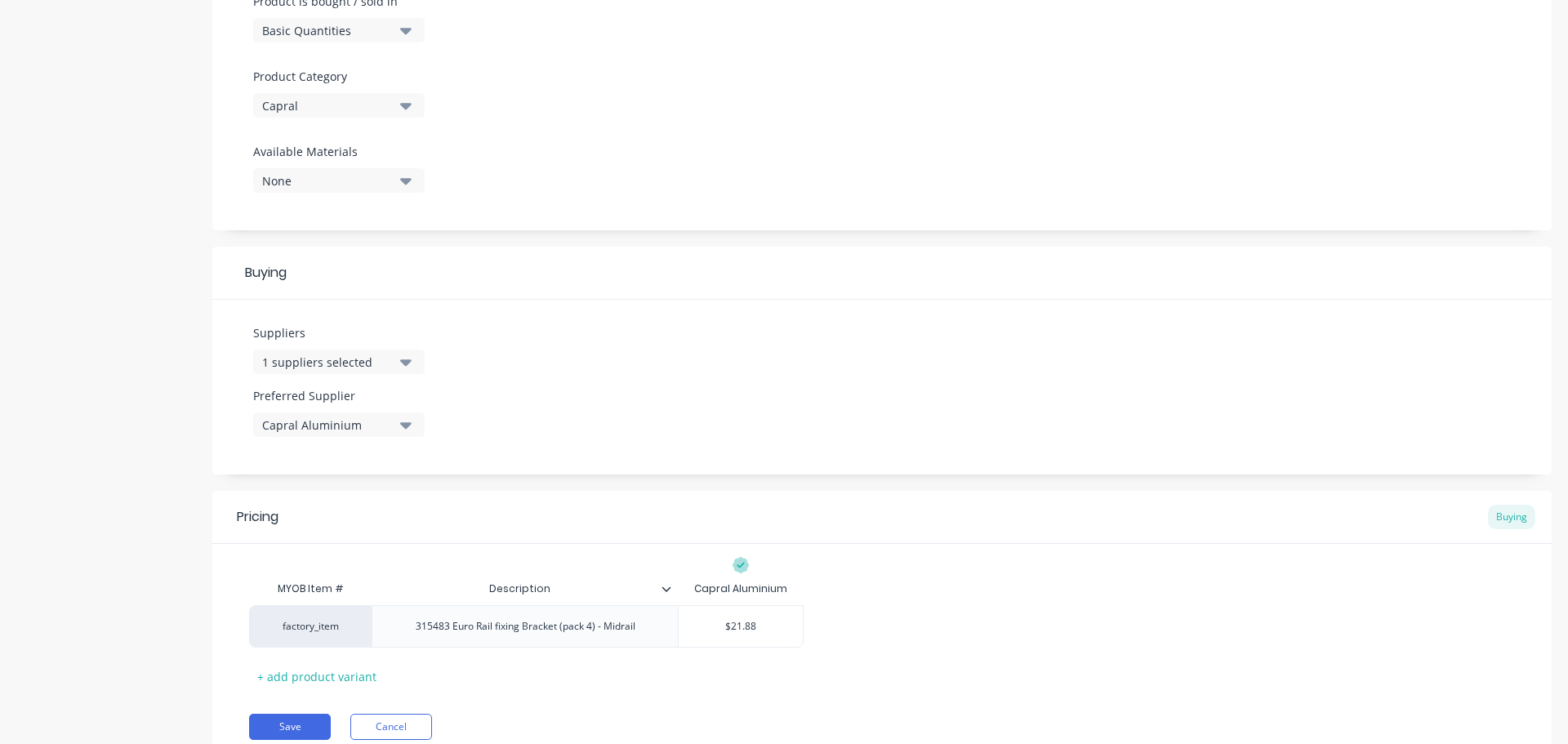
scroll to position [586, 0]
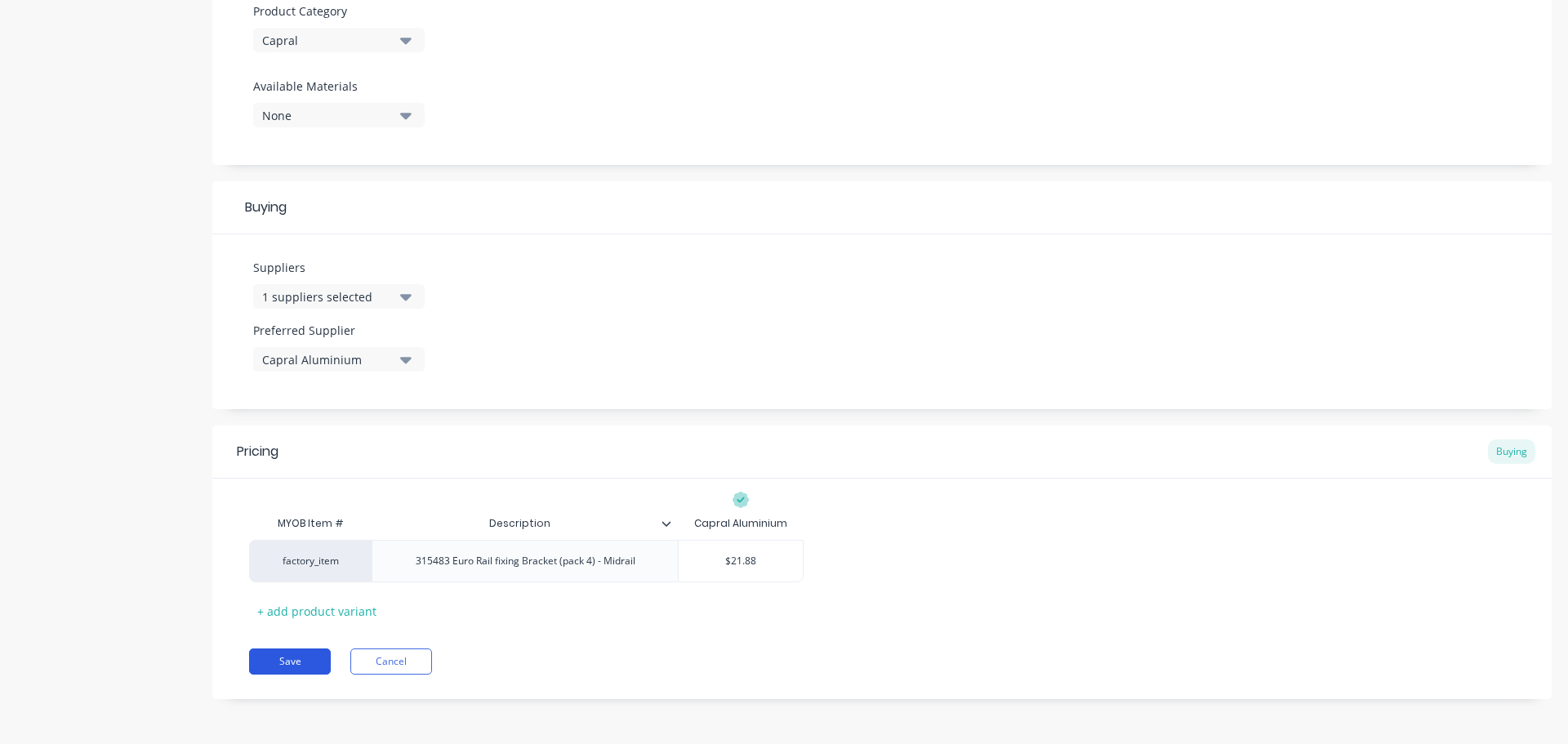
click at [276, 653] on button "Save" at bounding box center [290, 661] width 81 height 26
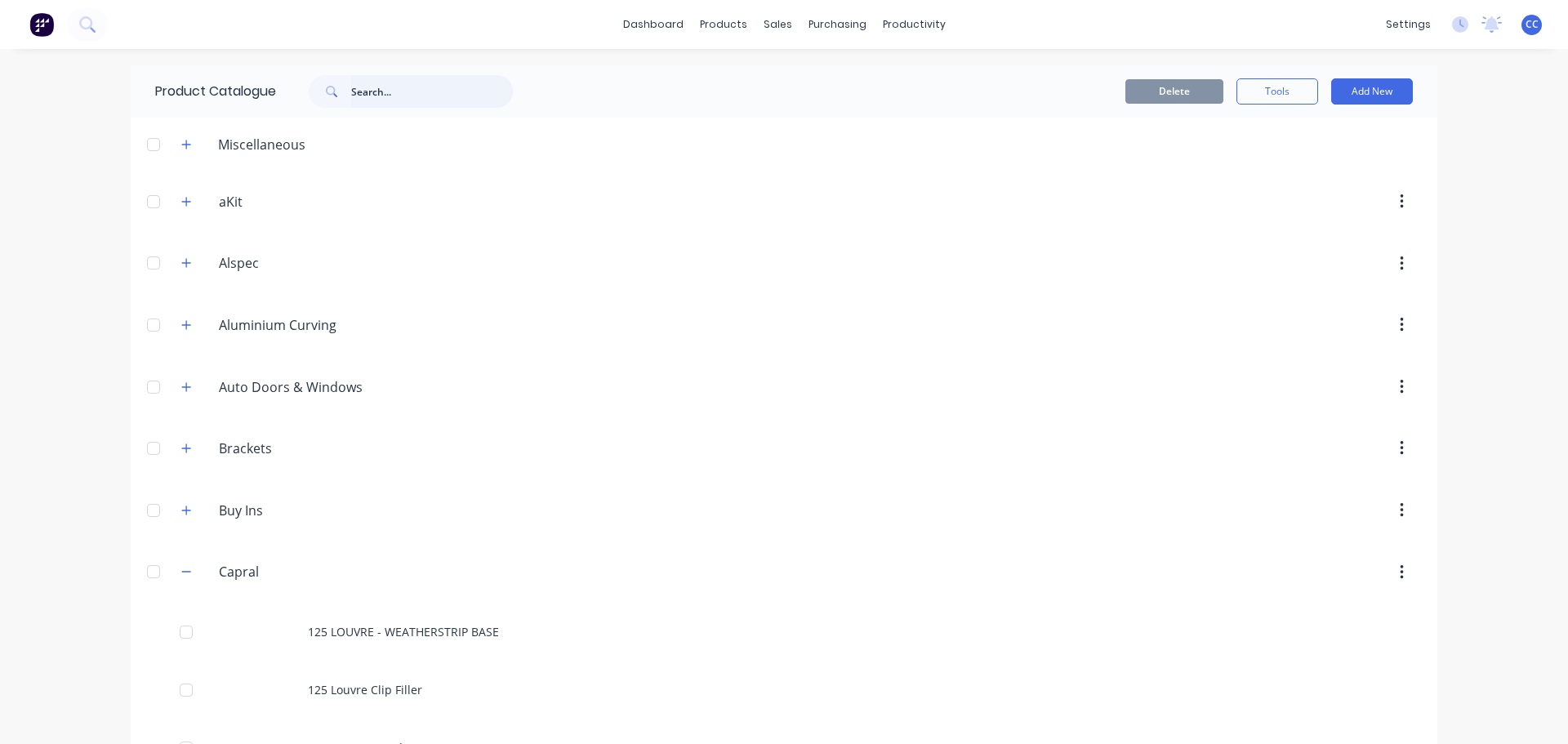
click at [356, 88] on input "text" at bounding box center [432, 91] width 162 height 33
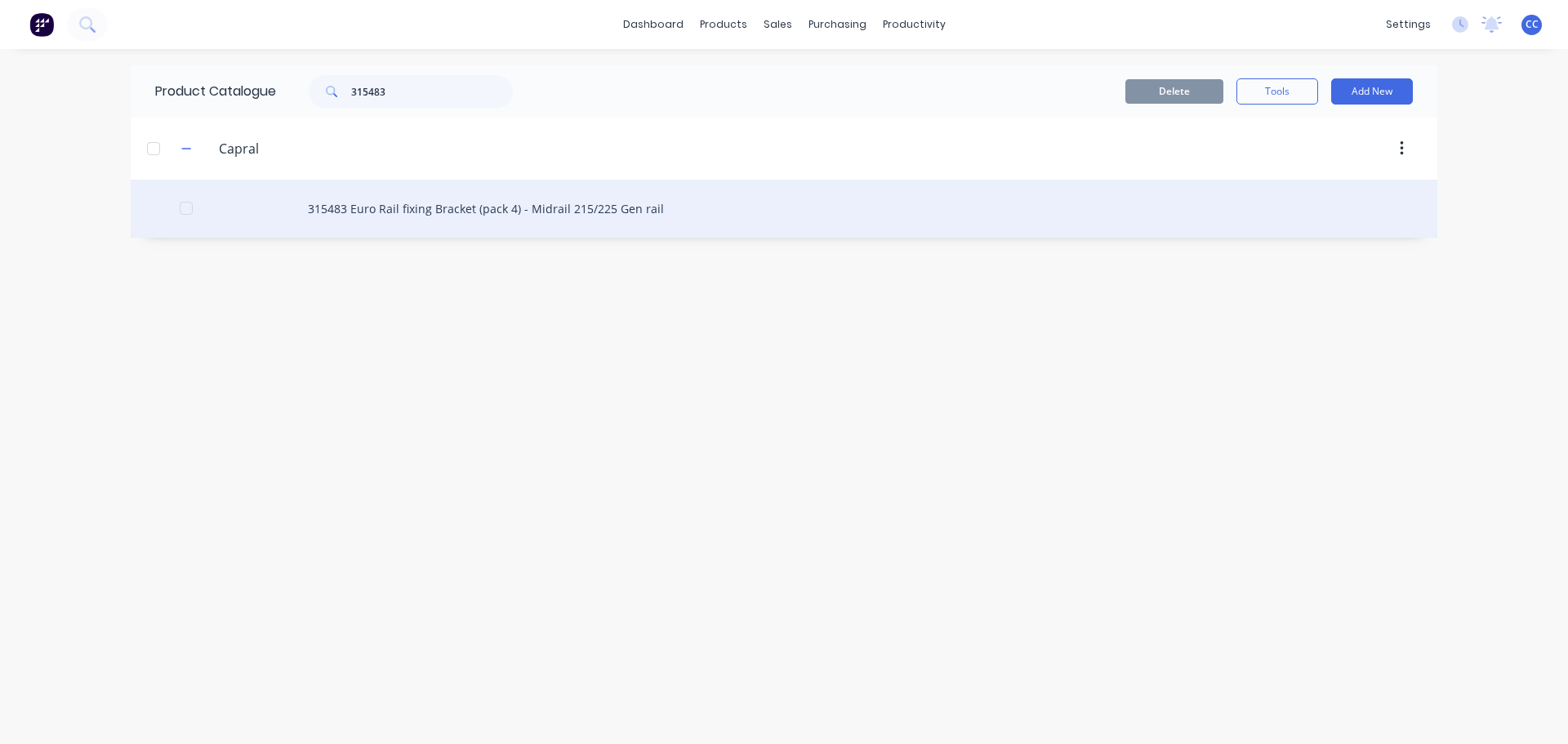
click at [409, 219] on div "315483 Euro Rail fixing Bracket (pack 4) - Midrail 215/225 Gen rail" at bounding box center [784, 209] width 1307 height 58
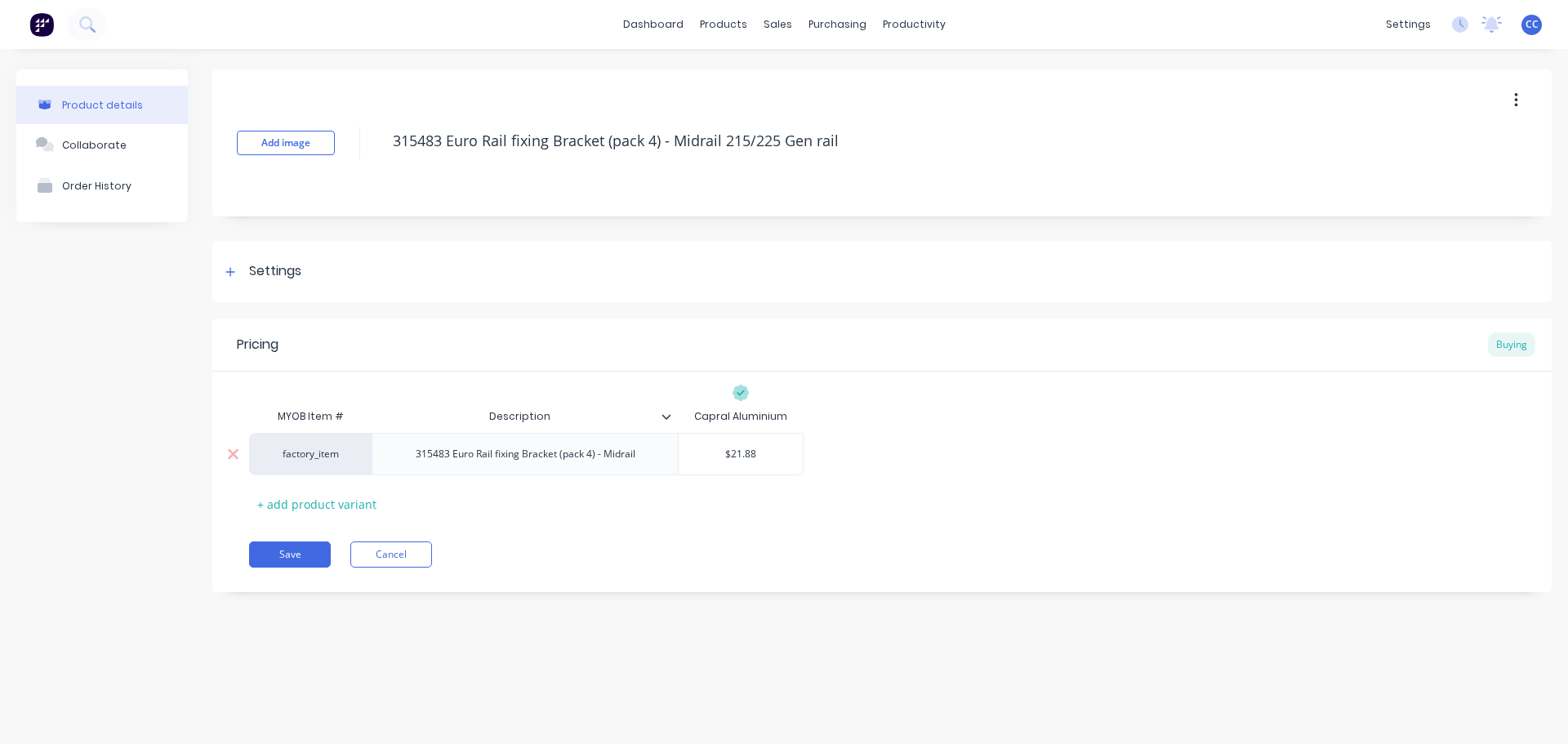
click at [317, 458] on div "factory_item" at bounding box center [310, 454] width 89 height 14
click at [297, 420] on button "C" at bounding box center [318, 416] width 103 height 24
click at [291, 554] on button "Save" at bounding box center [290, 553] width 81 height 26
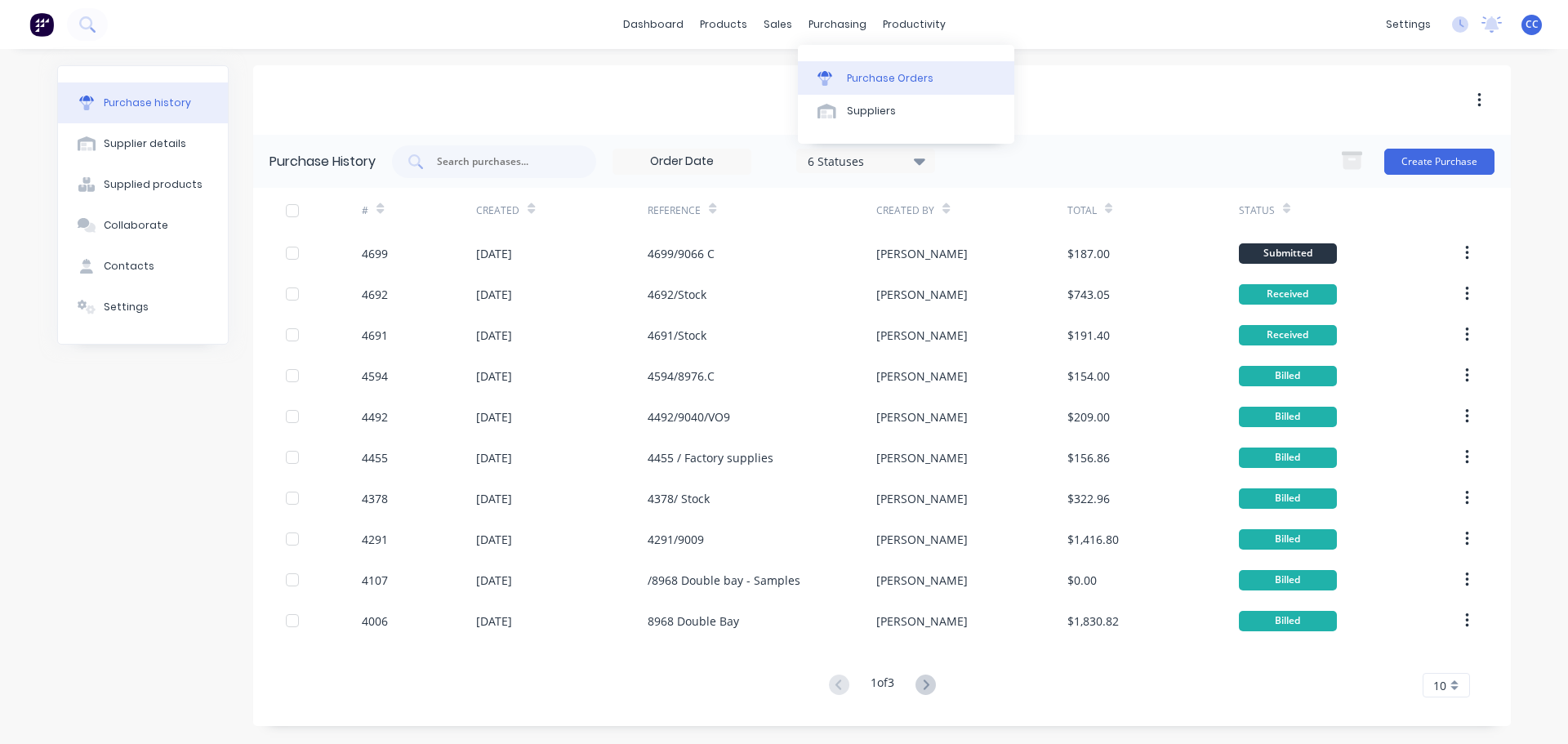
click at [855, 71] on div "Purchase Orders" at bounding box center [891, 79] width 87 height 14
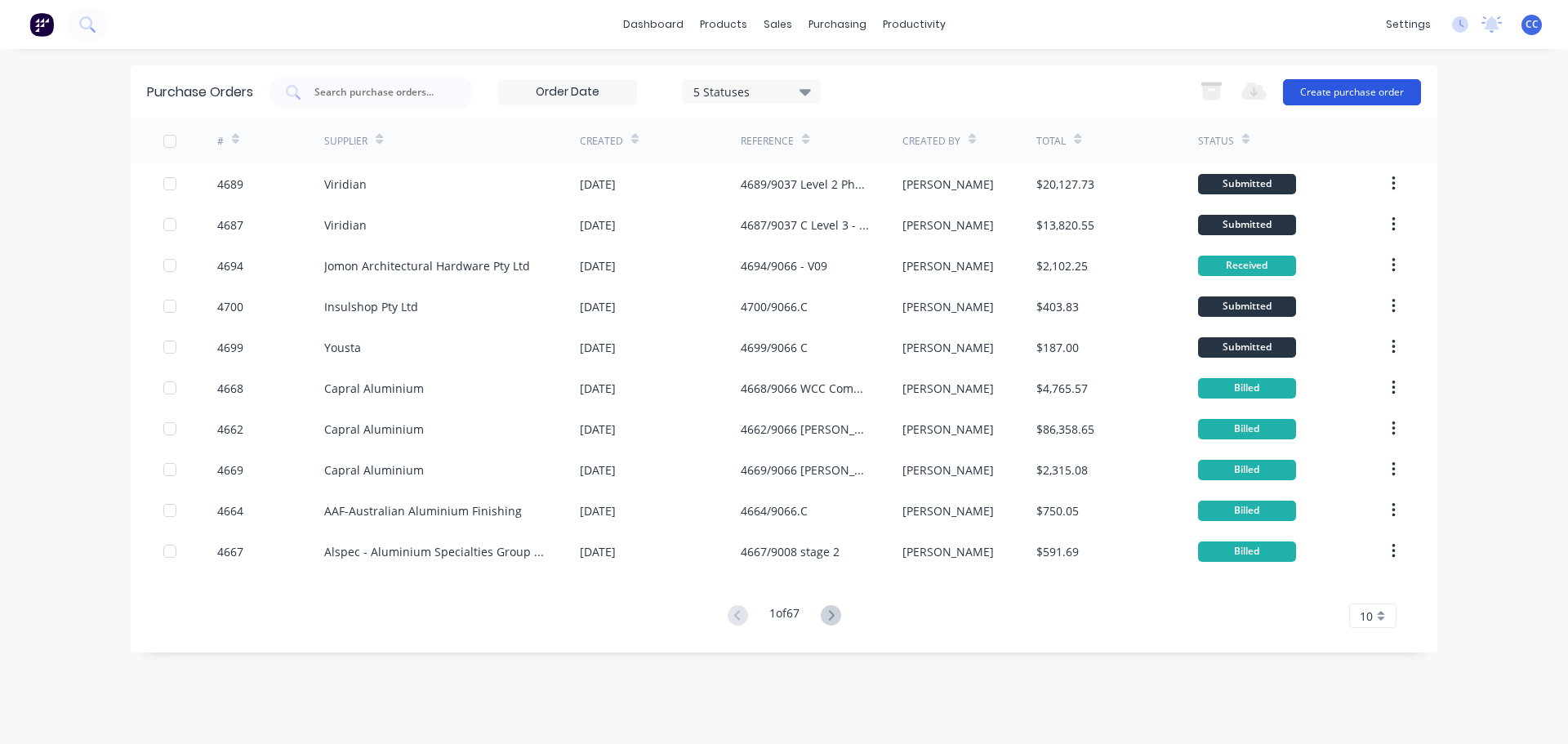
click at [1341, 89] on button "Create purchase order" at bounding box center [1351, 92] width 138 height 26
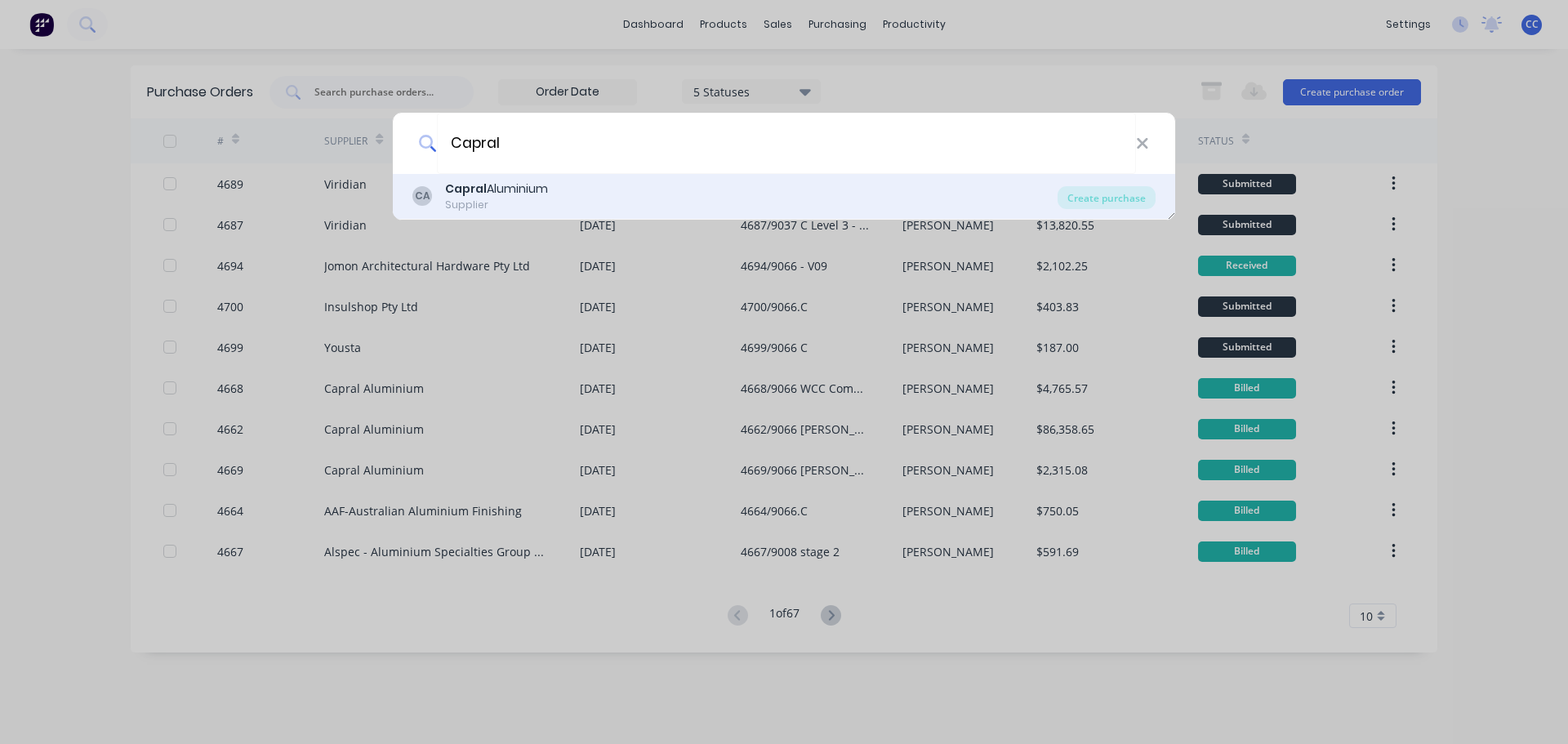
type input "Capral"
click at [475, 191] on b "Capral" at bounding box center [466, 189] width 42 height 16
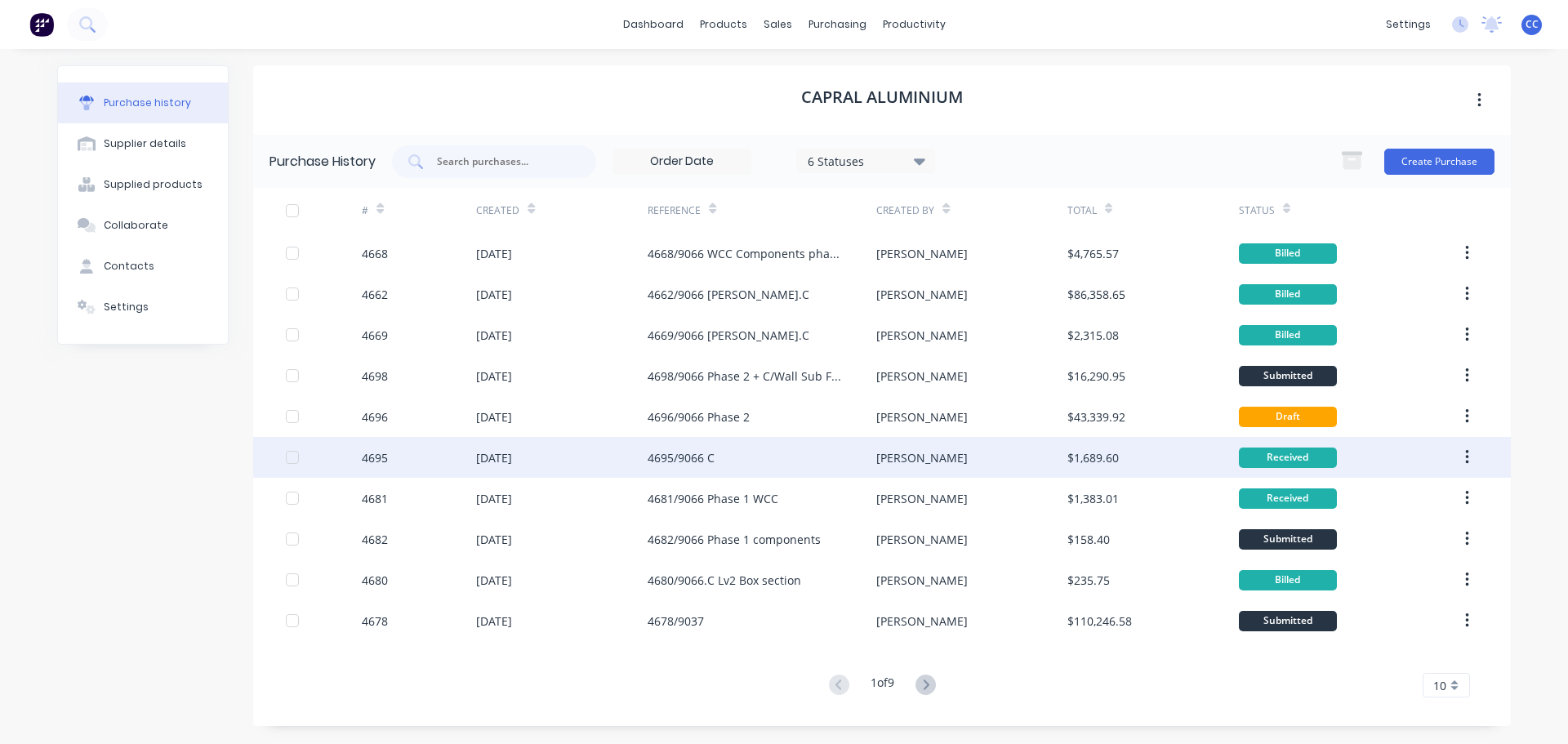
click at [734, 460] on div "4695/9066 C" at bounding box center [761, 457] width 229 height 41
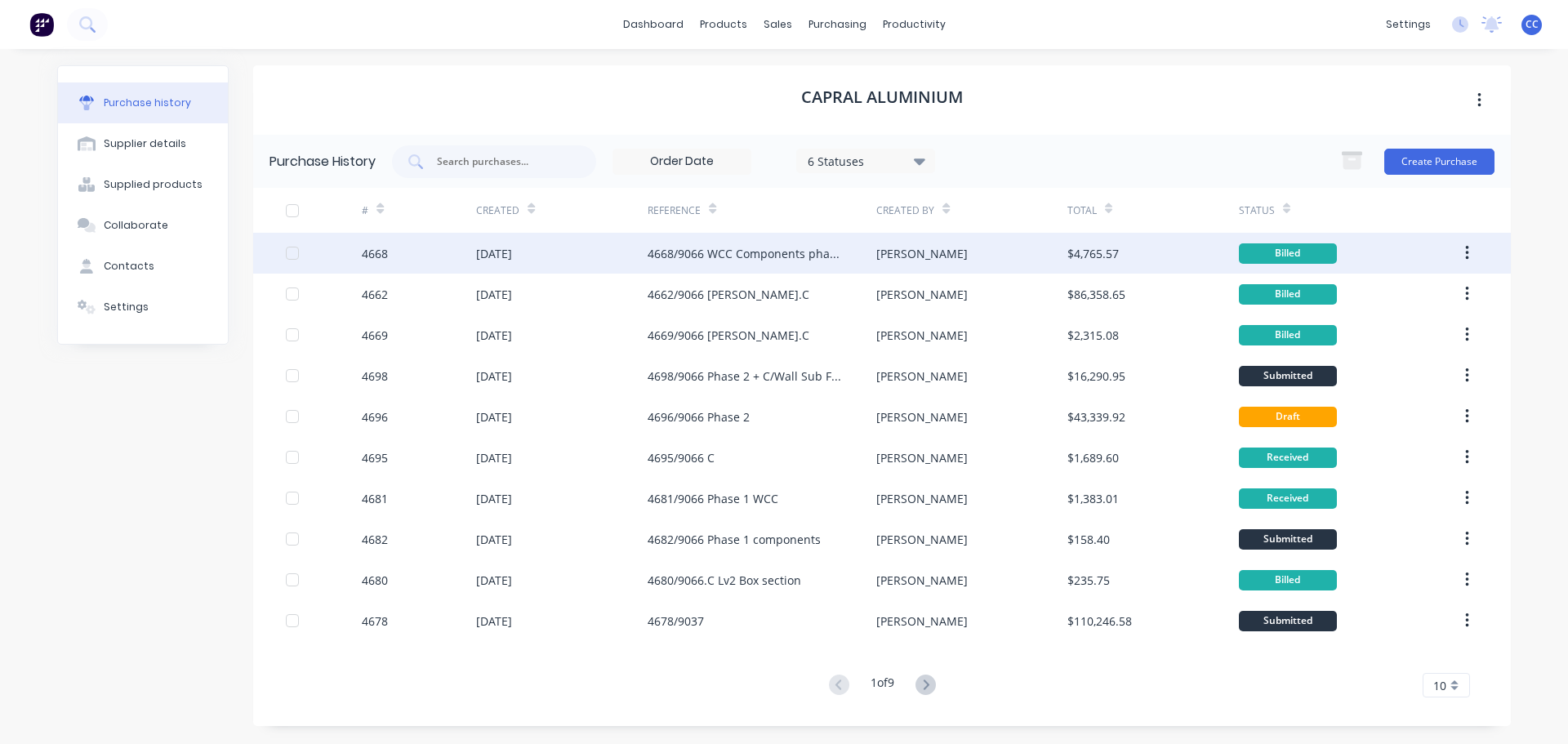
click at [752, 260] on div "4668/9066 WCC Components phase 1" at bounding box center [745, 253] width 196 height 17
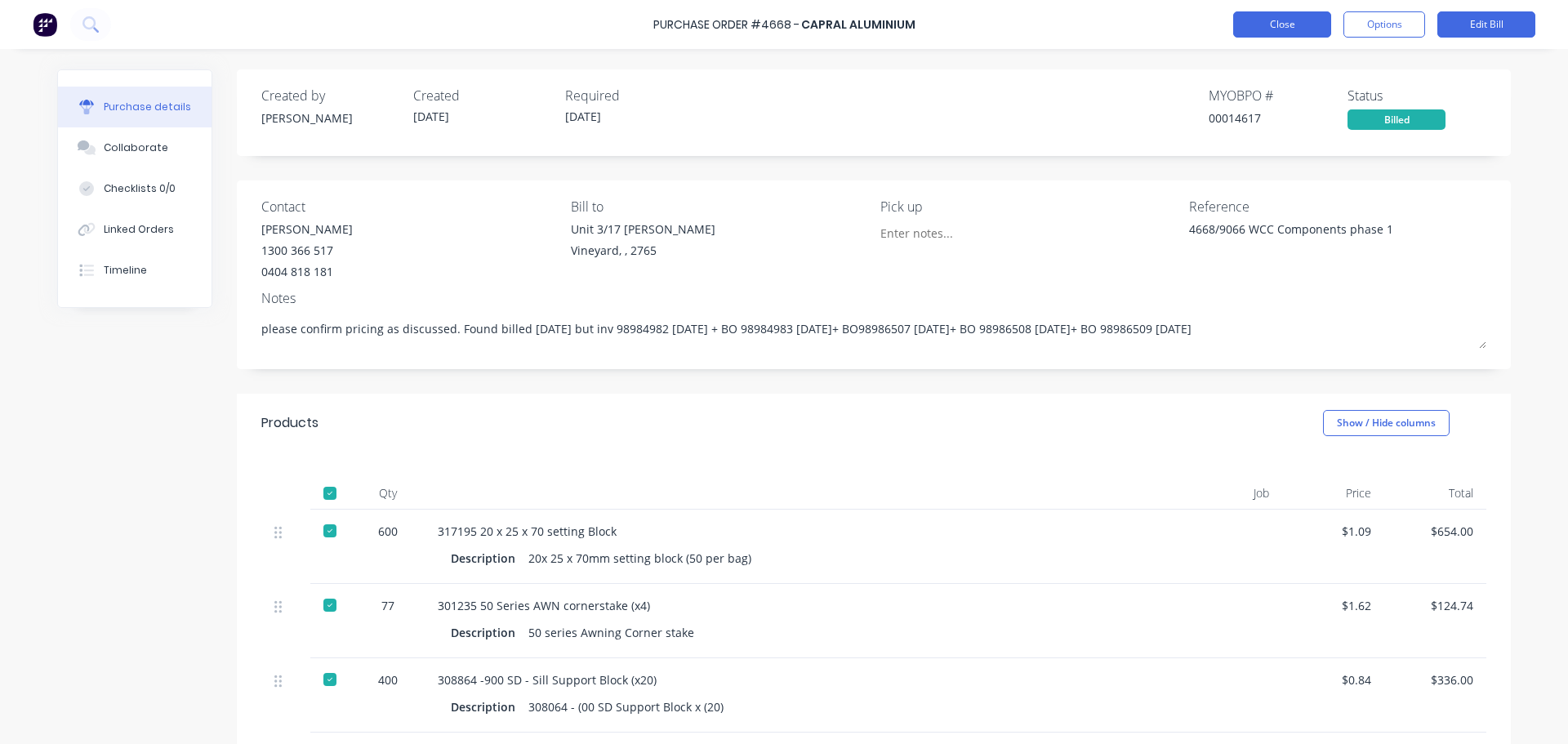
type textarea "x"
click at [1274, 30] on button "Close" at bounding box center [1282, 24] width 98 height 26
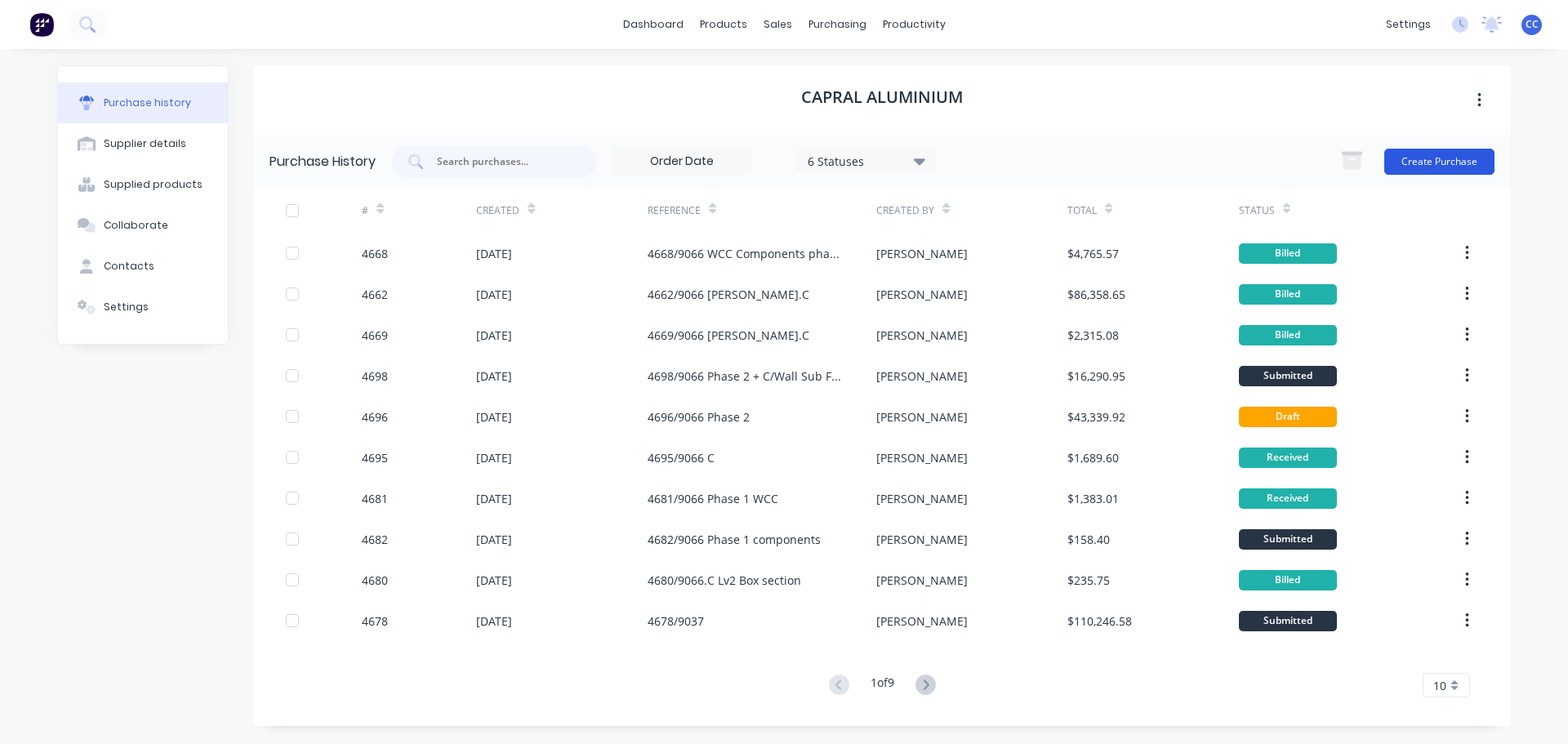
click at [1423, 160] on button "Create Purchase" at bounding box center [1439, 162] width 110 height 26
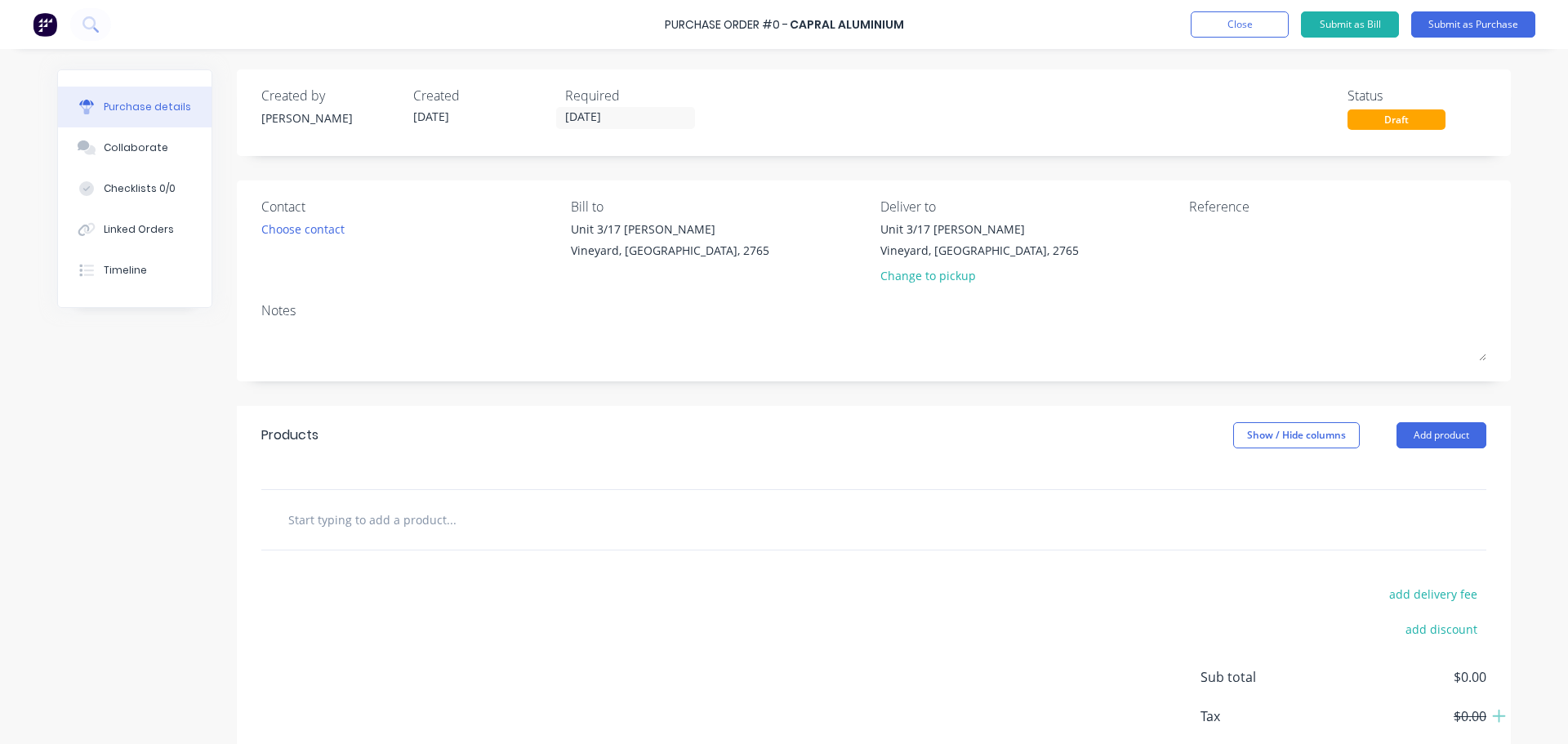
click at [370, 524] on input "text" at bounding box center [451, 519] width 327 height 33
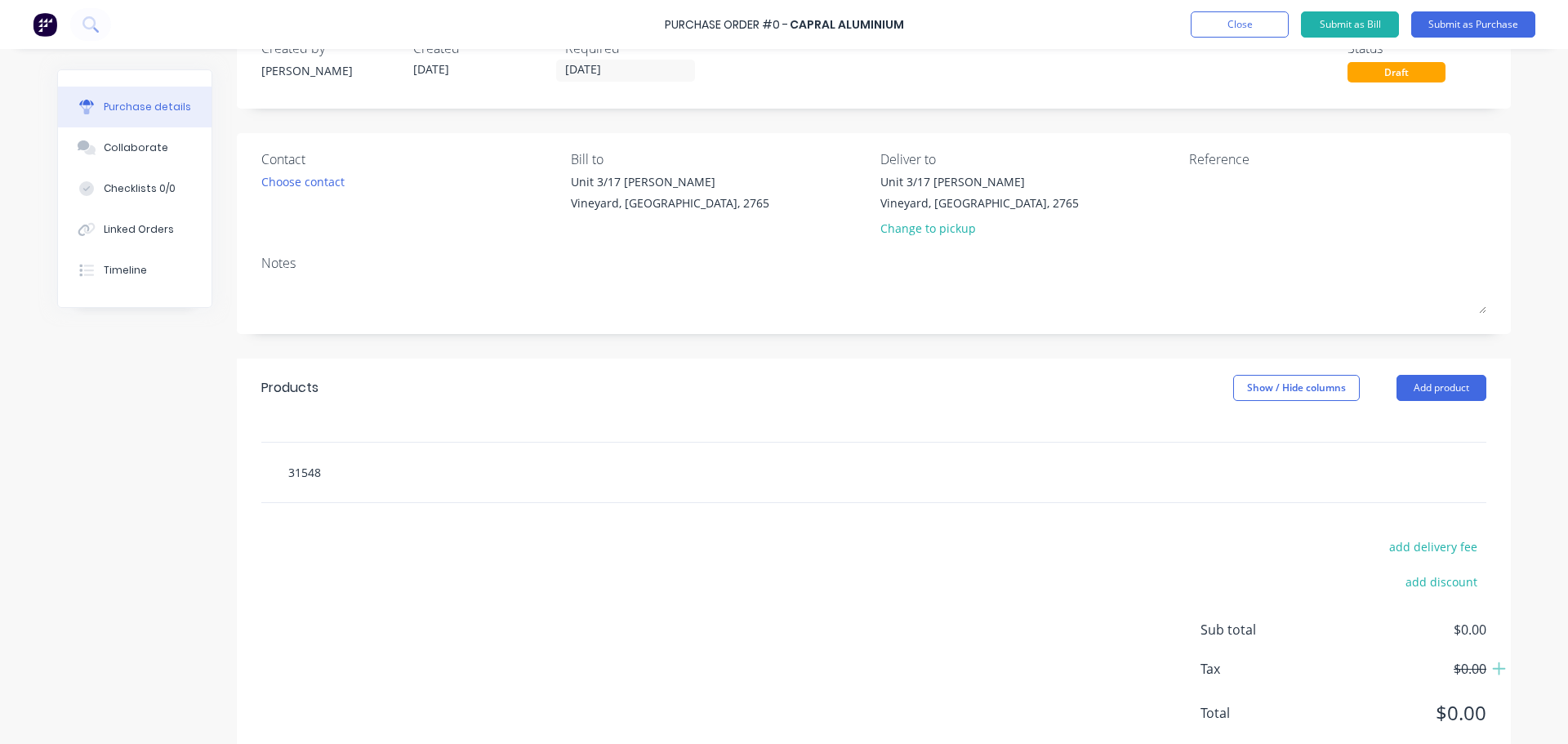
scroll to position [91, 0]
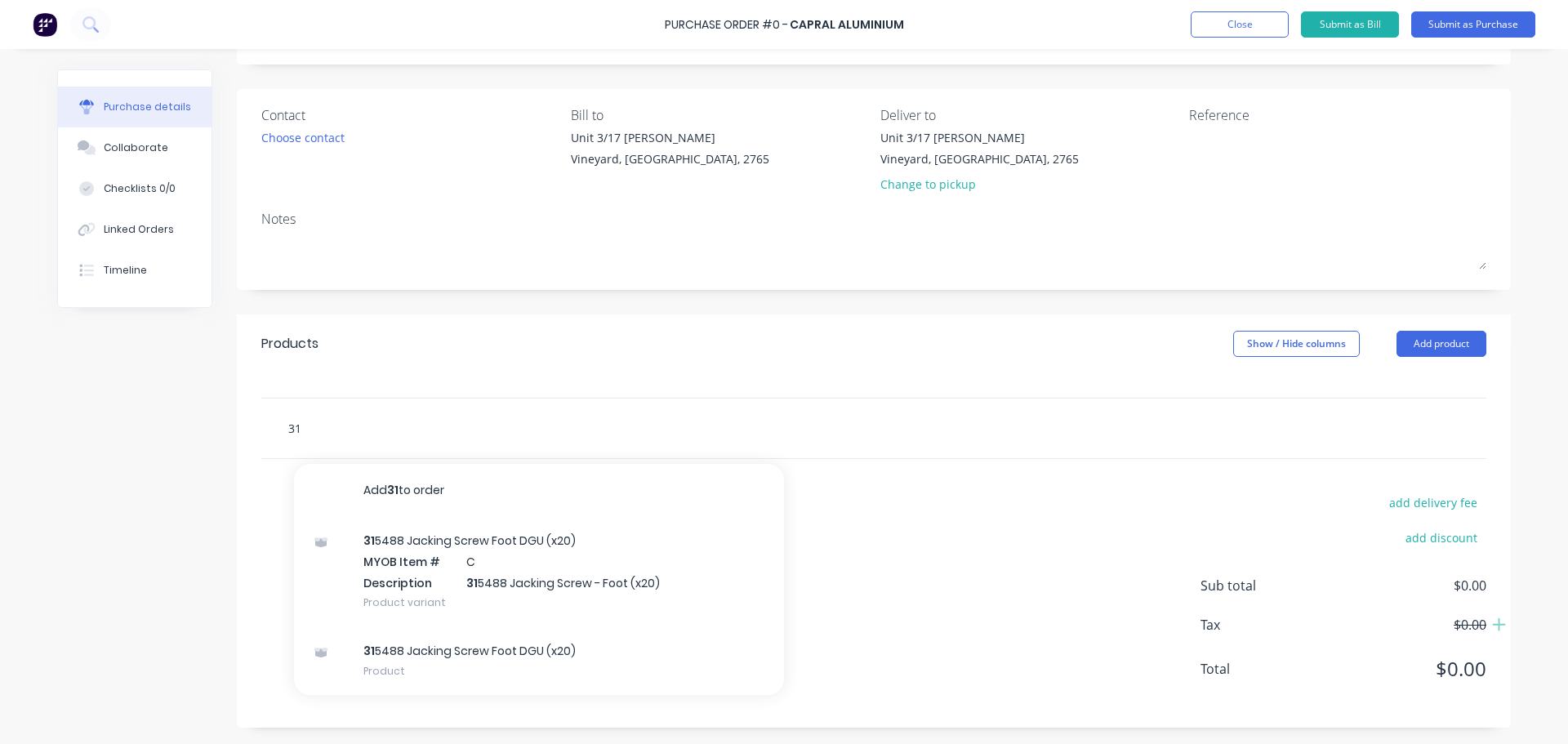
type input "3"
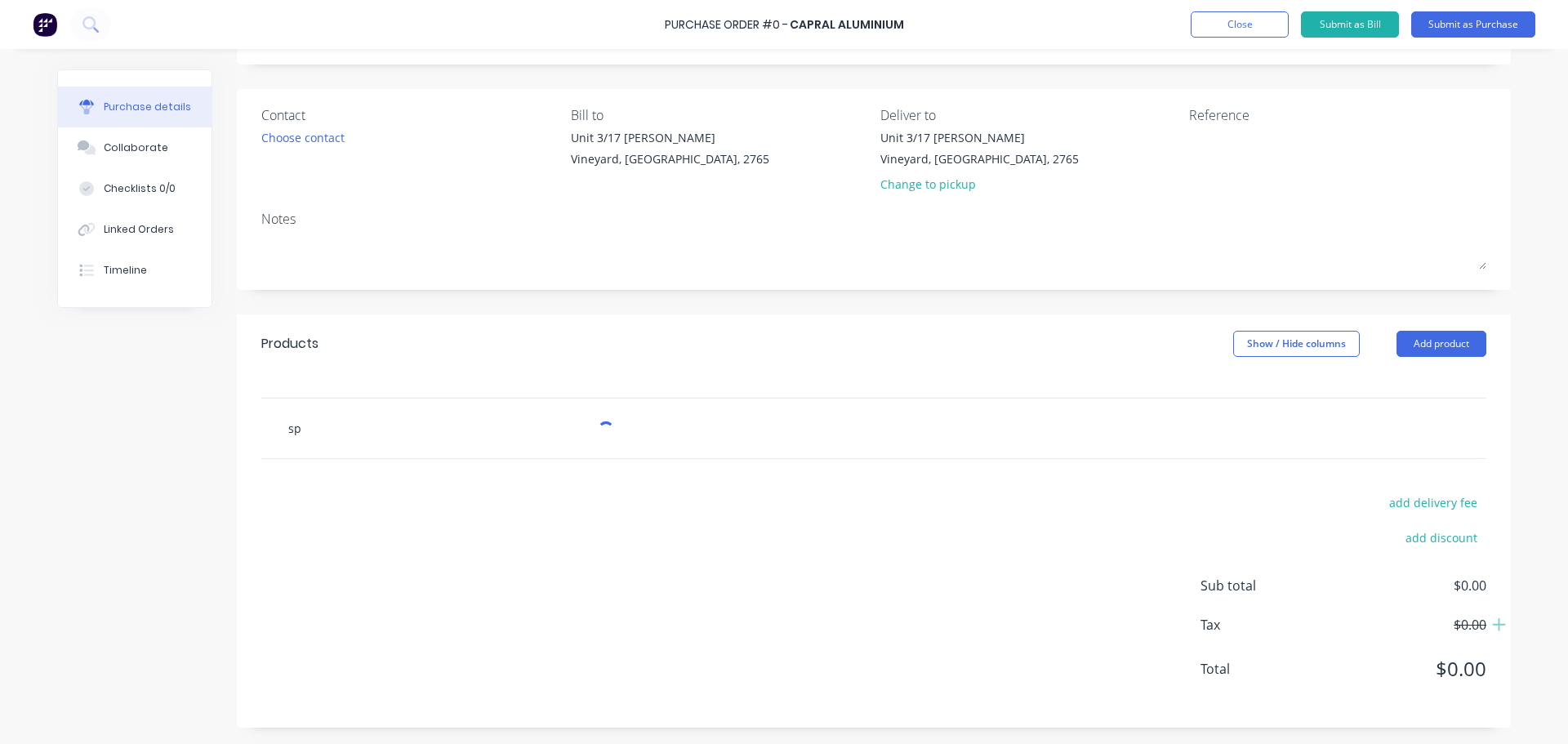
type input "s"
click at [565, 479] on div "add delivery fee add discount Sub total $0.00 Tax $0.00 Total $0.00" at bounding box center [873, 592] width 1274 height 268
click at [359, 429] on input "text" at bounding box center [451, 428] width 327 height 33
click at [338, 428] on input "text" at bounding box center [451, 428] width 327 height 33
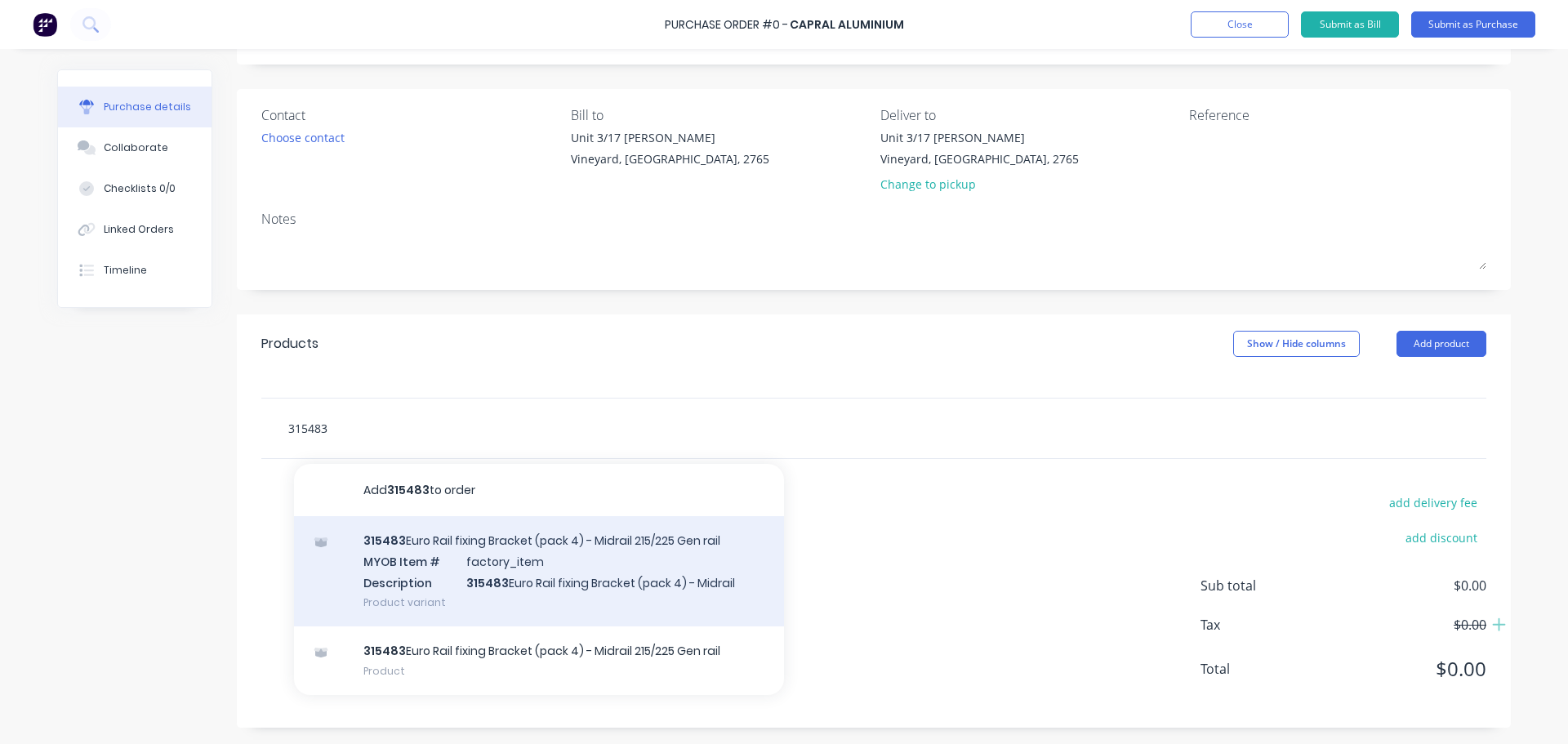
type input "315483"
click at [517, 572] on div "315483 Euro Rail fixing Bracket (pack 4) - Midrail 215/225 Gen rail MYOB Item #…" at bounding box center [538, 571] width 490 height 110
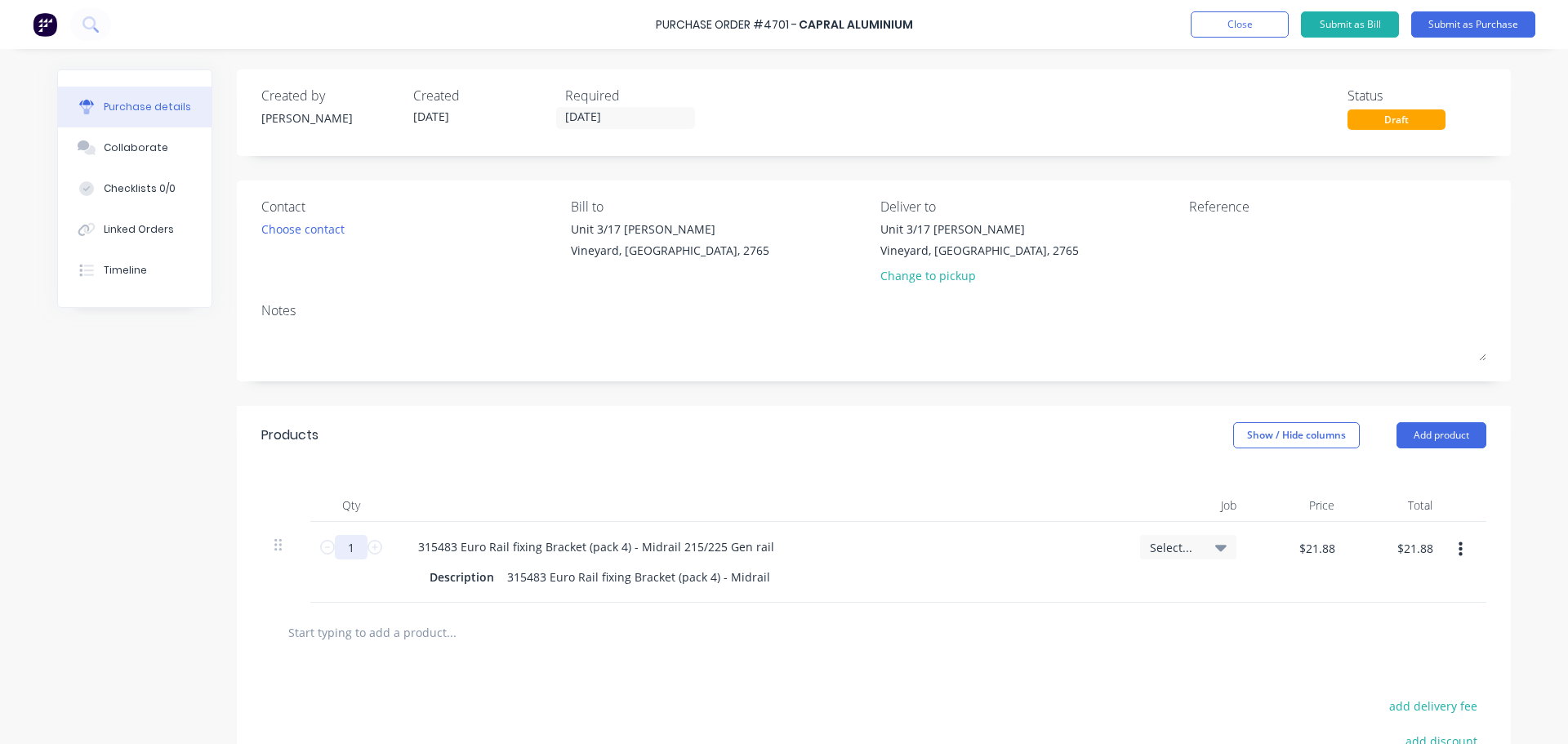
click at [343, 544] on input "1" at bounding box center [351, 546] width 33 height 24
type input "11"
type input "$240.68"
type input "11"
drag, startPoint x: 789, startPoint y: 662, endPoint x: 806, endPoint y: 645, distance: 24.0
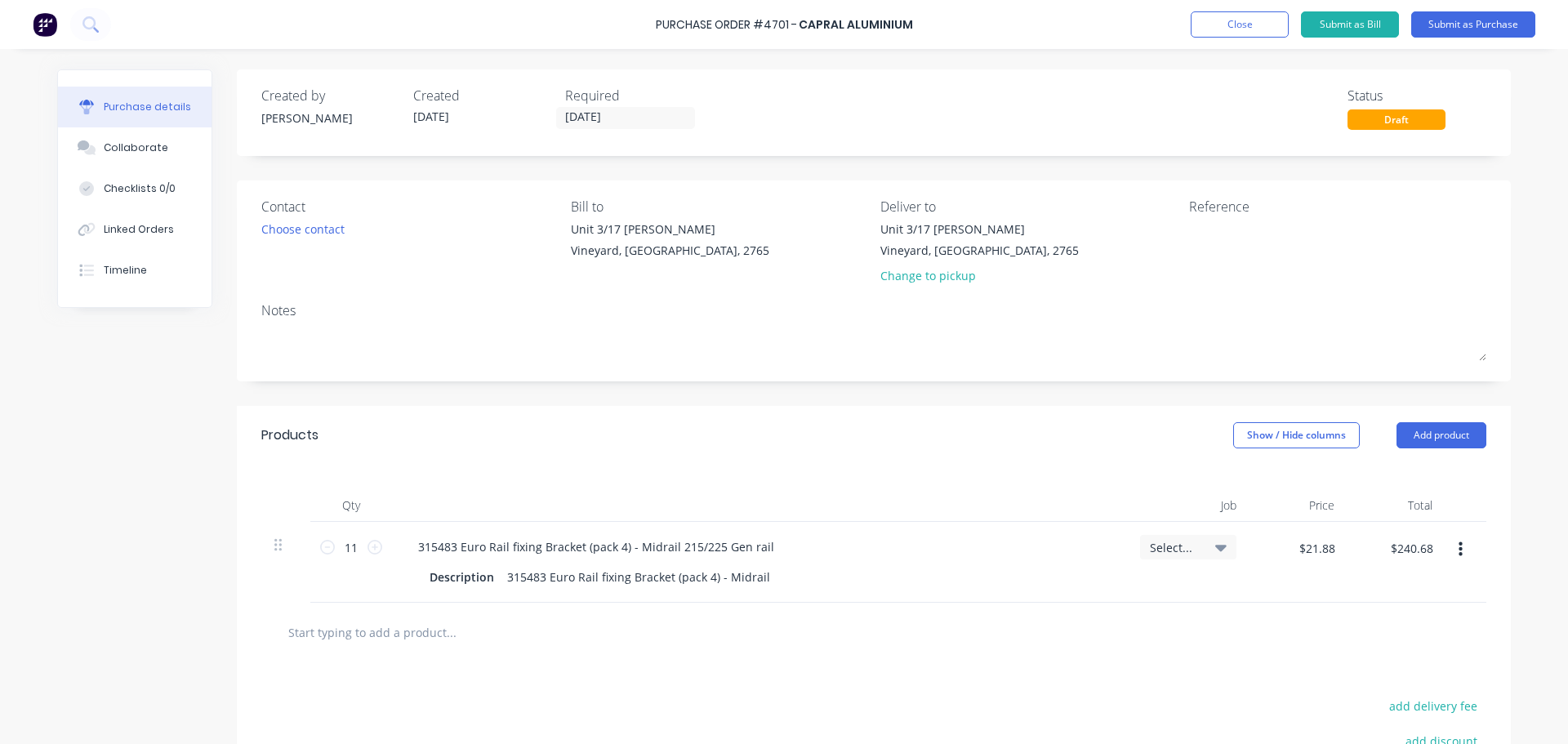
click at [790, 659] on div "Products Show / Hide columns Add product Qty Job Price Total 11 11 315483 Euro …" at bounding box center [873, 667] width 1274 height 525
click at [914, 271] on div "Change to pickup" at bounding box center [980, 275] width 199 height 17
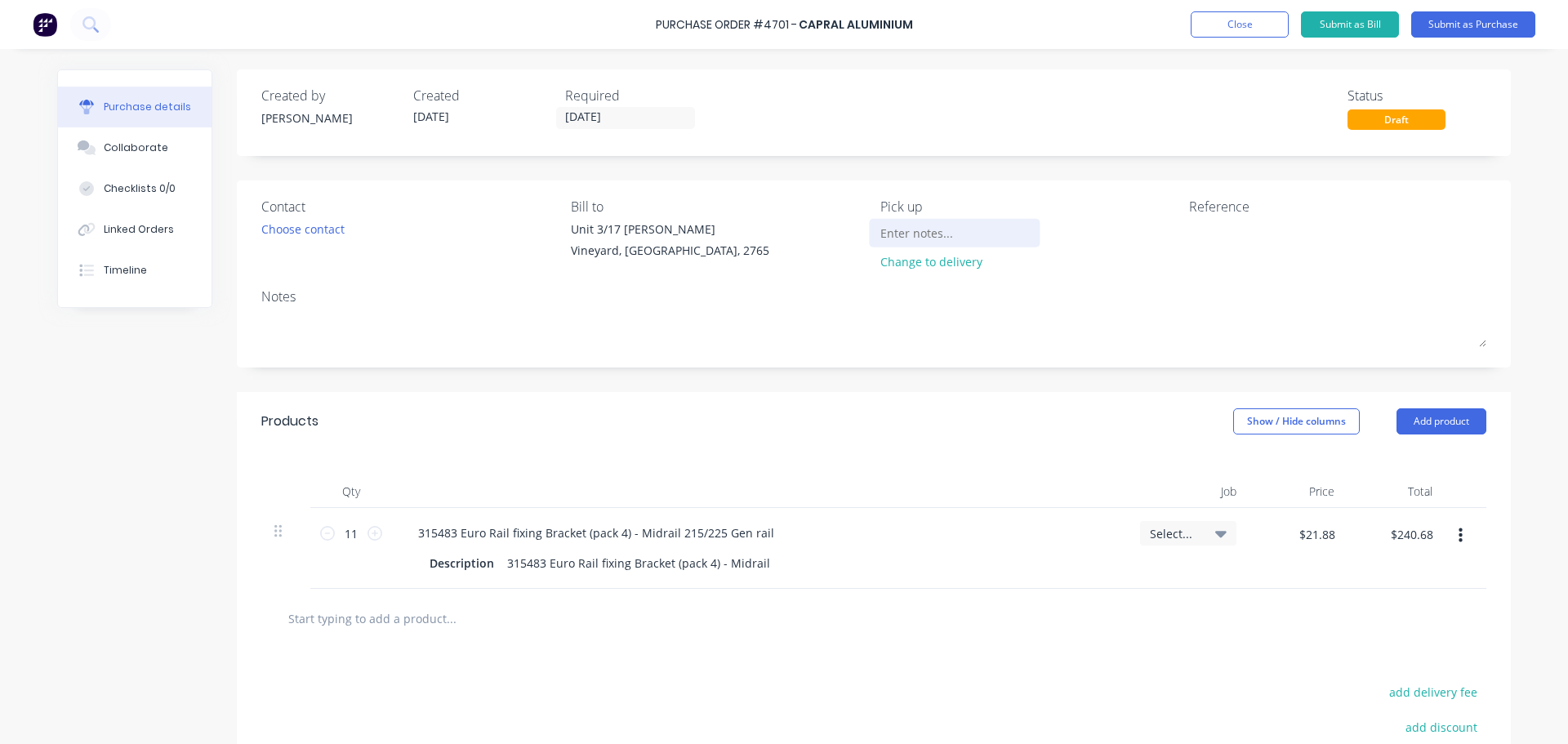
click at [907, 237] on input at bounding box center [955, 232] width 149 height 24
type input "to pick up [DATE] please"
click at [1256, 246] on textarea at bounding box center [1291, 238] width 204 height 37
type textarea "4701"
type textarea "x"
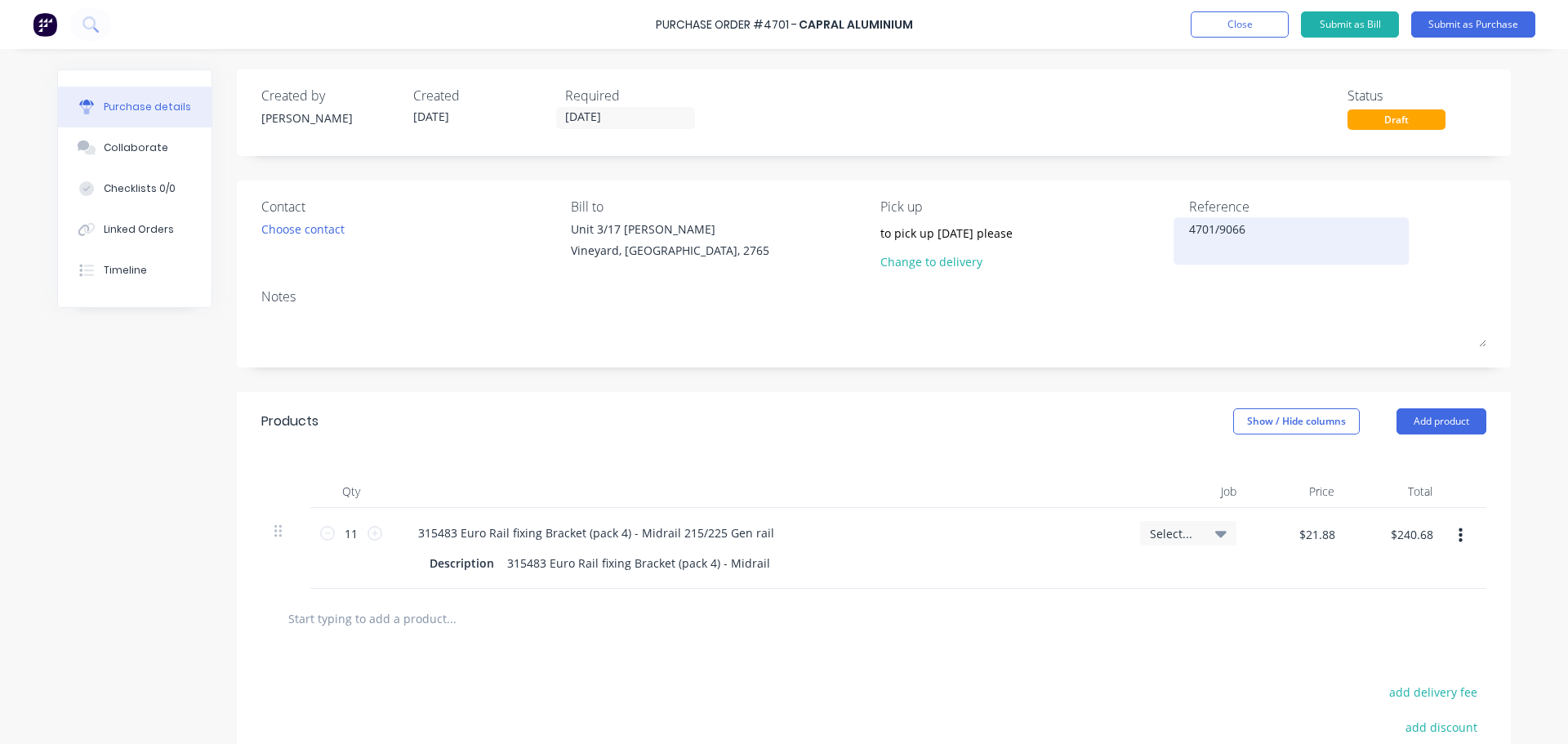
type textarea "4701/9066 C"
type textarea "x"
type textarea "4701/9066 C"
type textarea "x"
type textarea "4701/9066 C"
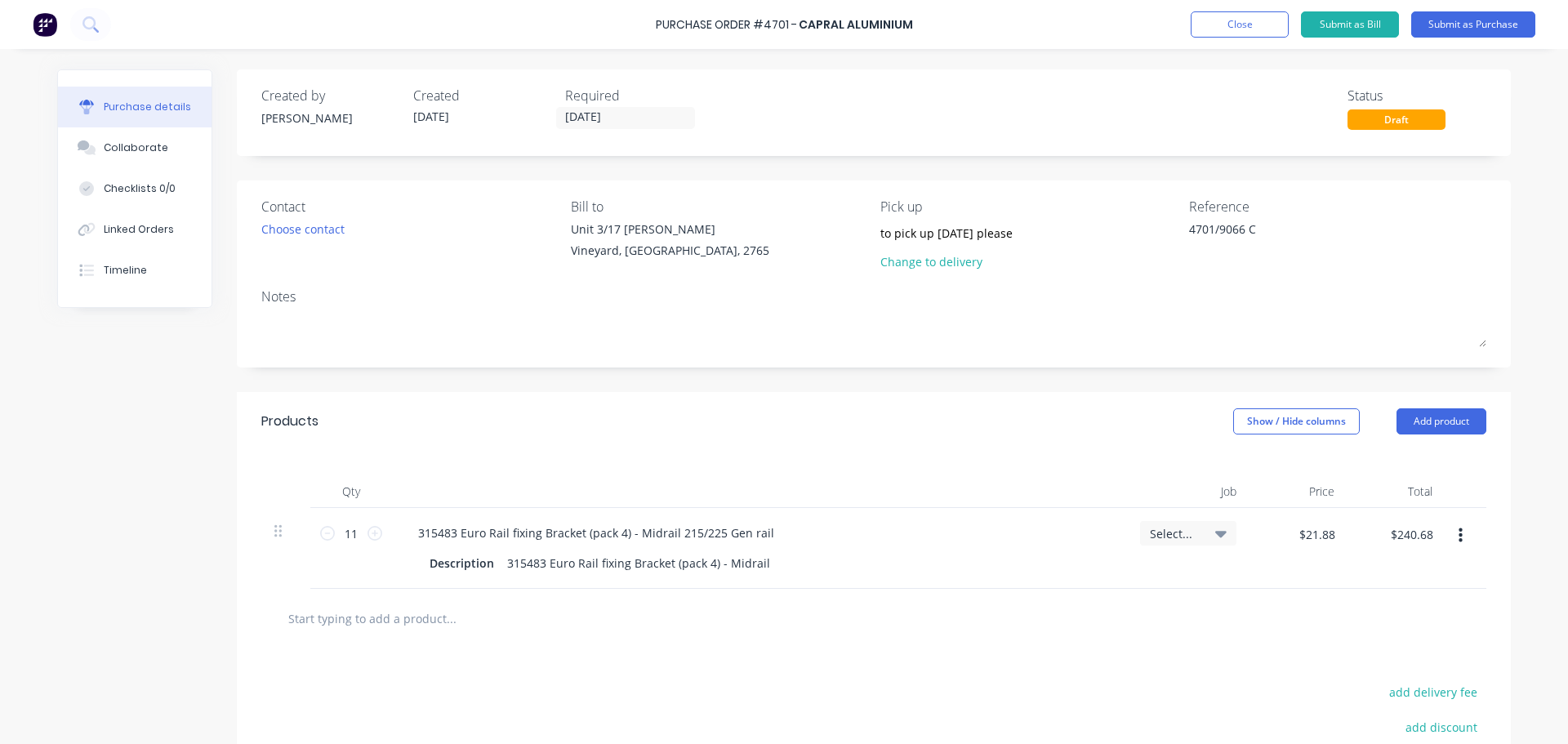
click at [1458, 538] on button "button" at bounding box center [1461, 535] width 38 height 30
click at [1392, 682] on button "Delete" at bounding box center [1411, 676] width 139 height 33
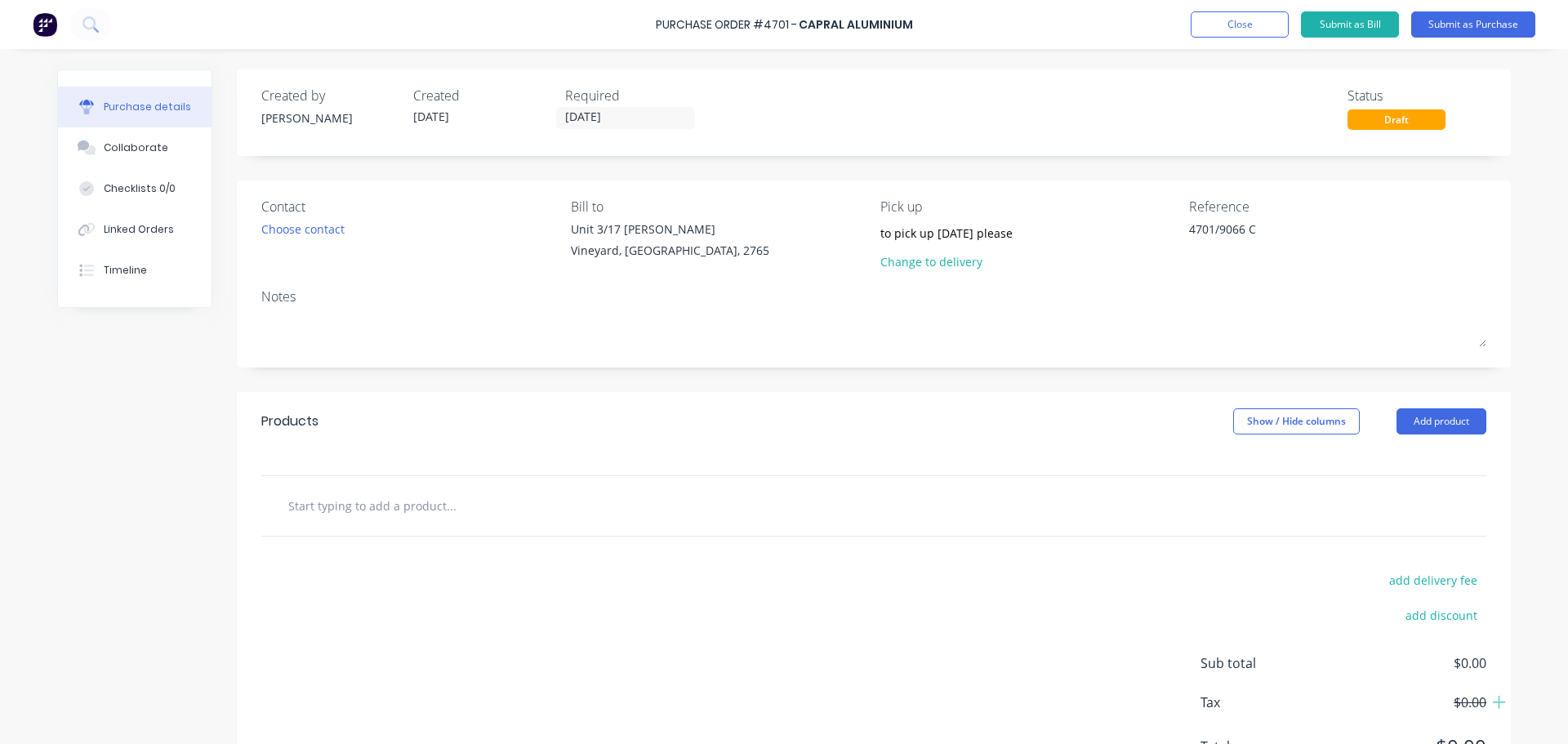
click at [313, 510] on input "text" at bounding box center [451, 506] width 327 height 33
type textarea "x"
type input "3"
type textarea "x"
type input "31"
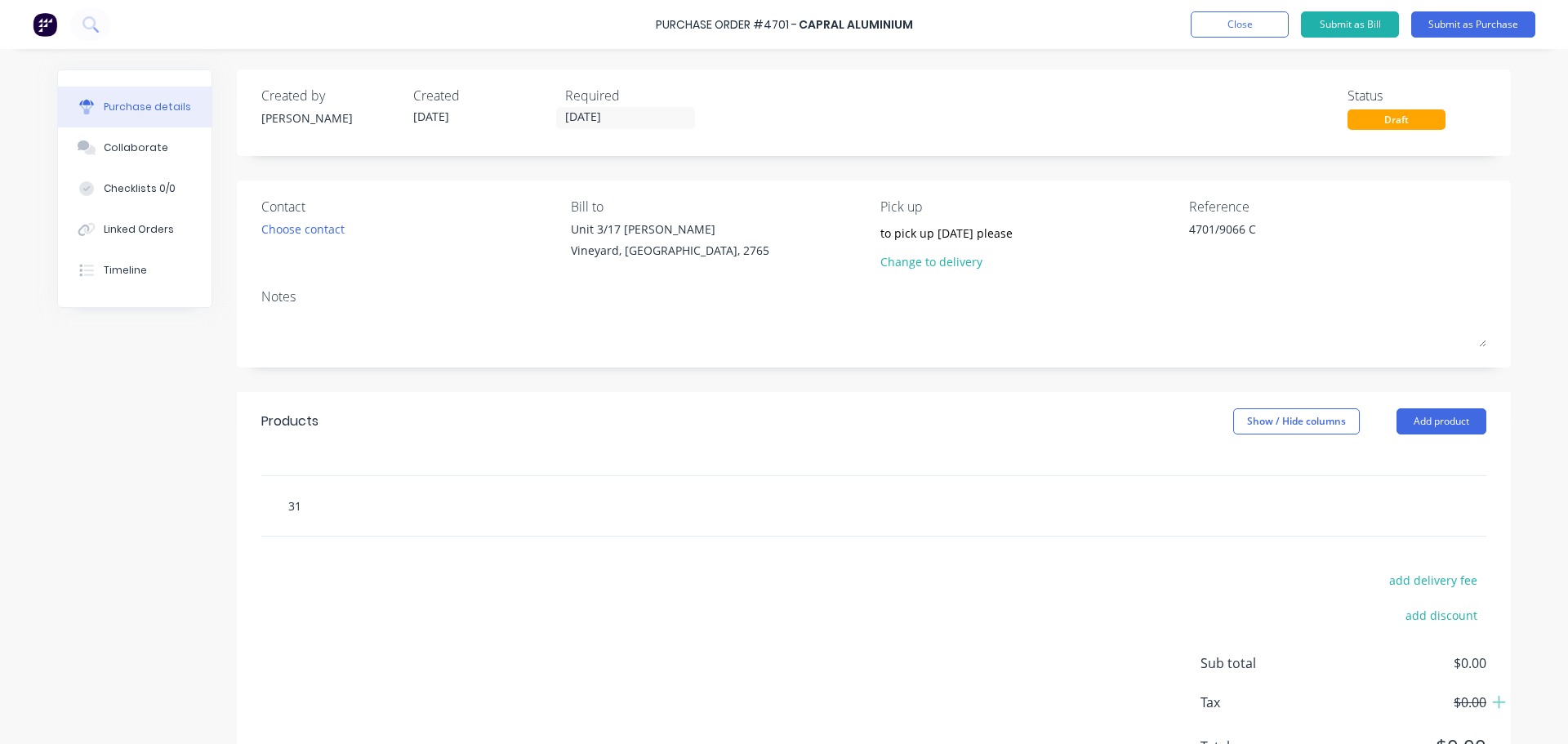
type textarea "x"
type input "315"
type textarea "x"
type input "315"
type textarea "x"
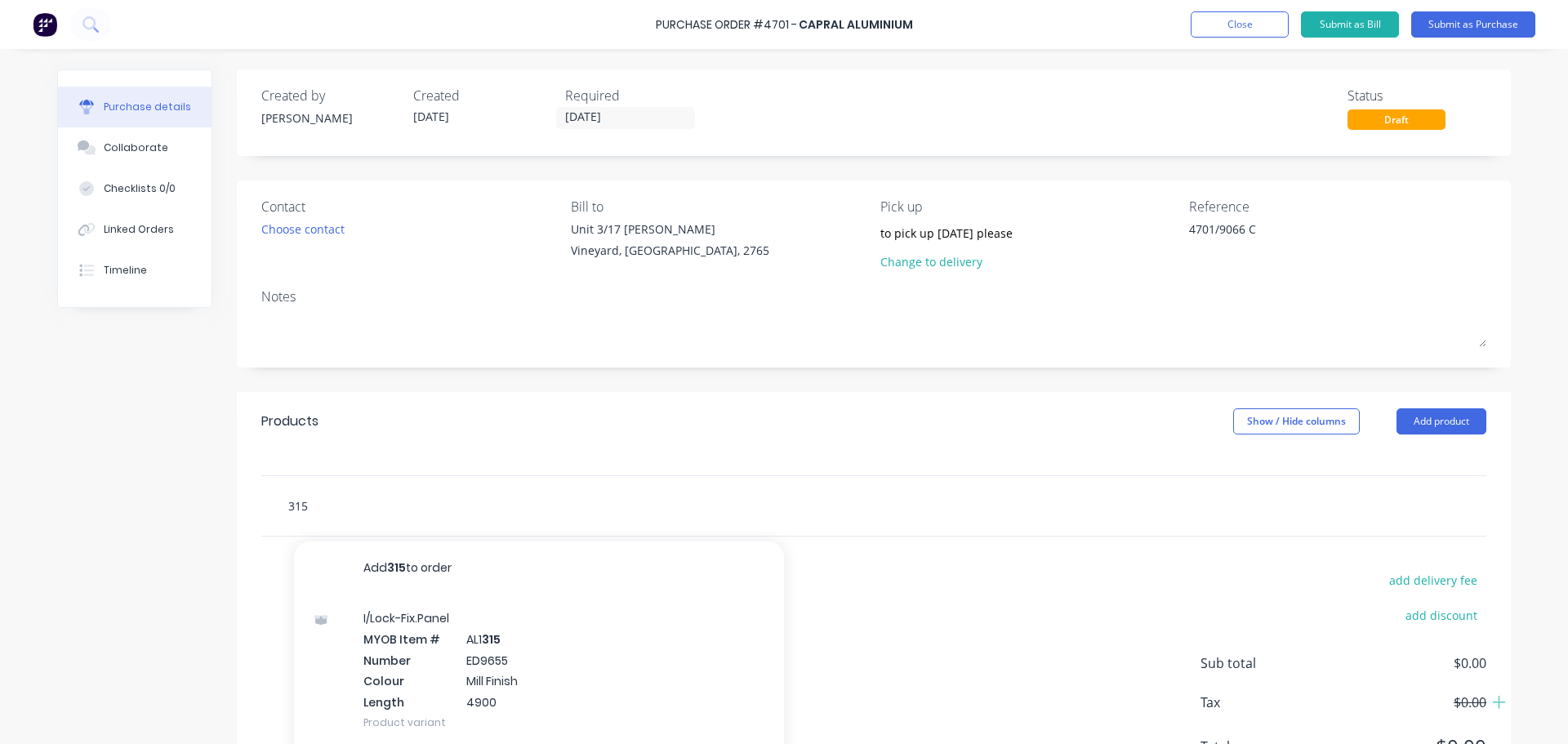
type input "3154"
type textarea "x"
type input "31548"
type textarea "x"
type input "315483"
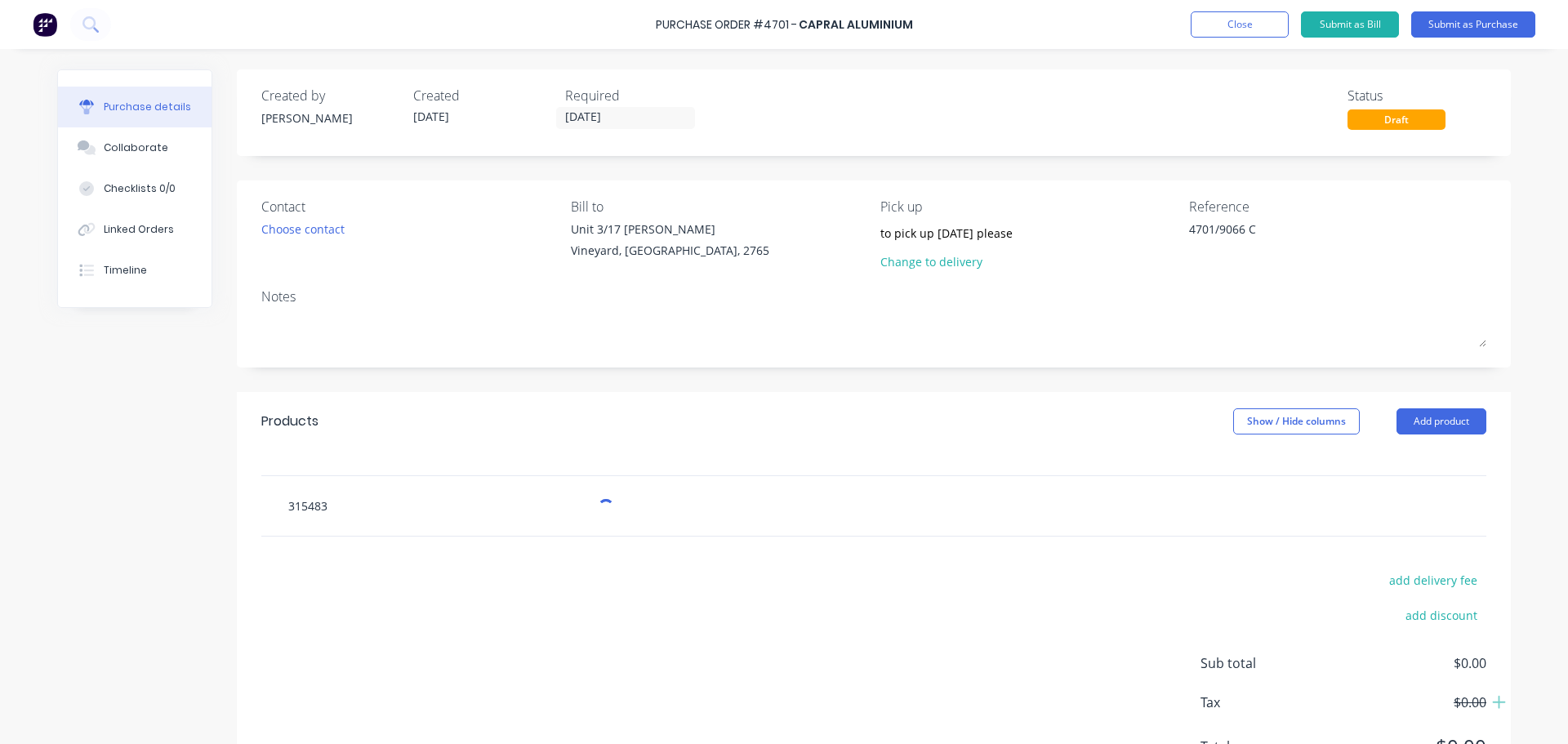
type textarea "x"
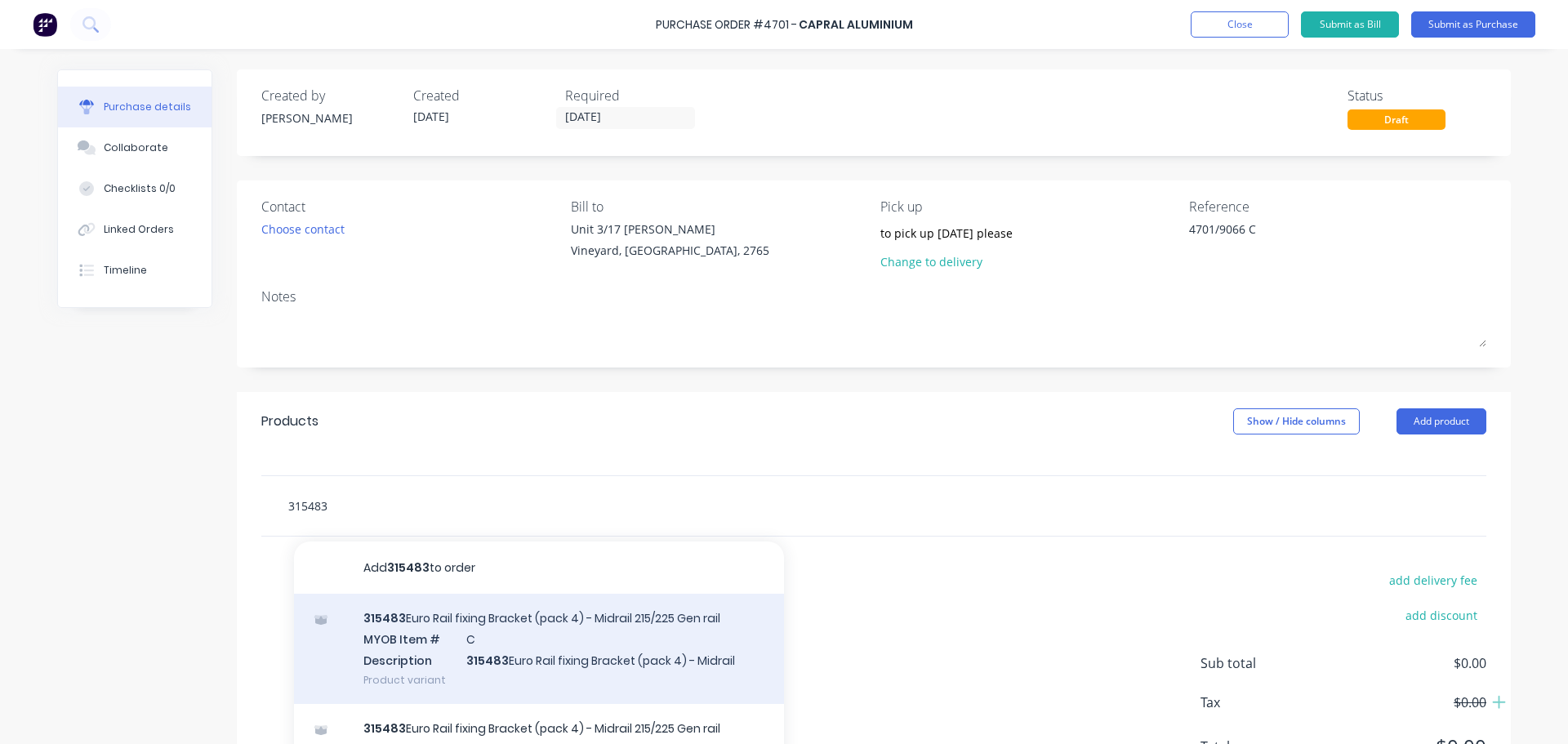
type input "315483"
click at [396, 648] on div "315483 Euro Rail fixing Bracket (pack 4) - Midrail 215/225 Gen rail MYOB Item #…" at bounding box center [538, 648] width 490 height 110
type textarea "x"
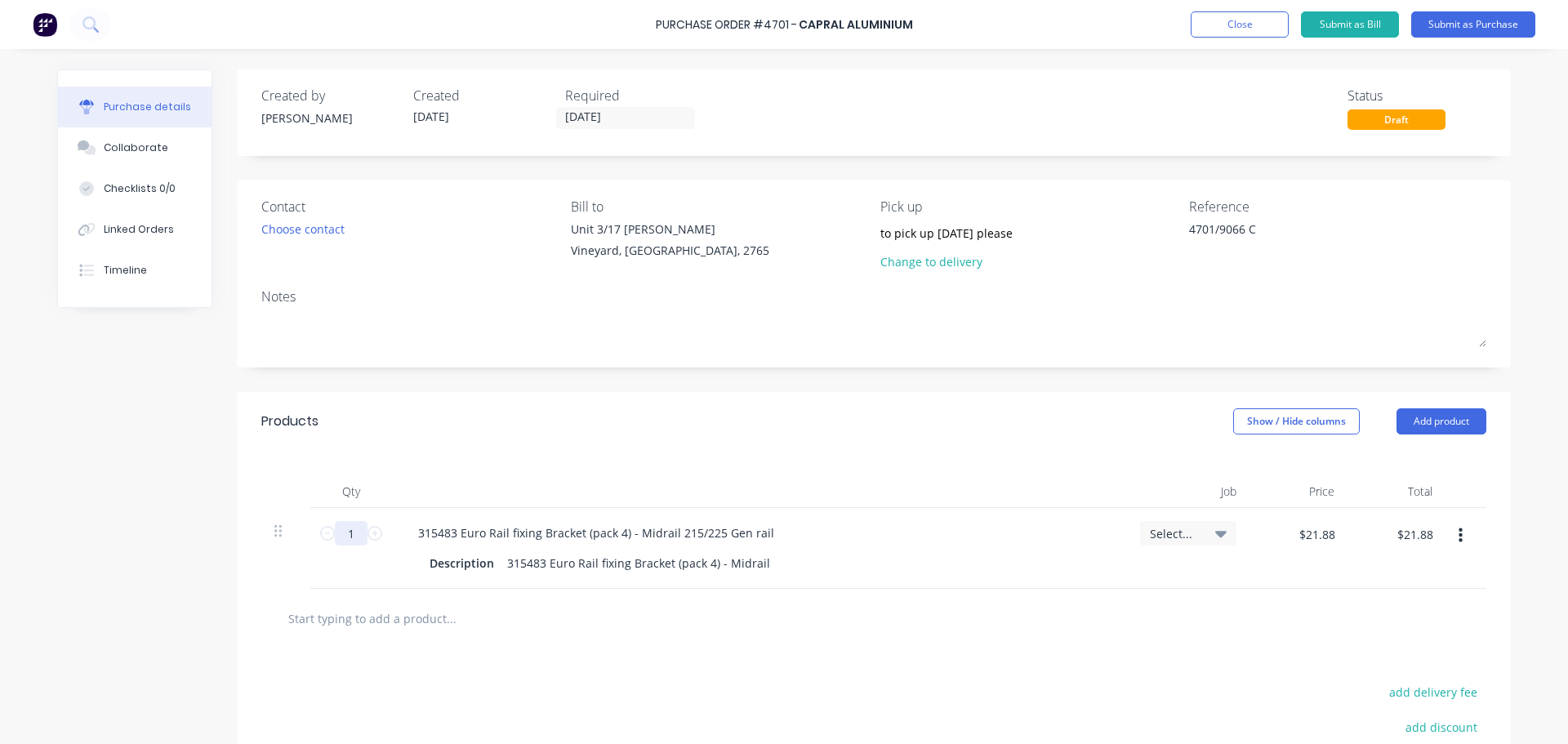
click at [351, 535] on input "1" at bounding box center [351, 533] width 33 height 24
type textarea "x"
type input "11"
type textarea "x"
type input "$240.68"
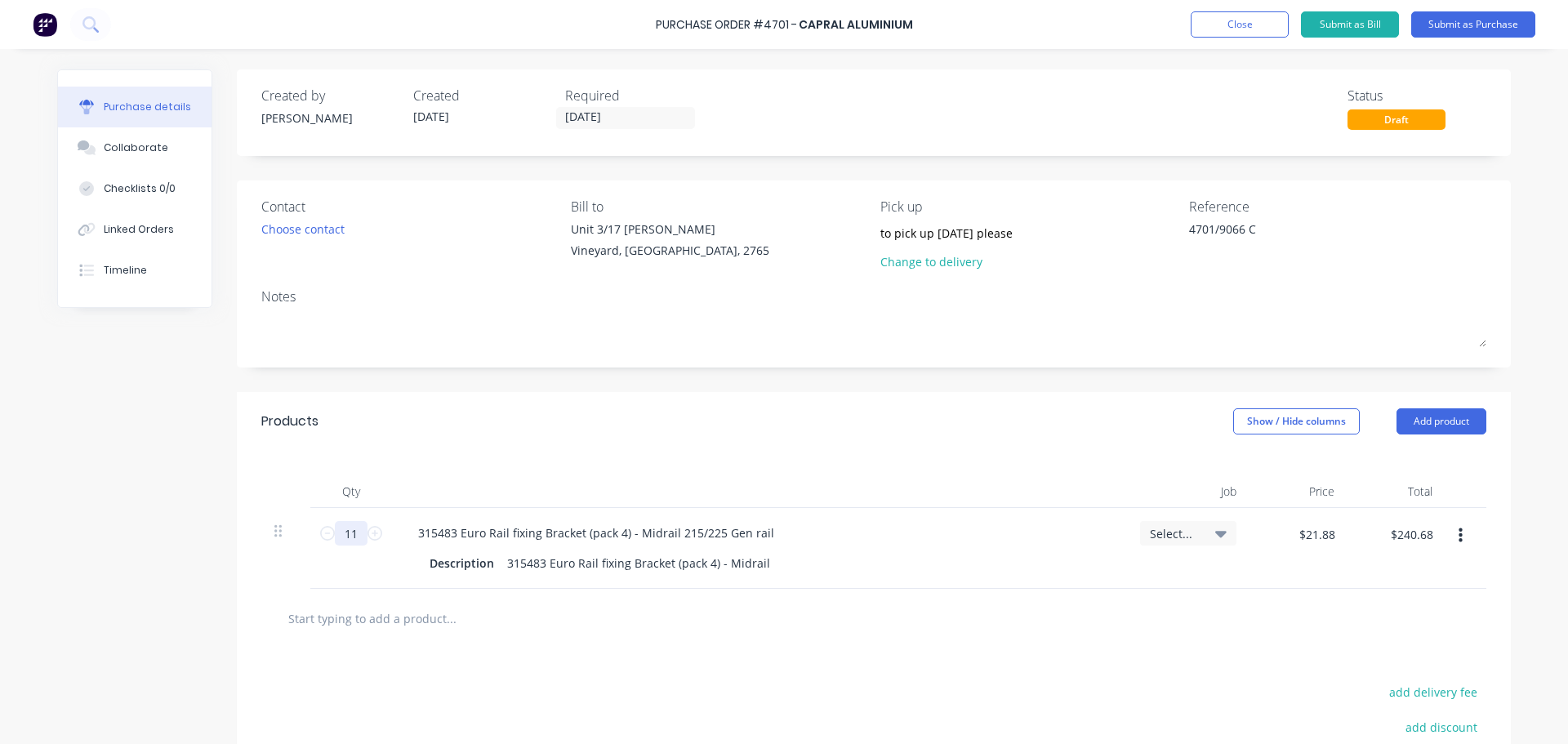
type input "11"
click at [926, 450] on div "Products Show / Hide columns Add product" at bounding box center [873, 421] width 1274 height 59
click at [297, 234] on div "Choose contact" at bounding box center [303, 228] width 83 height 17
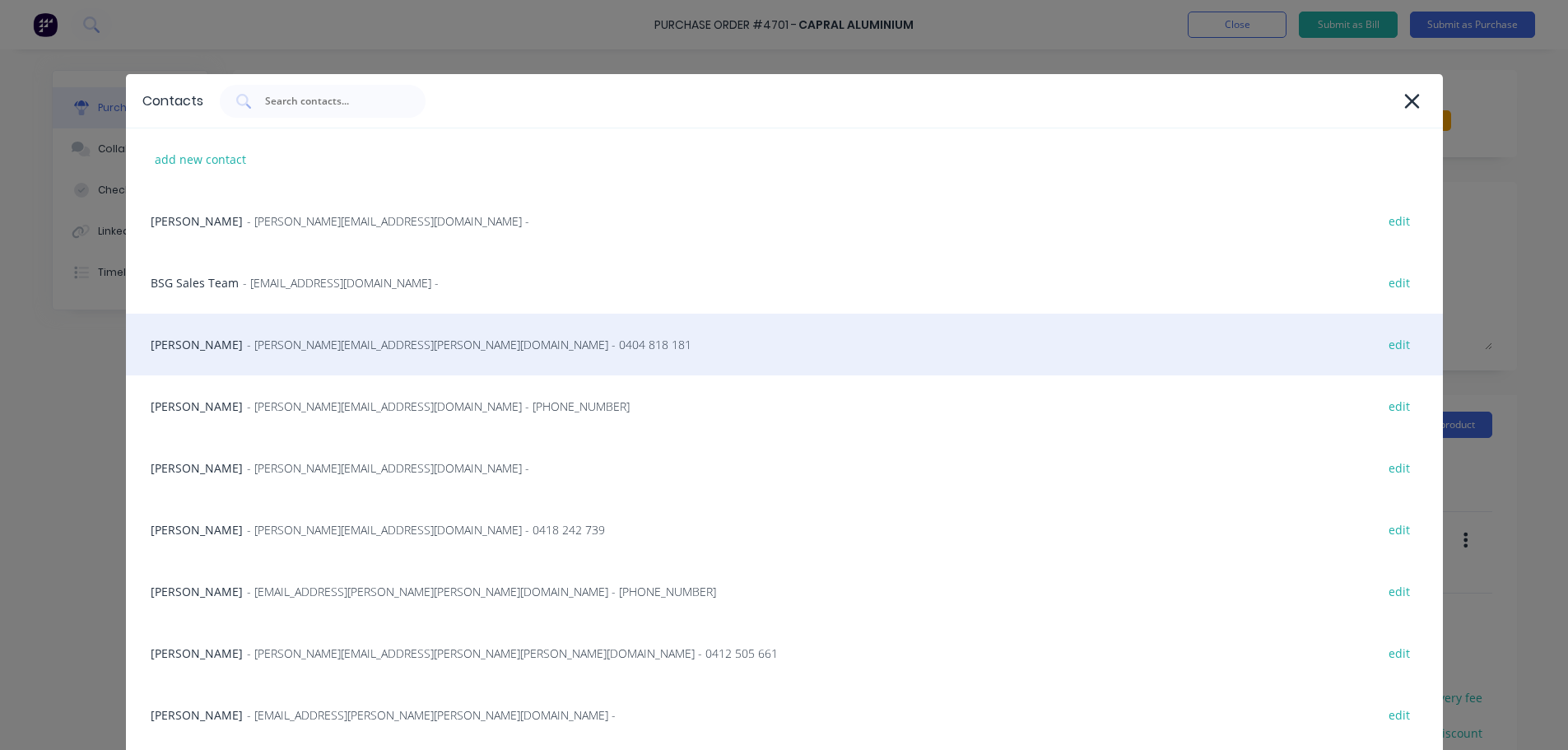
click at [194, 342] on div "[PERSON_NAME] - [PERSON_NAME][EMAIL_ADDRESS][PERSON_NAME][DOMAIN_NAME] - 0404 8…" at bounding box center [784, 344] width 1318 height 62
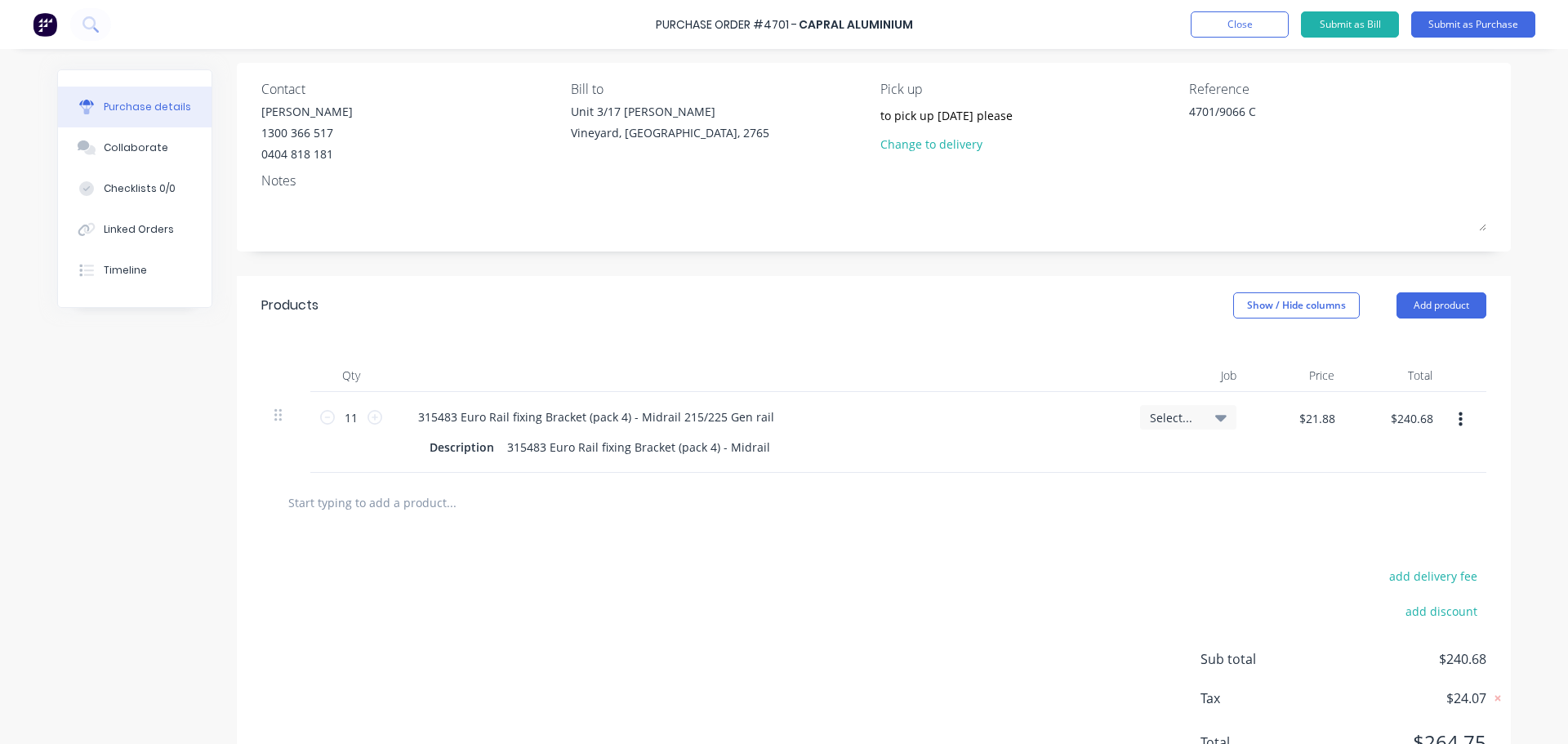
scroll to position [191, 0]
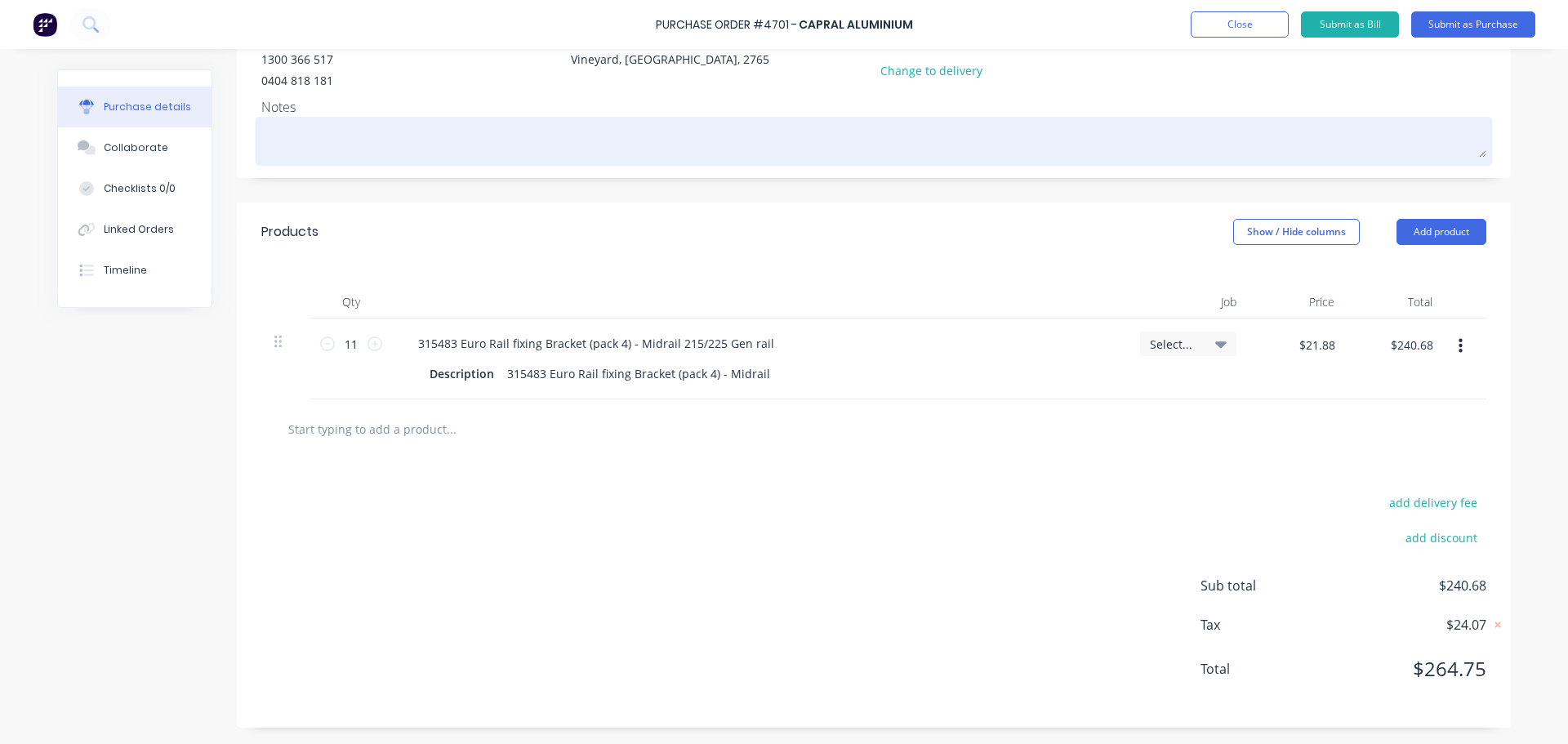
click at [281, 134] on textarea at bounding box center [873, 139] width 1225 height 37
type textarea "x"
type textarea "A"
type textarea "x"
type textarea "As"
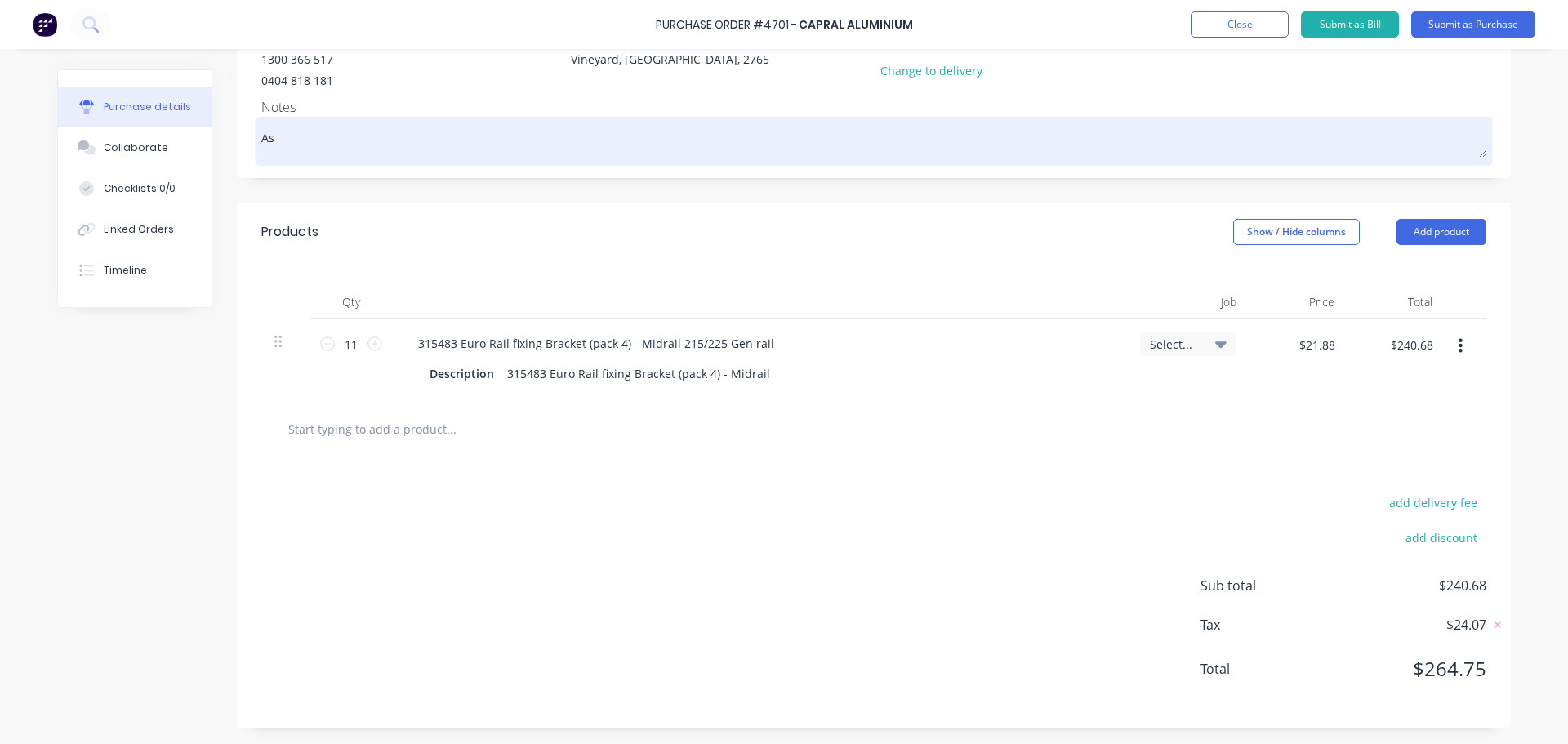
type textarea "x"
type textarea "As"
type textarea "x"
type textarea "As p"
type textarea "x"
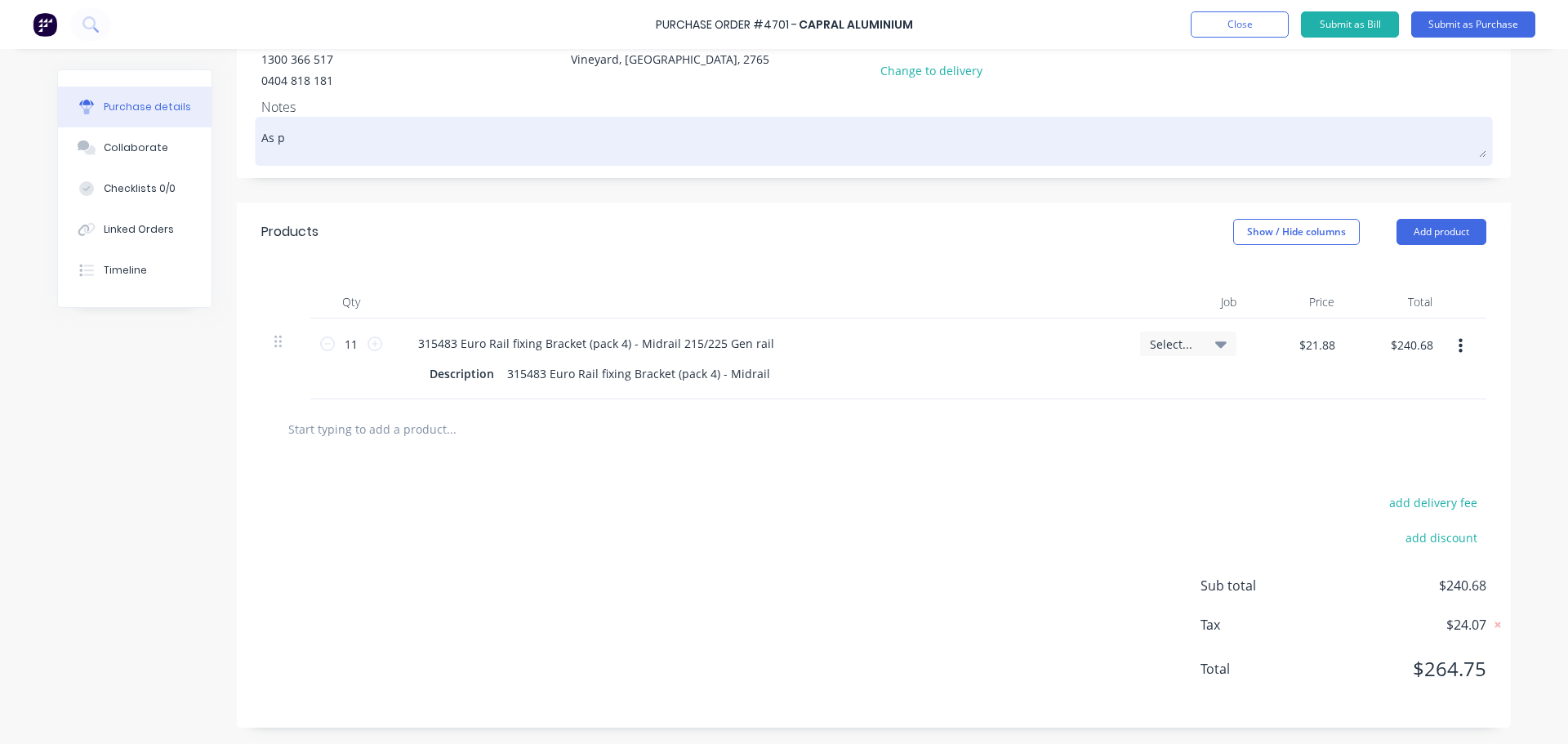
type textarea "As pe"
type textarea "x"
type textarea "As per"
type textarea "x"
type textarea "As per"
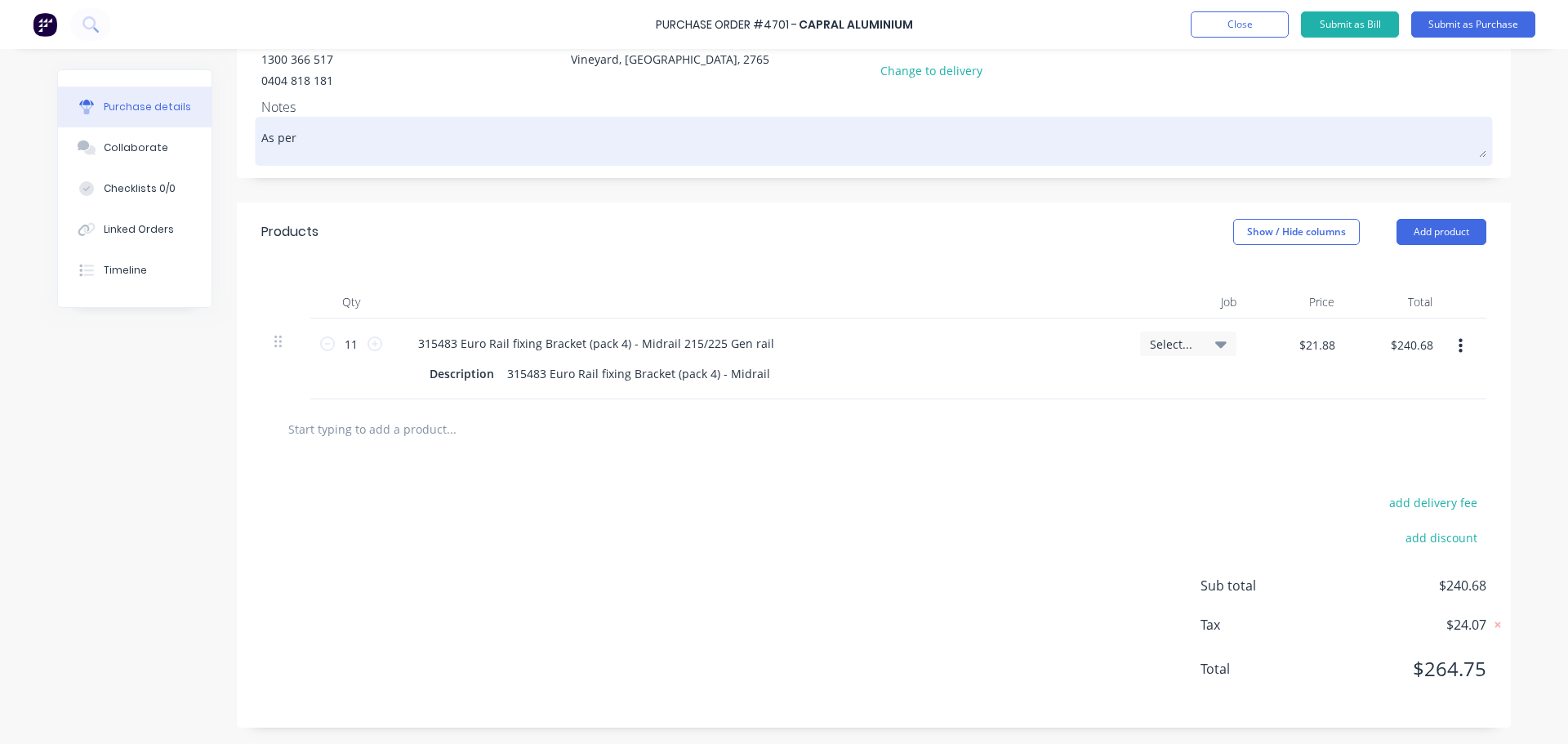
type textarea "x"
type textarea "As per Q"
type textarea "x"
type textarea "As per Qu"
type textarea "x"
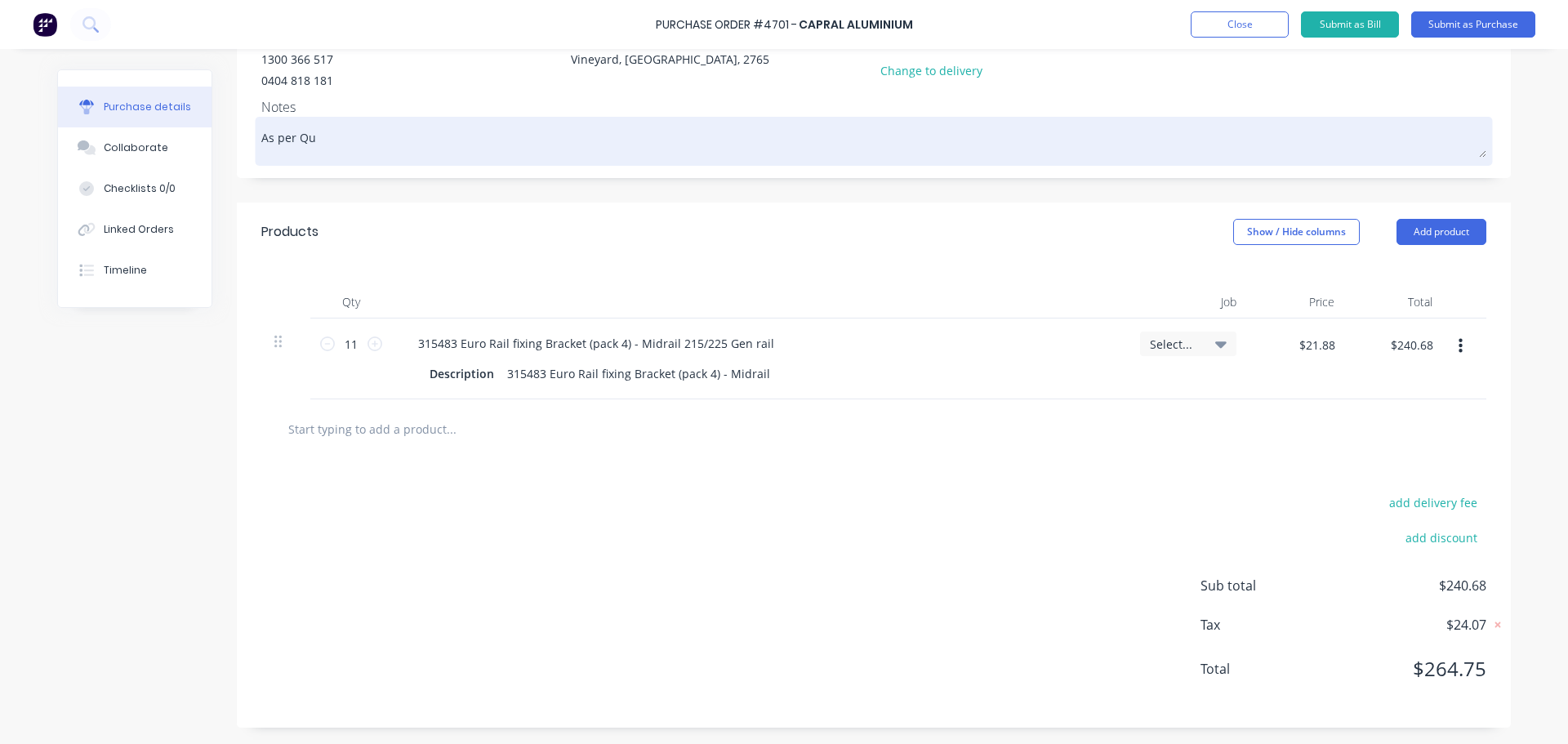
type textarea "As per Quo"
type textarea "x"
type textarea "As per Quot"
type textarea "x"
type textarea "As per Quote"
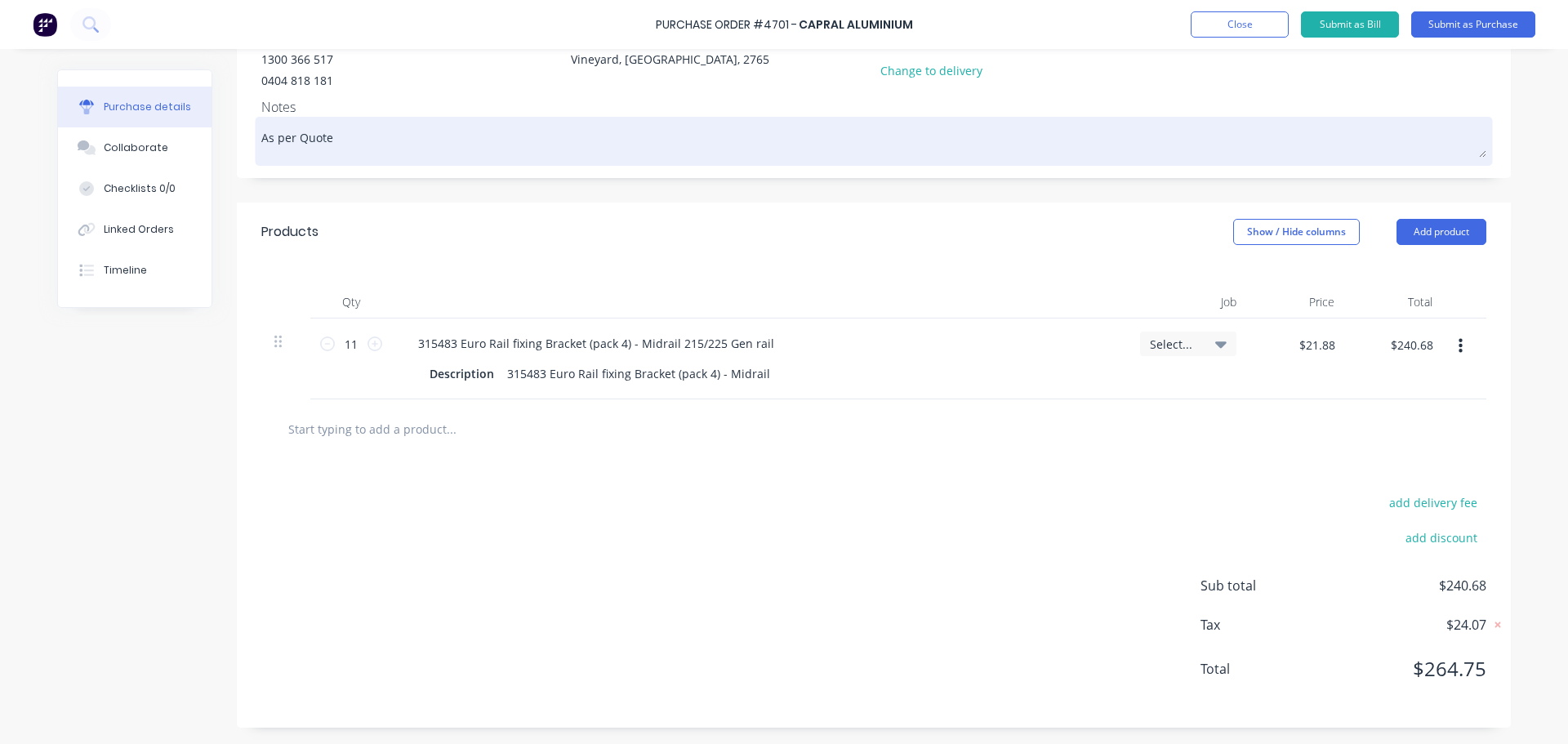
type textarea "x"
type textarea "As per Quote"
type textarea "x"
type textarea "As per Quote 2"
type textarea "x"
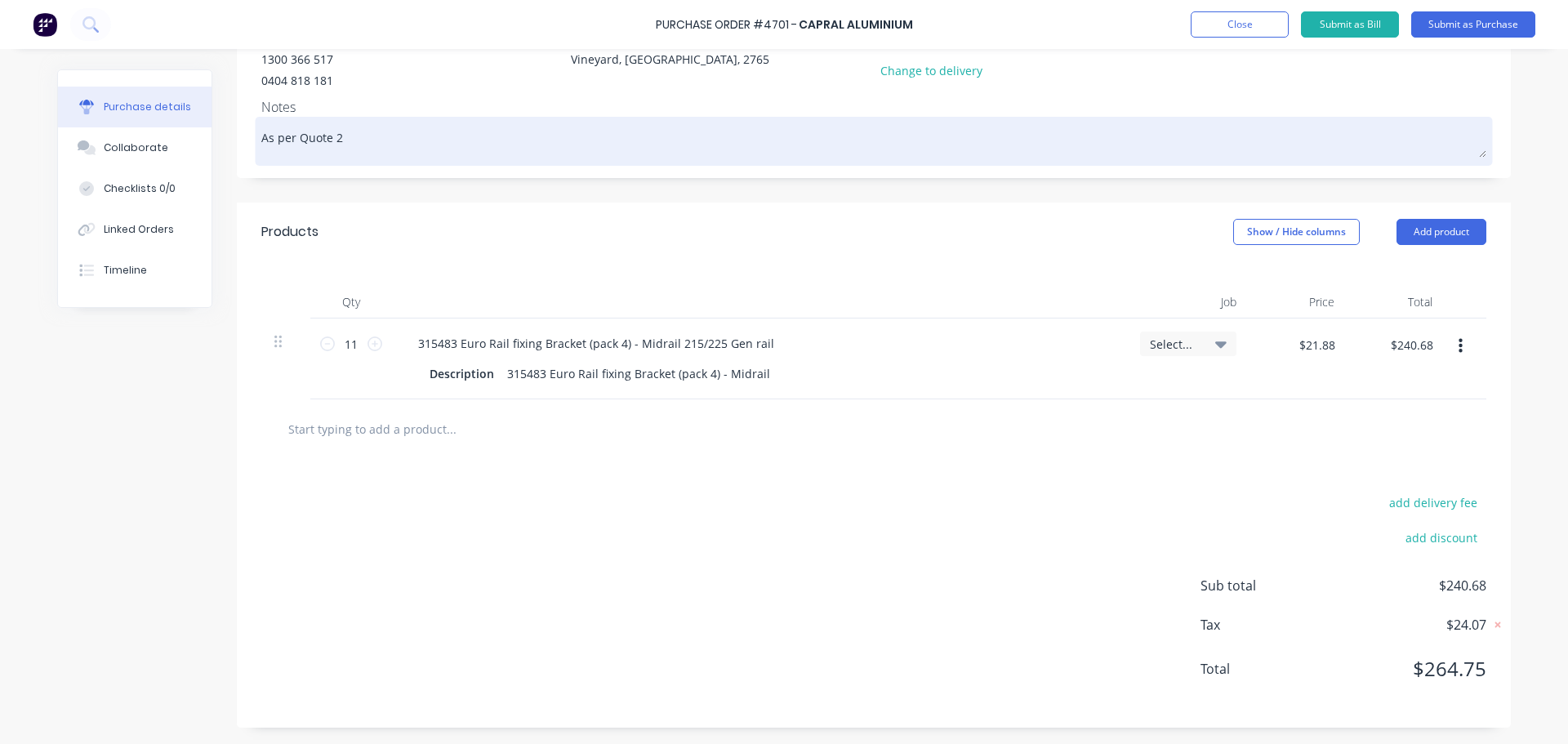
type textarea "As per Quote 26"
type textarea "x"
type textarea "As per Quote 260"
type textarea "x"
type textarea "As per Quote 2602"
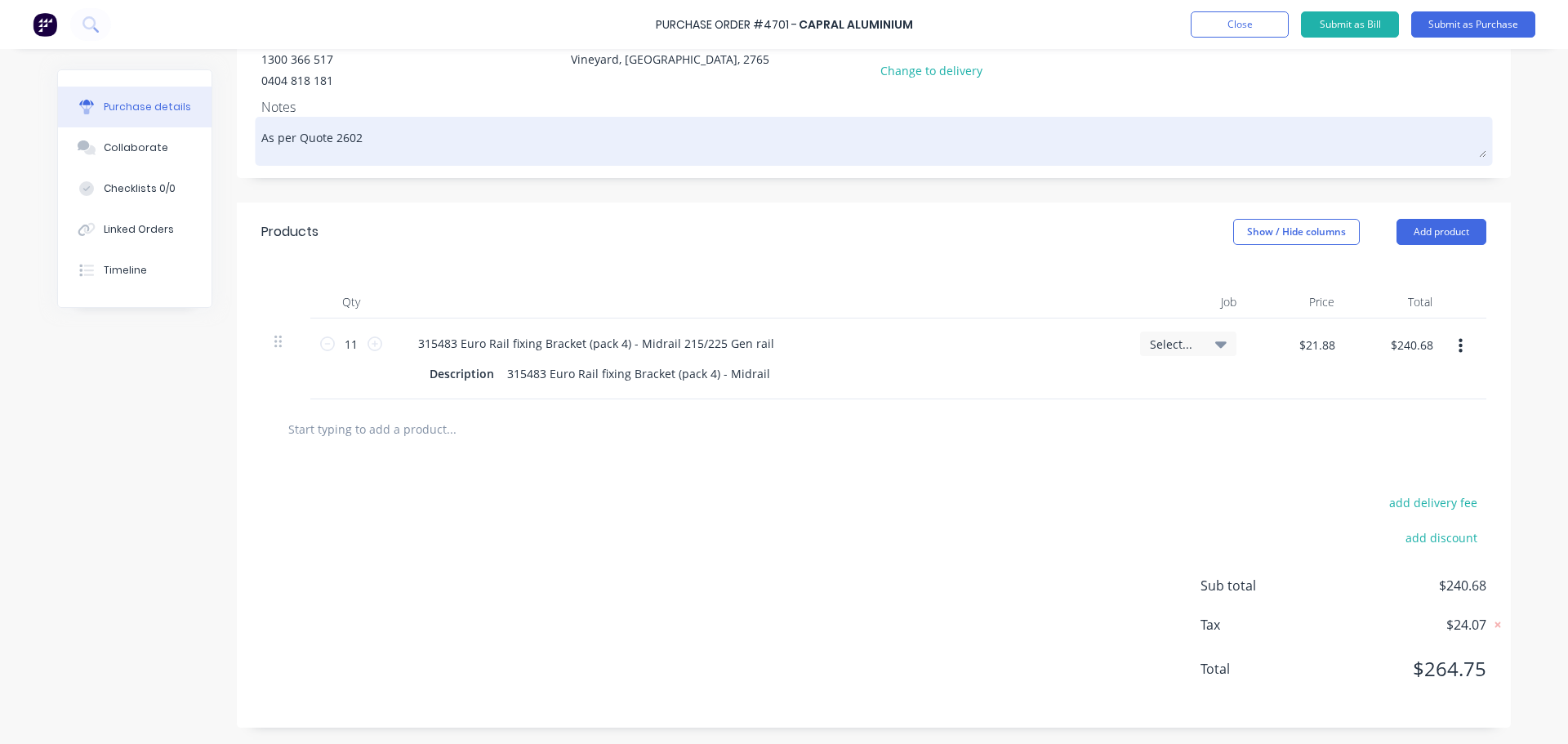
type textarea "x"
type textarea "As per Quote 26022"
type textarea "x"
type textarea "As per Quote 260225"
type textarea "x"
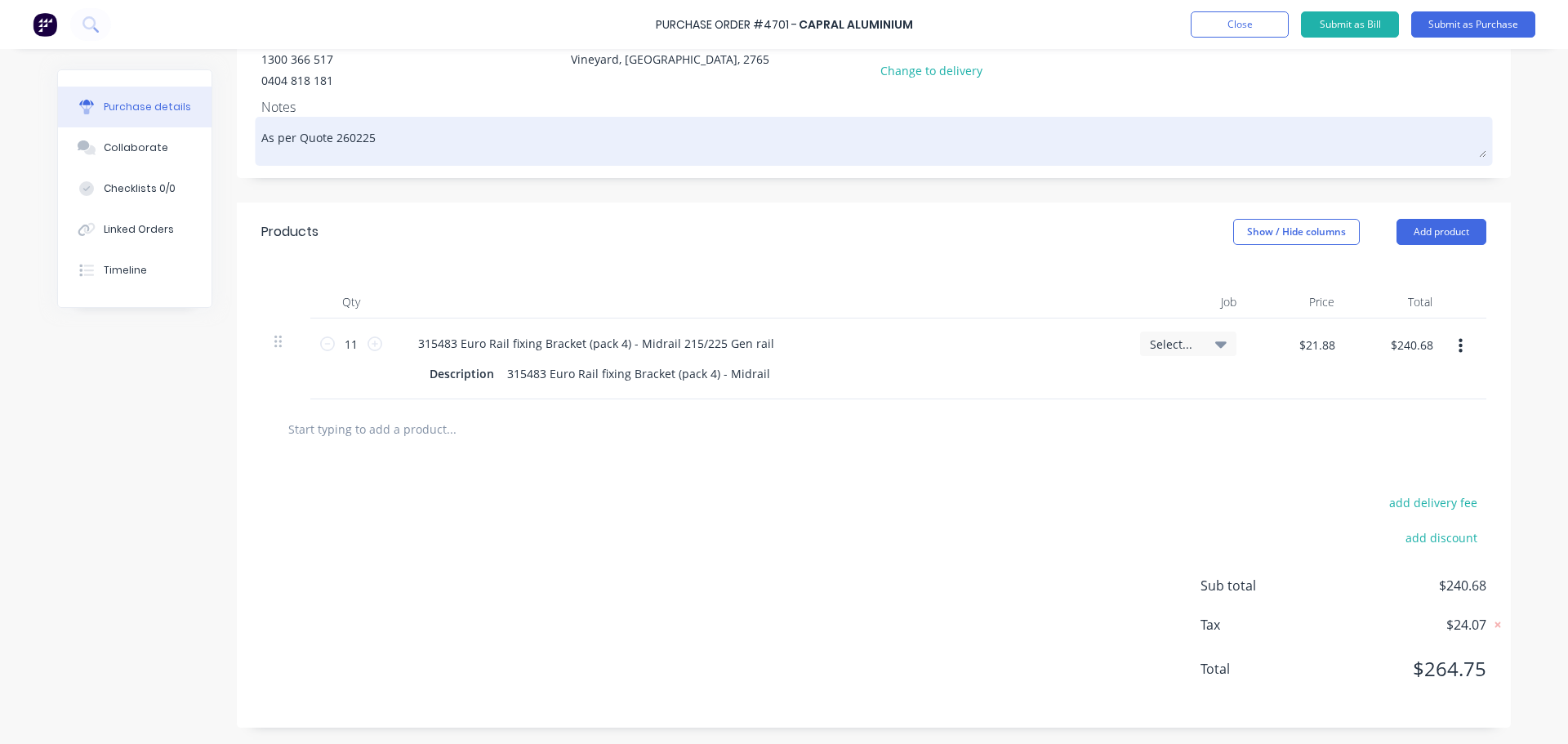
type textarea "As per Quote 2602250"
type textarea "x"
type textarea "As per Quote 26022500"
type textarea "x"
type textarea "As per Quote 260225009"
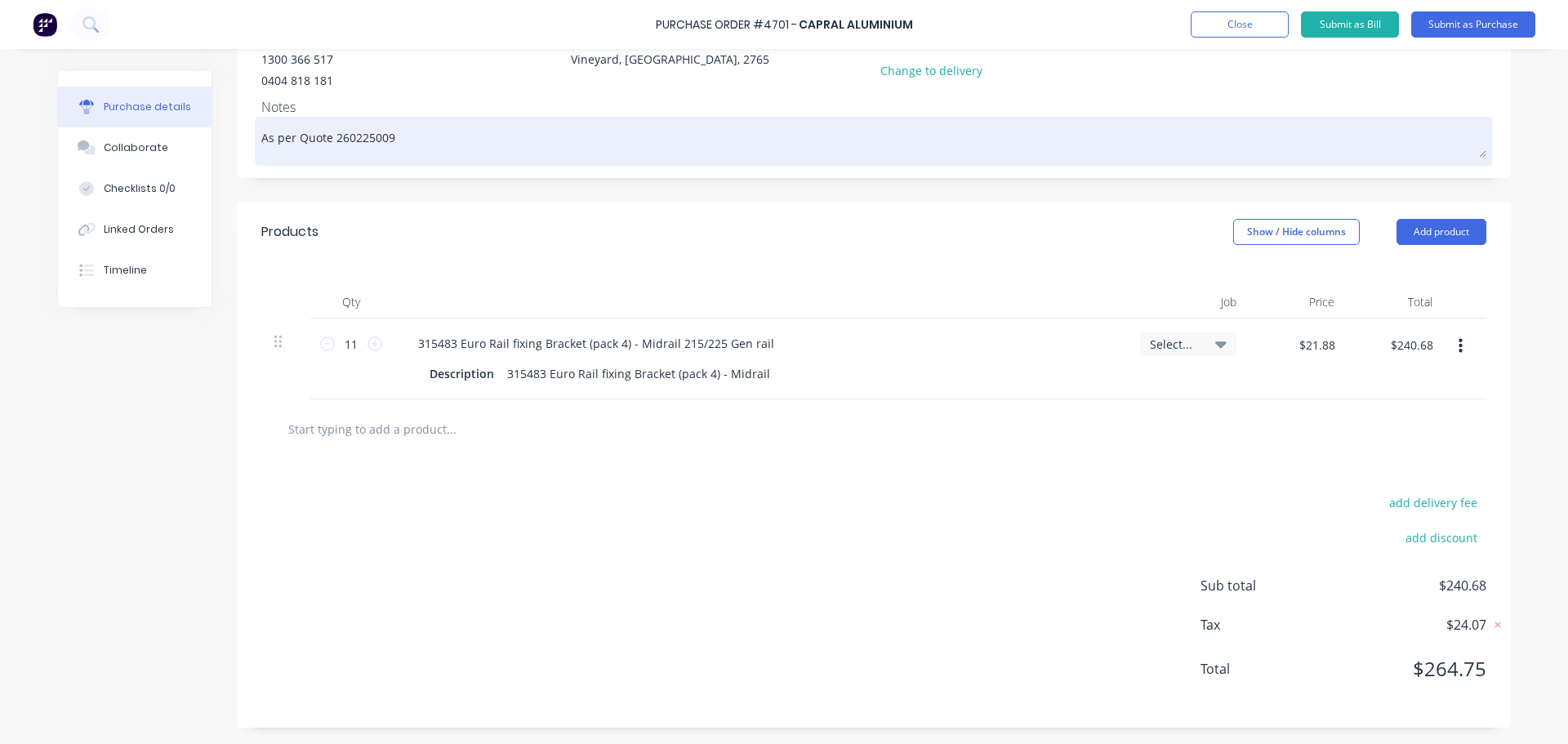
type textarea "x"
type textarea "As per Quote 2602250099"
type textarea "x"
type textarea "As per Quote 2602250099C"
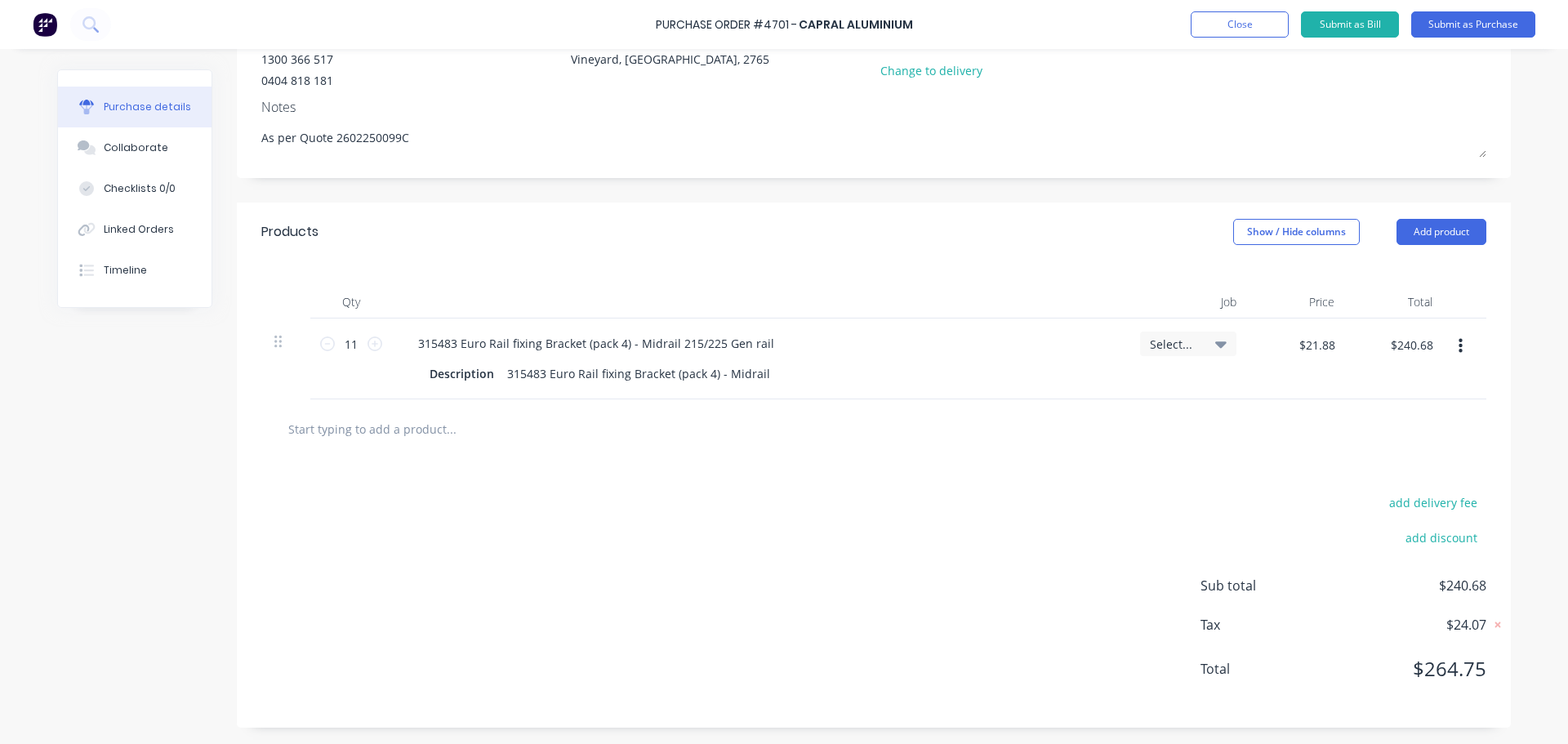
type textarea "x"
type textarea "As per Quote 2602250099C"
type textarea "x"
type textarea "As per Quote 2602250099C"
click at [437, 213] on div "Products Show / Hide columns Add product" at bounding box center [873, 231] width 1274 height 59
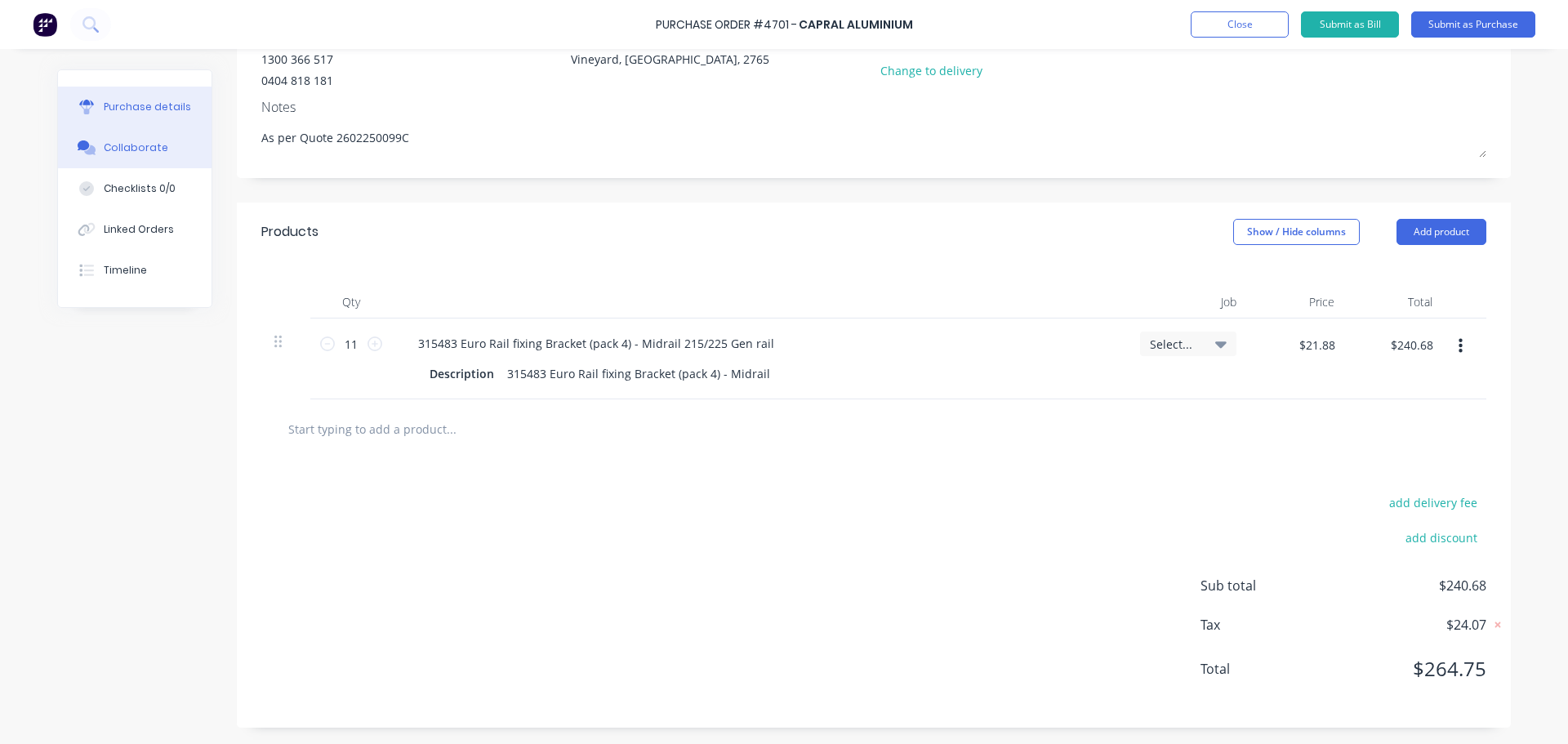
click at [136, 152] on div "Collaborate" at bounding box center [135, 148] width 64 height 14
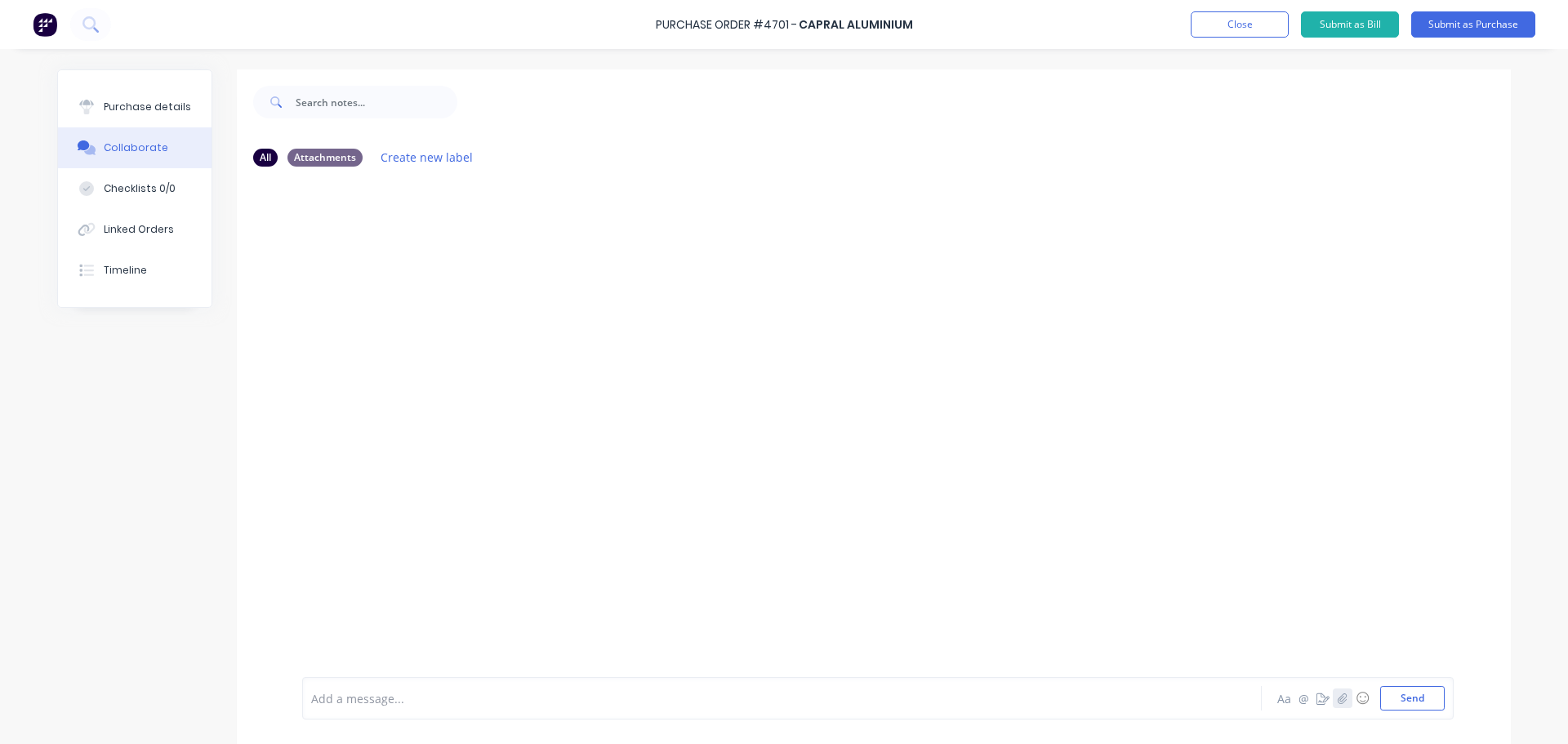
click at [1338, 696] on icon "button" at bounding box center [1342, 698] width 10 height 12
click at [1402, 699] on button "Send" at bounding box center [1412, 697] width 64 height 24
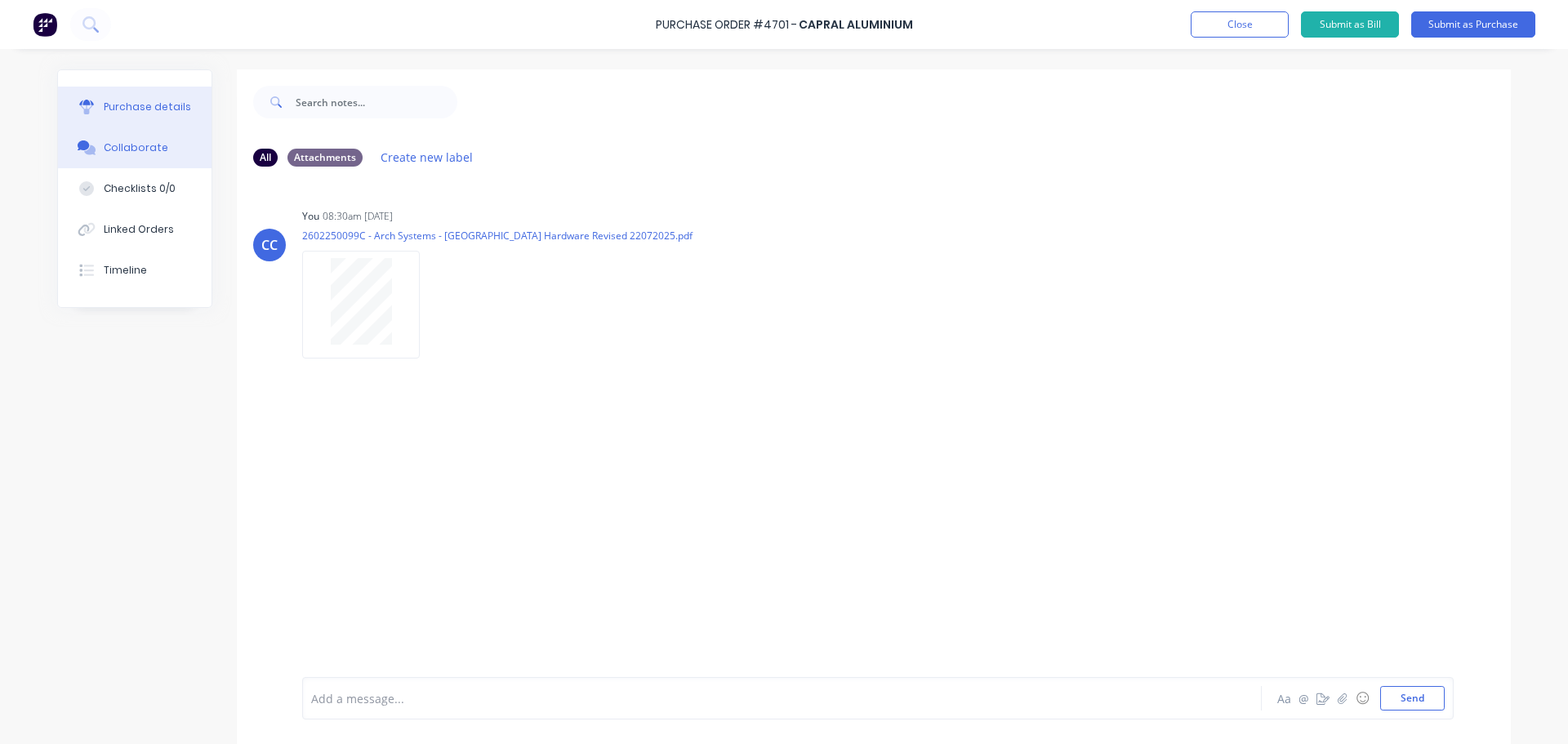
click at [126, 108] on div "Purchase details" at bounding box center [147, 107] width 88 height 14
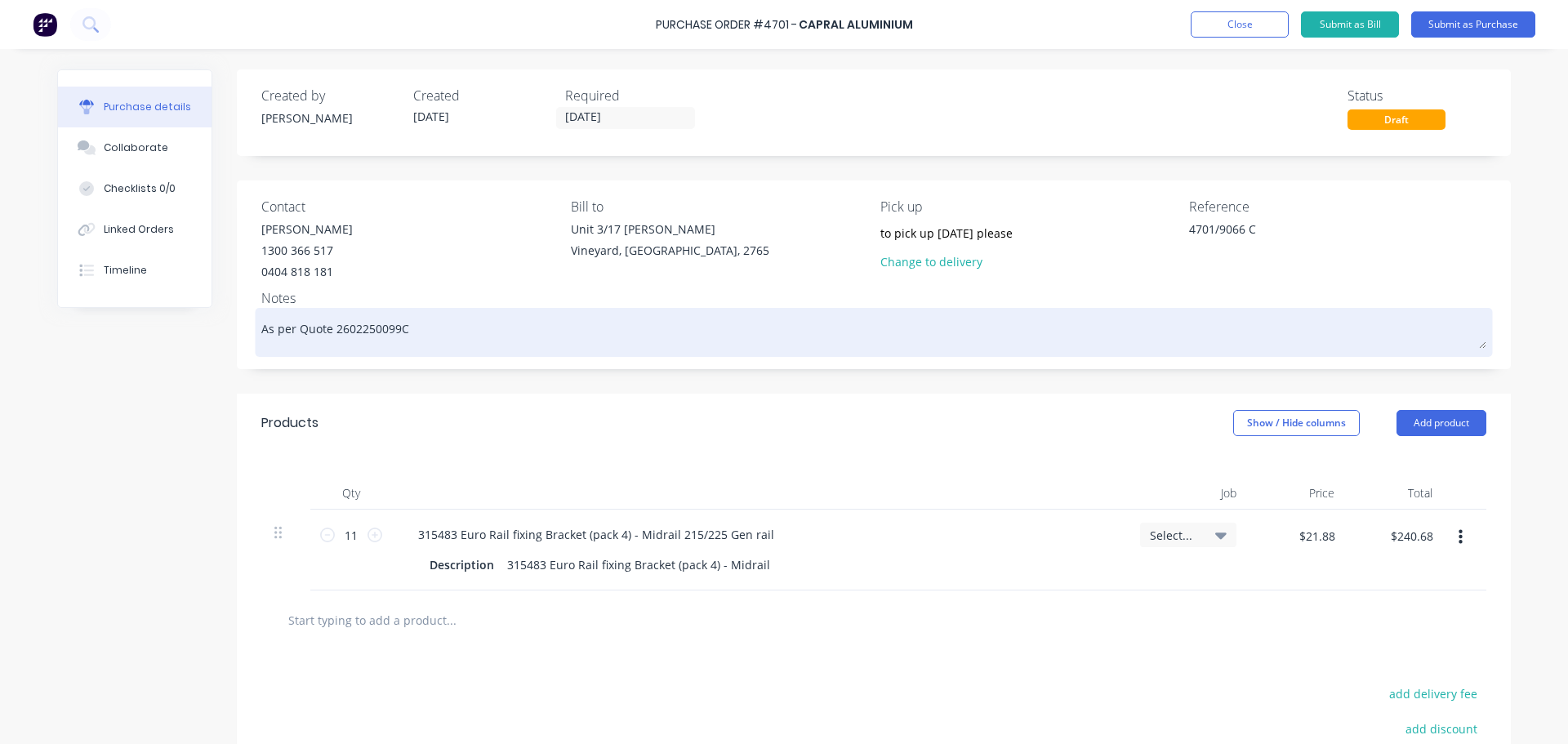
click at [430, 332] on textarea "As per Quote 2602250099C" at bounding box center [873, 330] width 1225 height 37
type textarea "x"
type textarea "As per Quote 2602250099C"
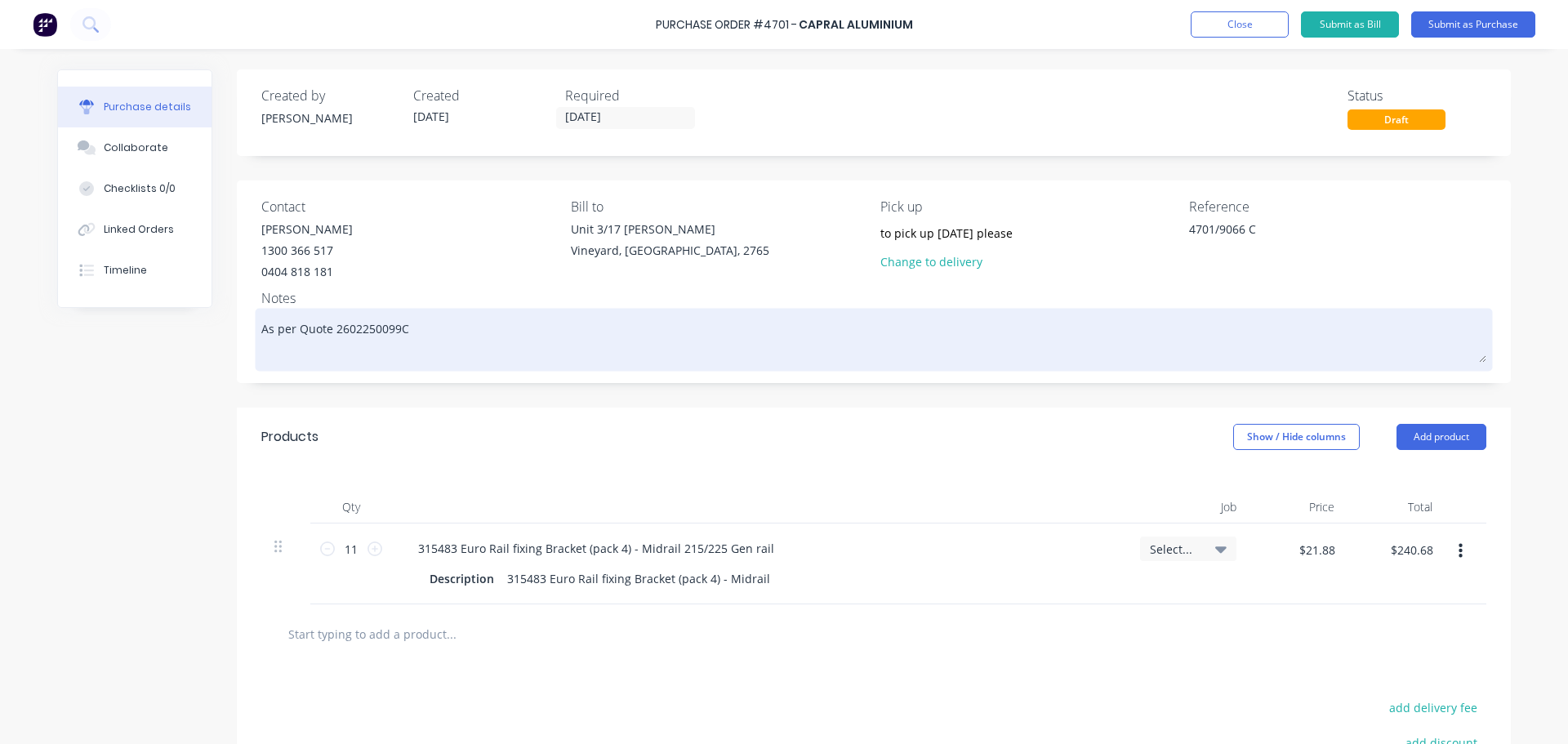
type textarea "x"
type textarea "As per Quote 2602250099C P"
type textarea "x"
type textarea "As per Quote 2602250099C Pl"
type textarea "x"
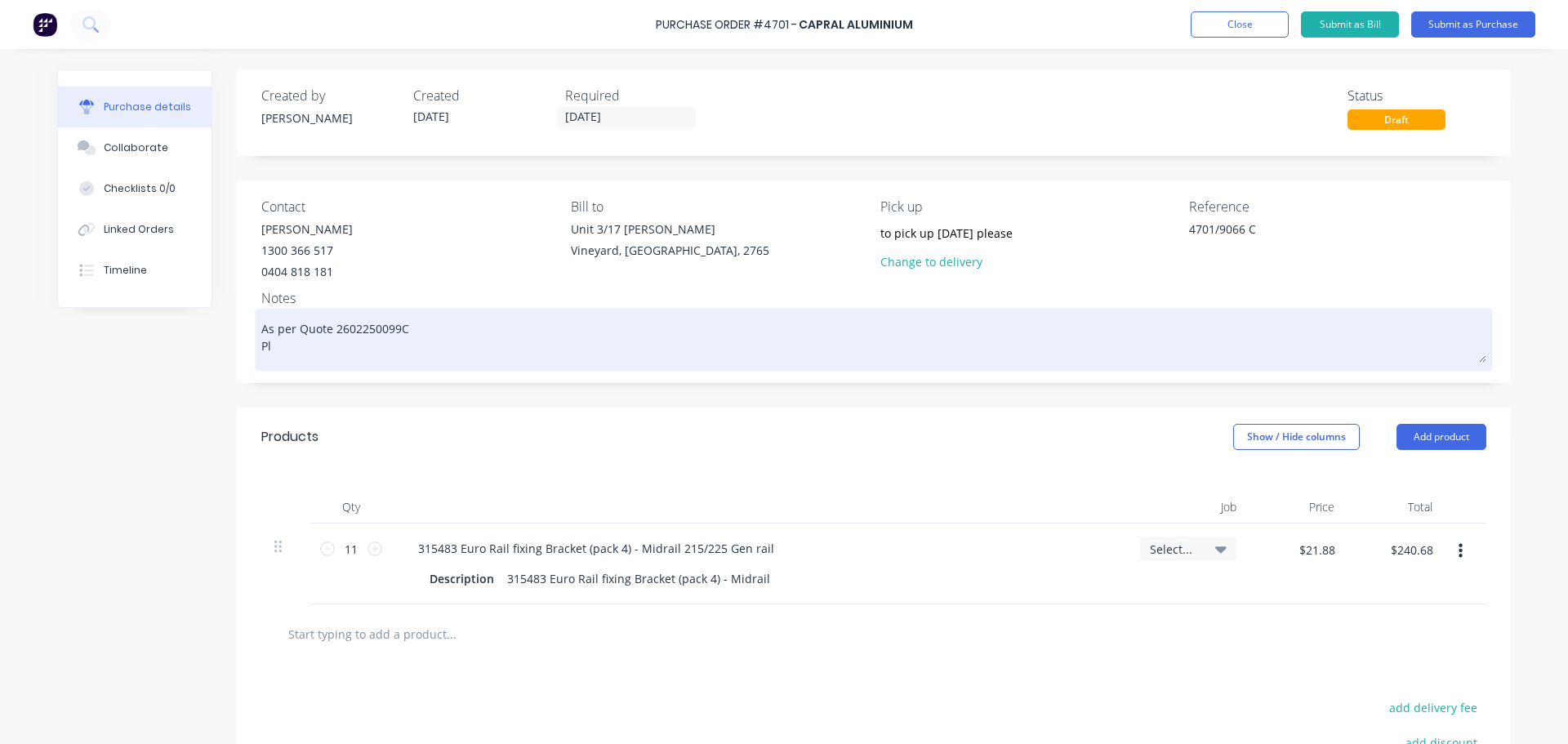
type textarea "As per Quote 2602250099C Ple"
type textarea "x"
type textarea "As per Quote 2602250099C Plea"
type textarea "x"
type textarea "As per Quote 2602250099C Pleas"
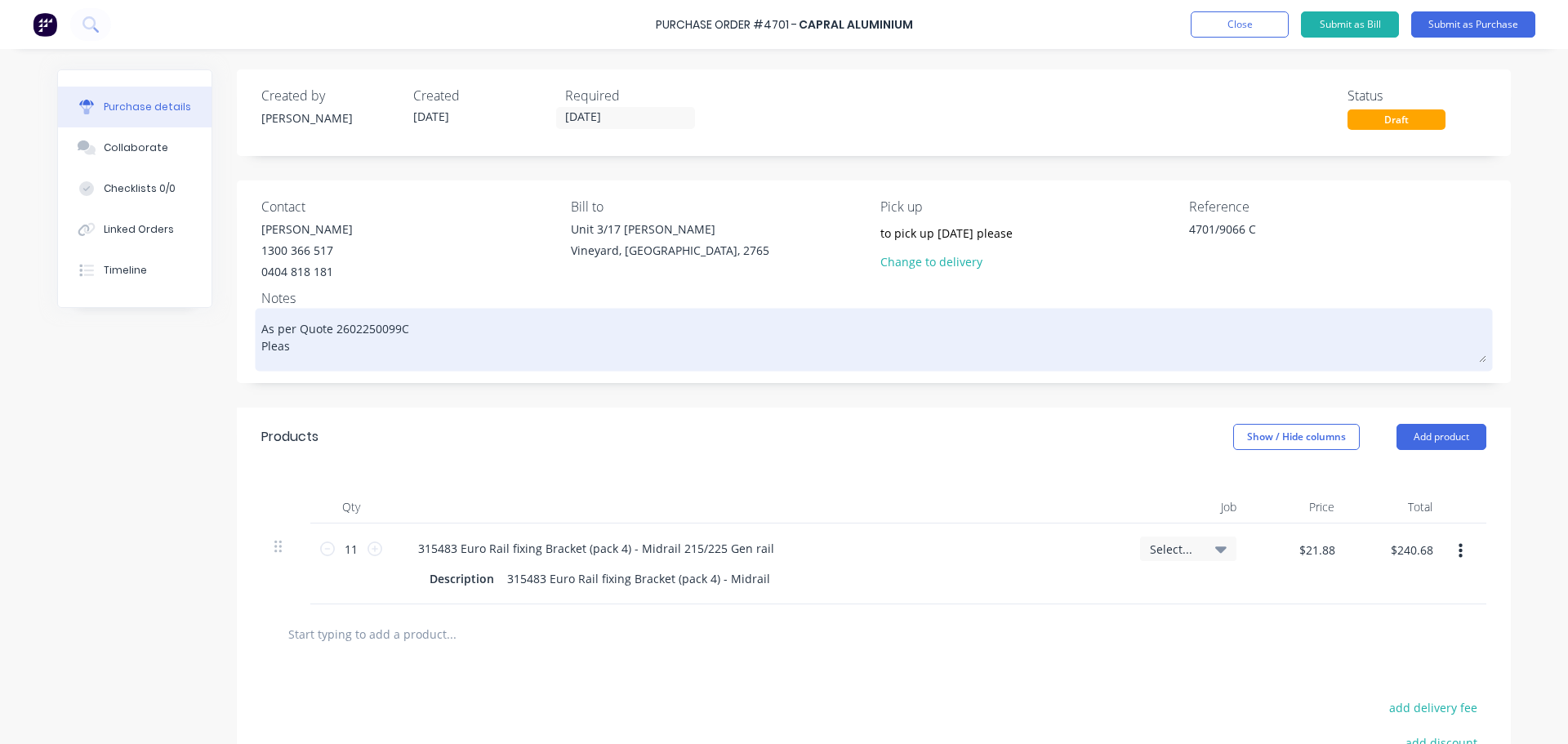
type textarea "x"
type textarea "As per Quote 2602250099C Please"
type textarea "x"
type textarea "As per Quote 2602250099C Please"
type textarea "x"
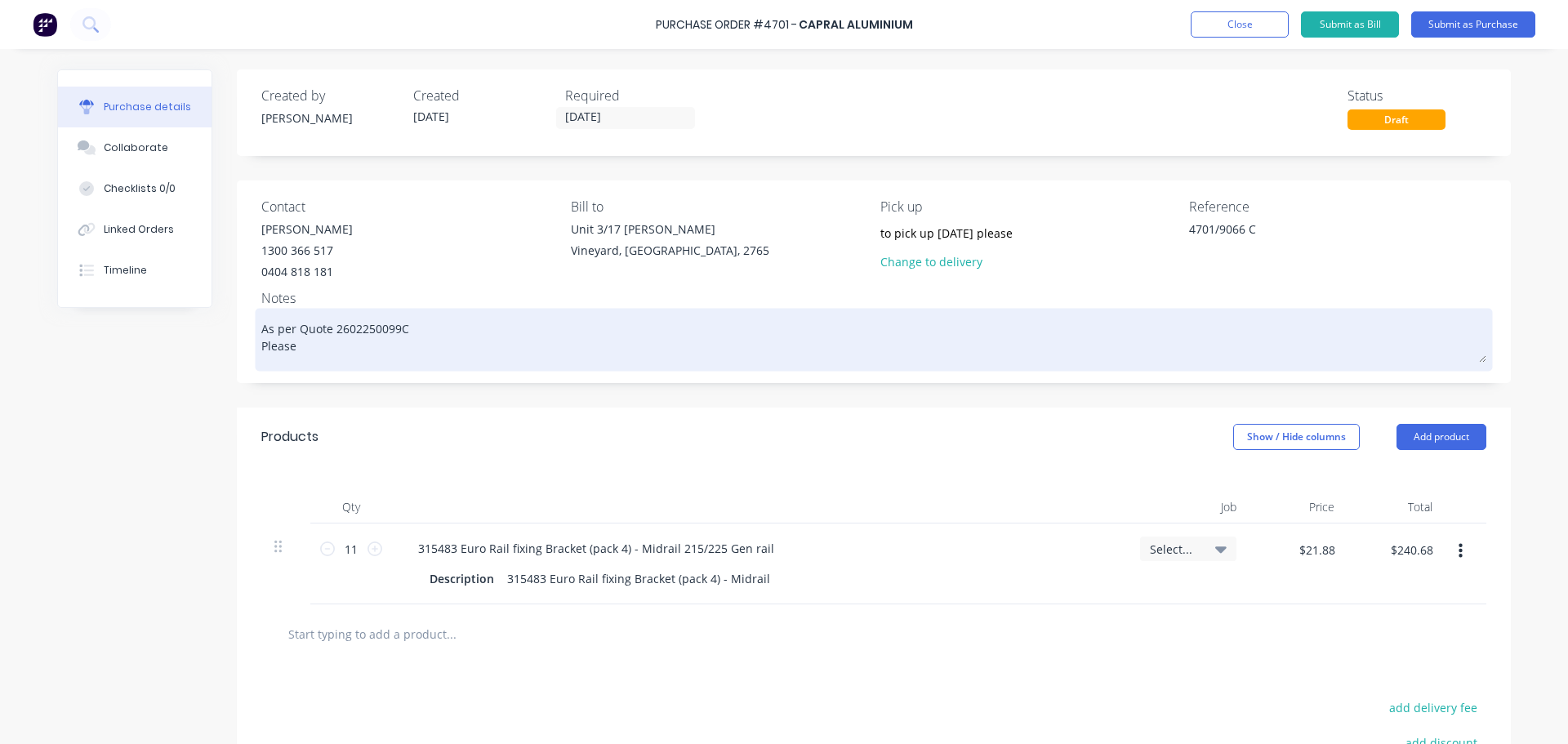
type textarea "As per Quote 2602250099C Please c"
type textarea "x"
type textarea "As per Quote 2602250099C Please co"
type textarea "x"
type textarea "As per Quote 2602250099C Please con"
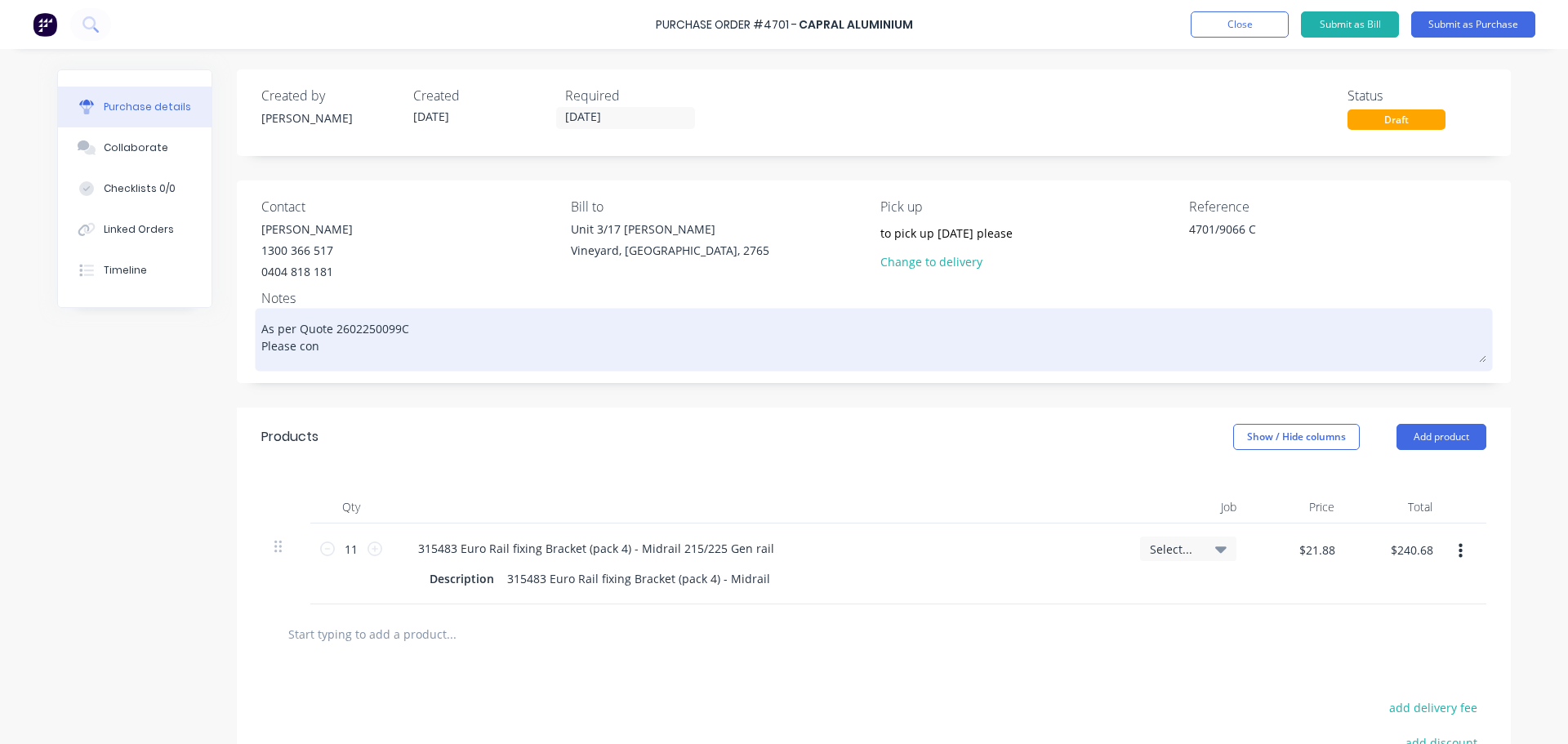
type textarea "x"
type textarea "As per Quote 2602250099C Please conf"
type textarea "x"
type textarea "As per Quote 2602250099C Please confi"
type textarea "x"
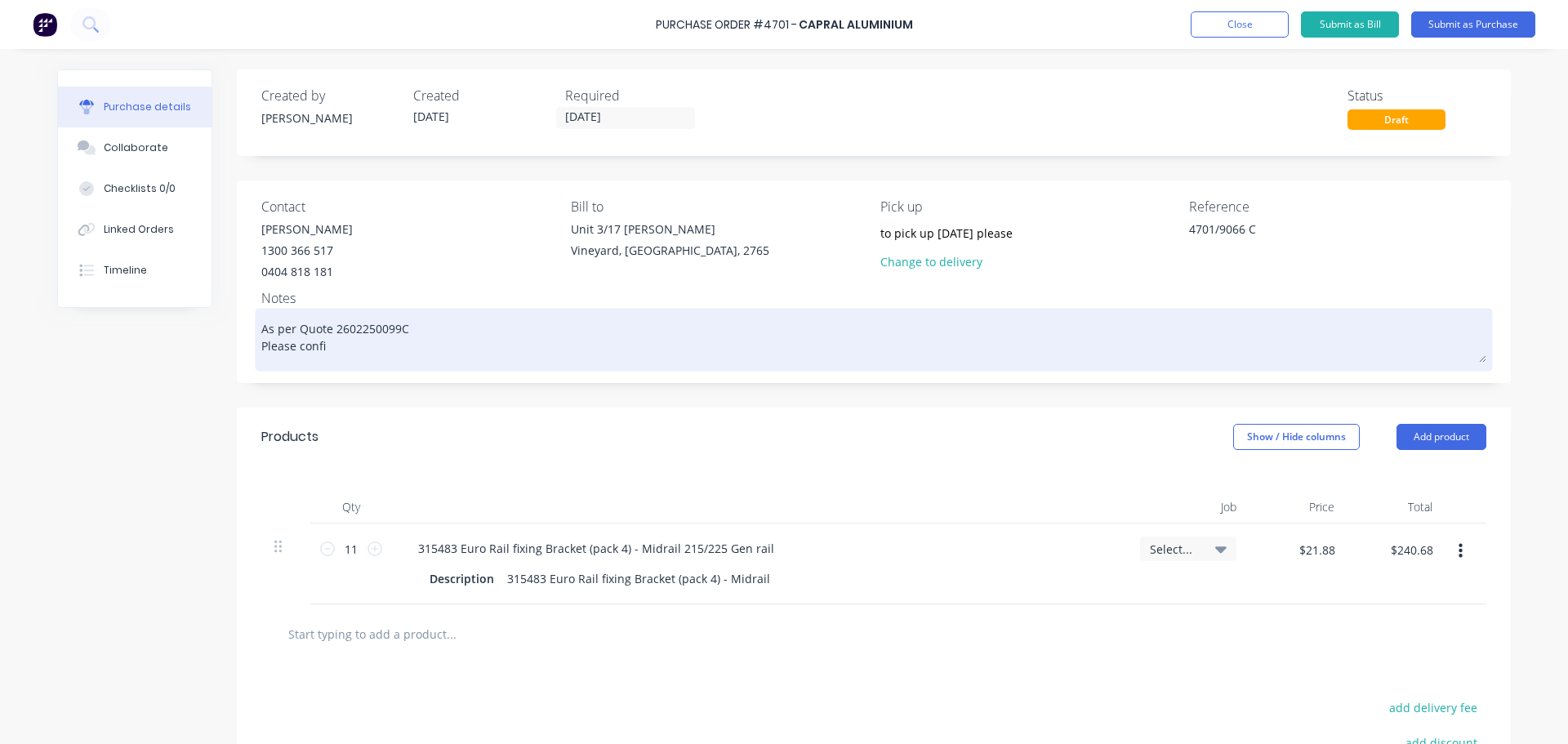
type textarea "As per Quote 2602250099C Please confir"
type textarea "x"
type textarea "As per Quote 2602250099C Please confirm"
type textarea "x"
type textarea "As per Quote 2602250099C Please confirm"
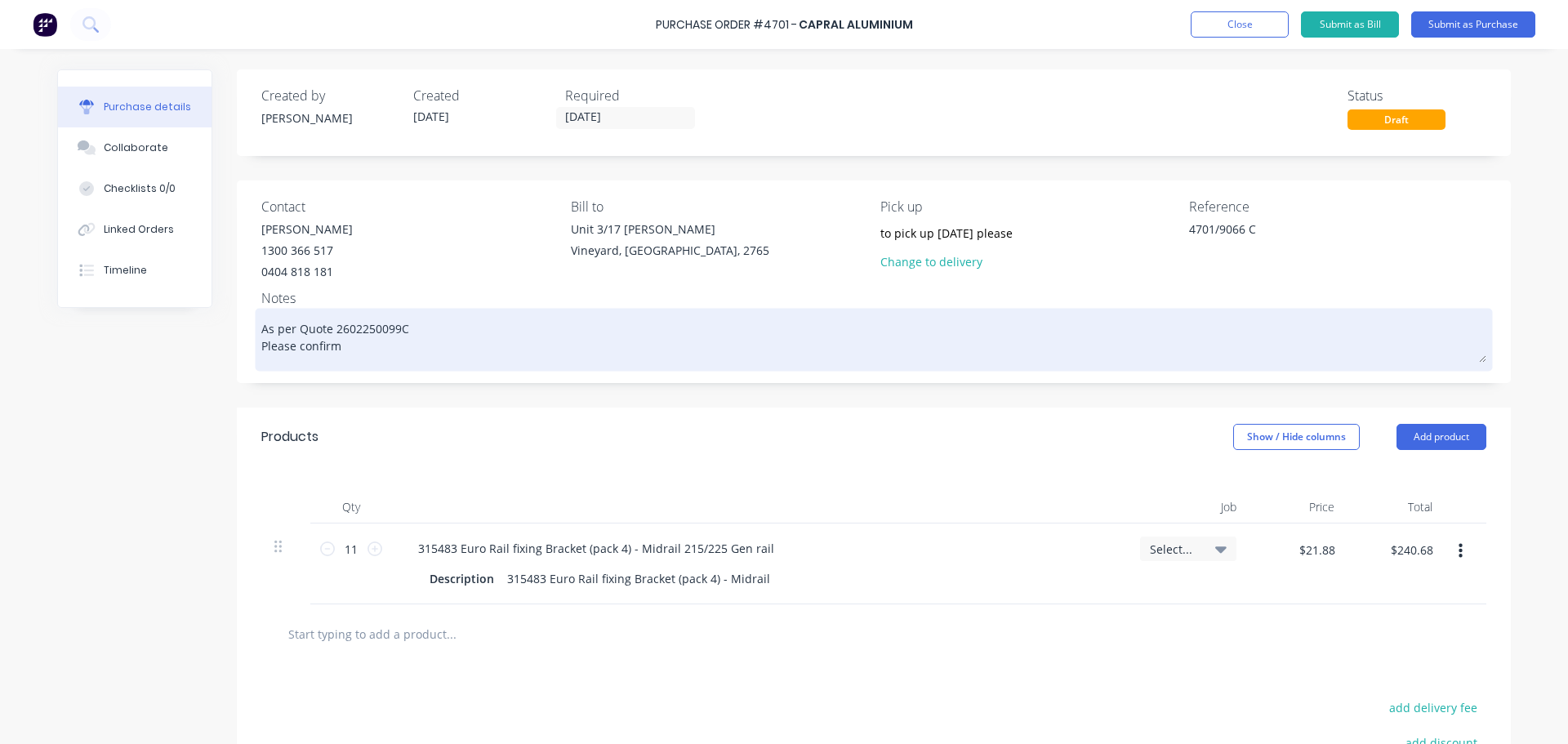
type textarea "x"
type textarea "As per Quote 2602250099C Please confirm t"
type textarea "x"
type textarea "As per Quote 2602250099C Please confirm ti"
type textarea "x"
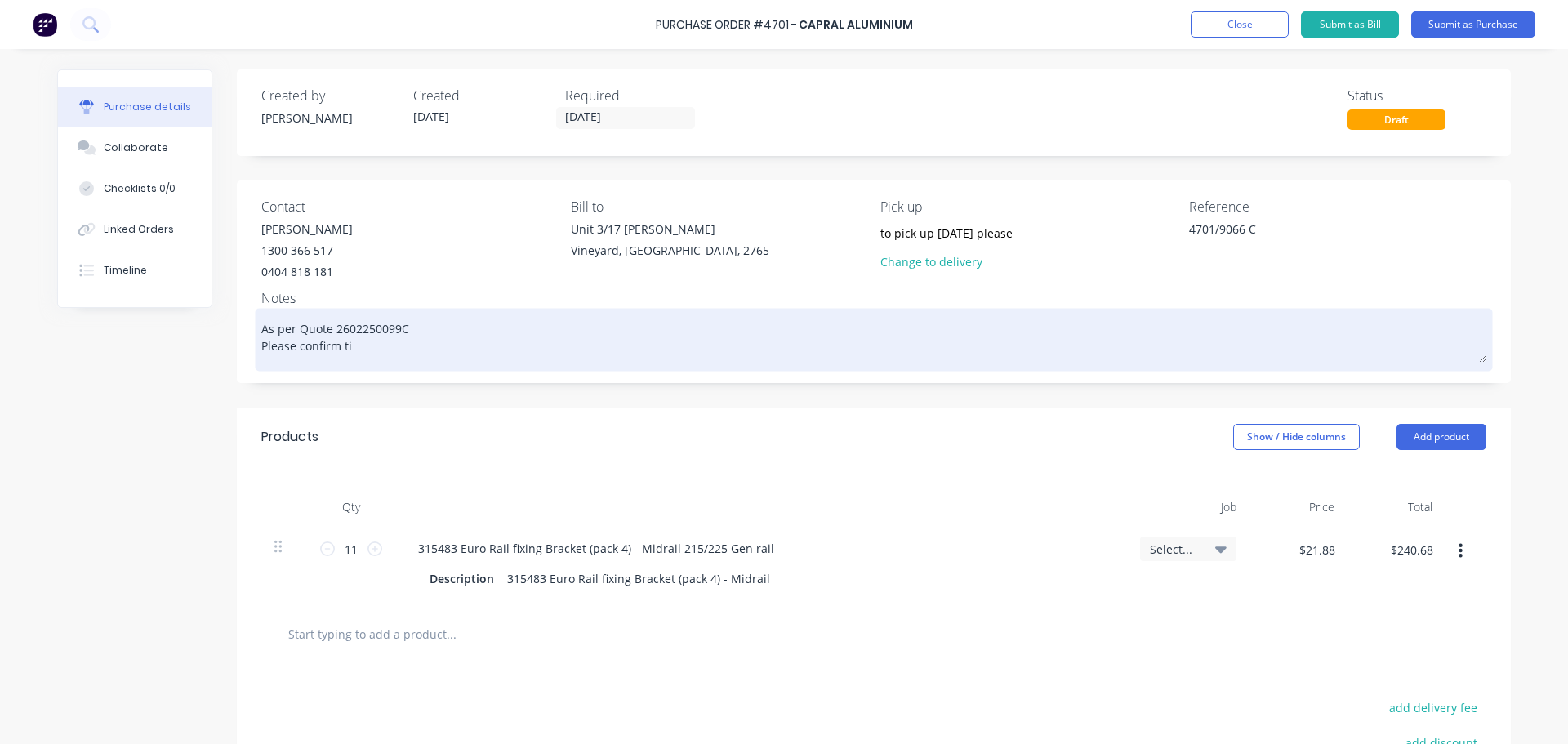
type textarea "As per Quote 2602250099C Please confirm [PERSON_NAME]"
type textarea "x"
type textarea "As per Quote 2602250099C Please confirm time"
type textarea "x"
type textarea "As per Quote 2602250099C Please confirm time f"
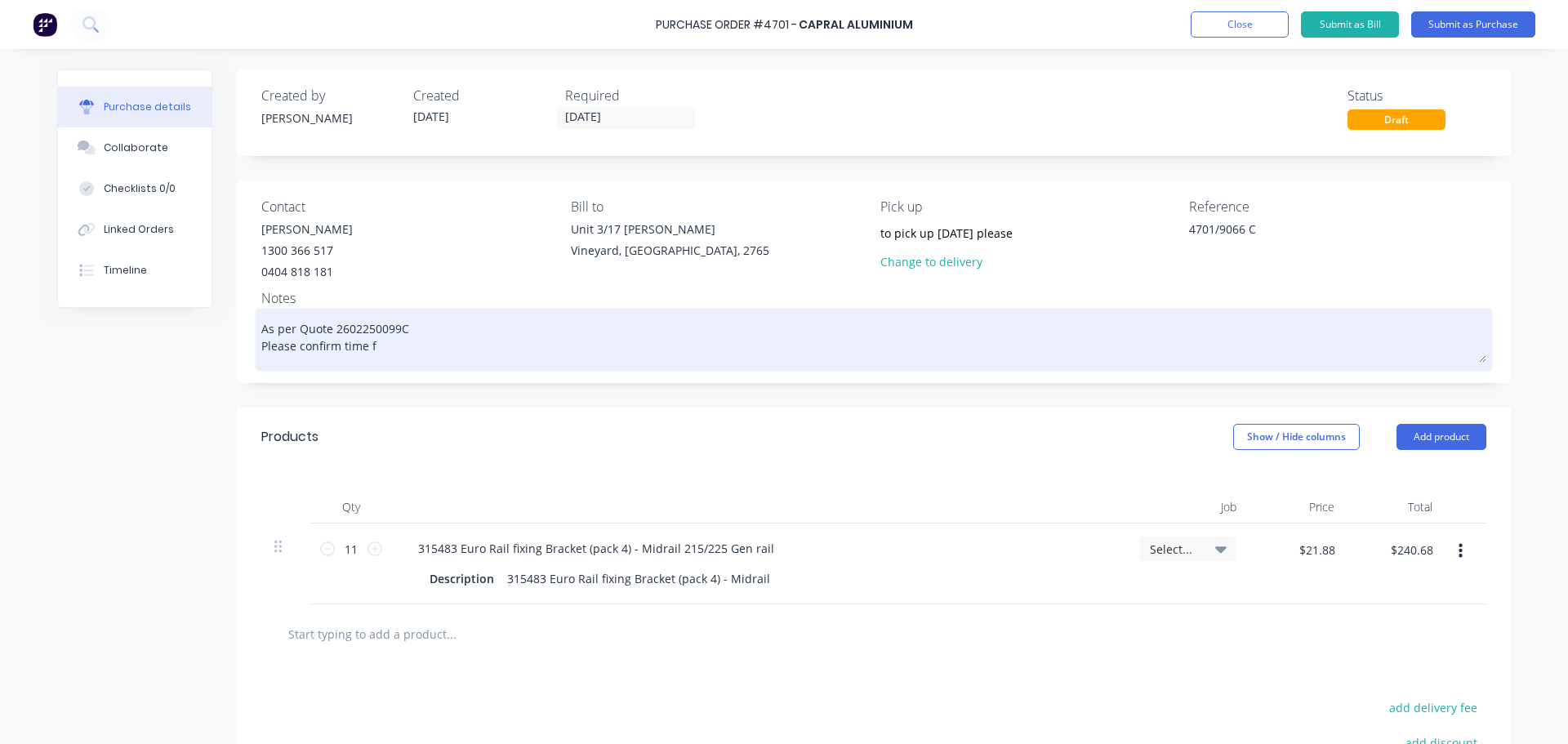
type textarea "x"
type textarea "As per Quote 2602250099C Please confirm time fo"
type textarea "x"
type textarea "As per Quote 2602250099C Please confirm time for"
type textarea "x"
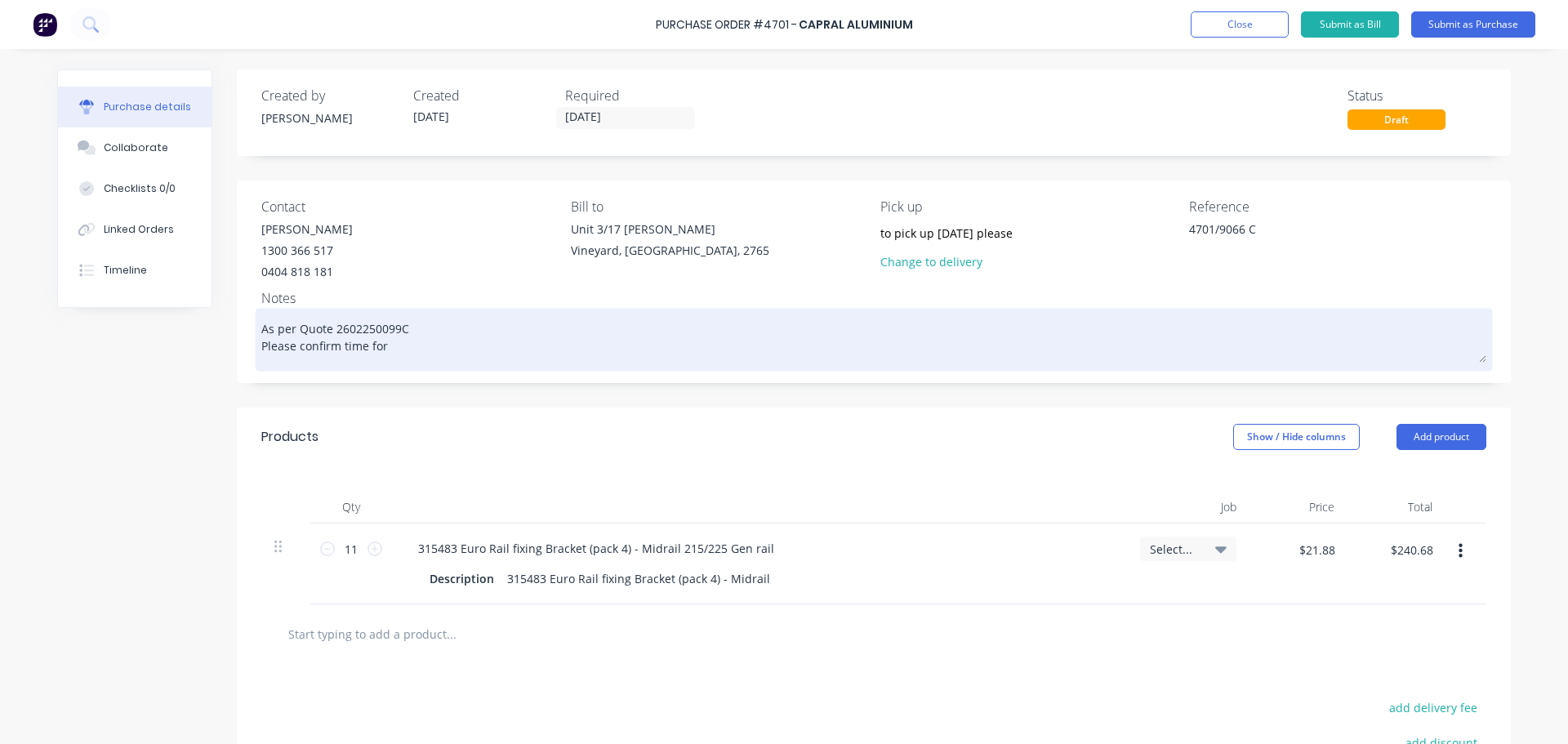
type textarea "As per Quote 2602250099C Please confirm time for"
type textarea "x"
type textarea "As per Quote 2602250099C Please confirm time for o"
type textarea "x"
type textarea "As per Quote 2602250099C Please confirm time for oi"
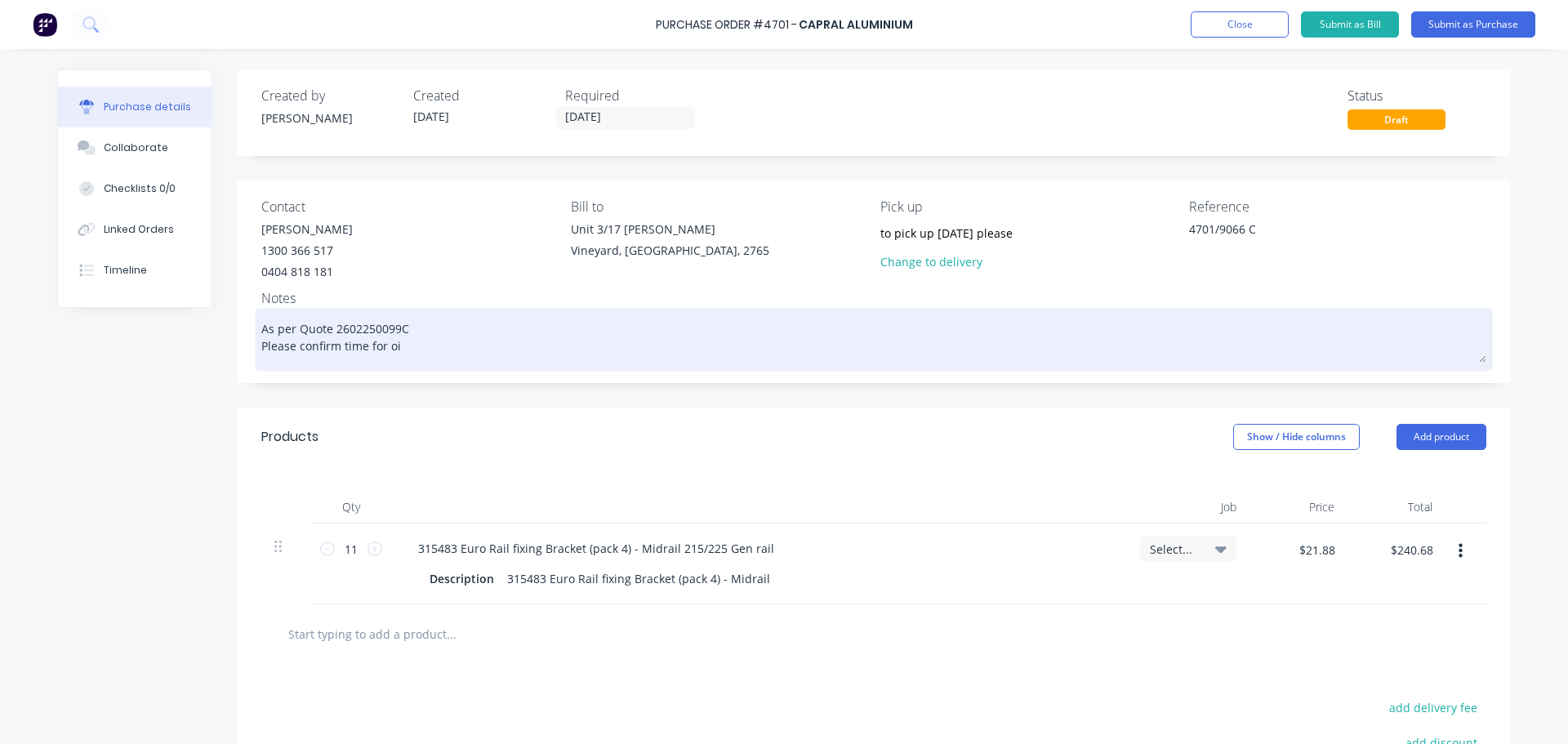
type textarea "x"
type textarea "As per Quote 2602250099C Please confirm time for o"
type textarea "x"
type textarea "As per Quote 2602250099C Please confirm time for"
type textarea "x"
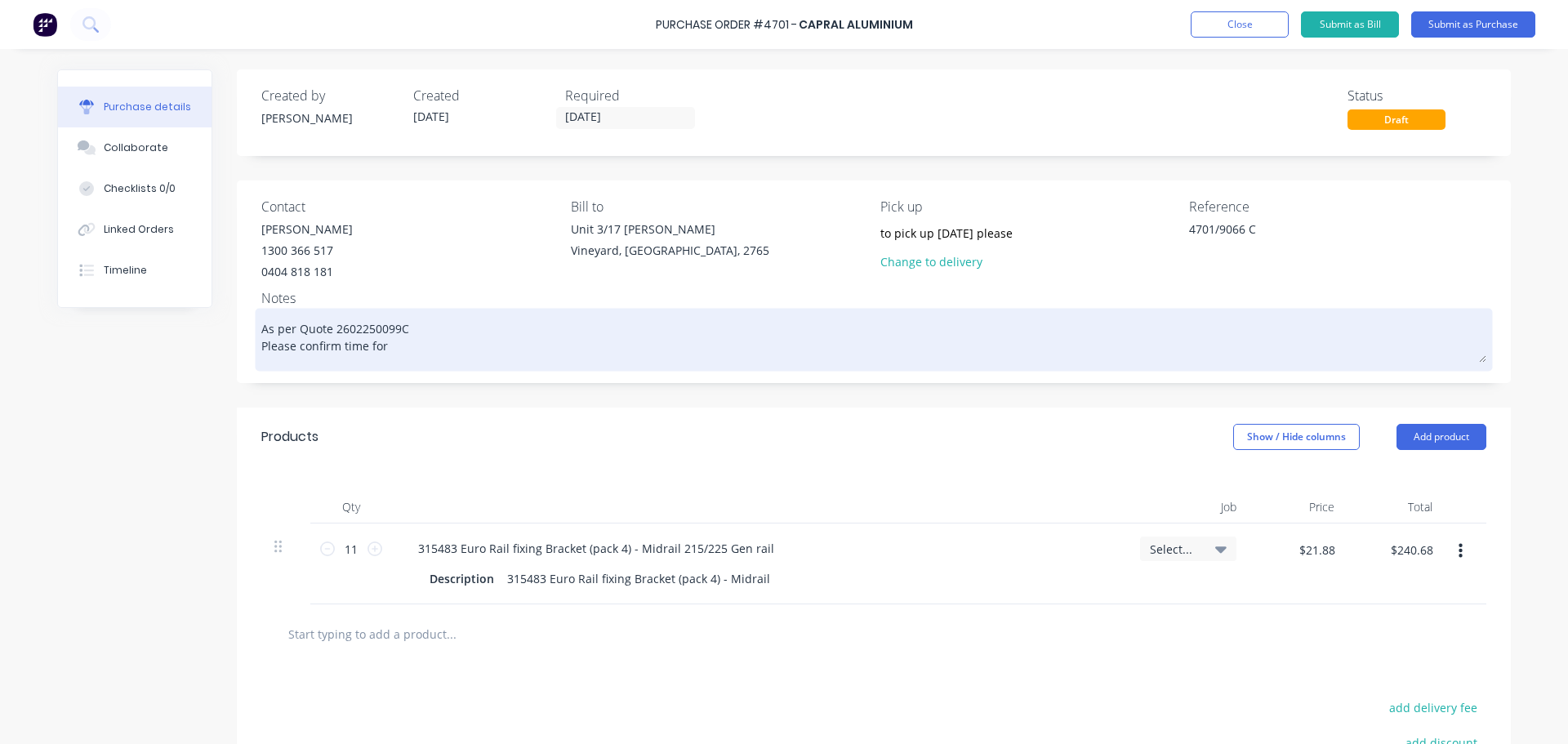
type textarea "As per Quote 2602250099C Please confirm time for p"
type textarea "x"
type textarea "As per Quote 2602250099C Please confirm time for pi"
type textarea "x"
type textarea "As per Quote 2602250099C Please confirm time for pic"
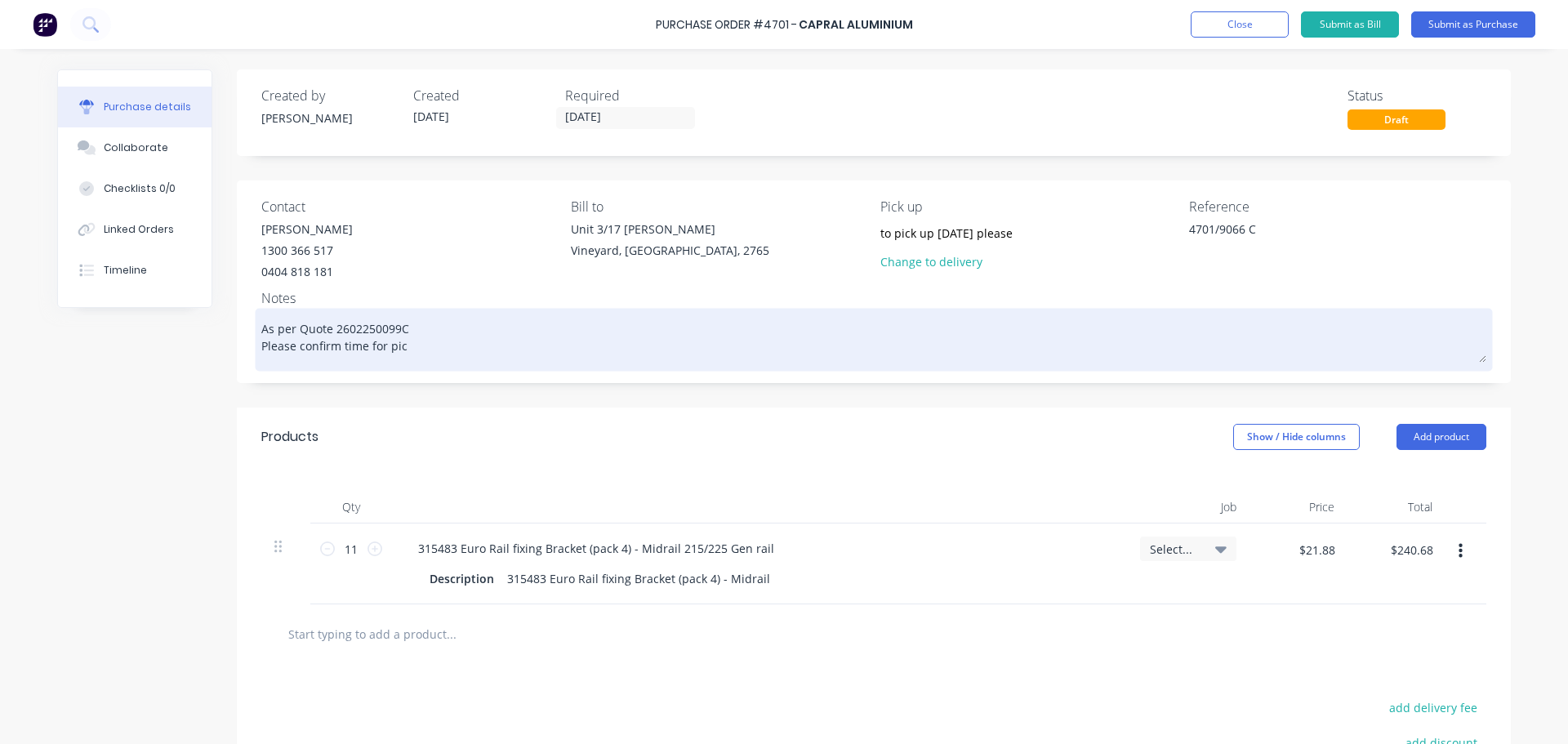
type textarea "x"
type textarea "As per Quote 2602250099C Please confirm time for pick"
type textarea "x"
type textarea "As per Quote 2602250099C Please confirm time for pick"
type textarea "x"
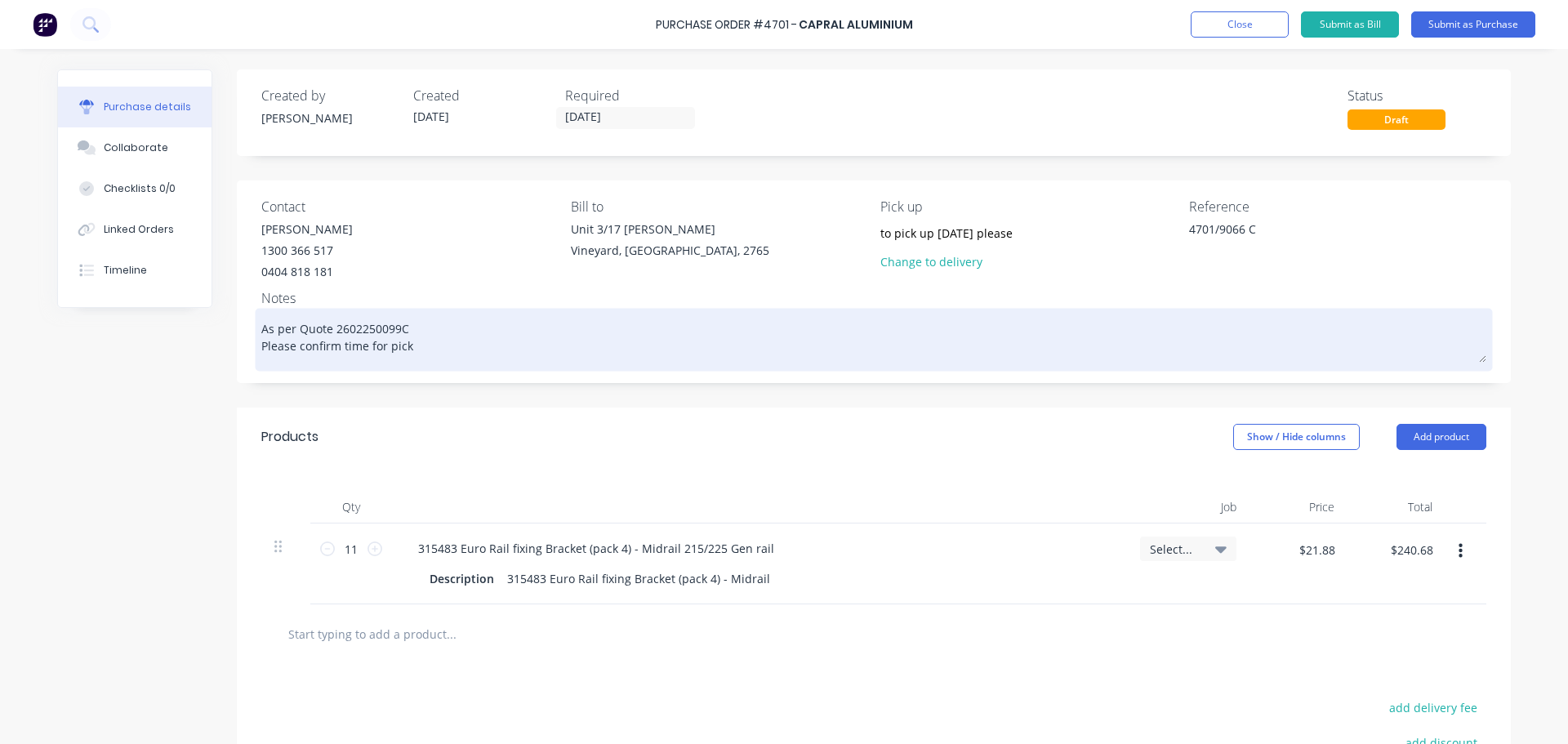
type textarea "As per Quote 2602250099C Please confirm time for pick u"
type textarea "x"
type textarea "As per Quote 2602250099C Please confirm time for pick up"
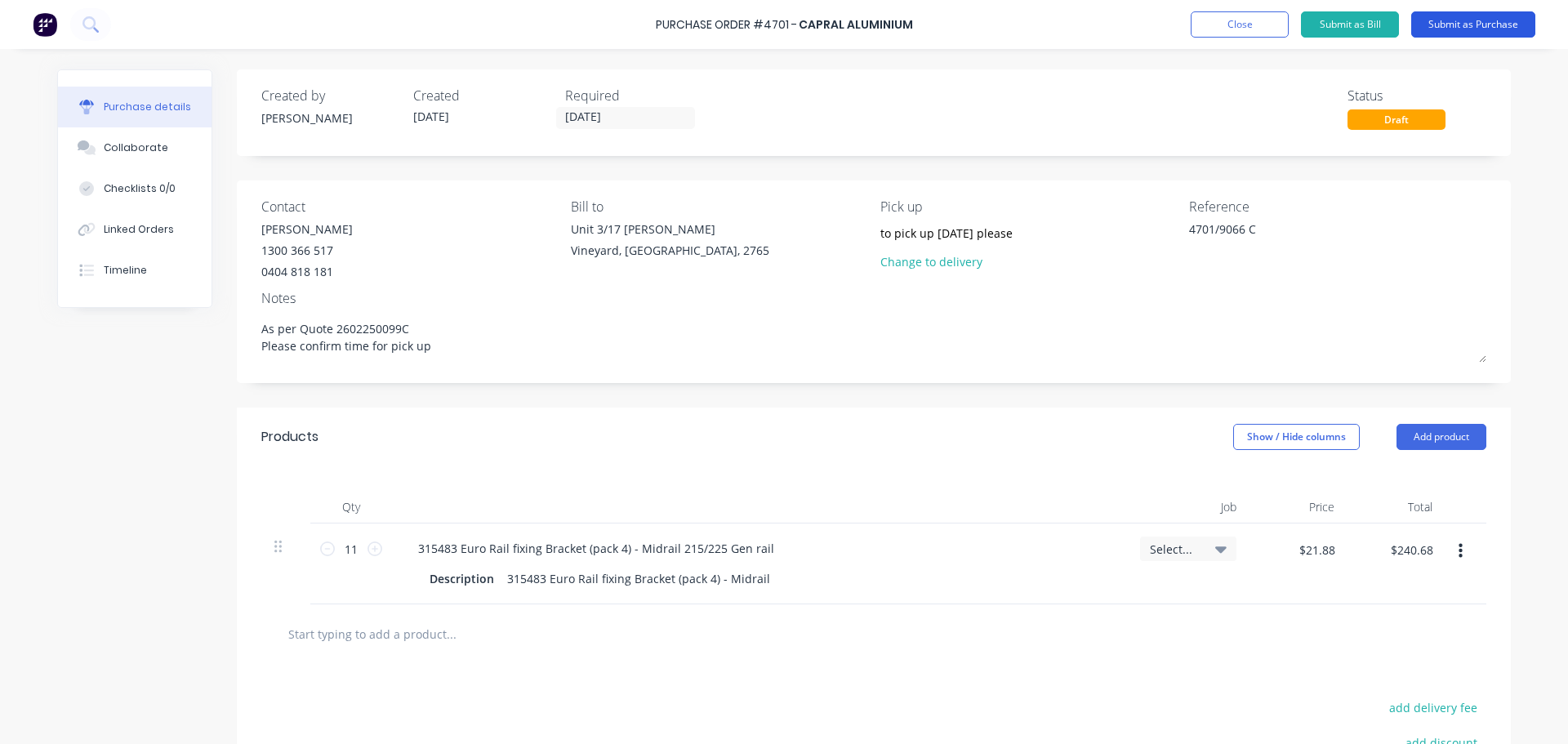
type textarea "x"
type textarea "As per Quote 2602250099C Please confirm time for pick up"
type textarea "x"
type textarea "As per Quote 2602250099C Please confirm time for pick up"
click at [1469, 33] on button "Submit as Purchase" at bounding box center [1472, 24] width 124 height 26
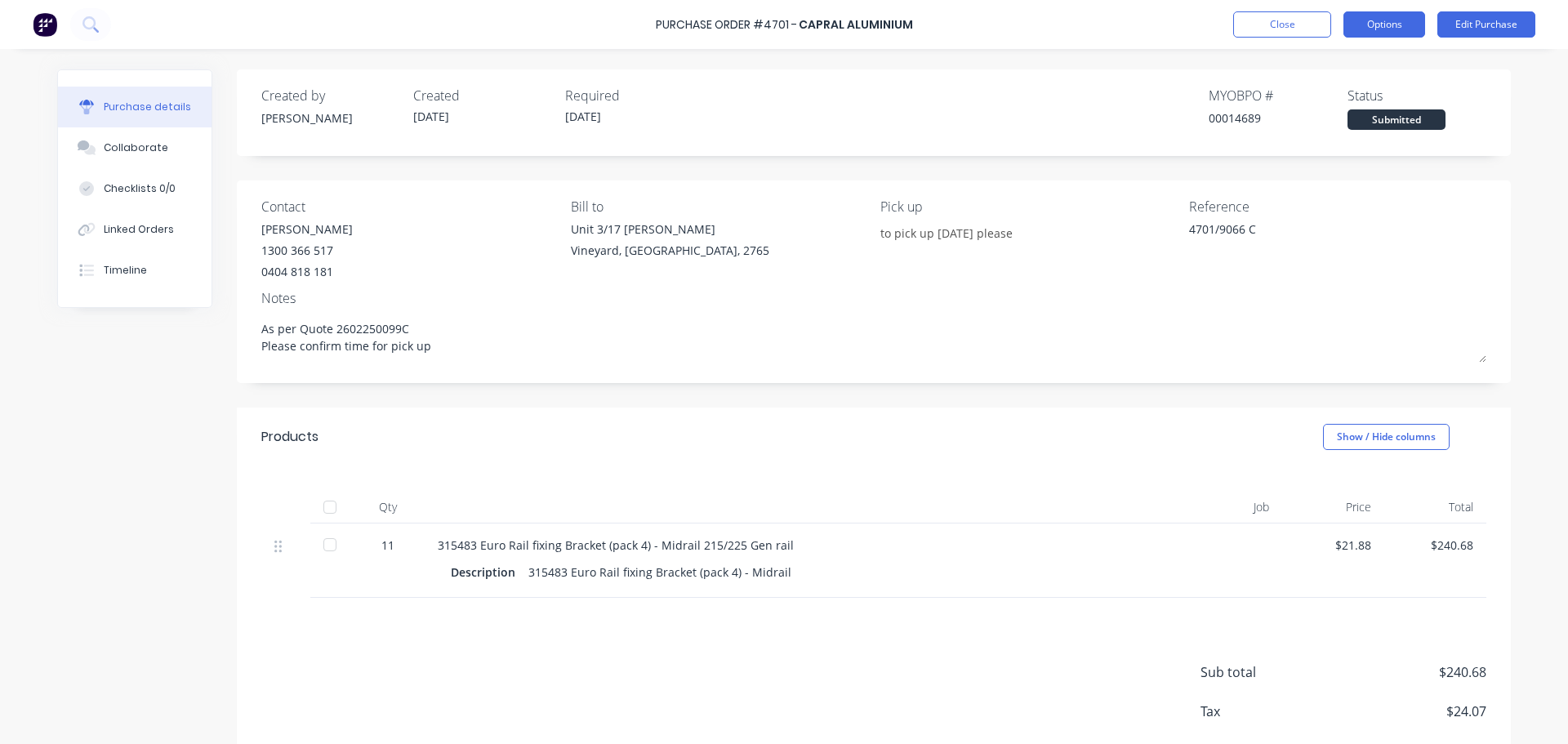
click at [1386, 24] on button "Options" at bounding box center [1384, 24] width 81 height 26
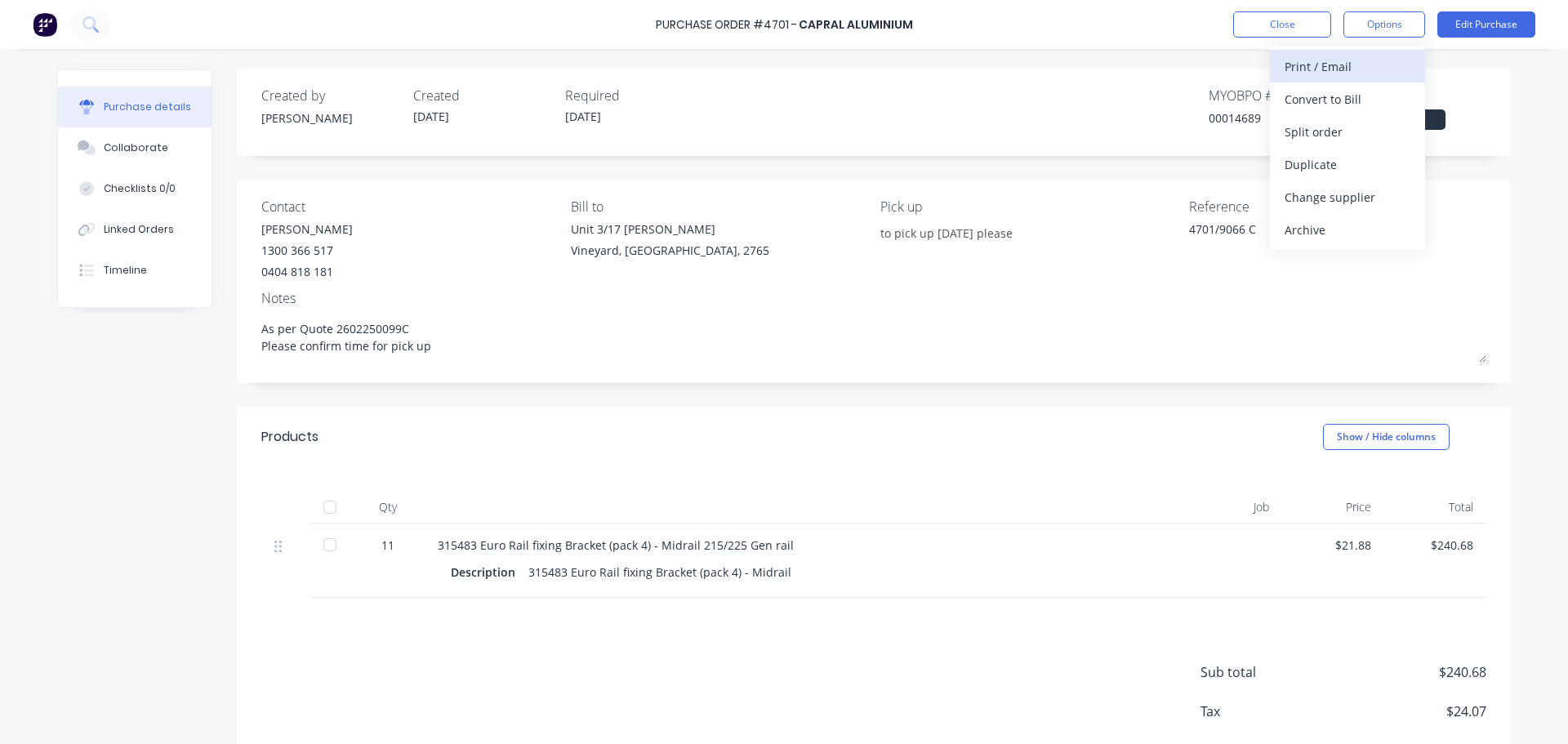
click at [1311, 62] on div "Print / Email" at bounding box center [1347, 67] width 126 height 23
click at [1306, 100] on div "With pricing" at bounding box center [1347, 99] width 126 height 23
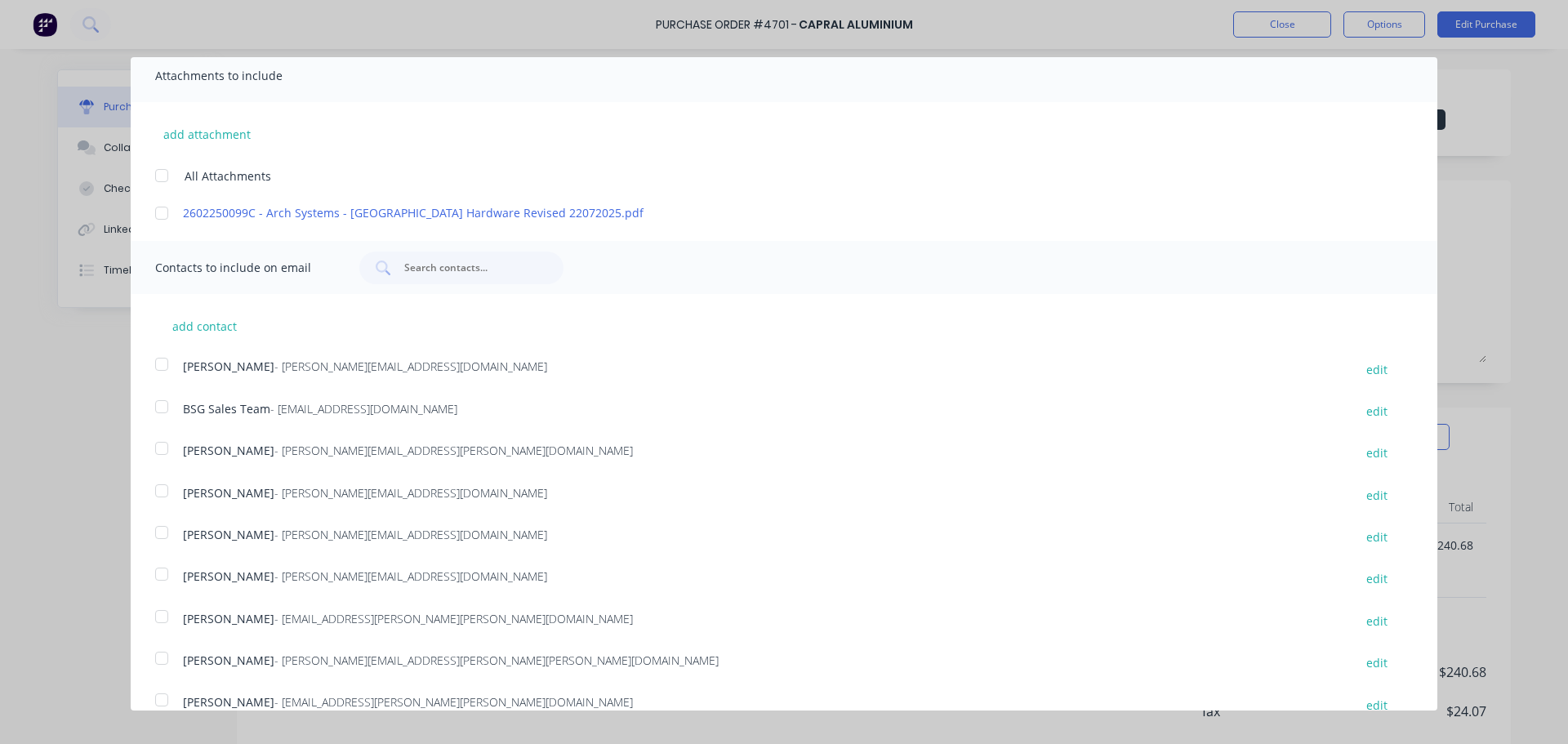
scroll to position [345, 0]
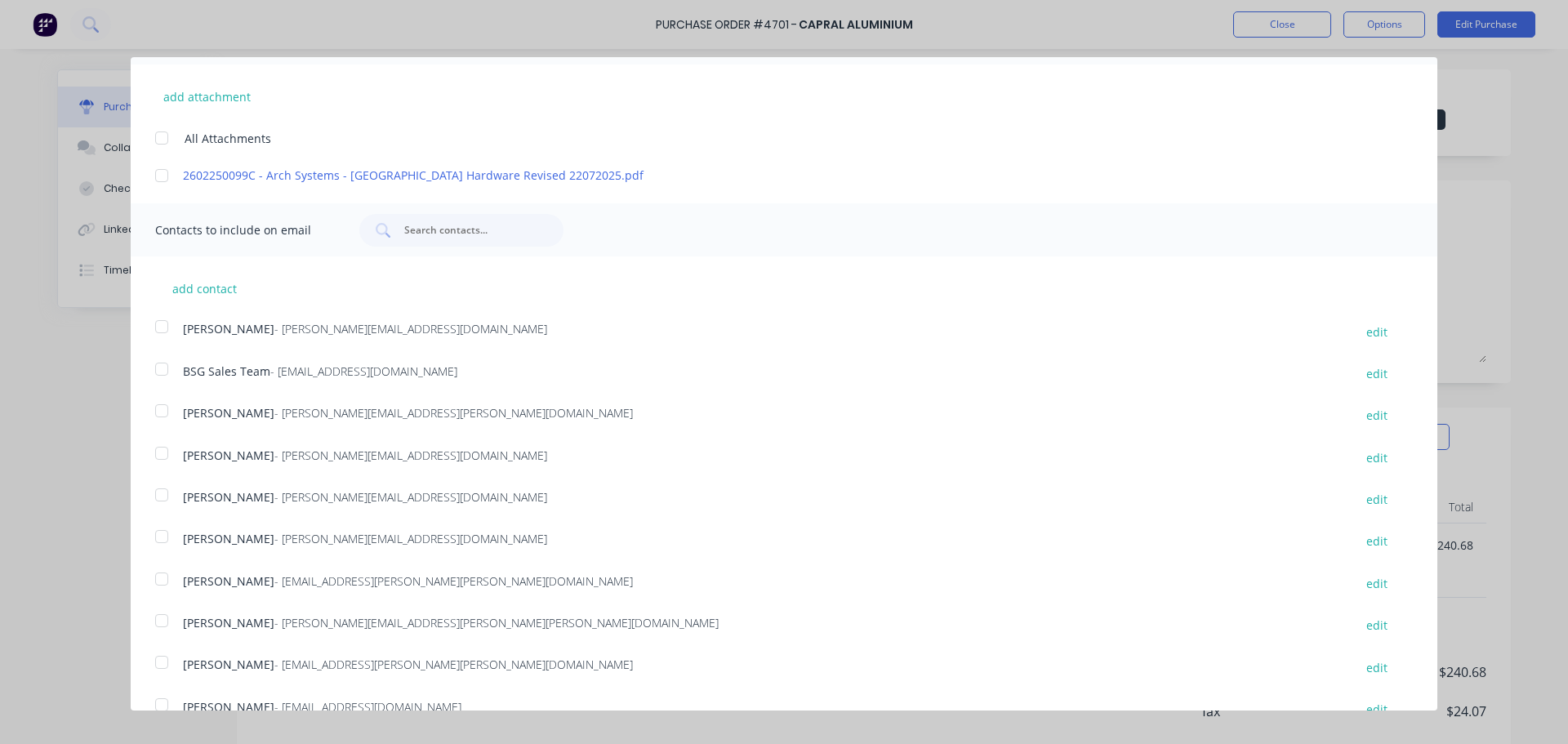
click at [159, 371] on div at bounding box center [162, 369] width 33 height 33
click at [160, 407] on div at bounding box center [162, 411] width 33 height 33
click at [158, 579] on div at bounding box center [162, 579] width 33 height 33
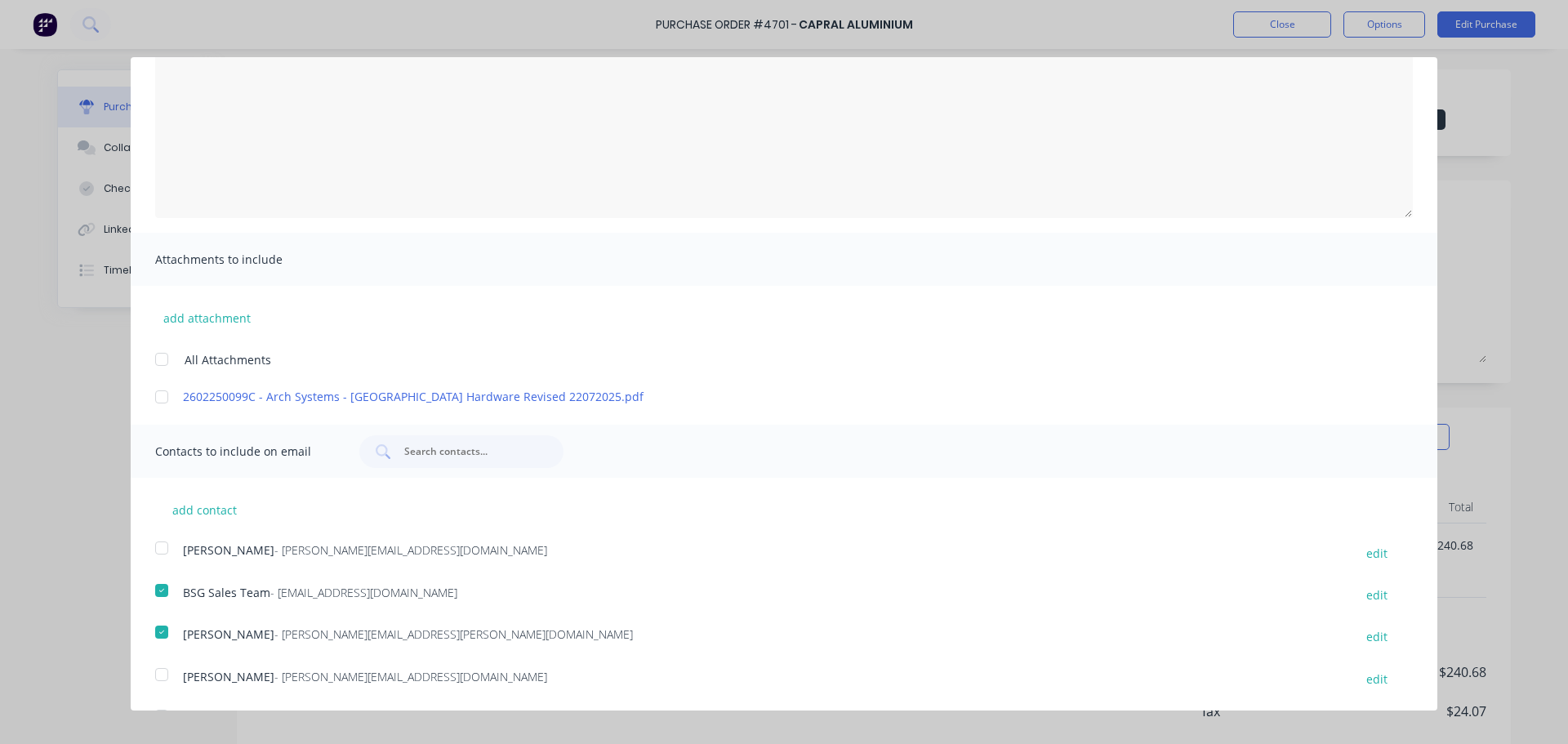
scroll to position [122, 0]
click at [163, 358] on div at bounding box center [162, 361] width 33 height 33
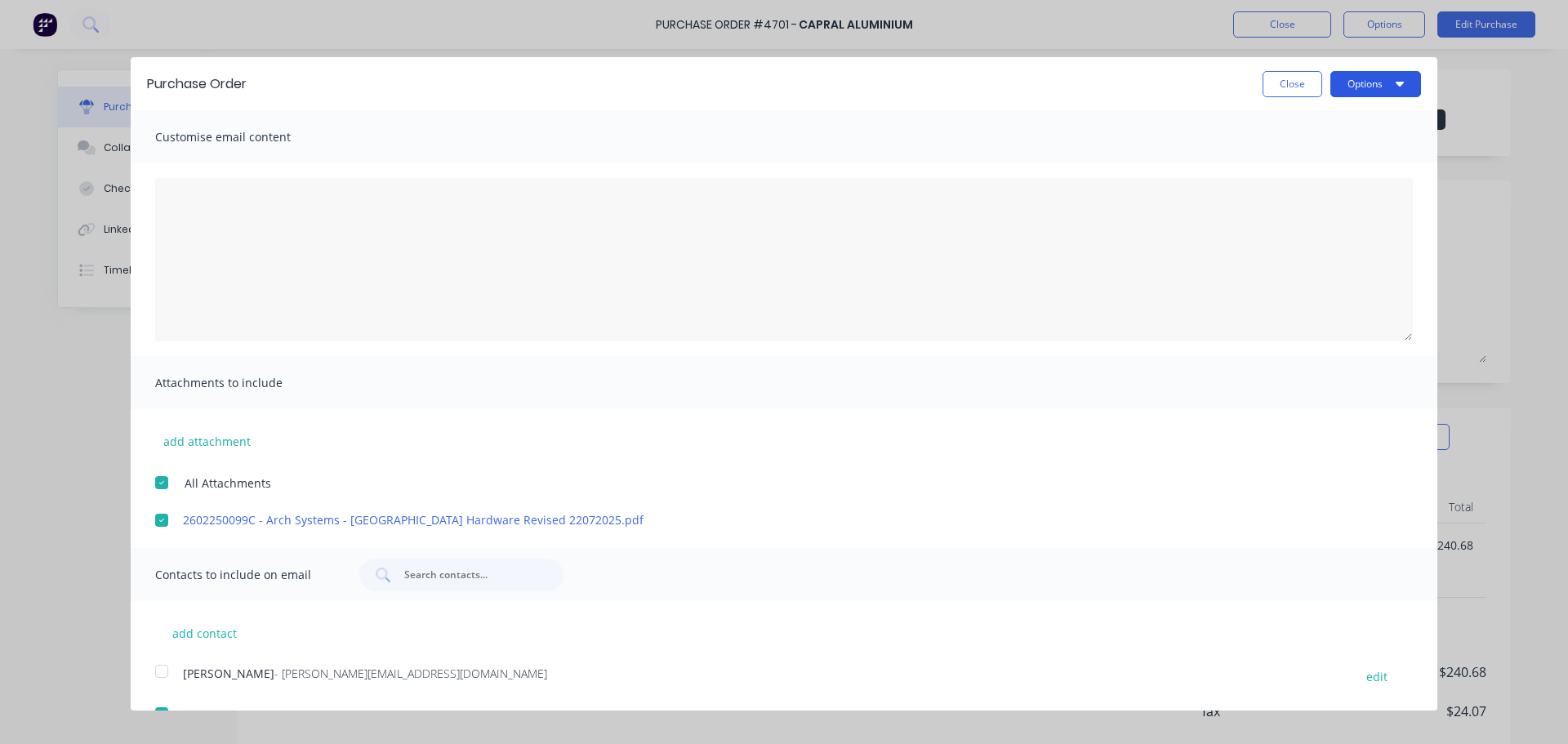
click at [1337, 88] on button "Options" at bounding box center [1376, 84] width 90 height 26
click at [1294, 157] on div "Email" at bounding box center [1343, 158] width 126 height 23
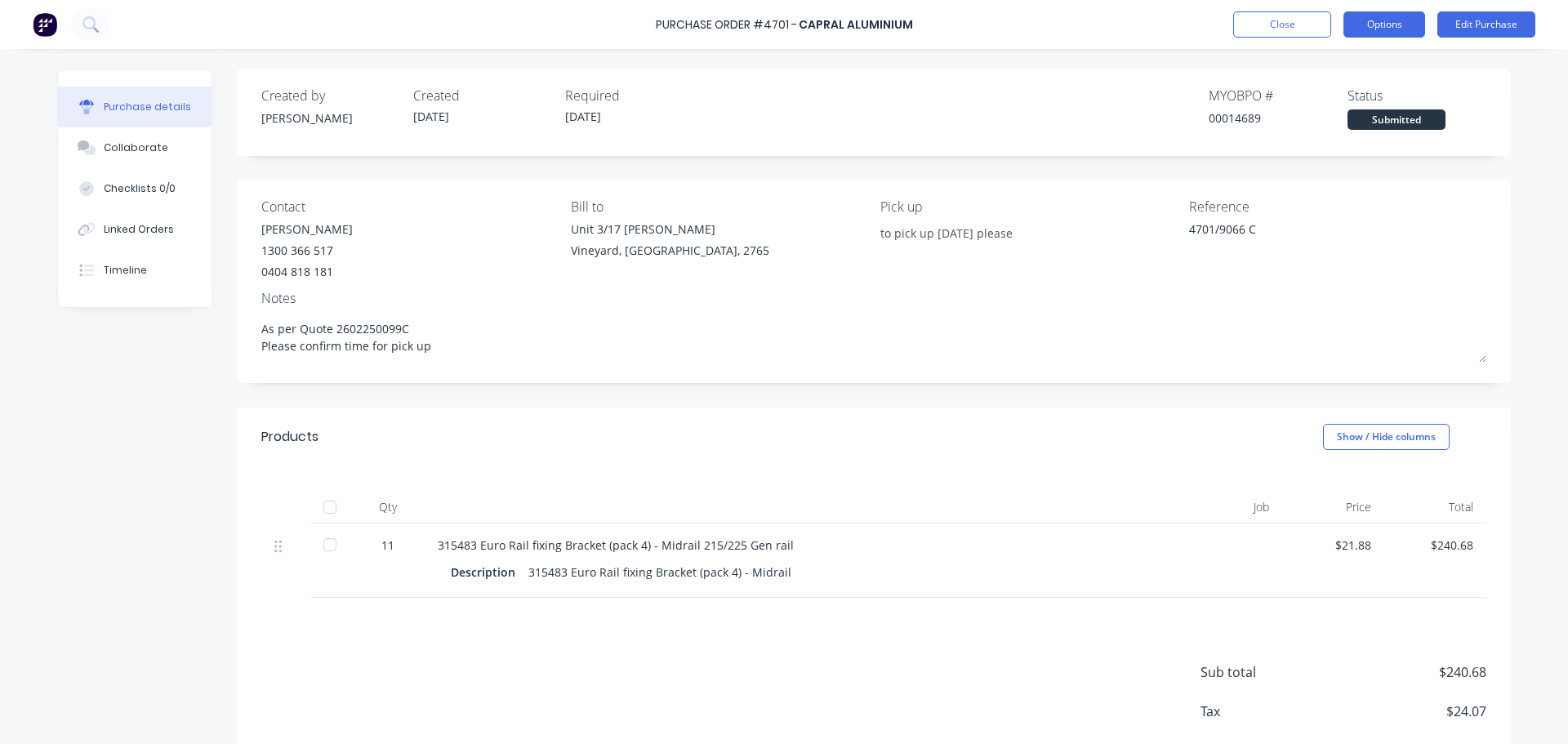
click at [1397, 20] on button "Options" at bounding box center [1384, 24] width 81 height 26
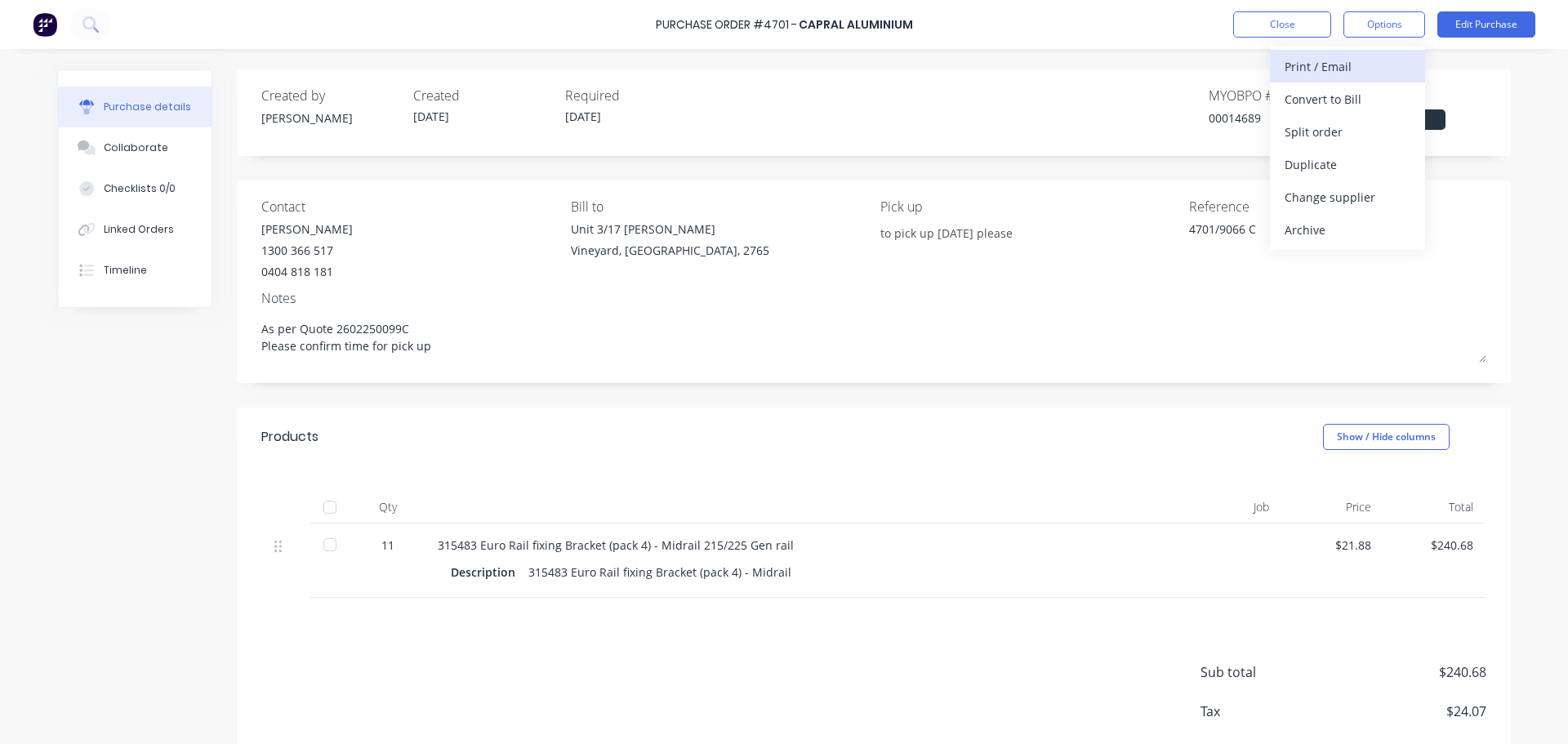
click at [1319, 57] on div "Print / Email" at bounding box center [1347, 67] width 126 height 23
click at [1296, 106] on div "With pricing" at bounding box center [1347, 99] width 126 height 23
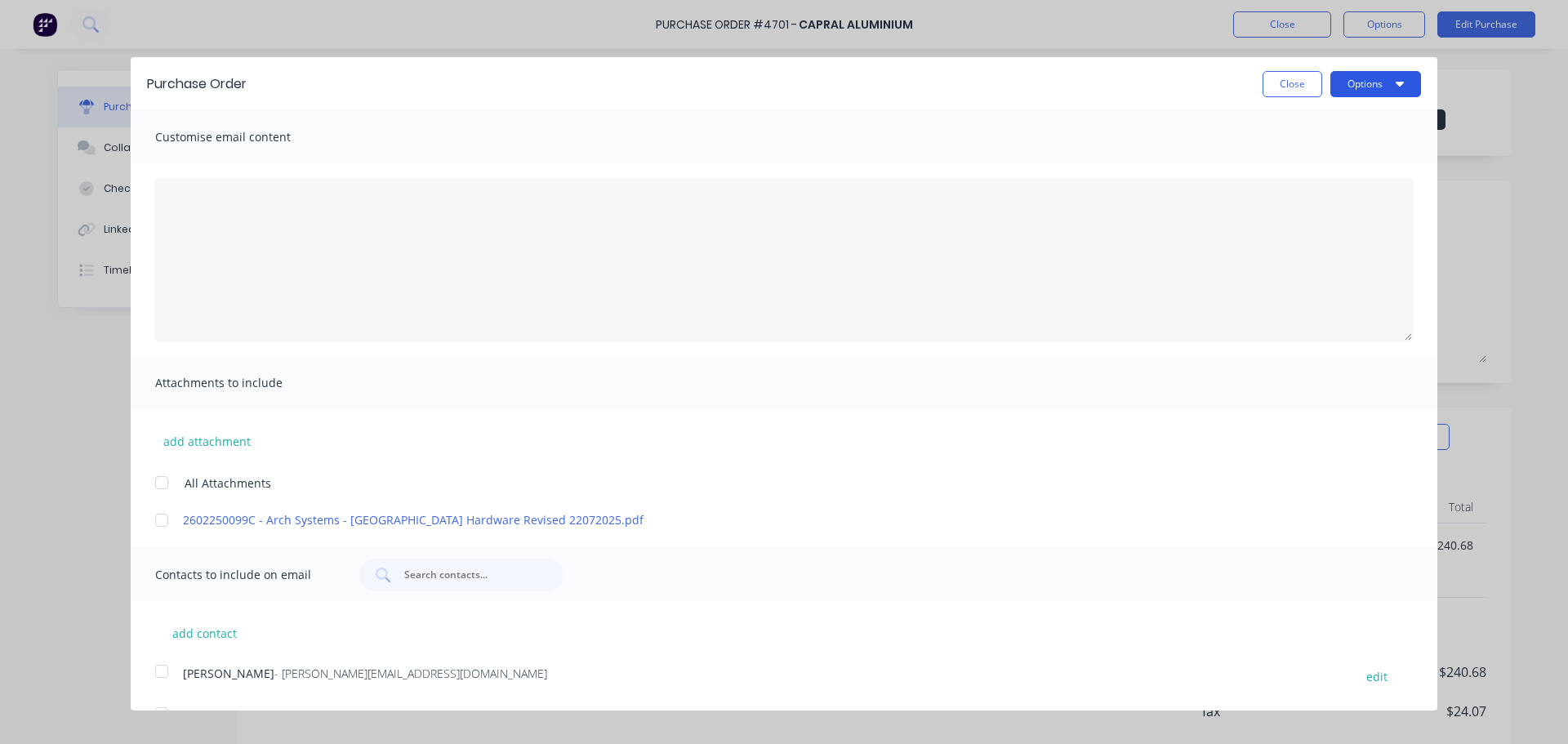
click at [1351, 82] on button "Options" at bounding box center [1376, 84] width 90 height 26
click at [1290, 129] on div "Print" at bounding box center [1343, 126] width 126 height 23
type textarea "x"
